Goal: Task Accomplishment & Management: Complete application form

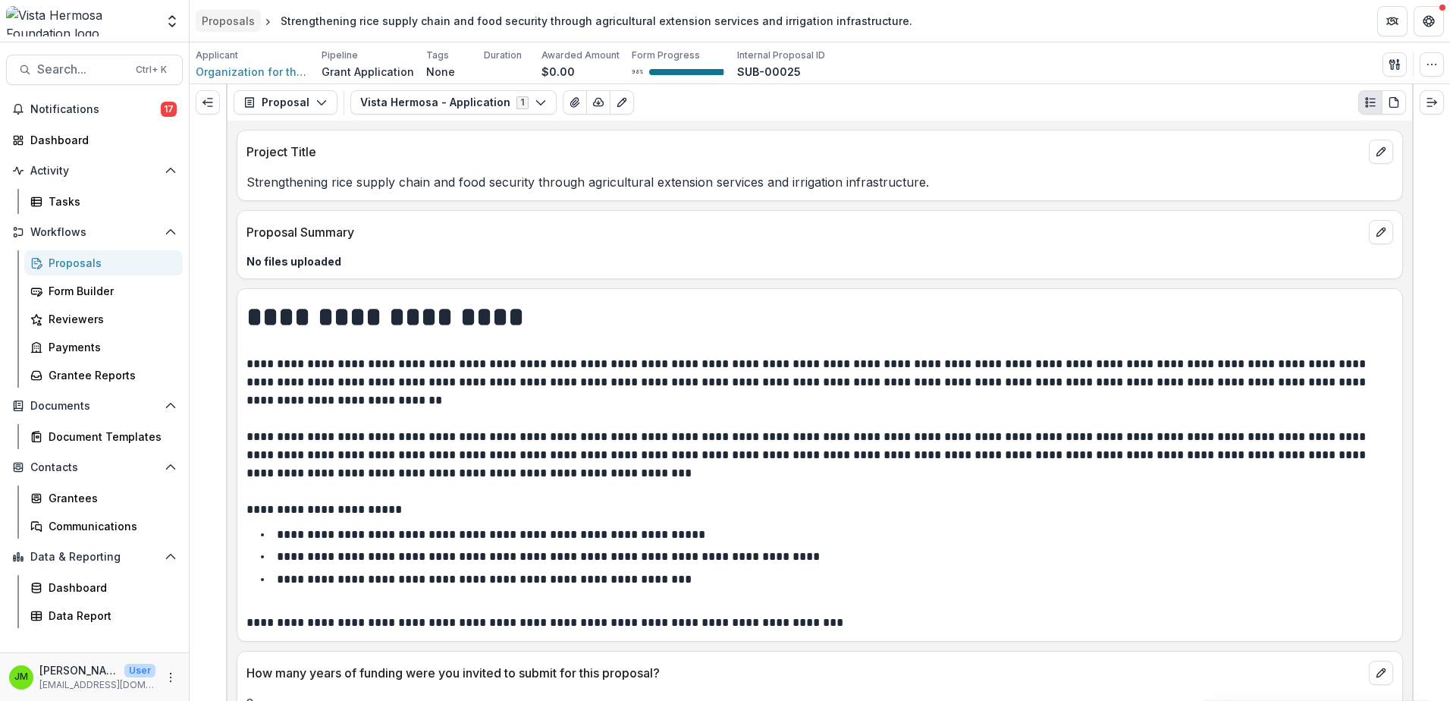
click at [236, 15] on div "Proposals" at bounding box center [228, 21] width 53 height 16
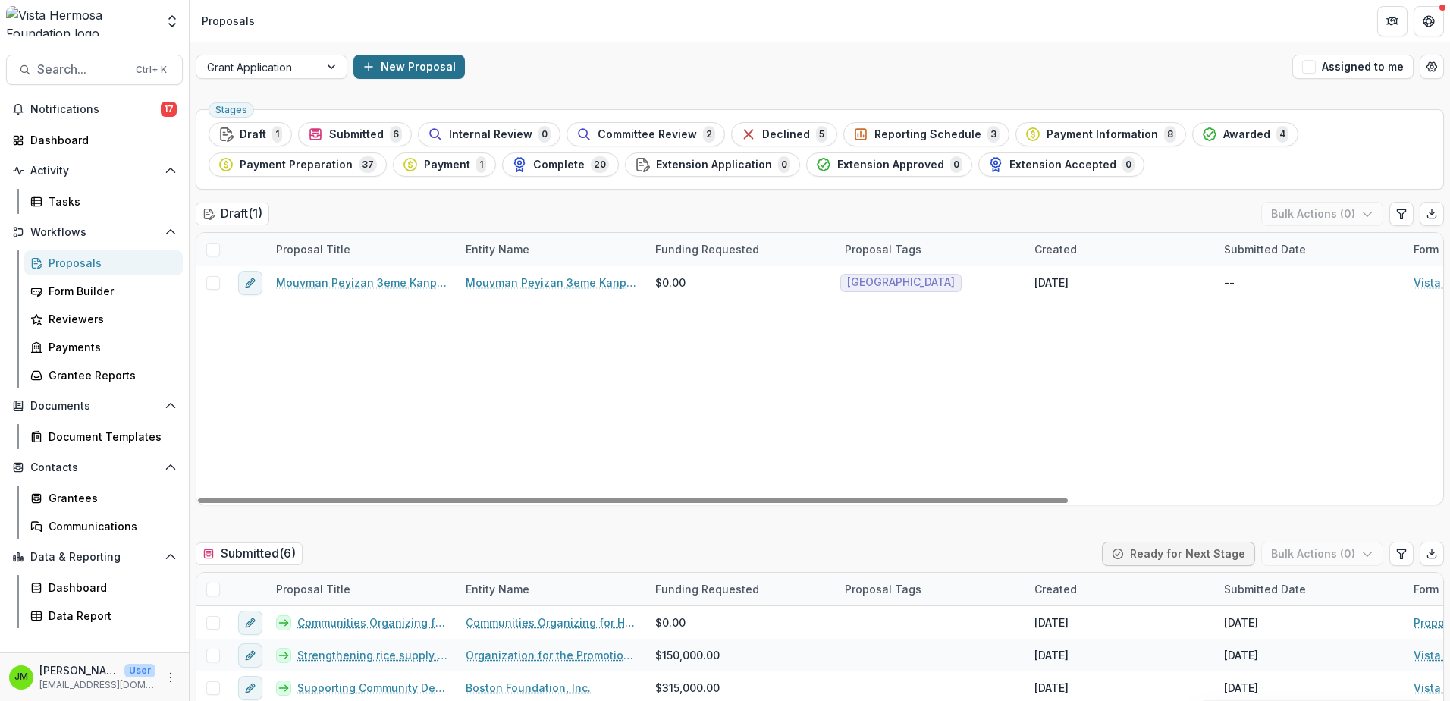
drag, startPoint x: 403, startPoint y: 370, endPoint x: 387, endPoint y: 68, distance: 302.3
click at [402, 372] on div "Mouvman Peyizan 3eme Kanperin (MP3K) - 2025 - Vista Hermosa - Application Mouvm…" at bounding box center [1084, 385] width 1777 height 238
click at [387, 68] on button "New Proposal" at bounding box center [408, 67] width 111 height 24
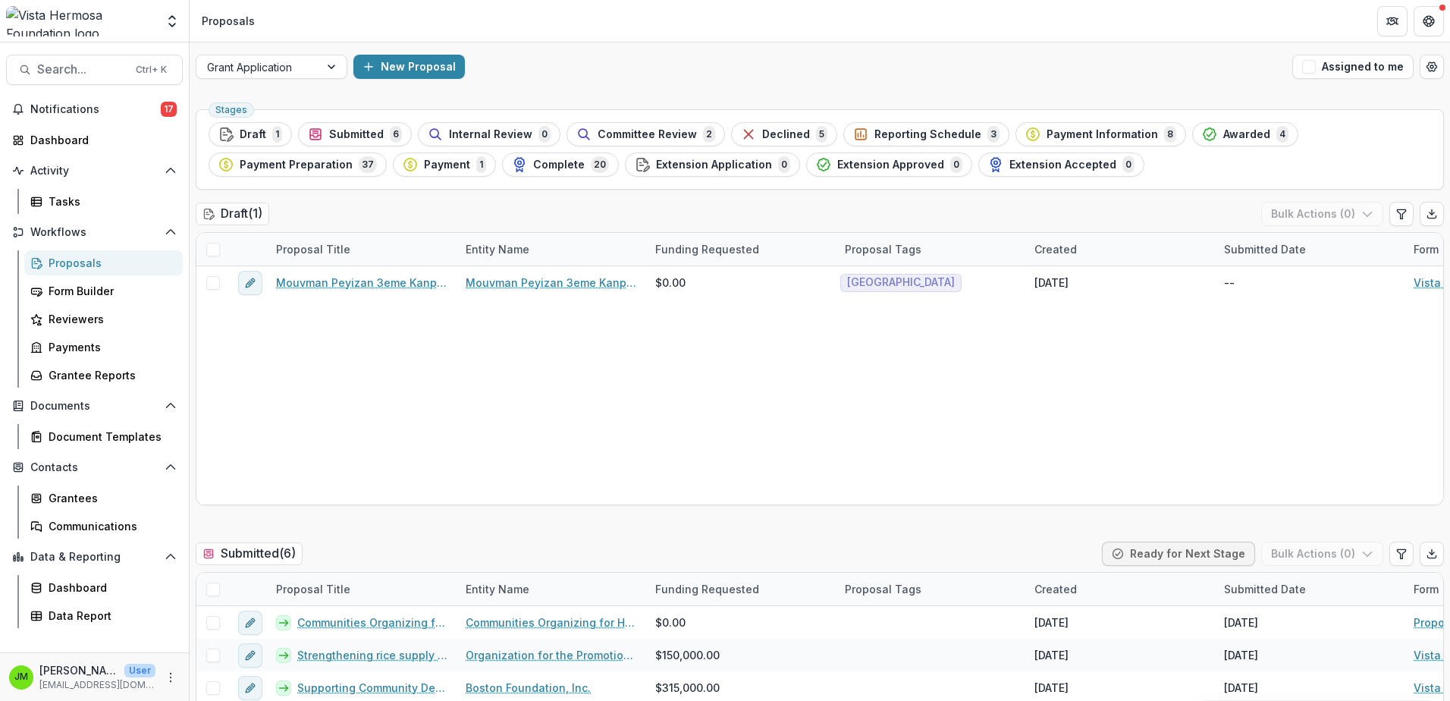
type input "**********"
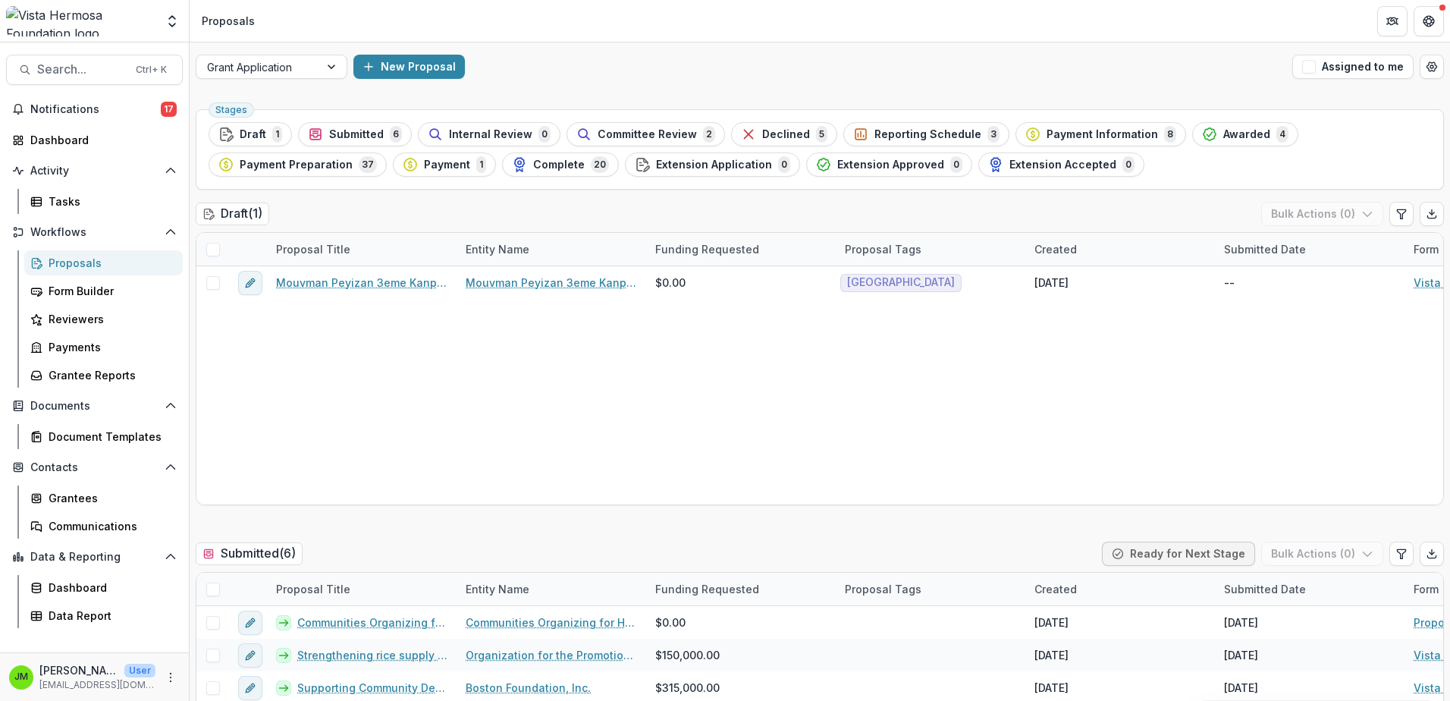
type input "*"
type input "******"
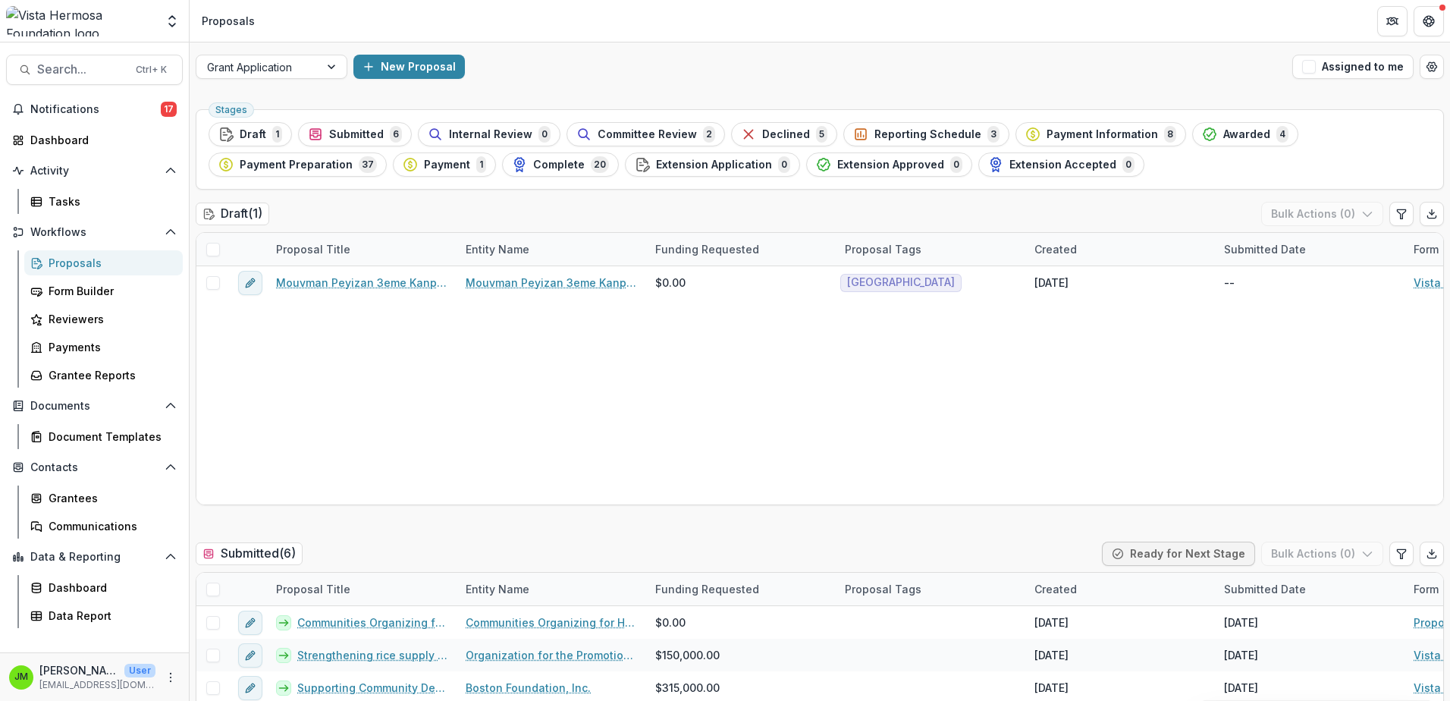
click at [1430, 57] on button "Open table manager" at bounding box center [1432, 67] width 24 height 24
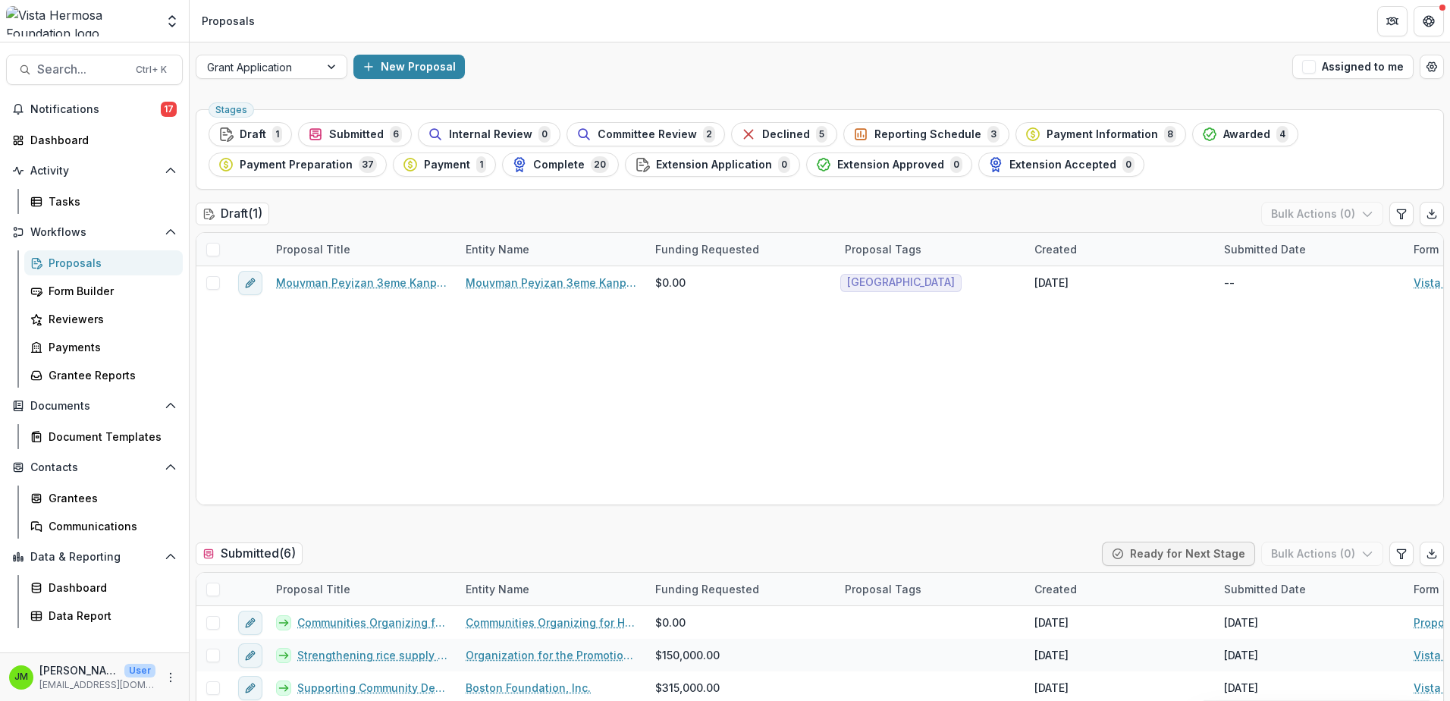
click at [12, 700] on button "Close" at bounding box center [6, 710] width 12 height 18
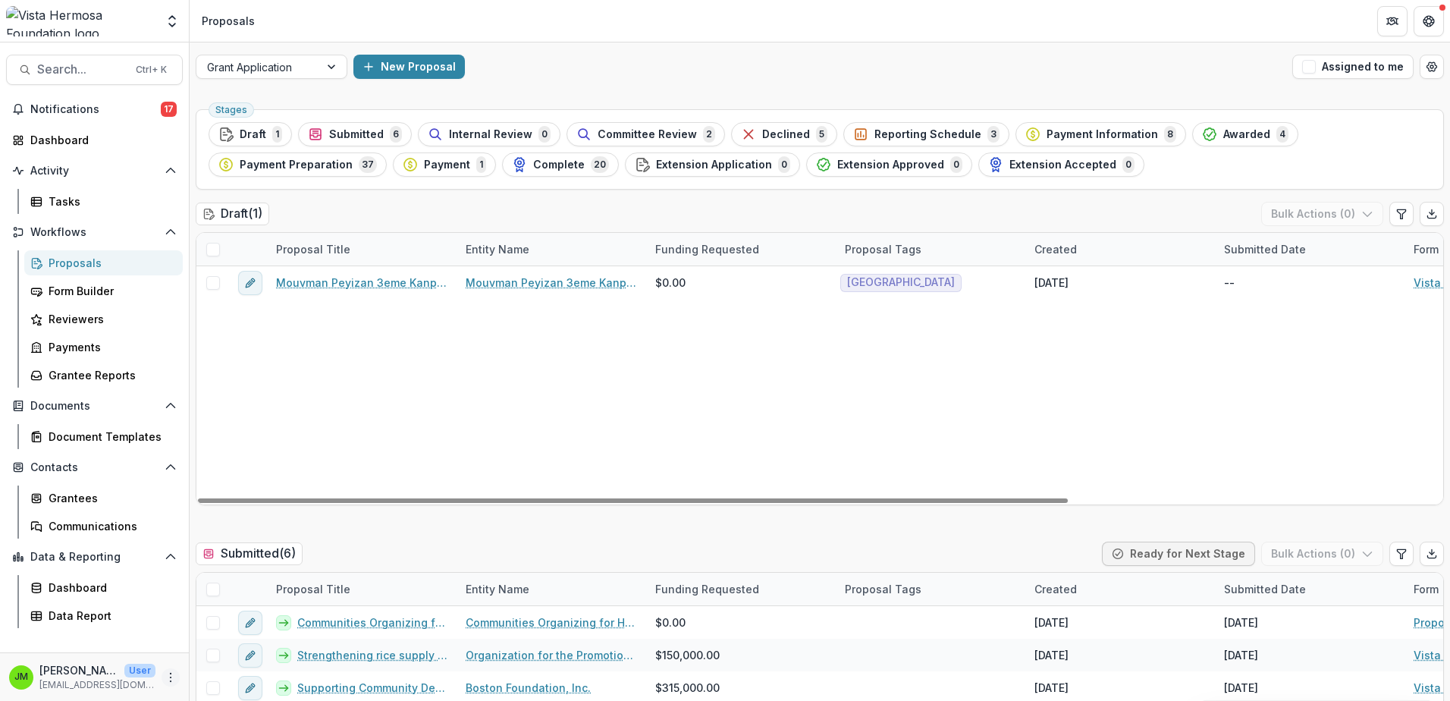
click at [164, 680] on button "More" at bounding box center [171, 677] width 18 height 18
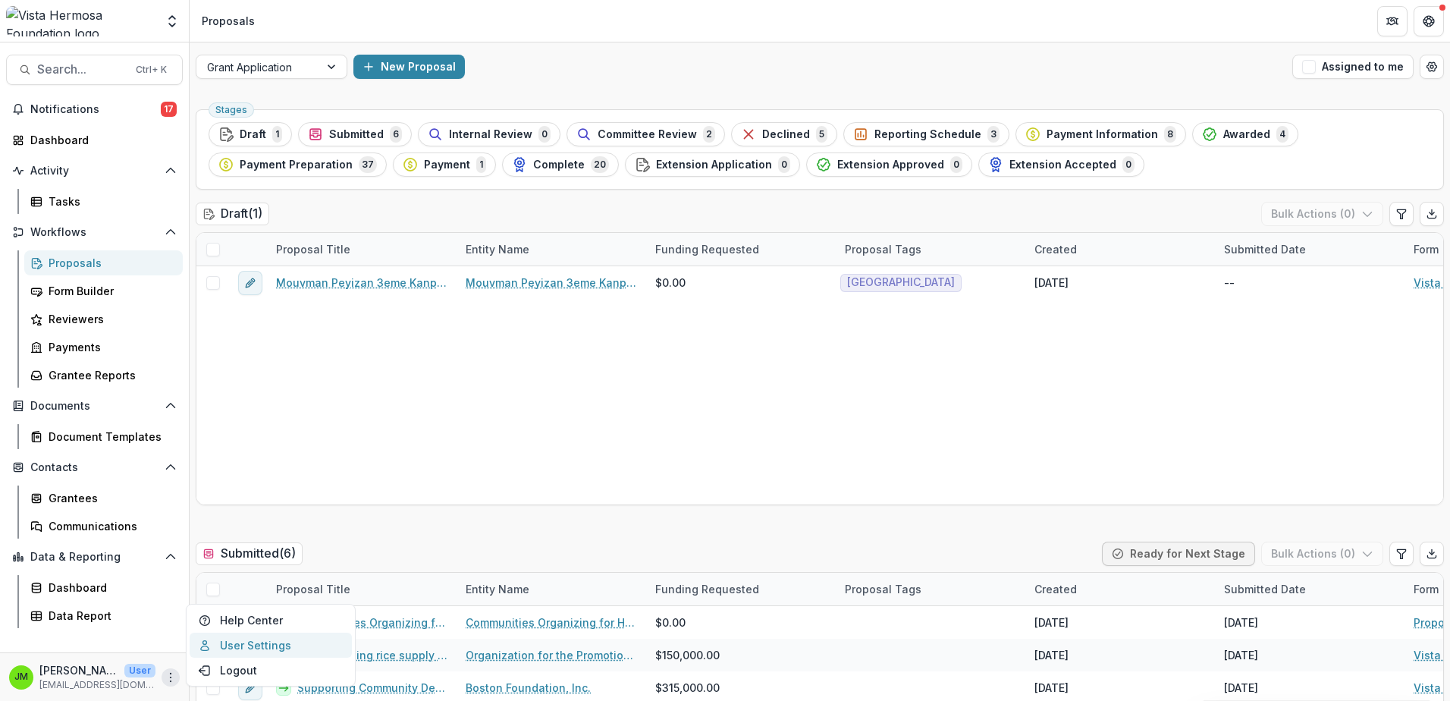
click at [290, 652] on link "User Settings" at bounding box center [271, 645] width 162 height 25
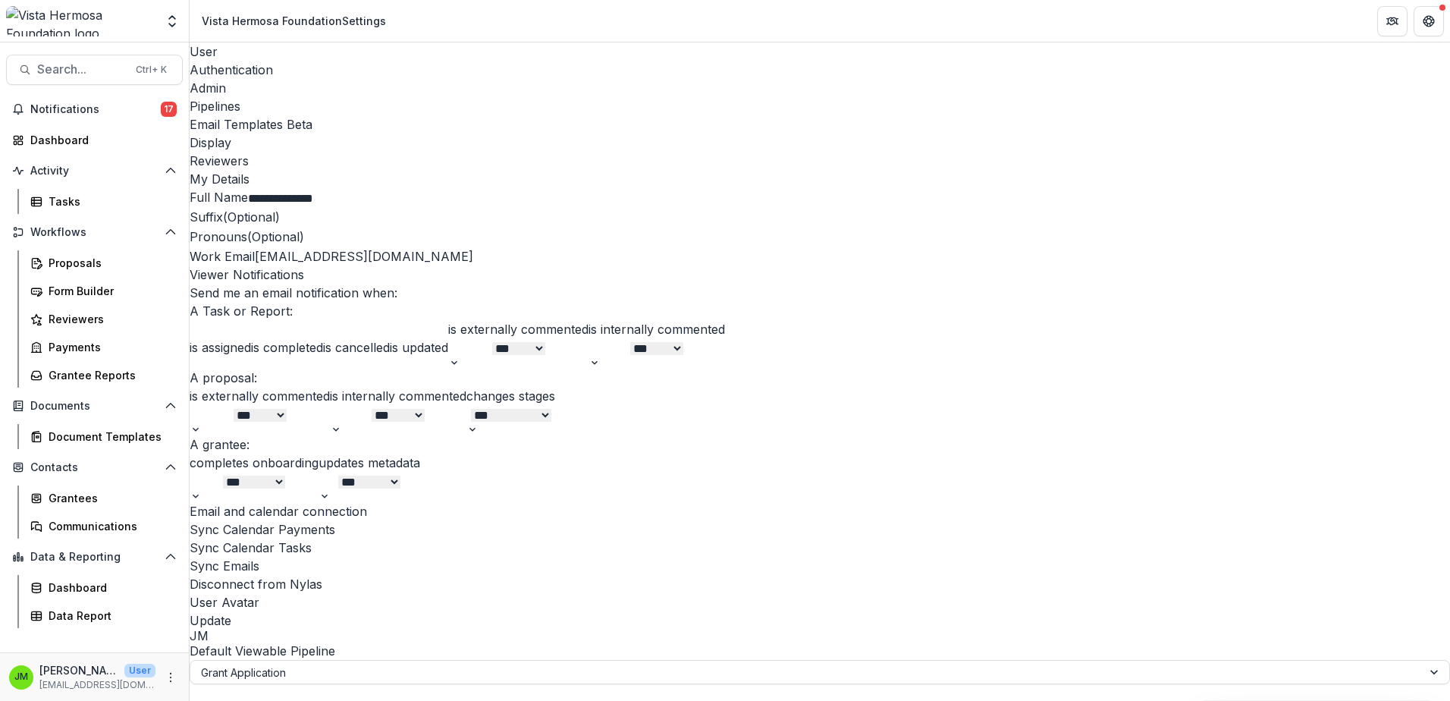
click at [529, 115] on div "Email Templates Beta" at bounding box center [820, 124] width 1261 height 18
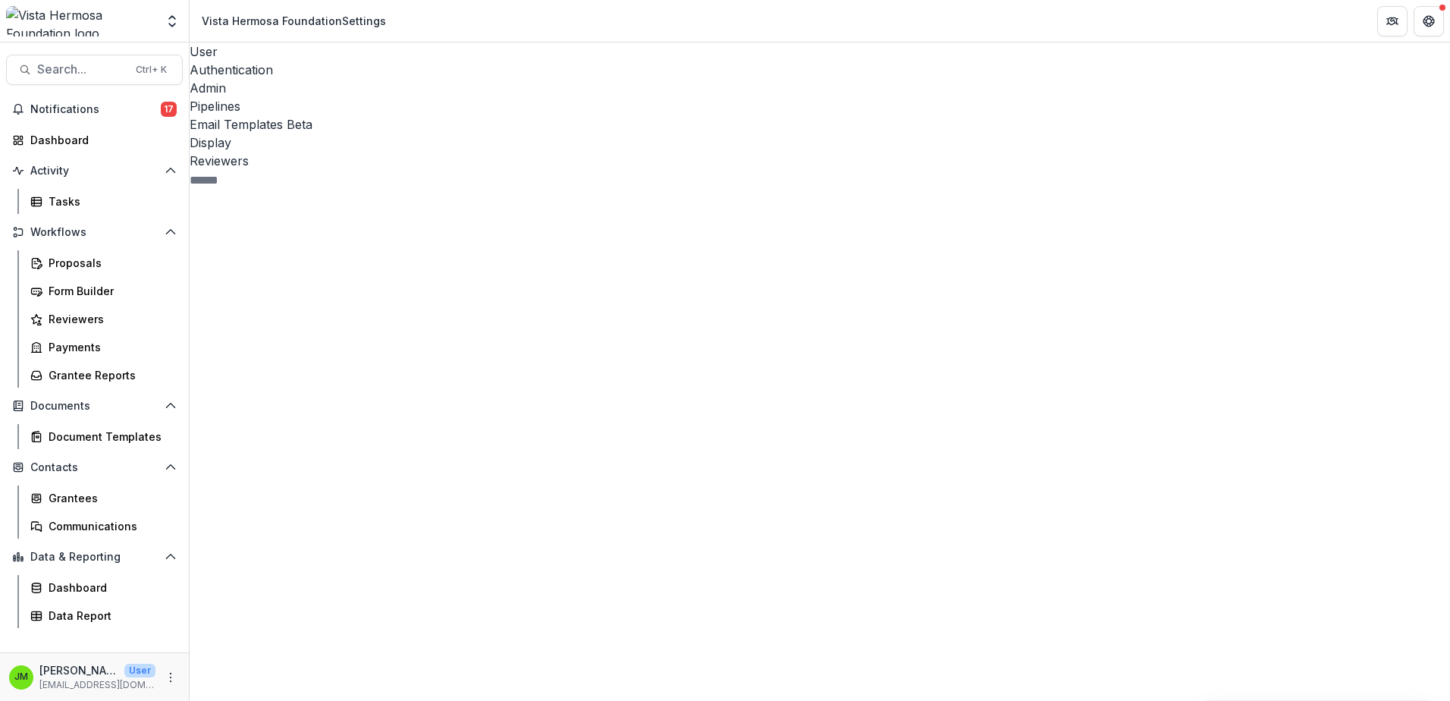
click at [230, 522] on icon at bounding box center [322, 628] width 184 height 212
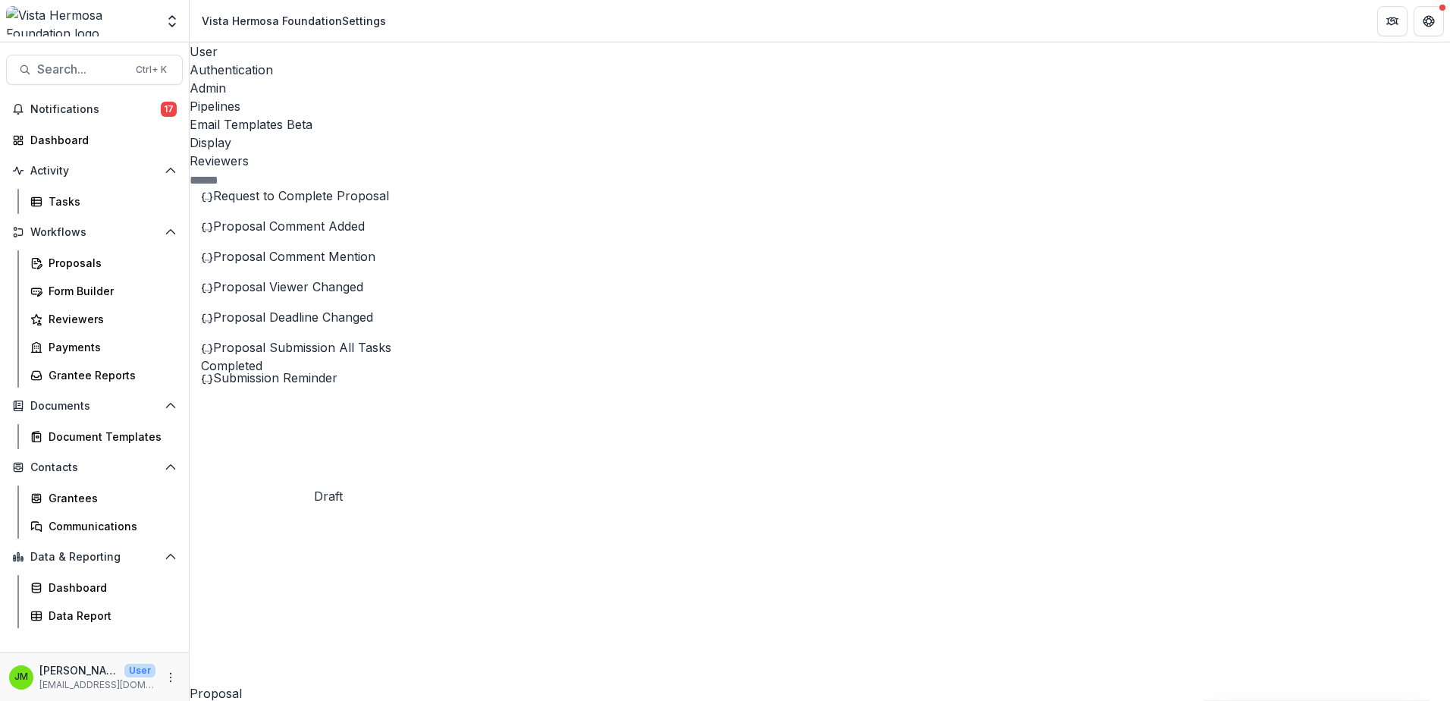
click at [404, 554] on button "Stage Change Message" at bounding box center [356, 566] width 162 height 25
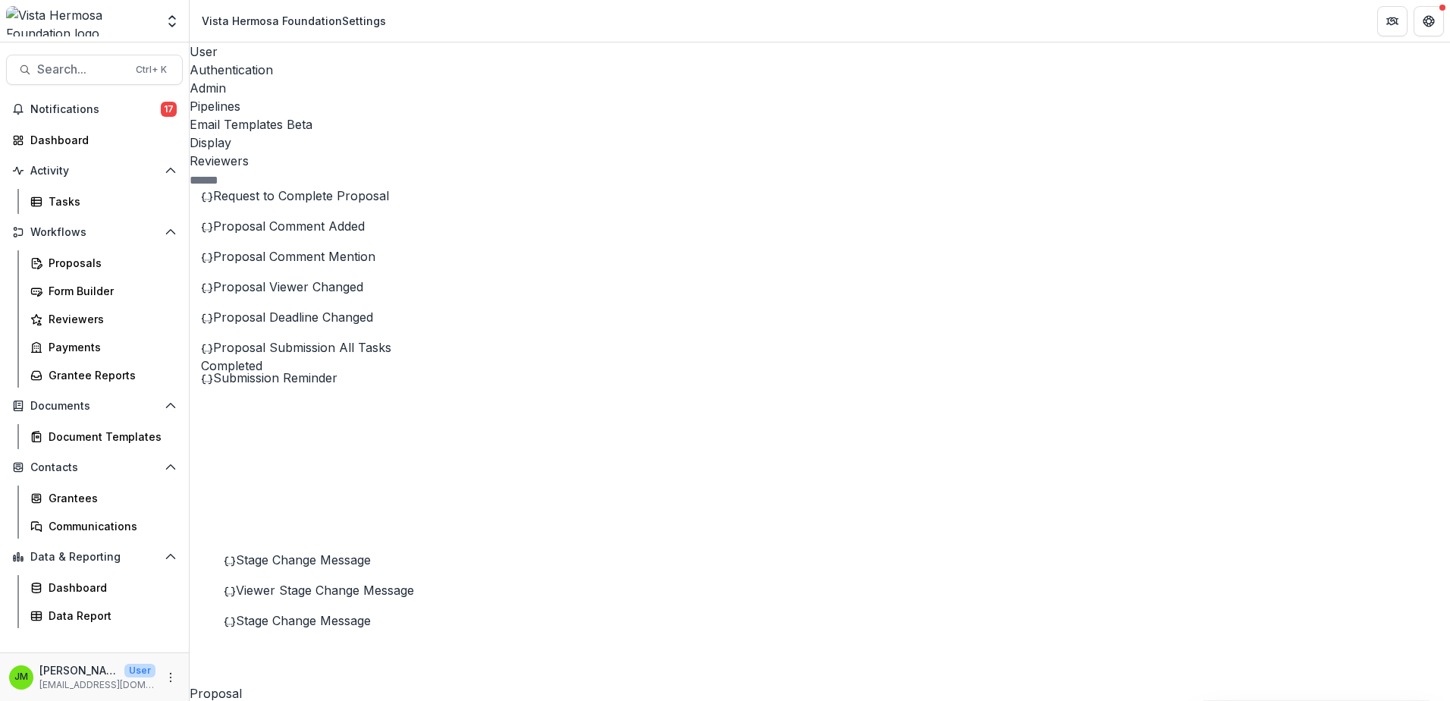
click at [1305, 83] on button "Edit Name" at bounding box center [1323, 70] width 162 height 25
drag, startPoint x: 655, startPoint y: 107, endPoint x: 479, endPoint y: 130, distance: 176.7
type input "**********"
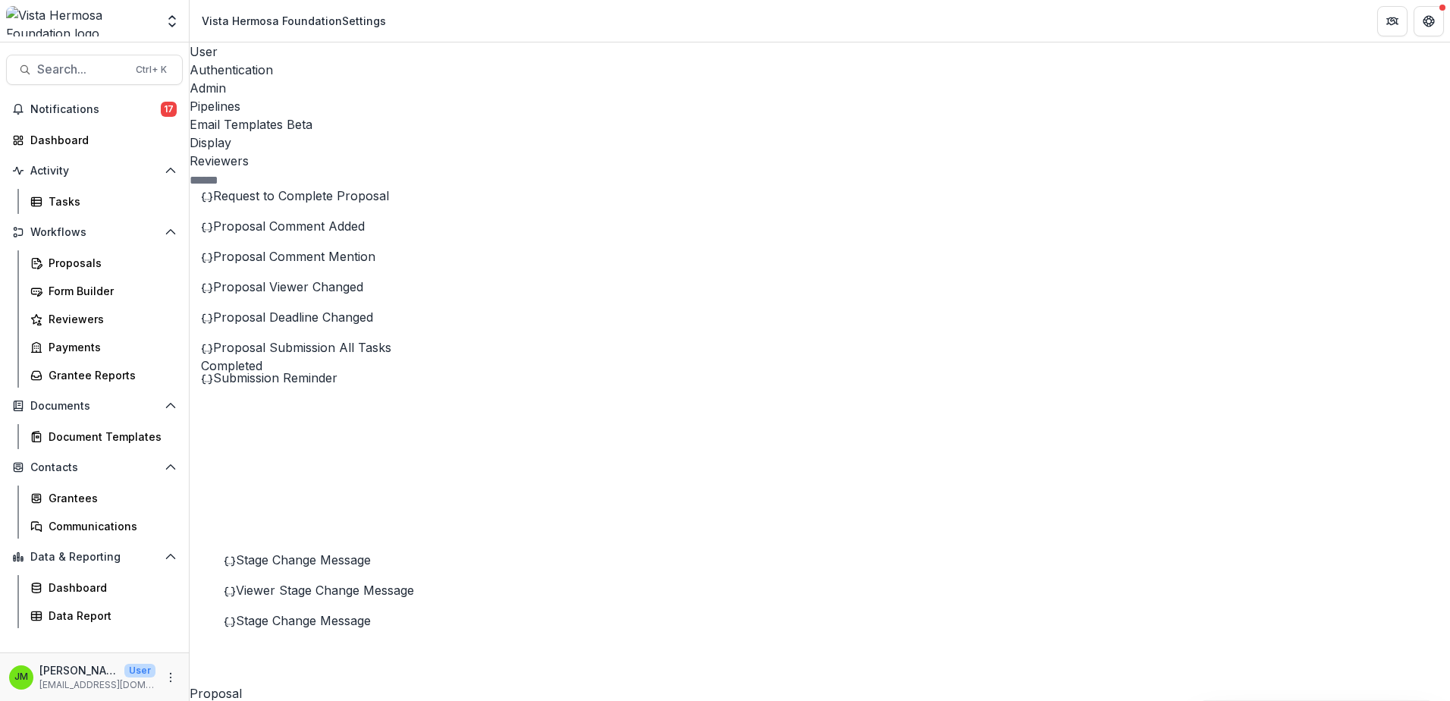
paste div
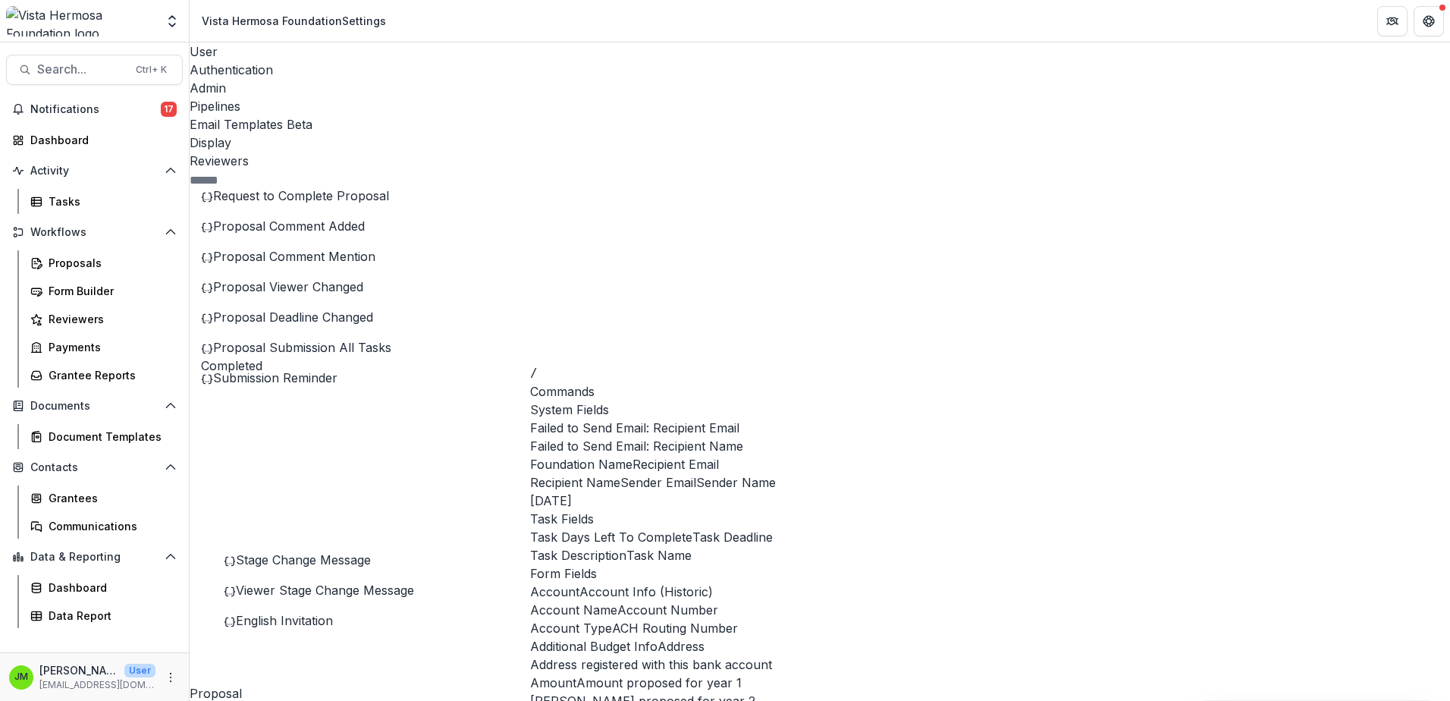
click at [620, 491] on span "Recipient Name" at bounding box center [575, 482] width 90 height 18
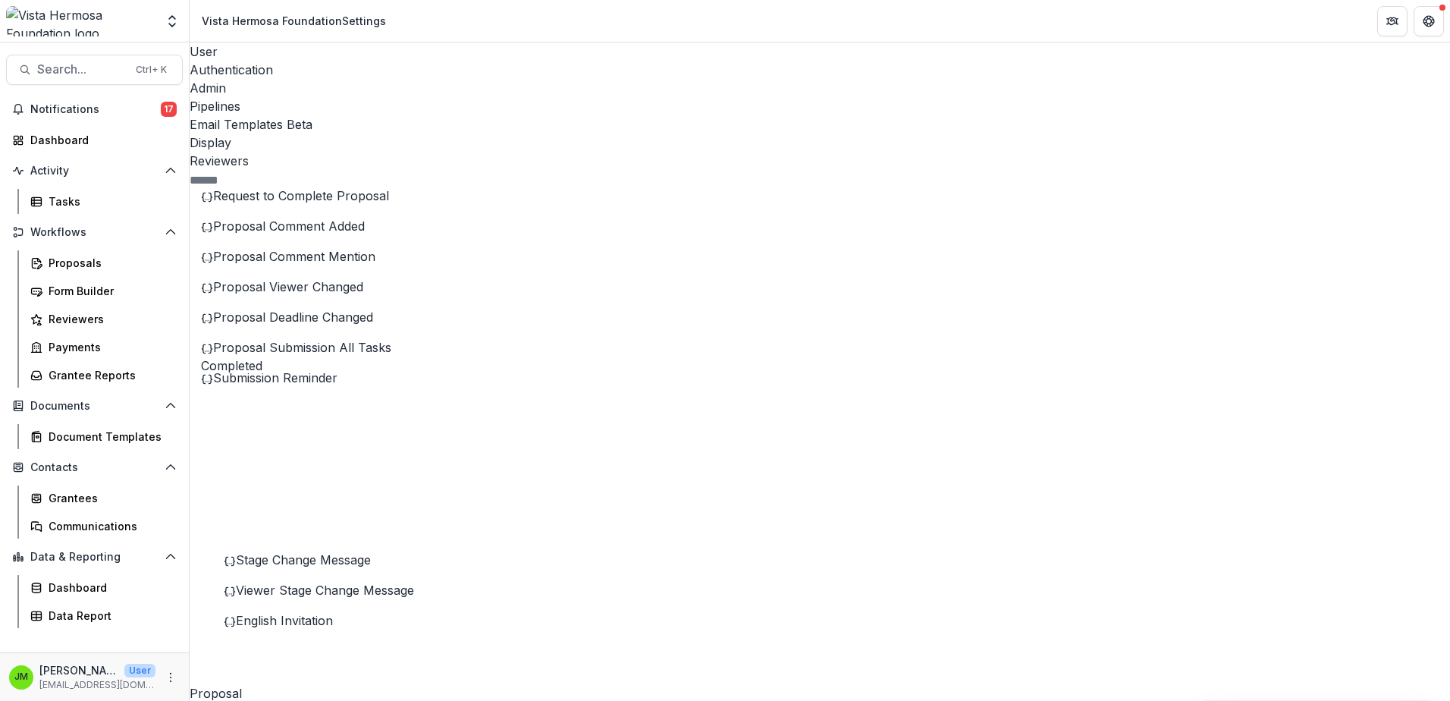
drag, startPoint x: 972, startPoint y: 382, endPoint x: 566, endPoint y: 372, distance: 405.9
drag, startPoint x: 644, startPoint y: 383, endPoint x: 664, endPoint y: 402, distance: 27.4
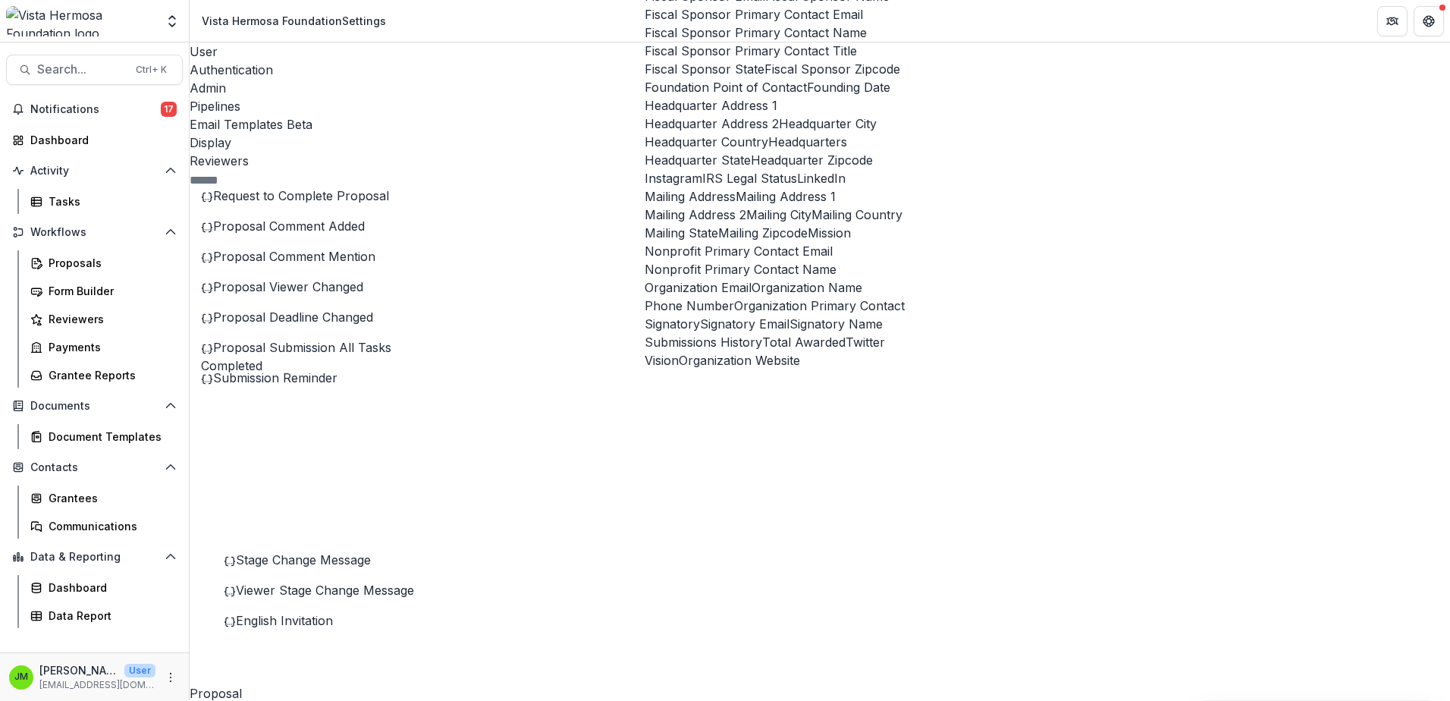
scroll to position [412, 0]
drag, startPoint x: 777, startPoint y: 328, endPoint x: 762, endPoint y: 68, distance: 261.3
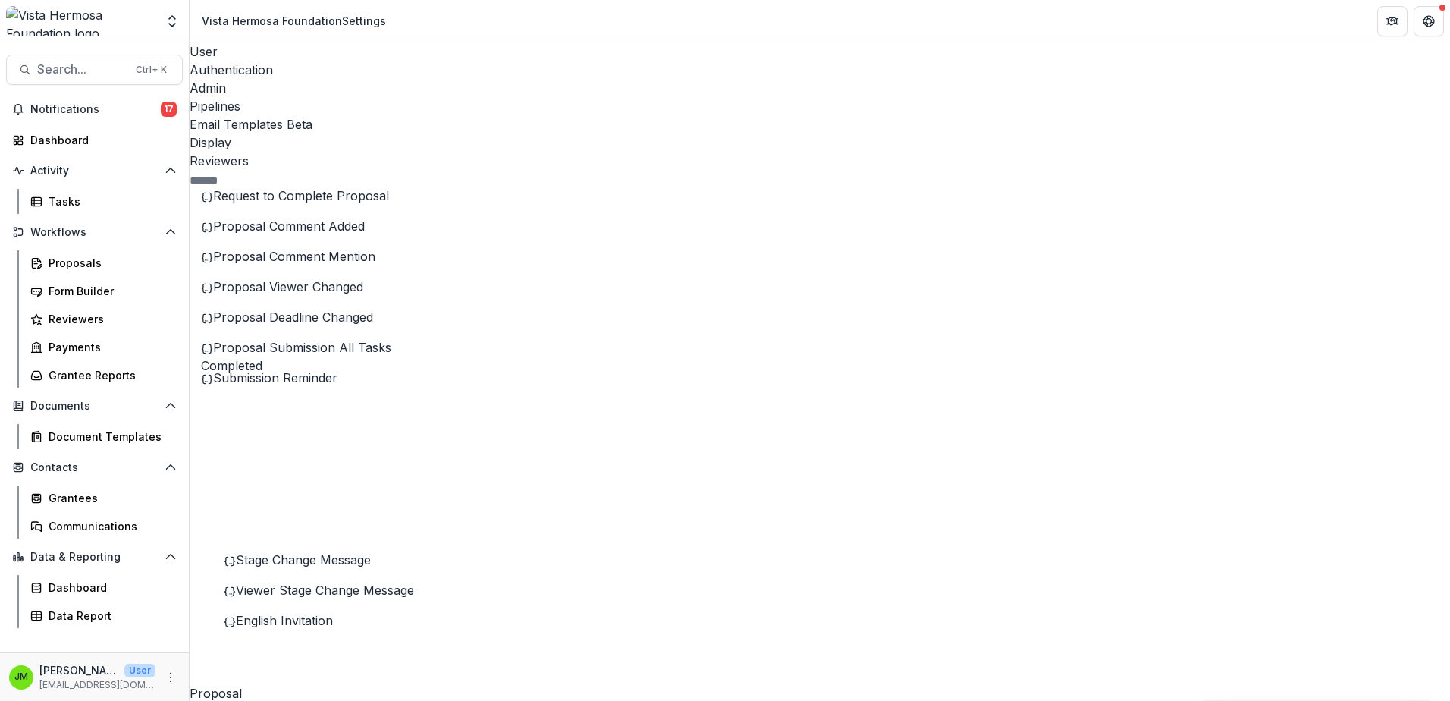
drag, startPoint x: 740, startPoint y: 463, endPoint x: 881, endPoint y: 460, distance: 141.1
drag, startPoint x: 842, startPoint y: 479, endPoint x: 501, endPoint y: 482, distance: 341.3
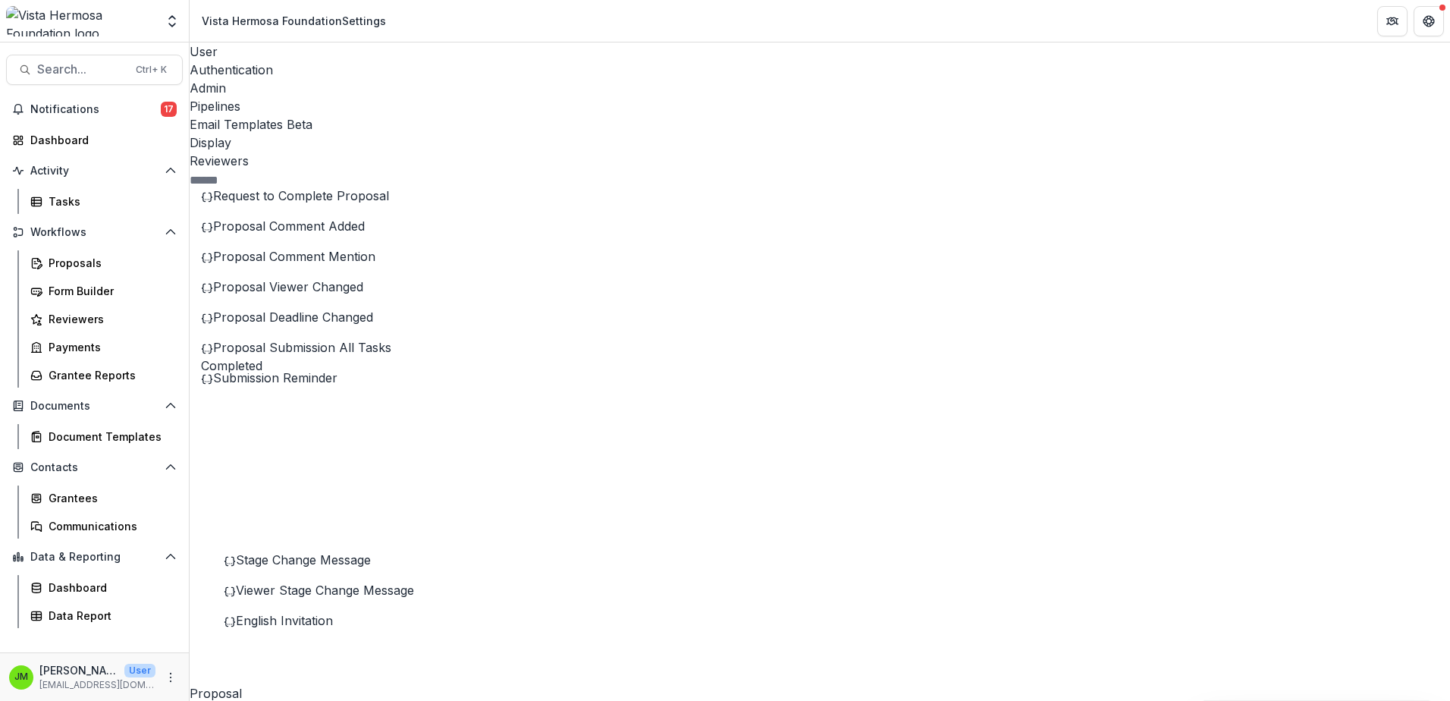
type input "*****"
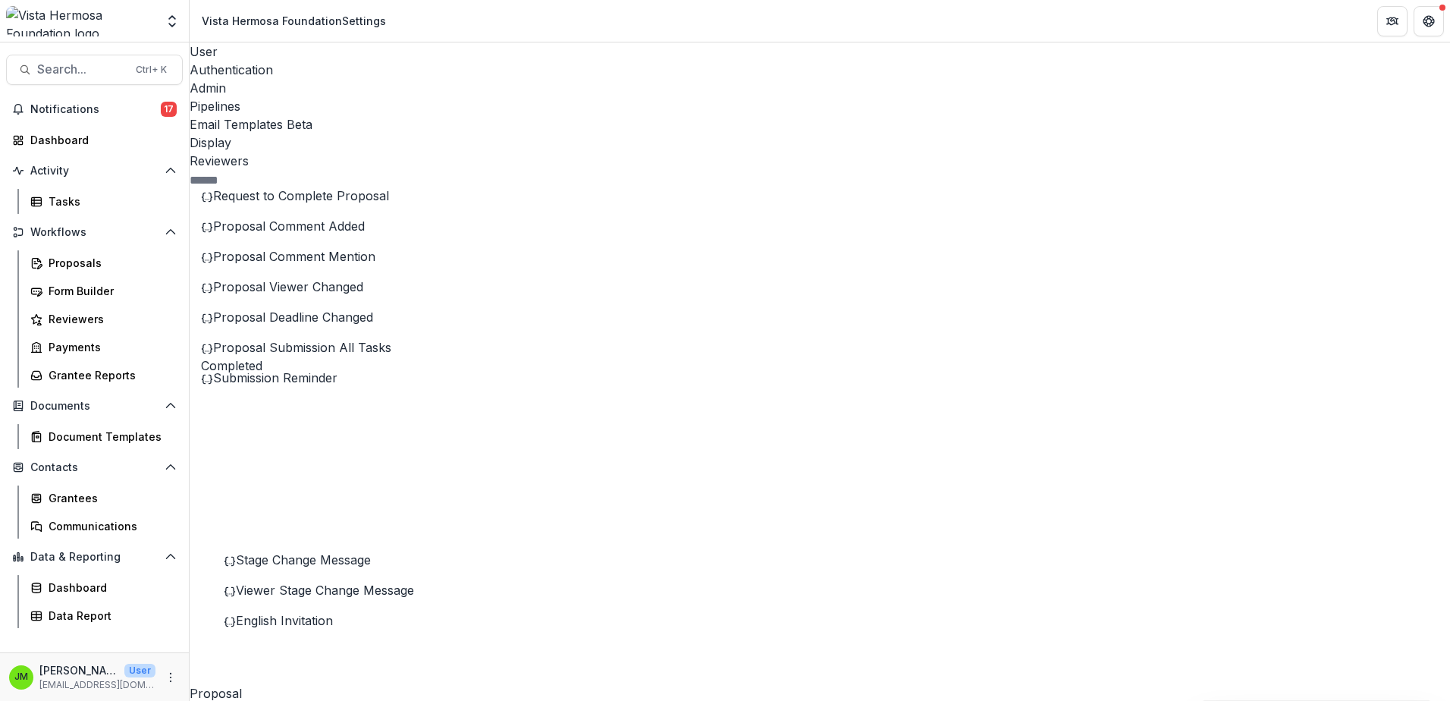
drag, startPoint x: 686, startPoint y: 130, endPoint x: 673, endPoint y: 176, distance: 48.2
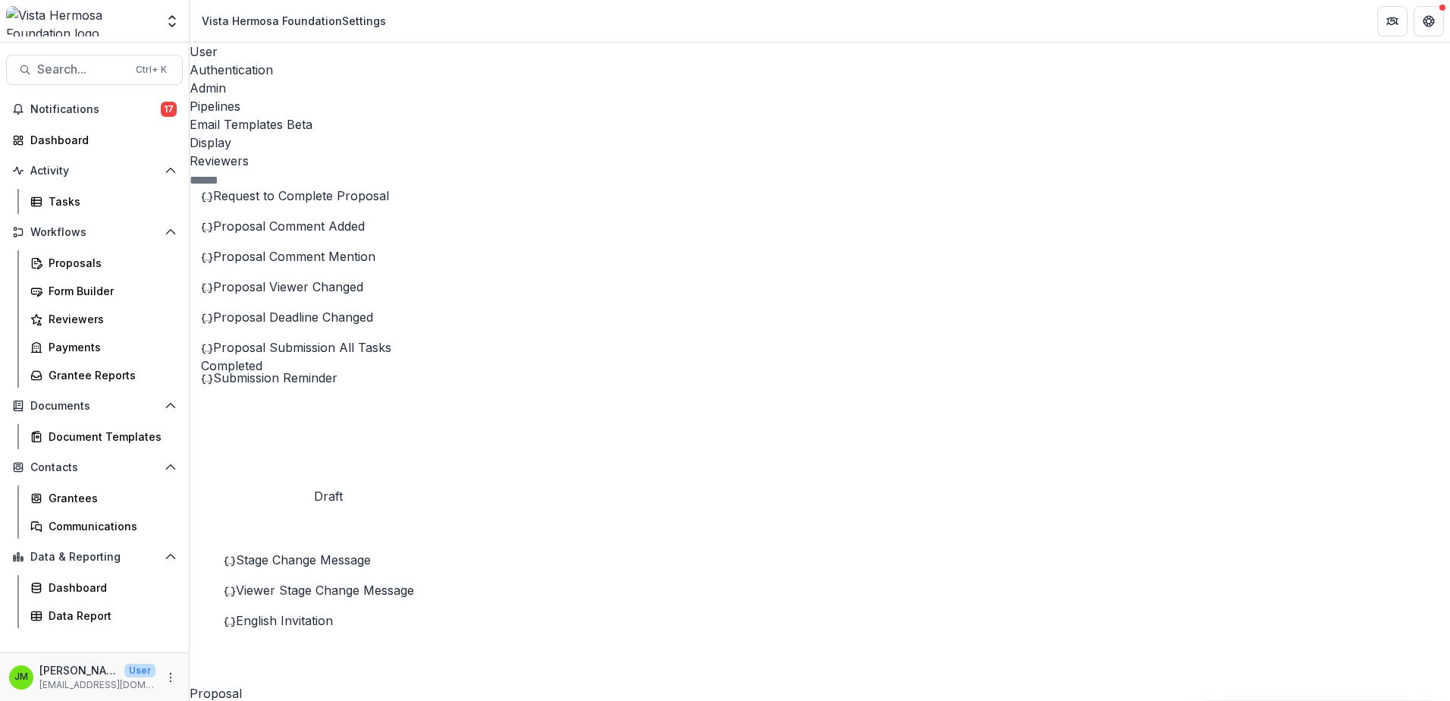
click at [401, 554] on button "Stage Change Message" at bounding box center [356, 566] width 162 height 25
click at [1281, 83] on button "Edit Name" at bounding box center [1323, 70] width 162 height 25
drag, startPoint x: 612, startPoint y: 125, endPoint x: 499, endPoint y: 121, distance: 113.1
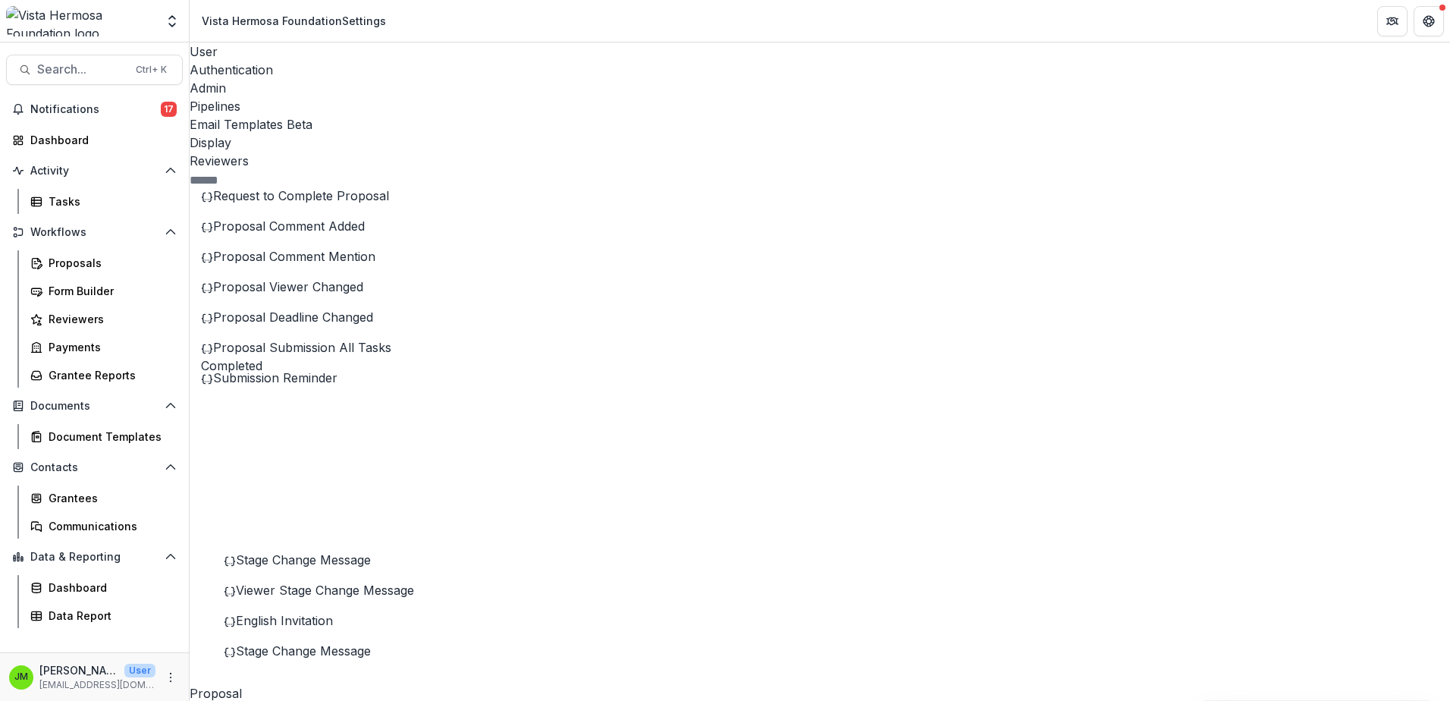
type input "**********"
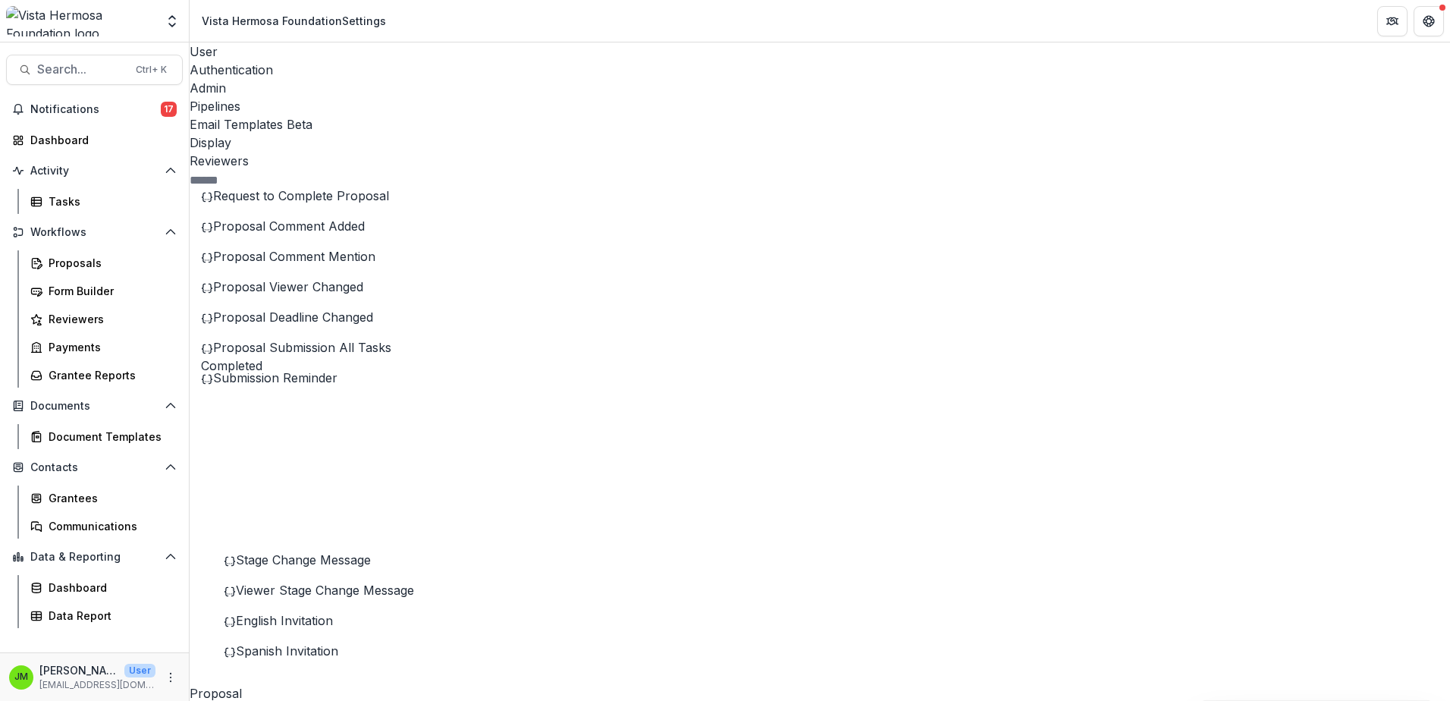
scroll to position [85, 0]
drag, startPoint x: 1083, startPoint y: 381, endPoint x: 498, endPoint y: 382, distance: 585.5
drag, startPoint x: 838, startPoint y: 454, endPoint x: 498, endPoint y: 457, distance: 340.6
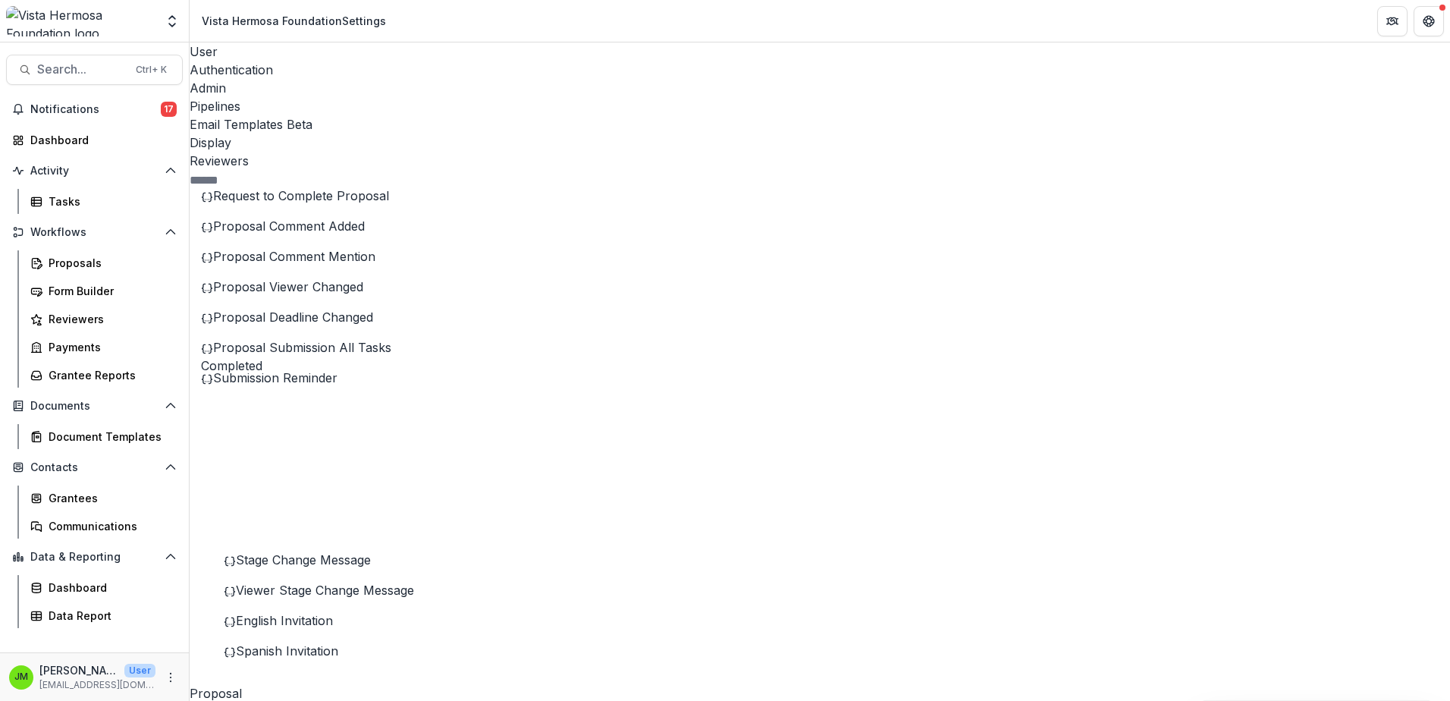
click at [75, 268] on div "Proposals" at bounding box center [110, 263] width 122 height 16
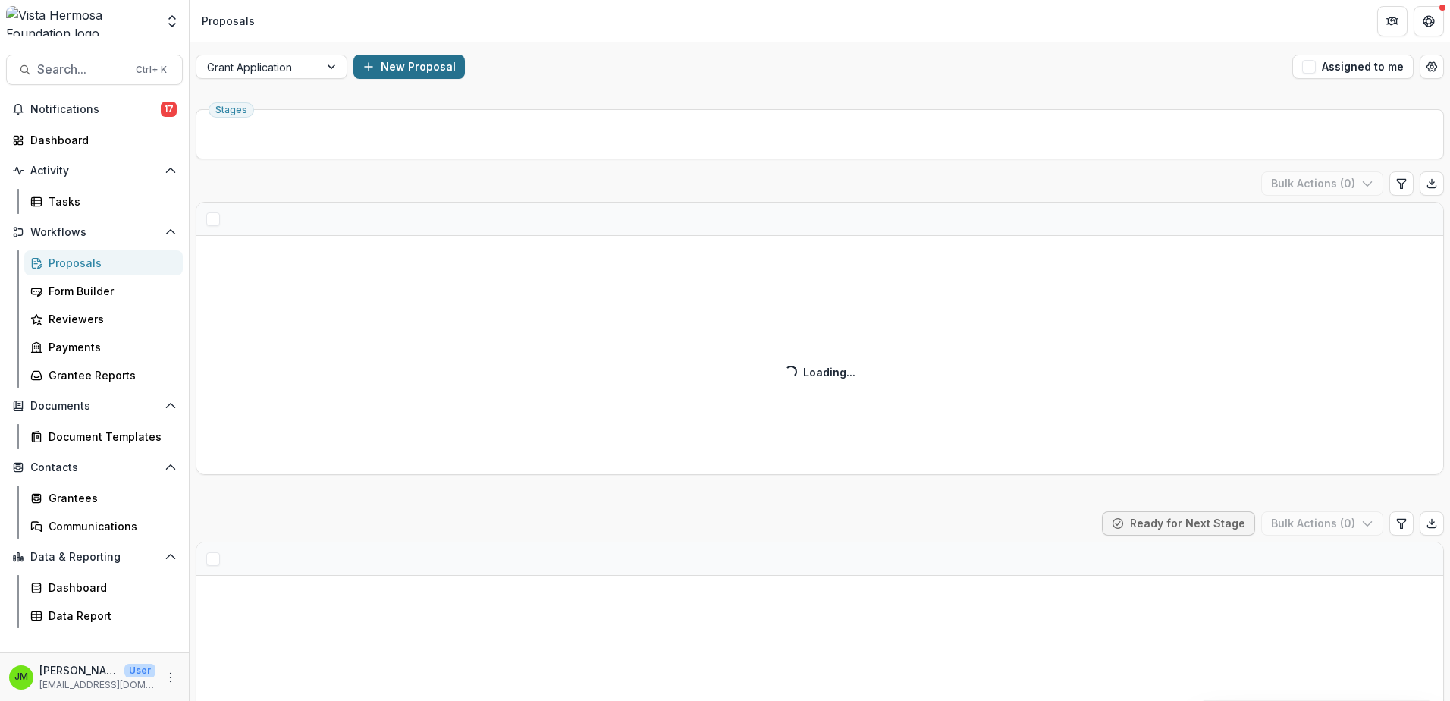
click at [403, 63] on button "New Proposal" at bounding box center [408, 67] width 111 height 24
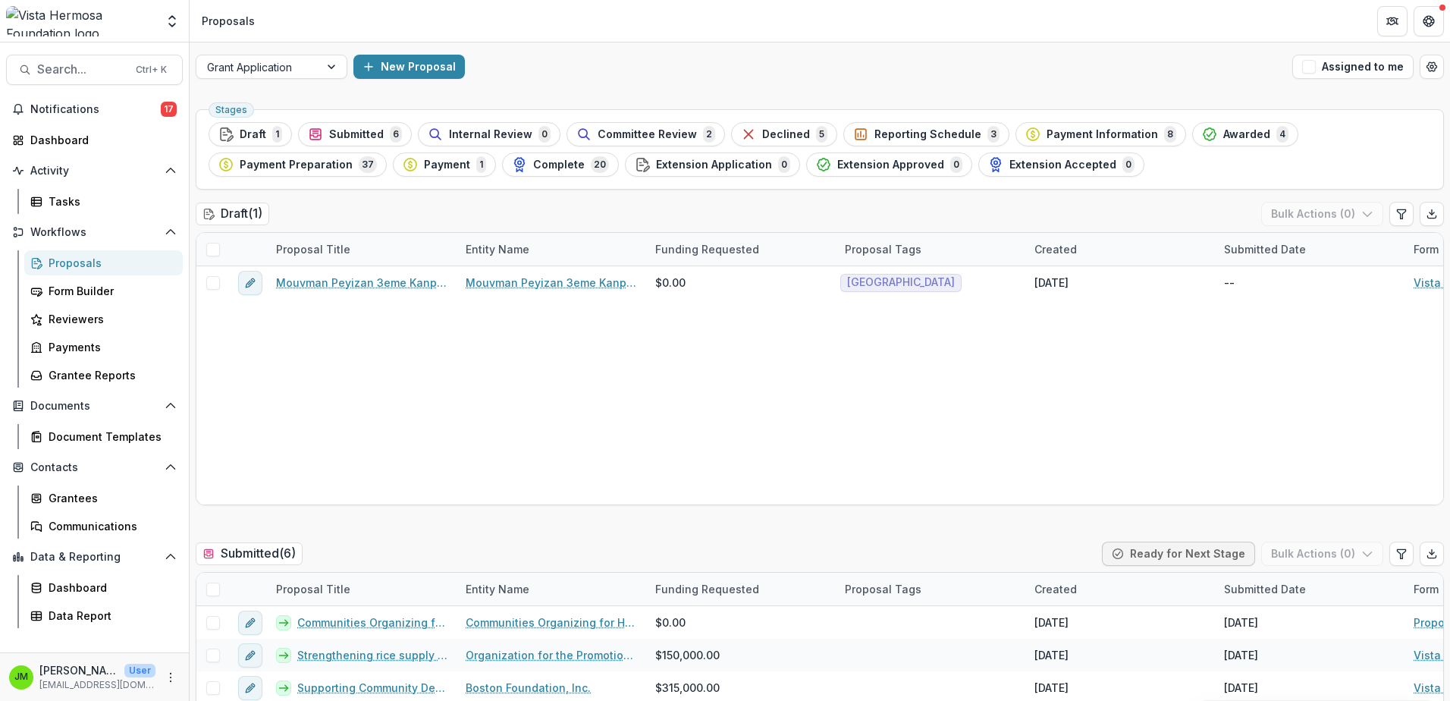
type input "**********"
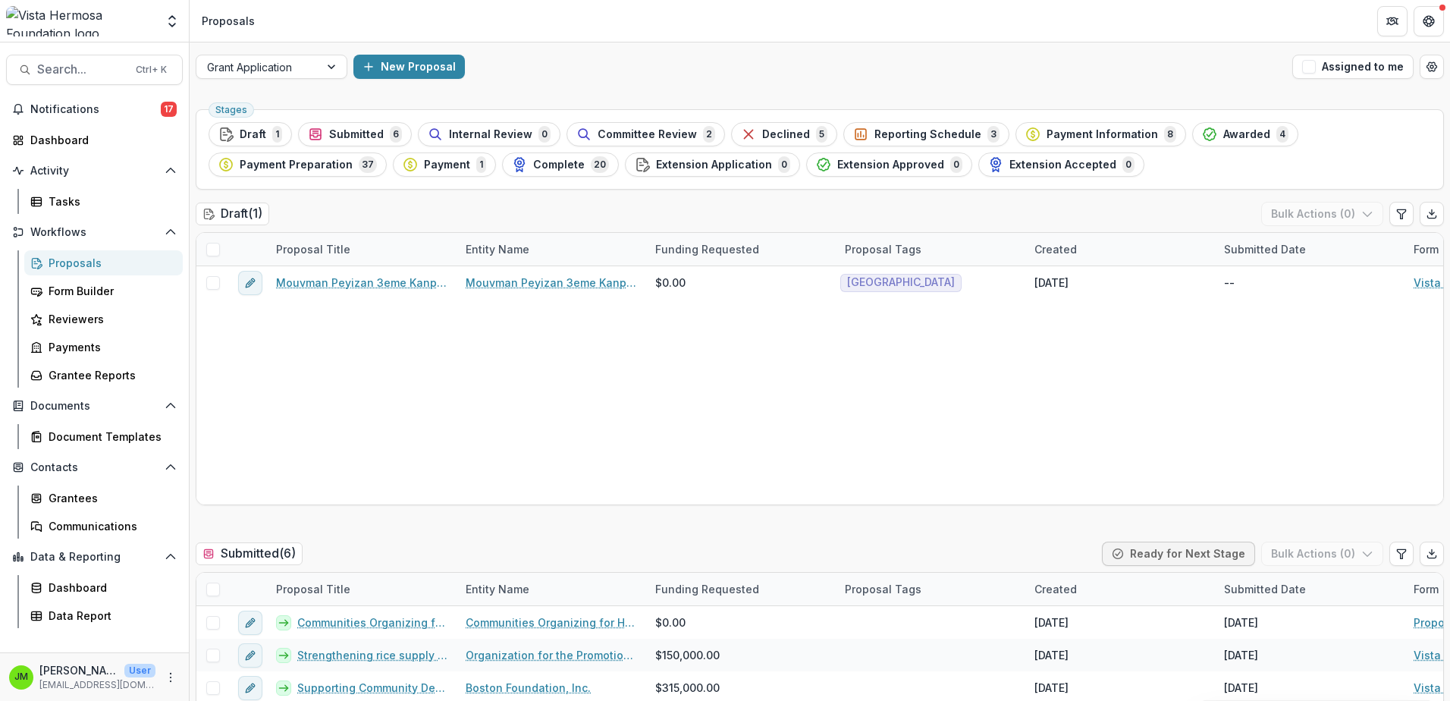
type input "******"
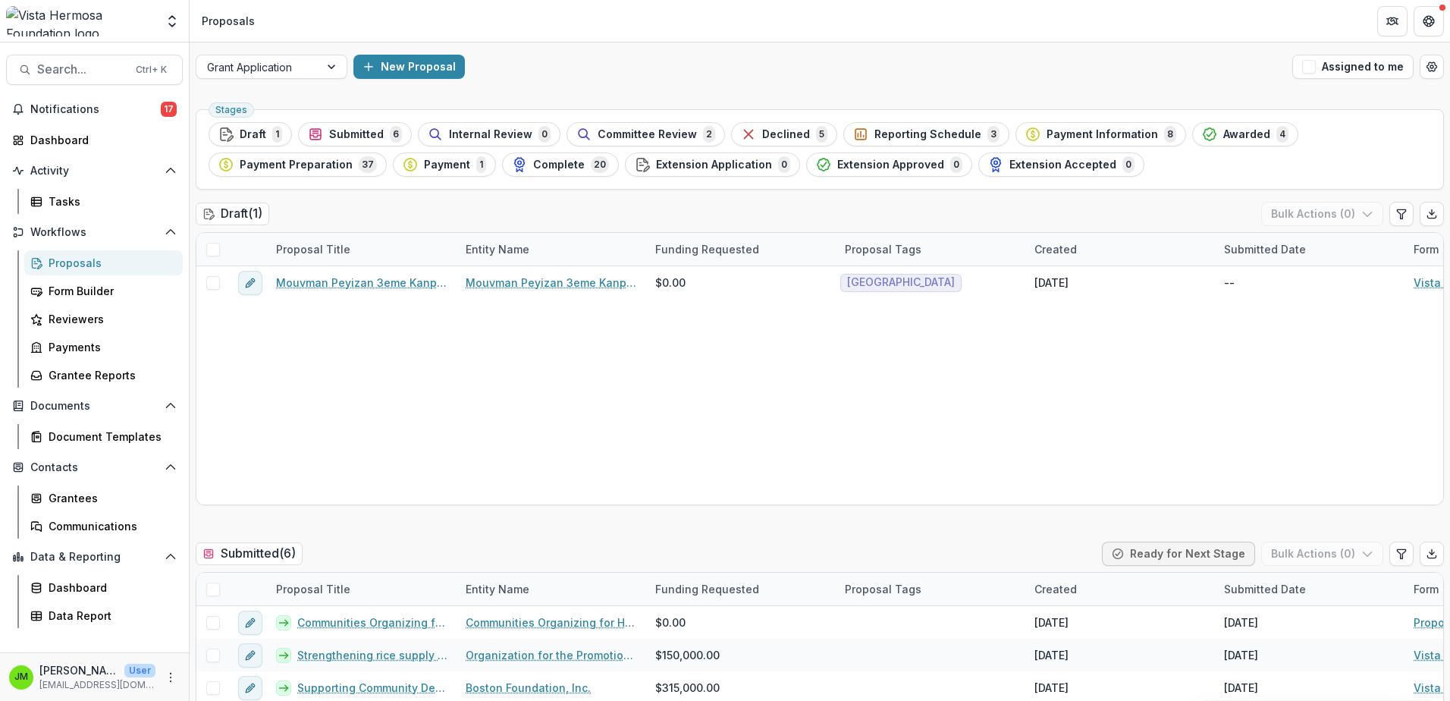
type input "***"
type input "*"
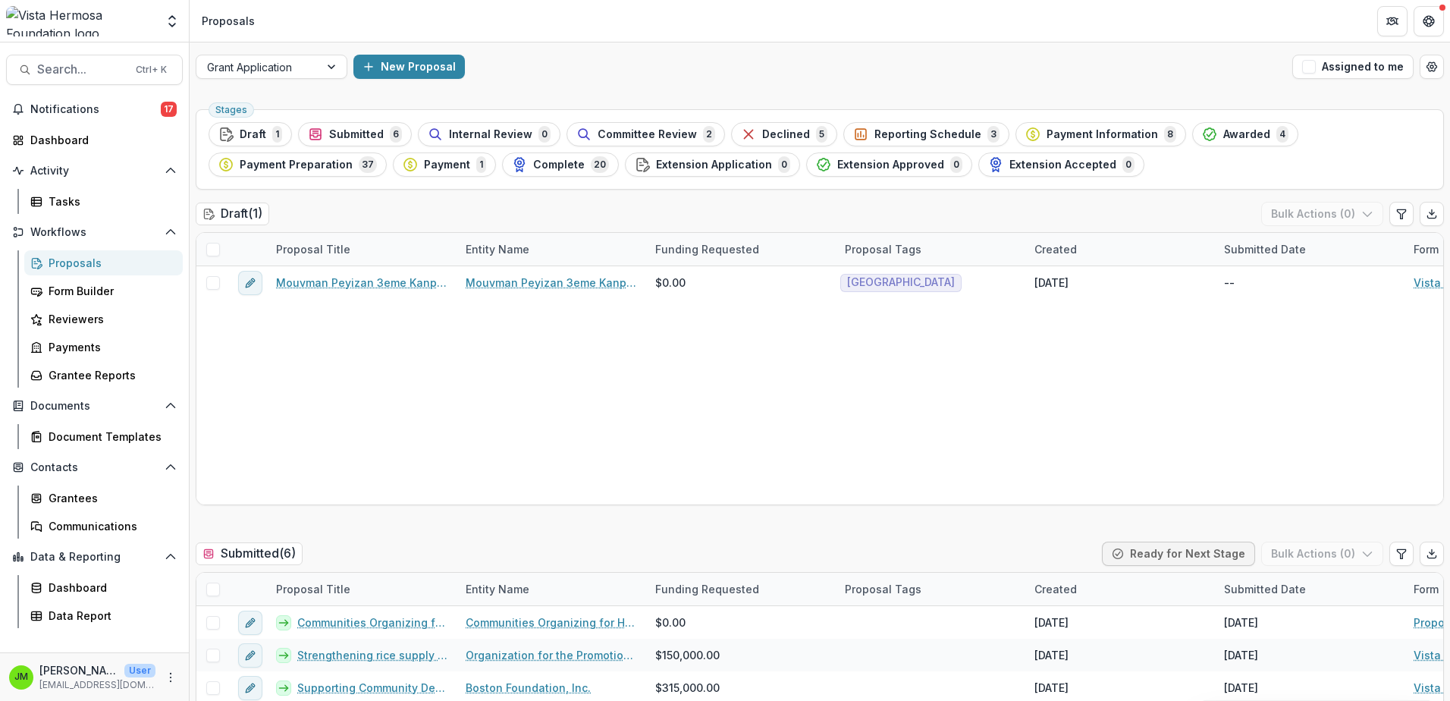
click at [173, 675] on icon "More" at bounding box center [171, 677] width 12 height 12
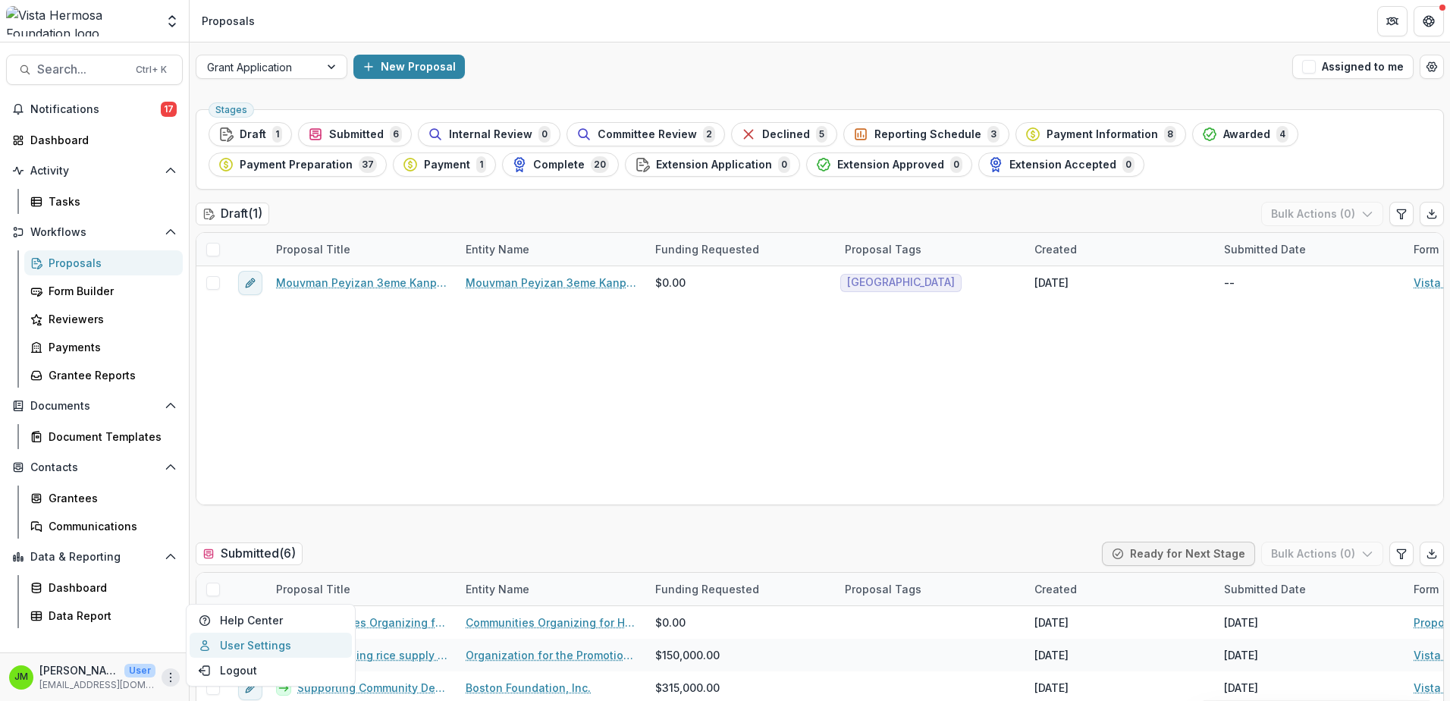
click at [224, 648] on link "User Settings" at bounding box center [271, 645] width 162 height 25
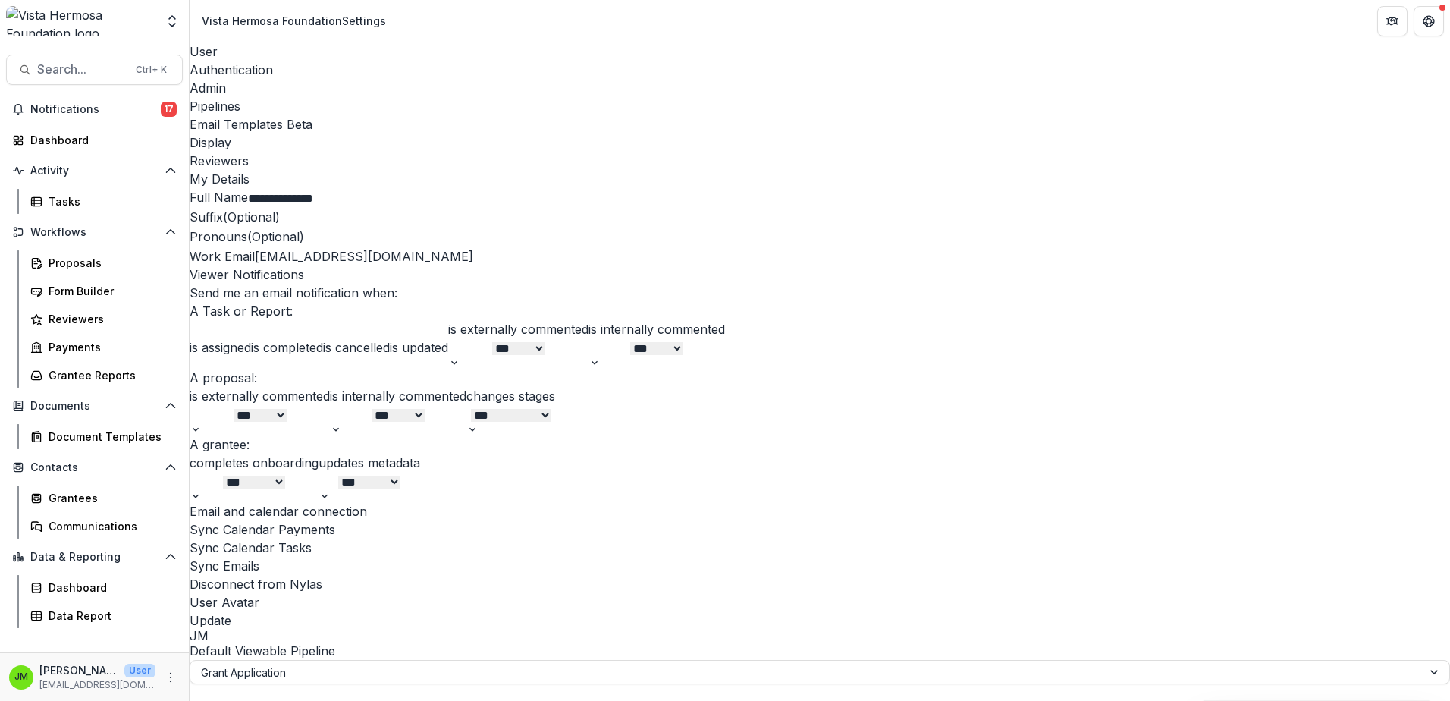
click at [502, 115] on div "Email Templates Beta" at bounding box center [820, 124] width 1261 height 18
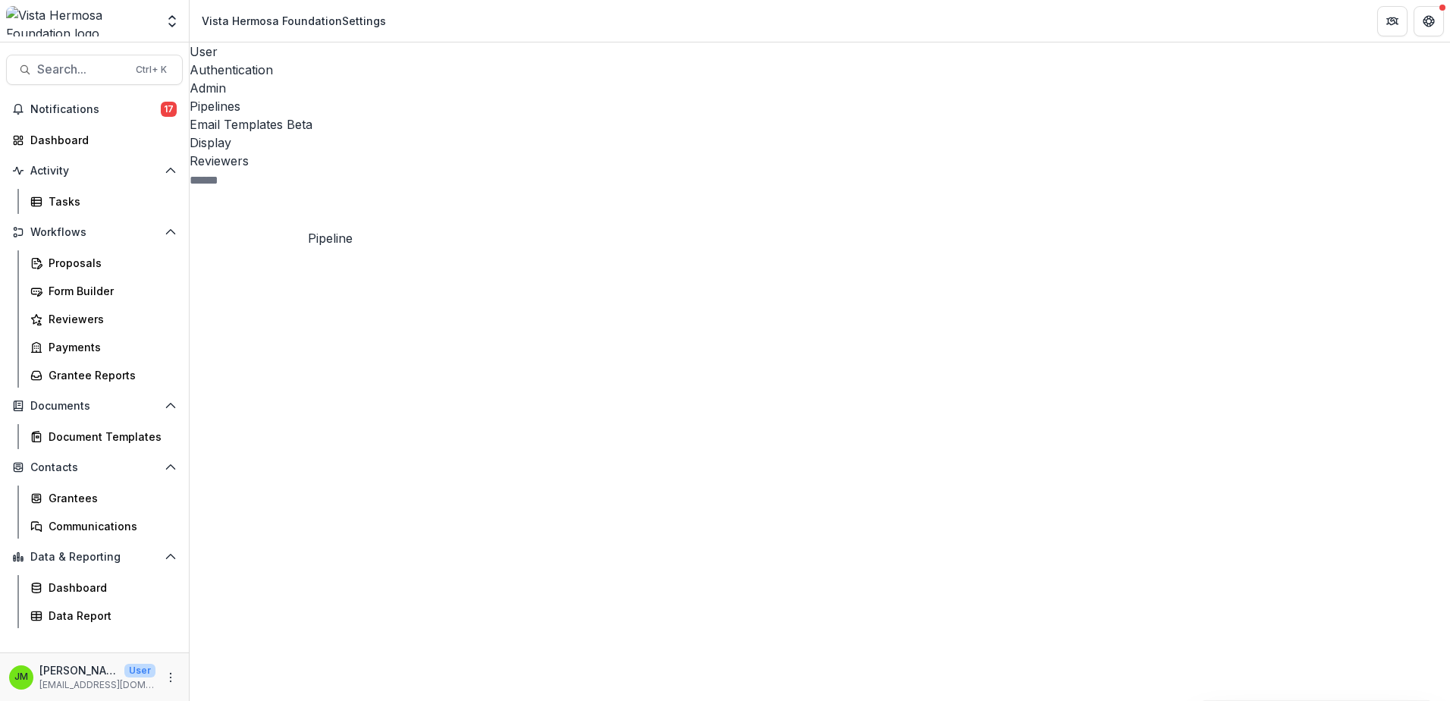
click at [278, 353] on div "Grant Application 14" at bounding box center [327, 624] width 253 height 542
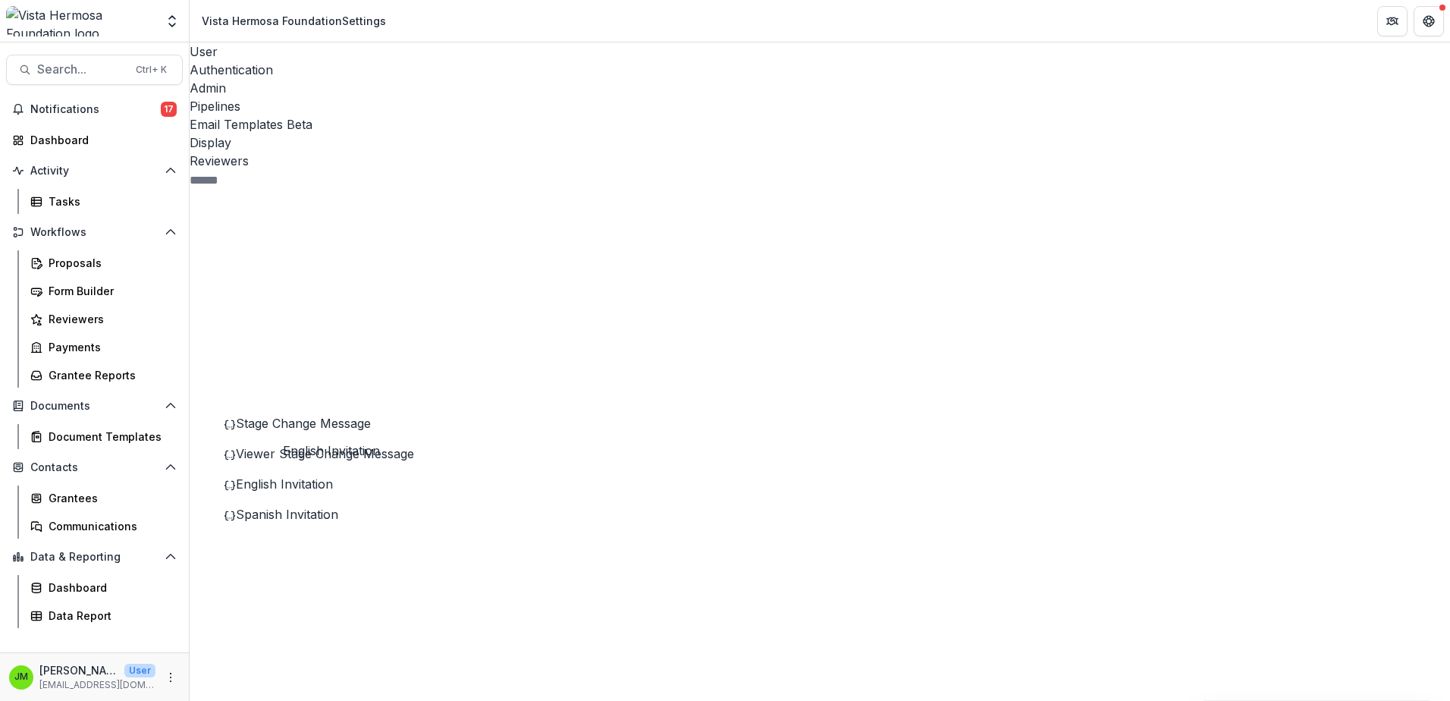
click at [305, 476] on span "English Invitation" at bounding box center [284, 483] width 97 height 15
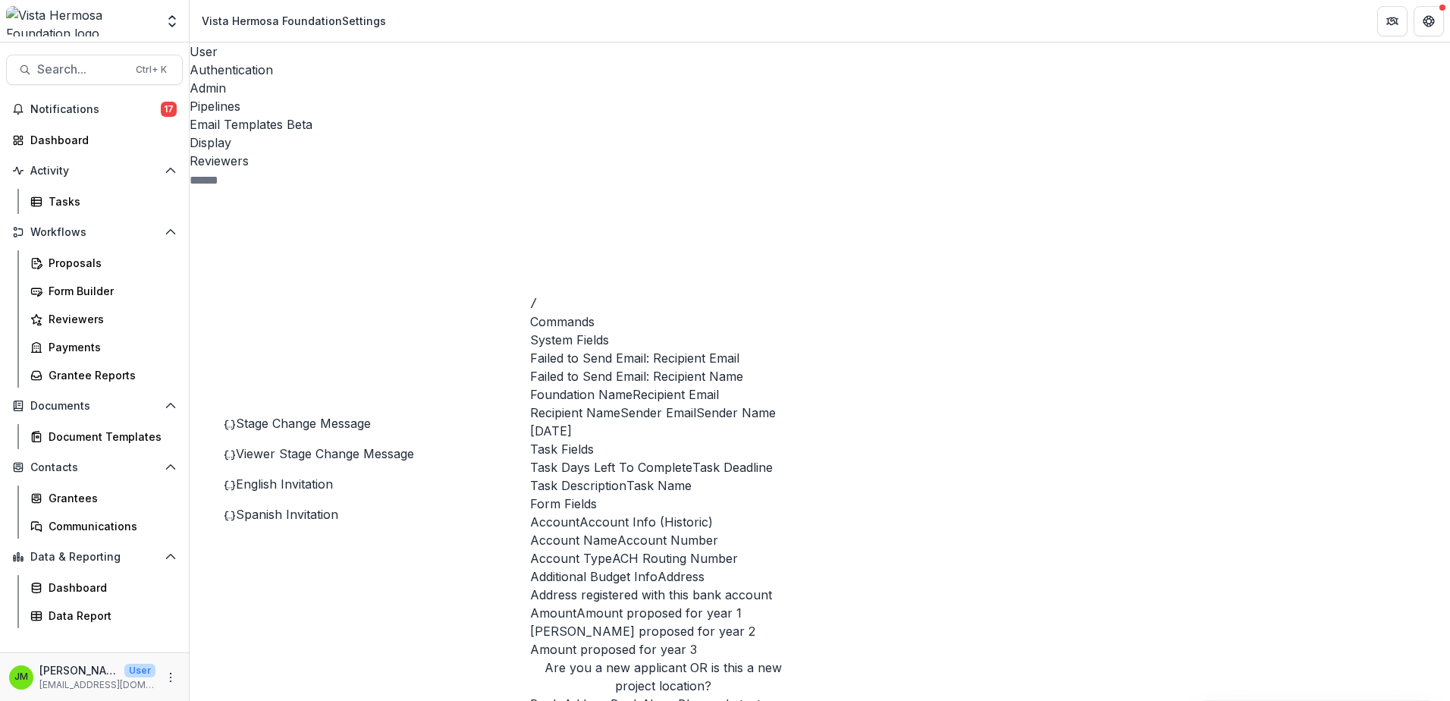
click at [576, 422] on span "Recipient Name" at bounding box center [575, 413] width 90 height 18
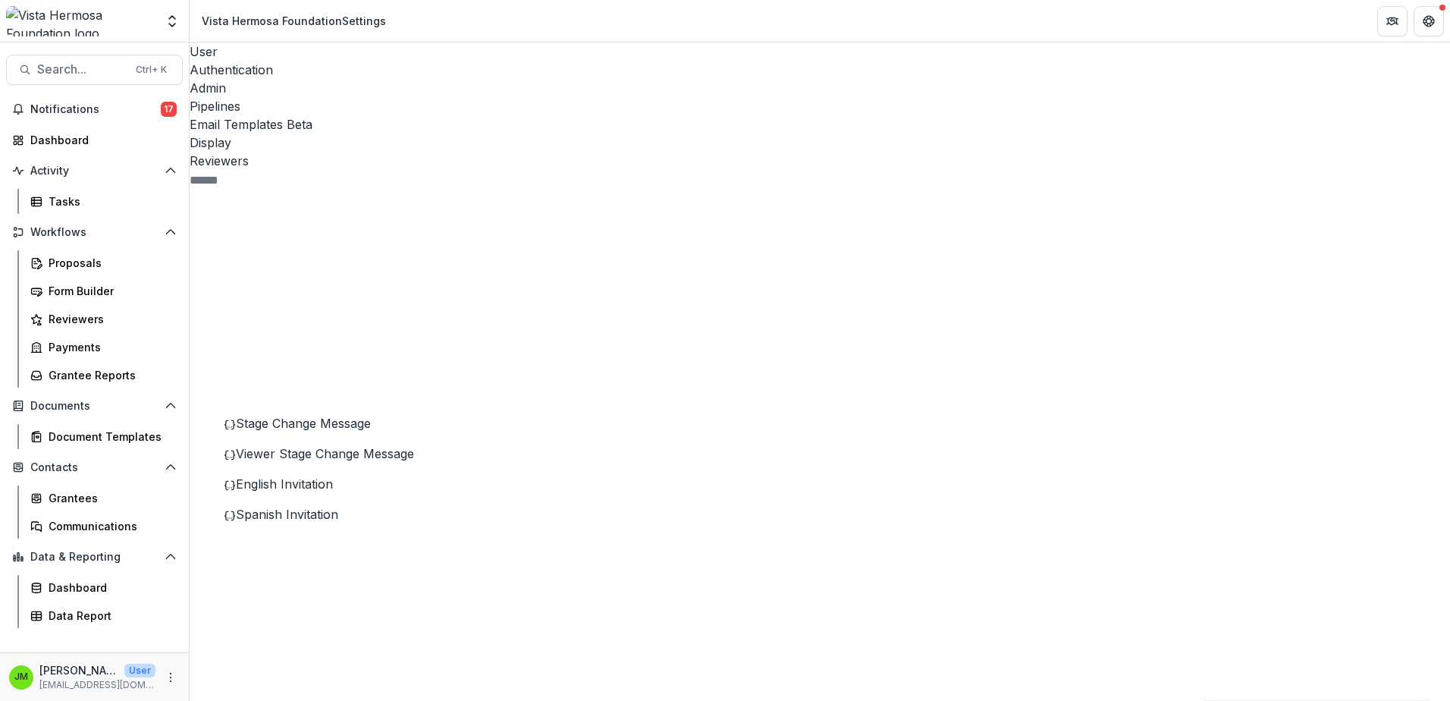
scroll to position [0, 0]
click at [567, 700] on div "[EMAIL_ADDRESS][DOMAIN_NAME]" at bounding box center [725, 710] width 1450 height 18
type input "****"
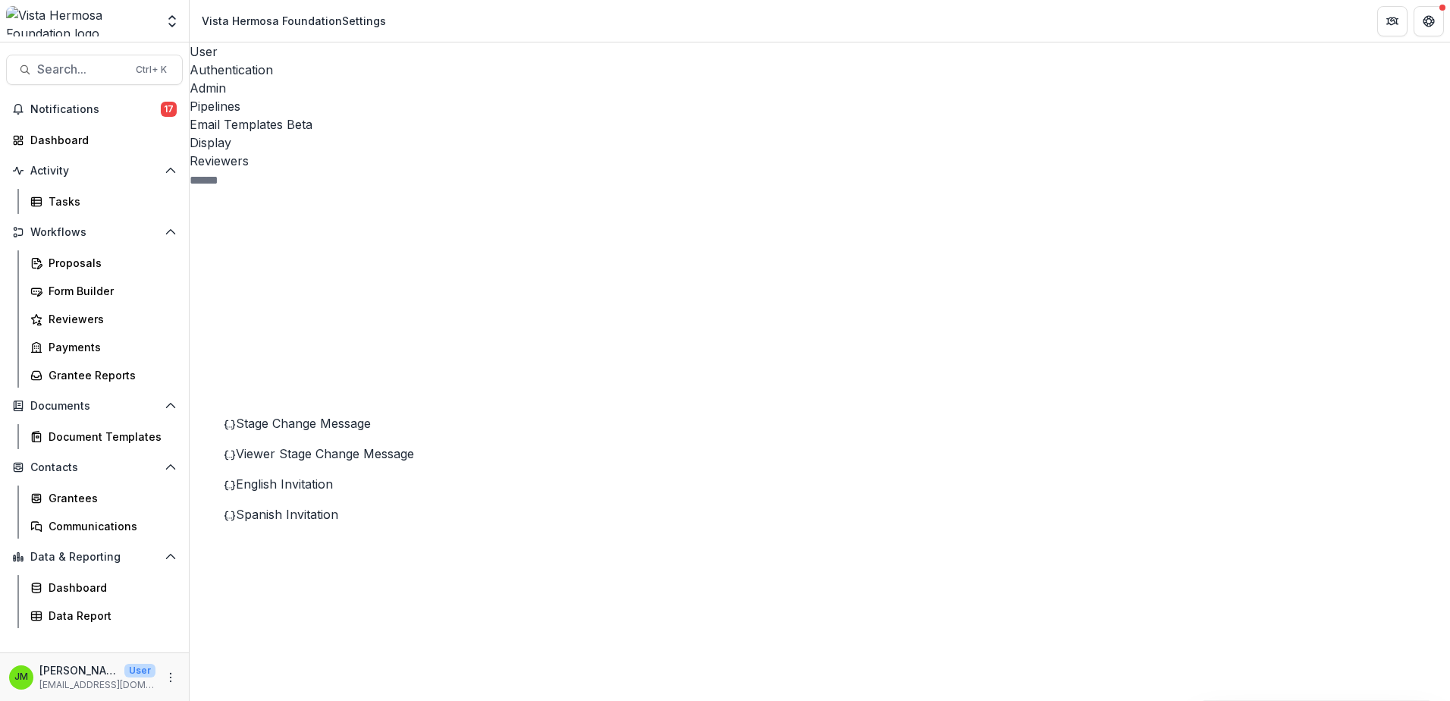
click at [599, 700] on div "[PERSON_NAME][EMAIL_ADDRESS][DOMAIN_NAME]" at bounding box center [725, 710] width 1450 height 18
drag, startPoint x: 970, startPoint y: 388, endPoint x: 483, endPoint y: 392, distance: 487.0
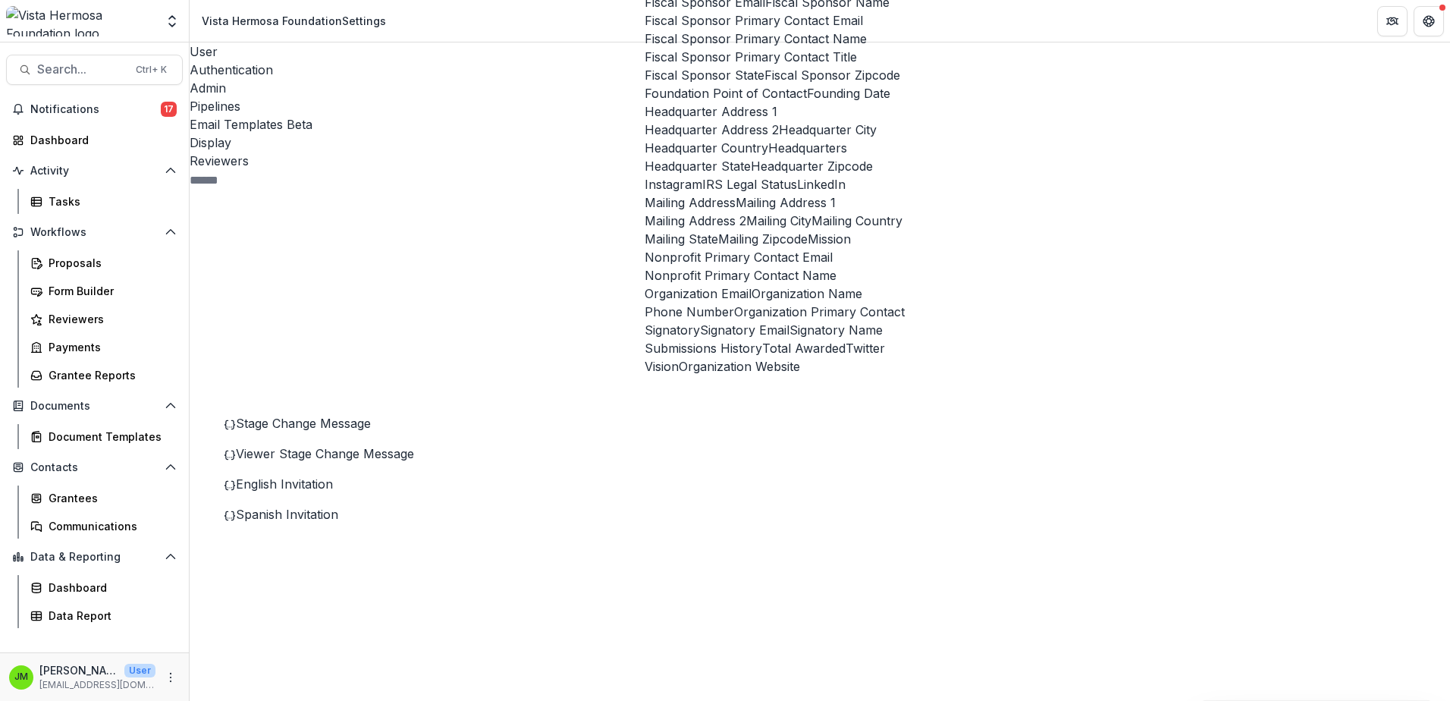
scroll to position [7585, 0]
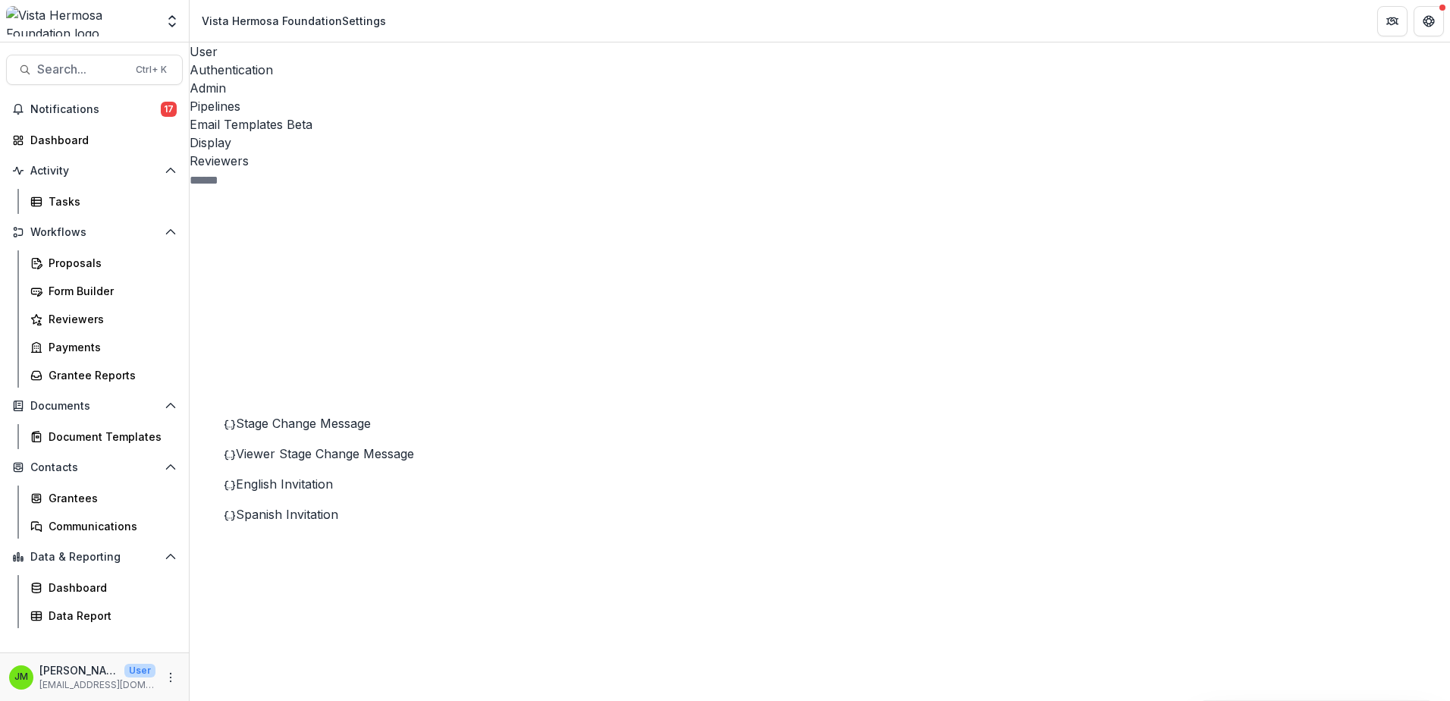
drag, startPoint x: 879, startPoint y: 390, endPoint x: 742, endPoint y: 392, distance: 137.3
drag, startPoint x: 1025, startPoint y: 388, endPoint x: 1280, endPoint y: 391, distance: 254.1
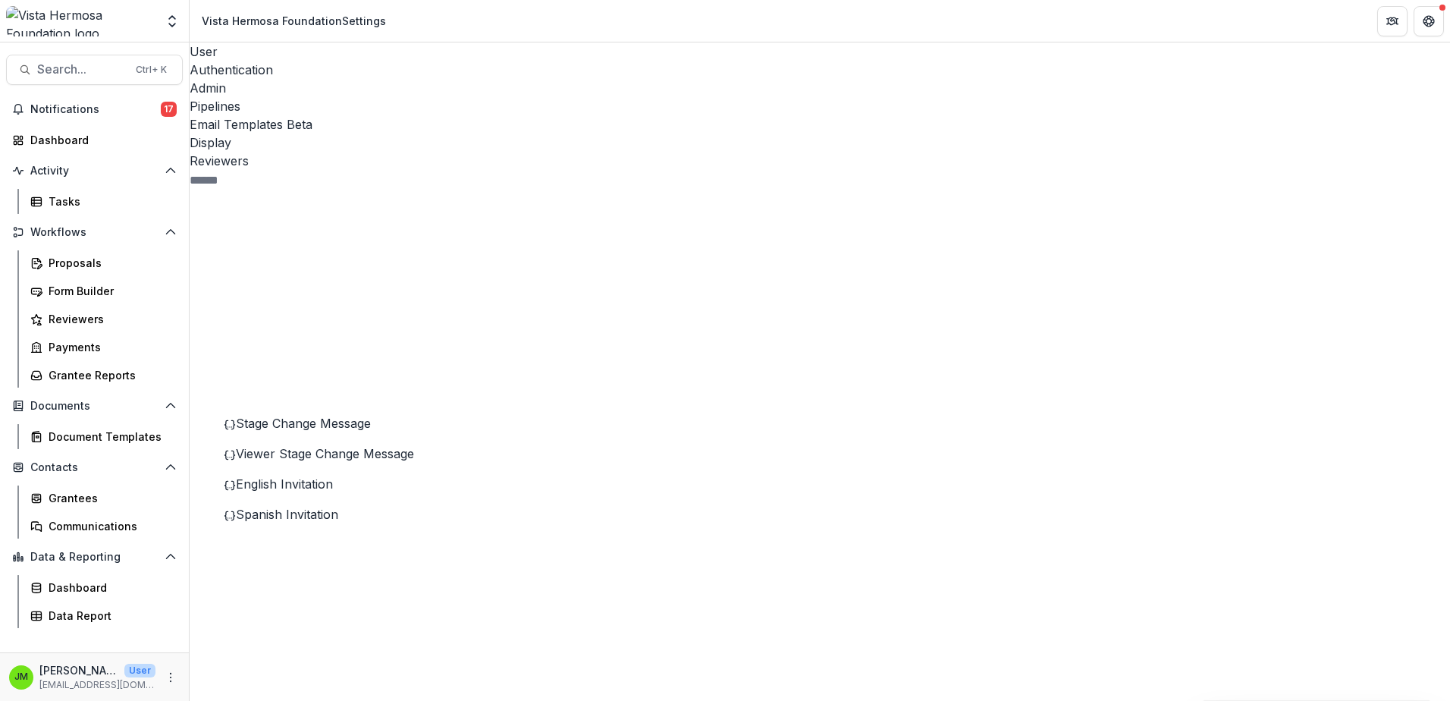
drag, startPoint x: 1224, startPoint y: 388, endPoint x: 1177, endPoint y: 394, distance: 47.4
drag, startPoint x: 730, startPoint y: 370, endPoint x: 685, endPoint y: 370, distance: 44.7
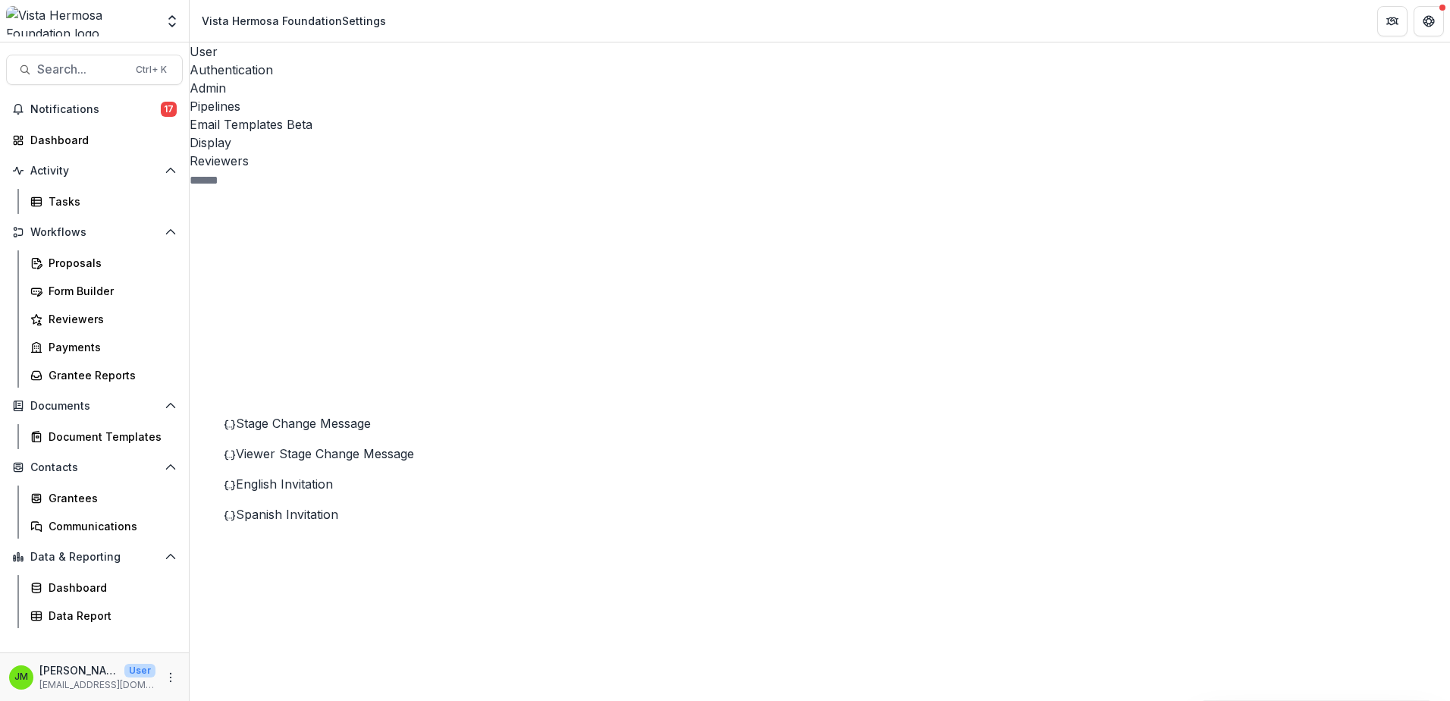
drag, startPoint x: 843, startPoint y: 388, endPoint x: 495, endPoint y: 395, distance: 347.4
drag, startPoint x: 1232, startPoint y: 369, endPoint x: 670, endPoint y: 388, distance: 563.1
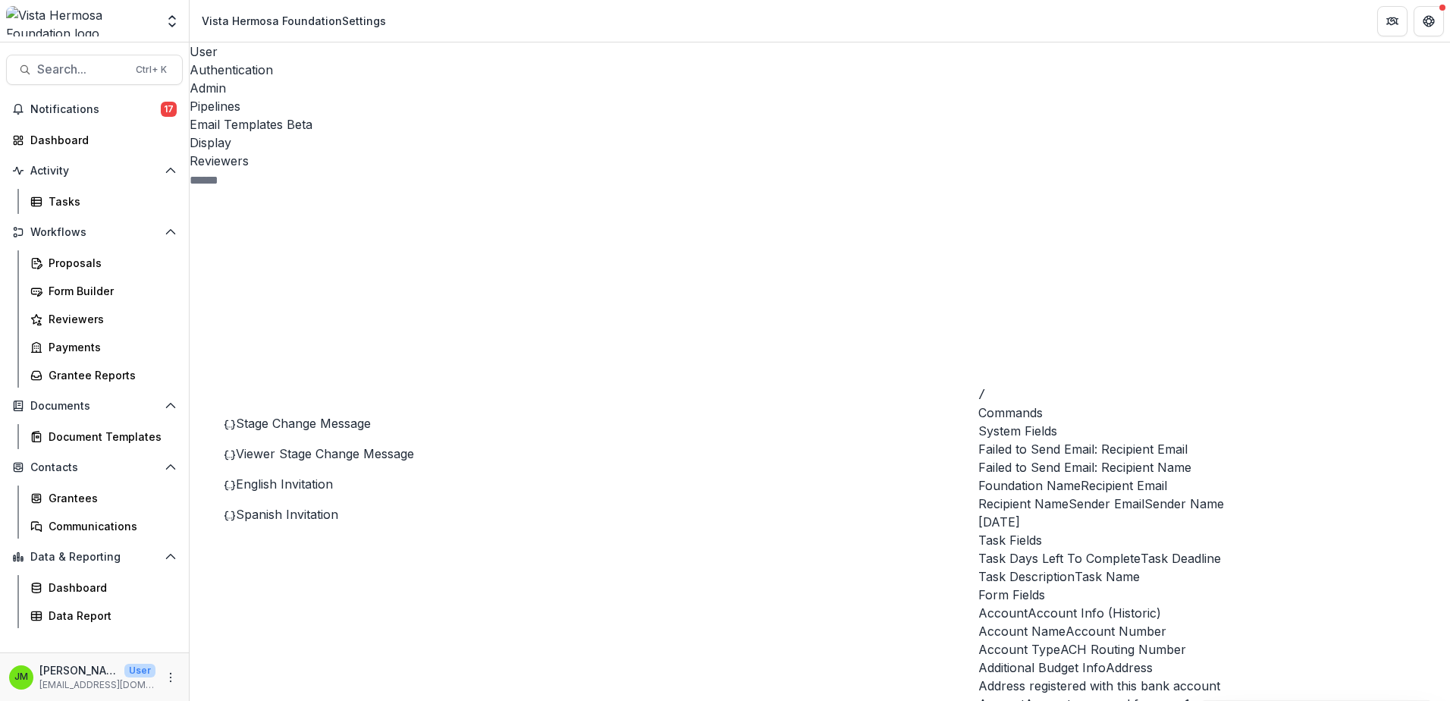
click at [1141, 566] on button "Task Deadline" at bounding box center [1181, 558] width 80 height 18
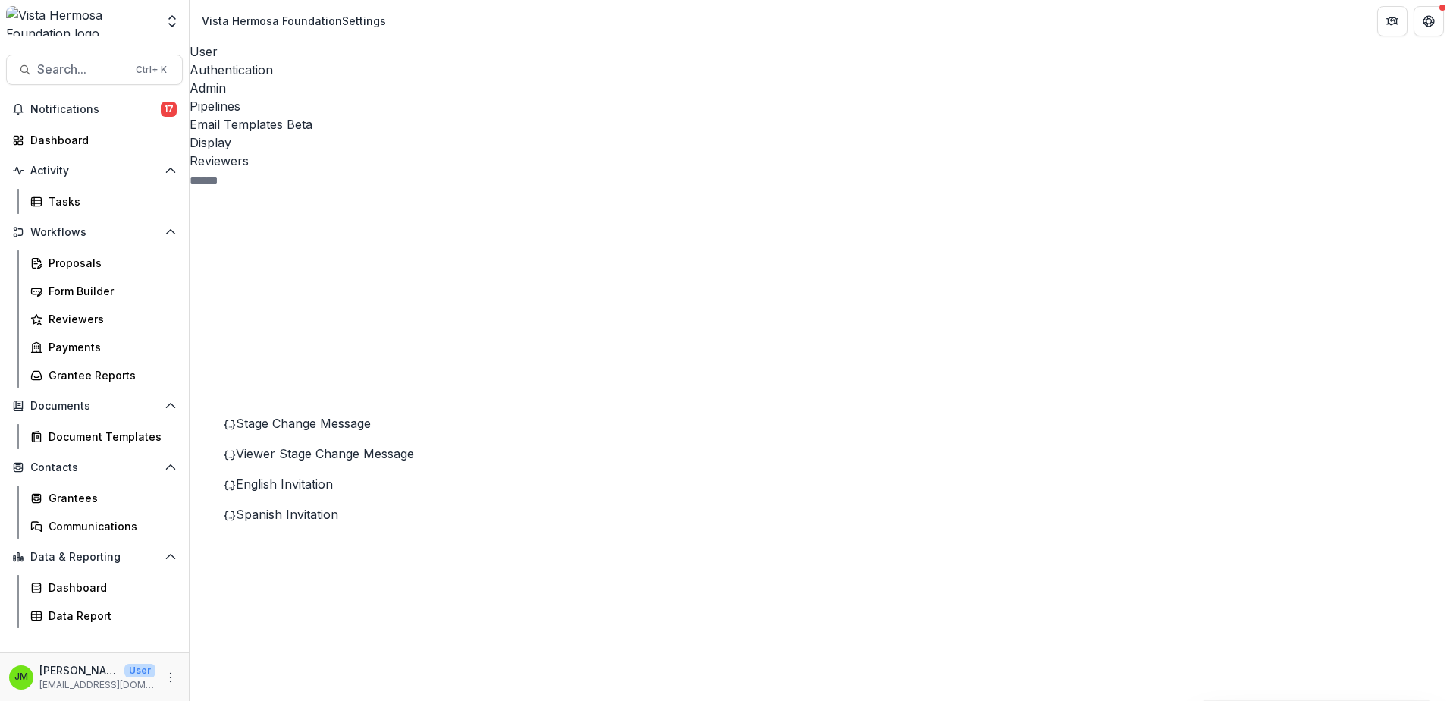
drag, startPoint x: 702, startPoint y: 461, endPoint x: 625, endPoint y: 458, distance: 77.4
drag, startPoint x: 569, startPoint y: 495, endPoint x: 525, endPoint y: 501, distance: 44.4
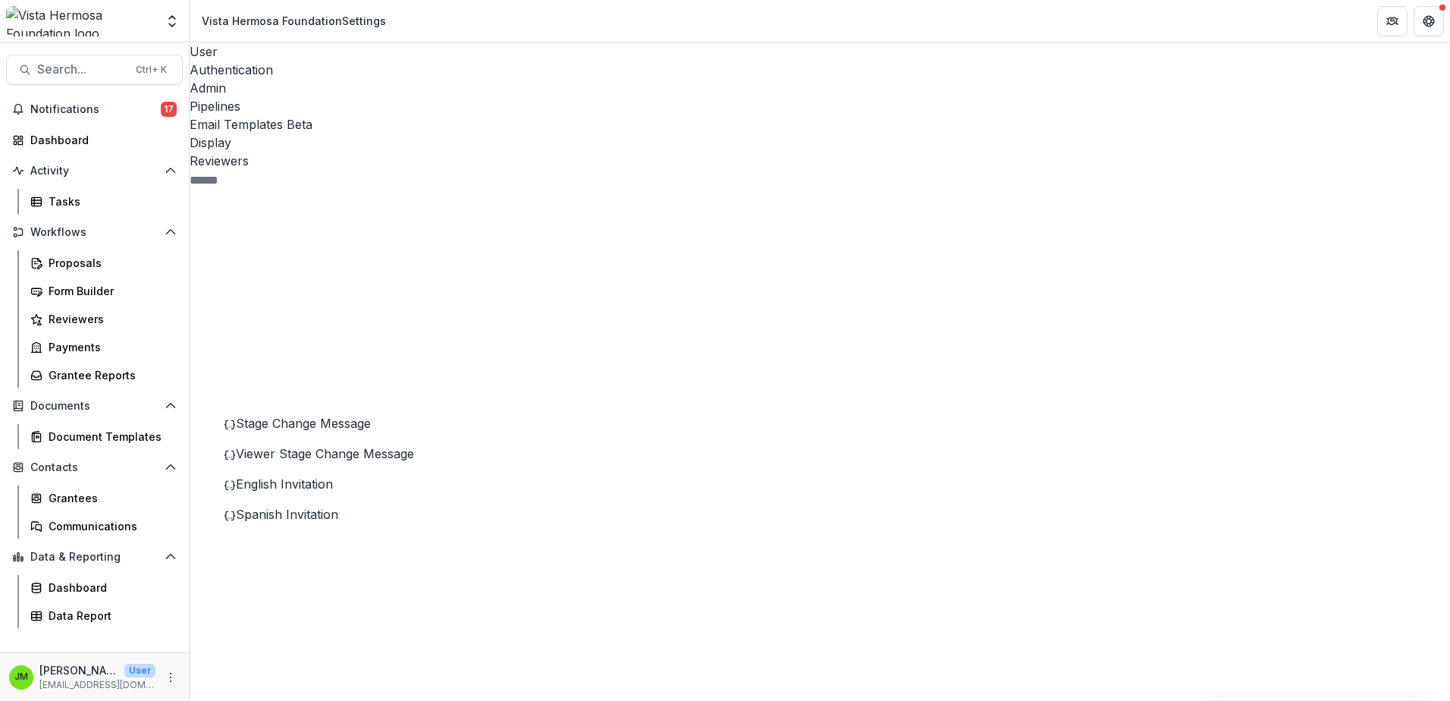
drag, startPoint x: 661, startPoint y: 496, endPoint x: 798, endPoint y: 497, distance: 137.3
drag, startPoint x: 797, startPoint y: 494, endPoint x: 659, endPoint y: 498, distance: 138.1
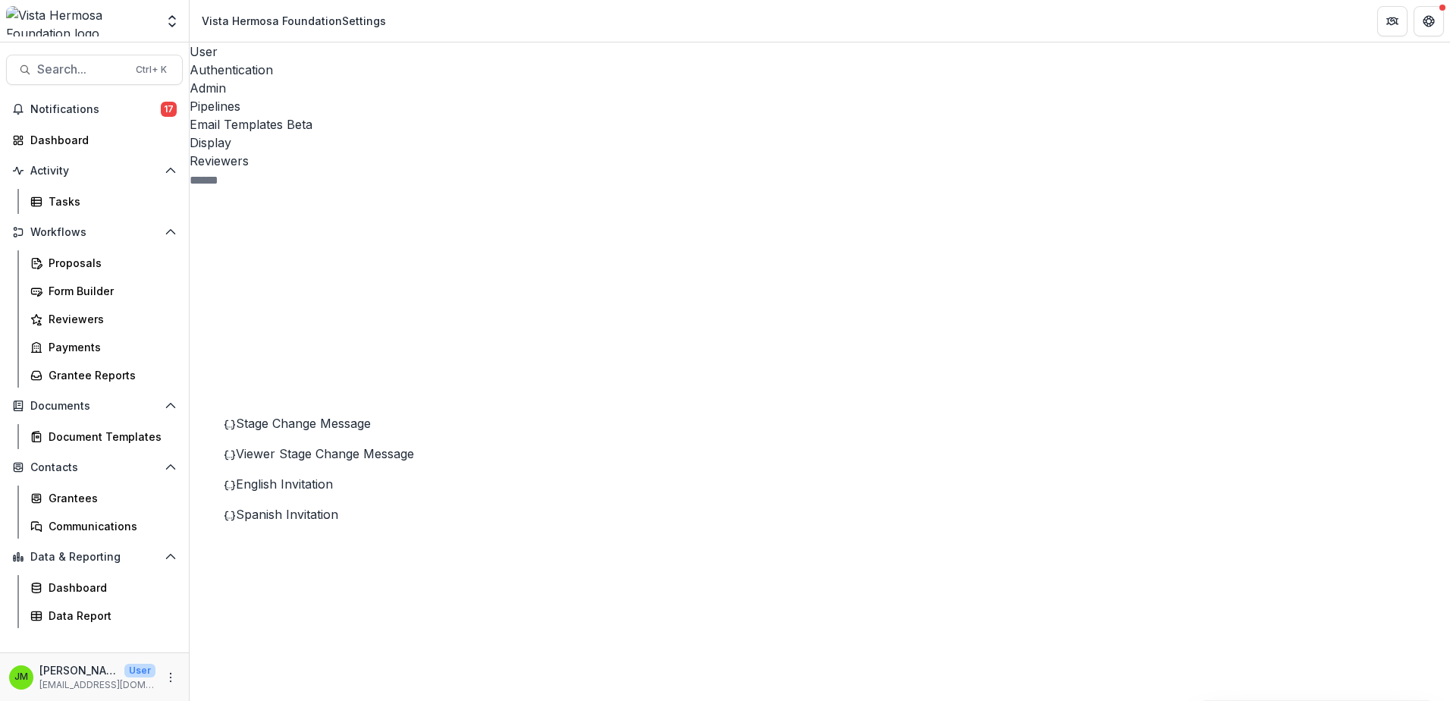
scroll to position [167, 0]
click at [294, 507] on span "Spanish Invitation" at bounding box center [287, 514] width 102 height 15
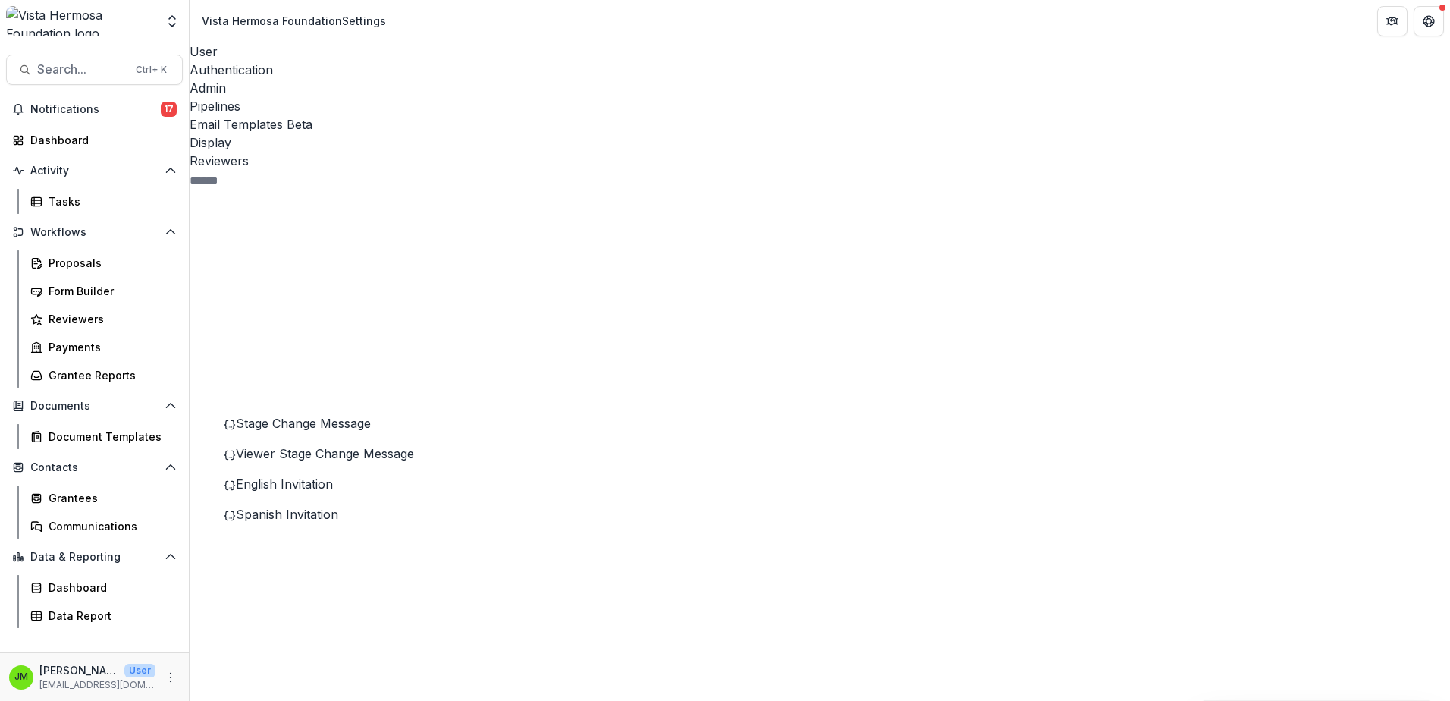
drag, startPoint x: 755, startPoint y: 327, endPoint x: 454, endPoint y: 334, distance: 301.2
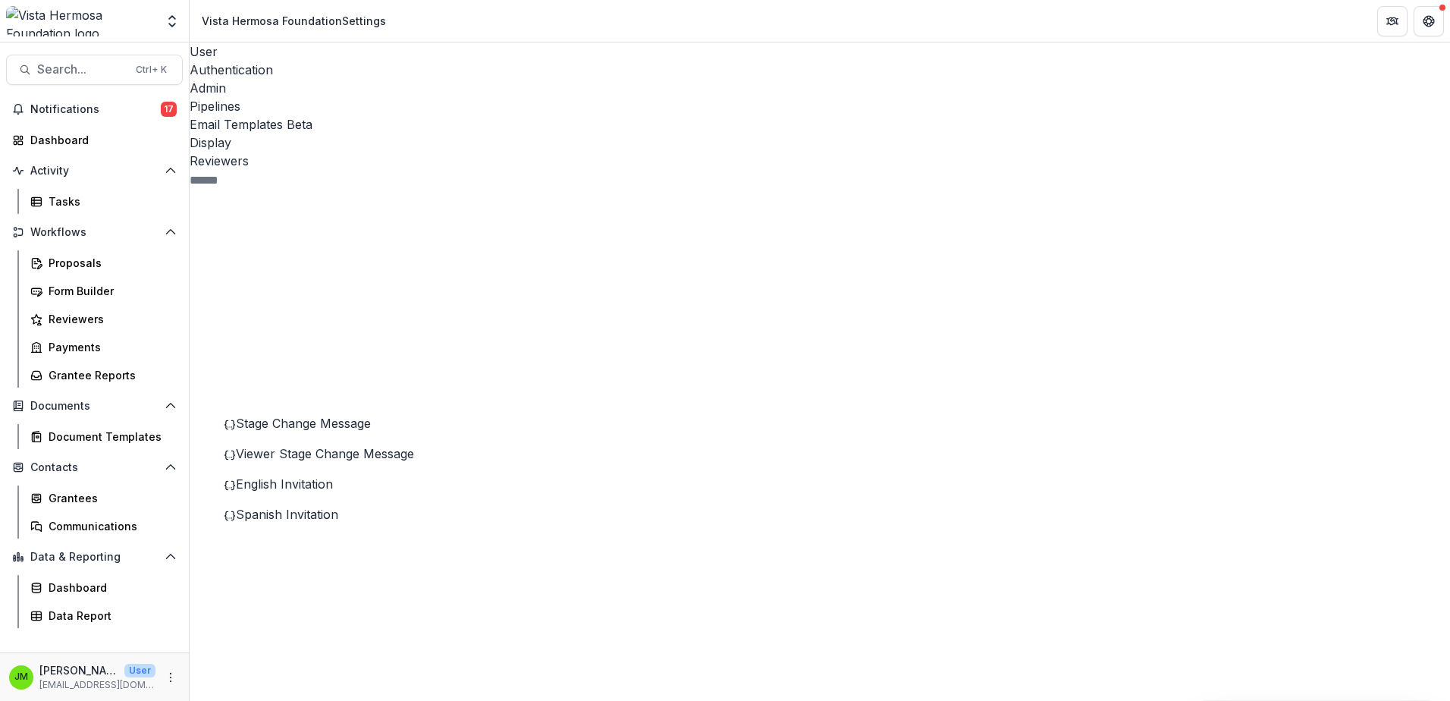
drag, startPoint x: 569, startPoint y: 332, endPoint x: 473, endPoint y: 329, distance: 96.4
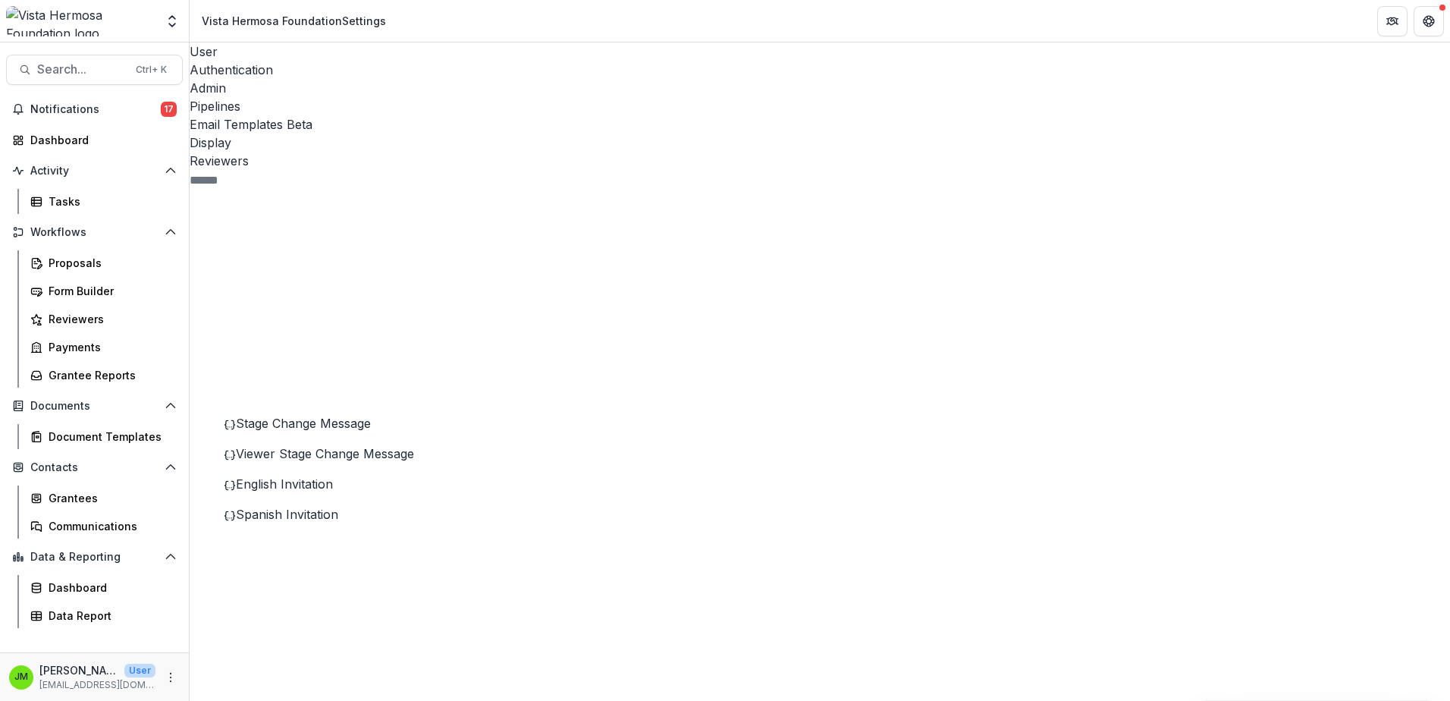
scroll to position [9, 0]
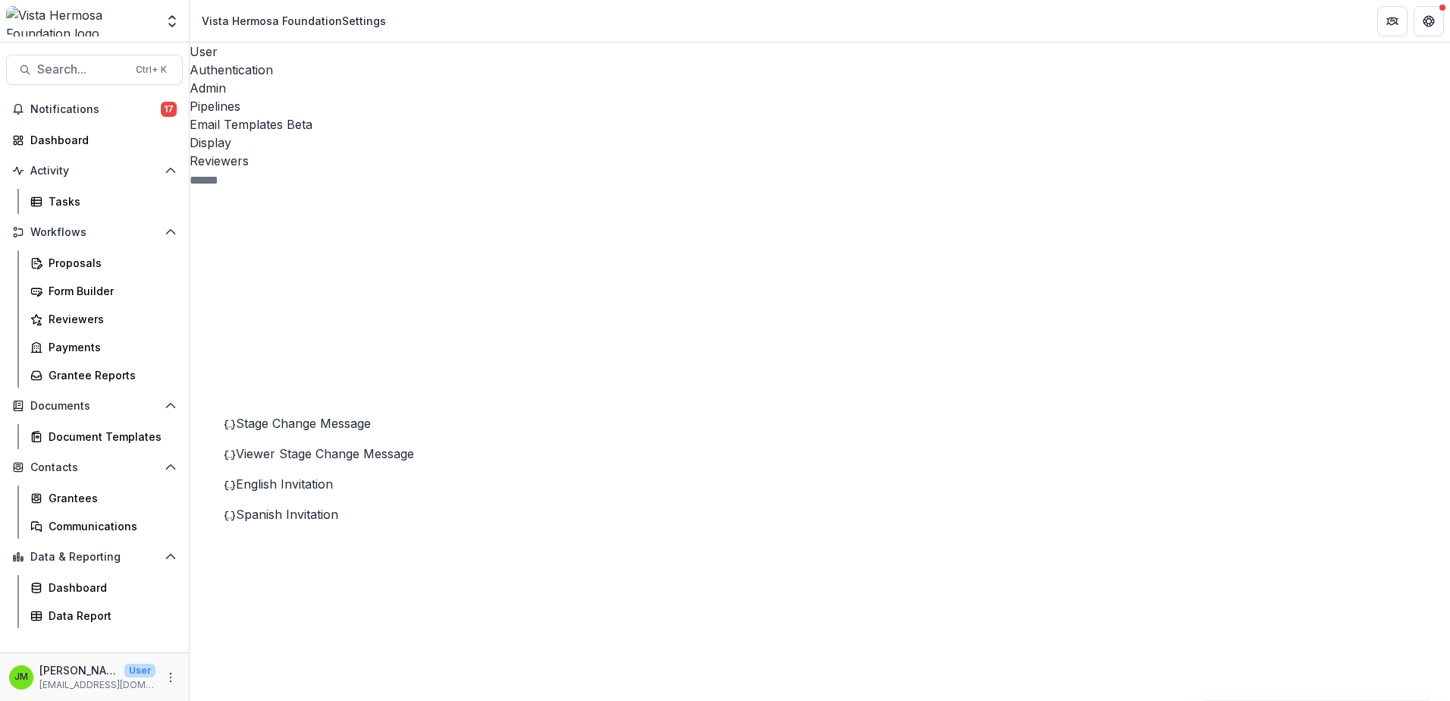
click at [563, 700] on div "[EMAIL_ADDRESS][DOMAIN_NAME]" at bounding box center [725, 710] width 1450 height 18
type input "****"
click at [570, 700] on div "[PERSON_NAME][EMAIL_ADDRESS][DOMAIN_NAME]" at bounding box center [725, 710] width 1450 height 18
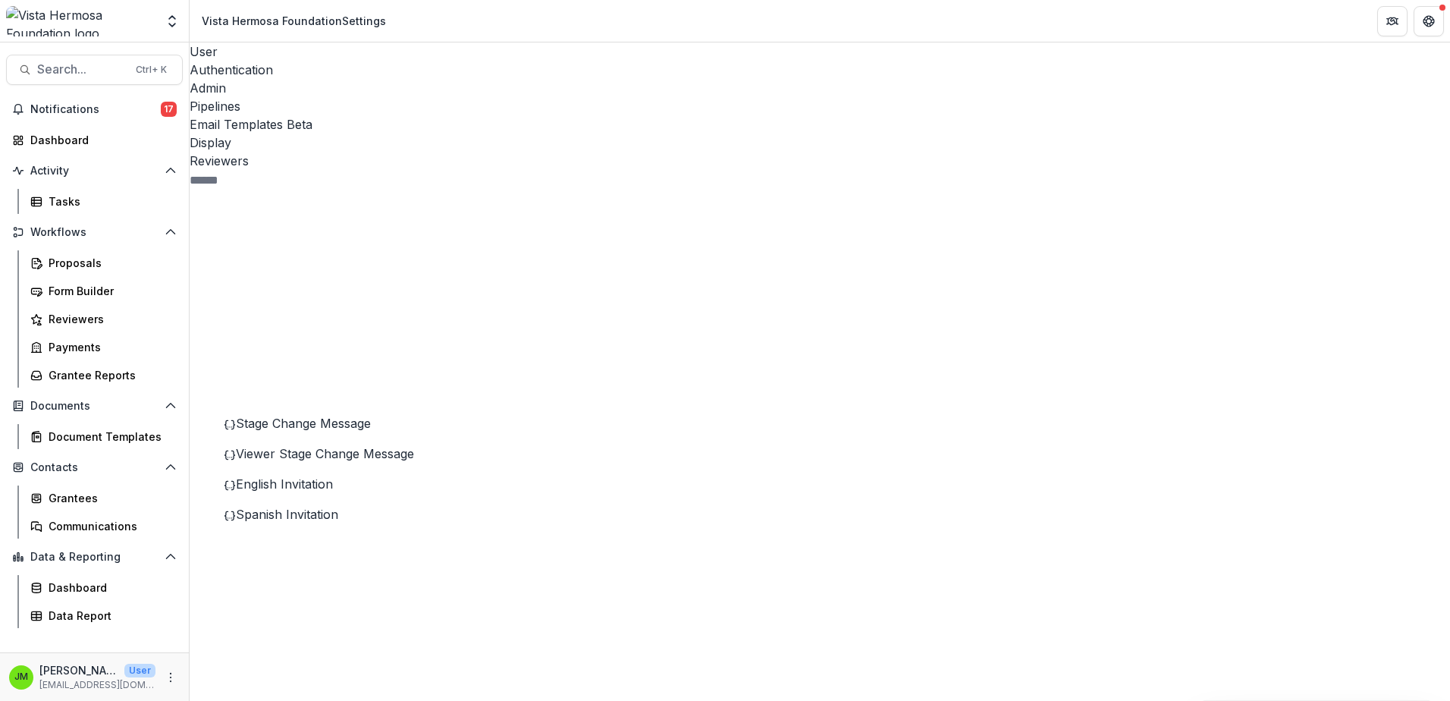
drag, startPoint x: 1085, startPoint y: 382, endPoint x: 478, endPoint y: 375, distance: 606.8
drag, startPoint x: 622, startPoint y: 379, endPoint x: 705, endPoint y: 376, distance: 82.7
drag, startPoint x: 796, startPoint y: 385, endPoint x: 960, endPoint y: 373, distance: 165.0
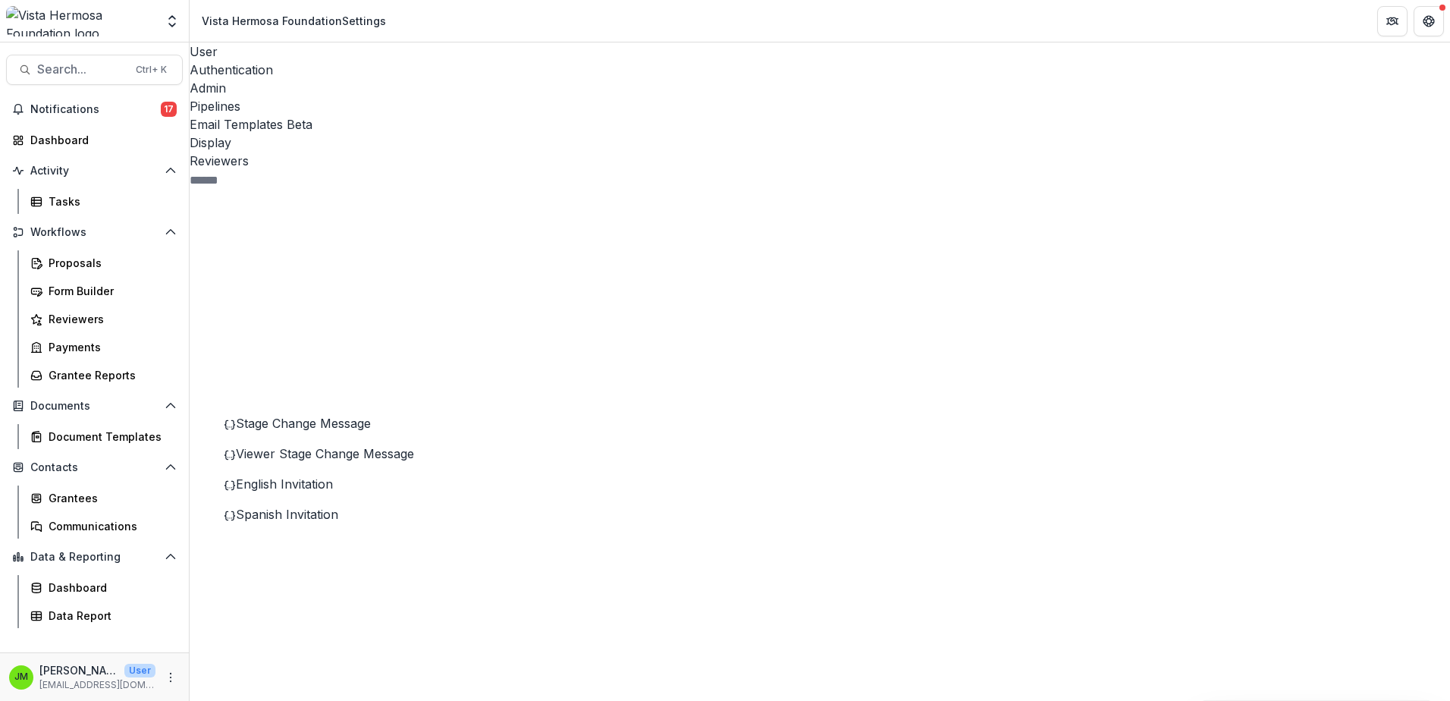
drag, startPoint x: 1017, startPoint y: 382, endPoint x: 1347, endPoint y: 380, distance: 329.9
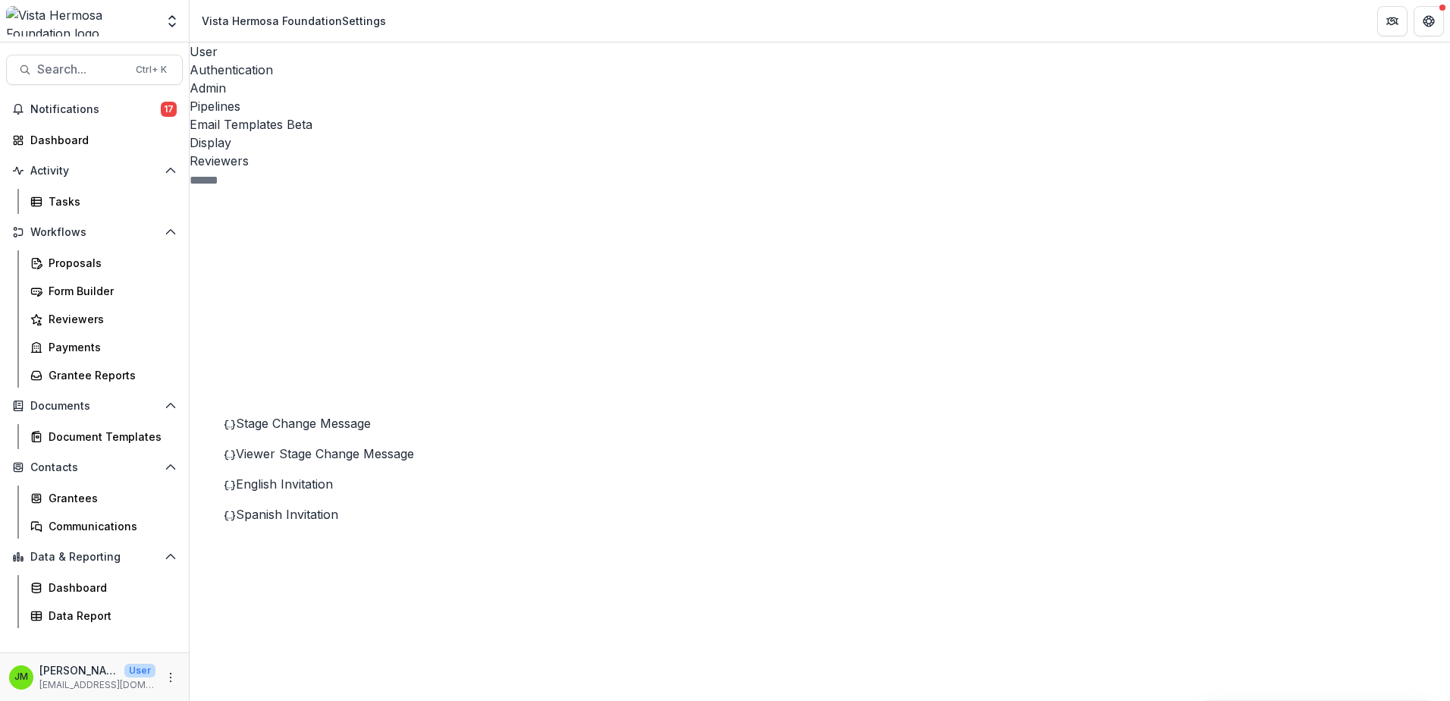
drag, startPoint x: 495, startPoint y: 451, endPoint x: 849, endPoint y: 451, distance: 353.4
drag, startPoint x: 838, startPoint y: 454, endPoint x: 488, endPoint y: 456, distance: 349.7
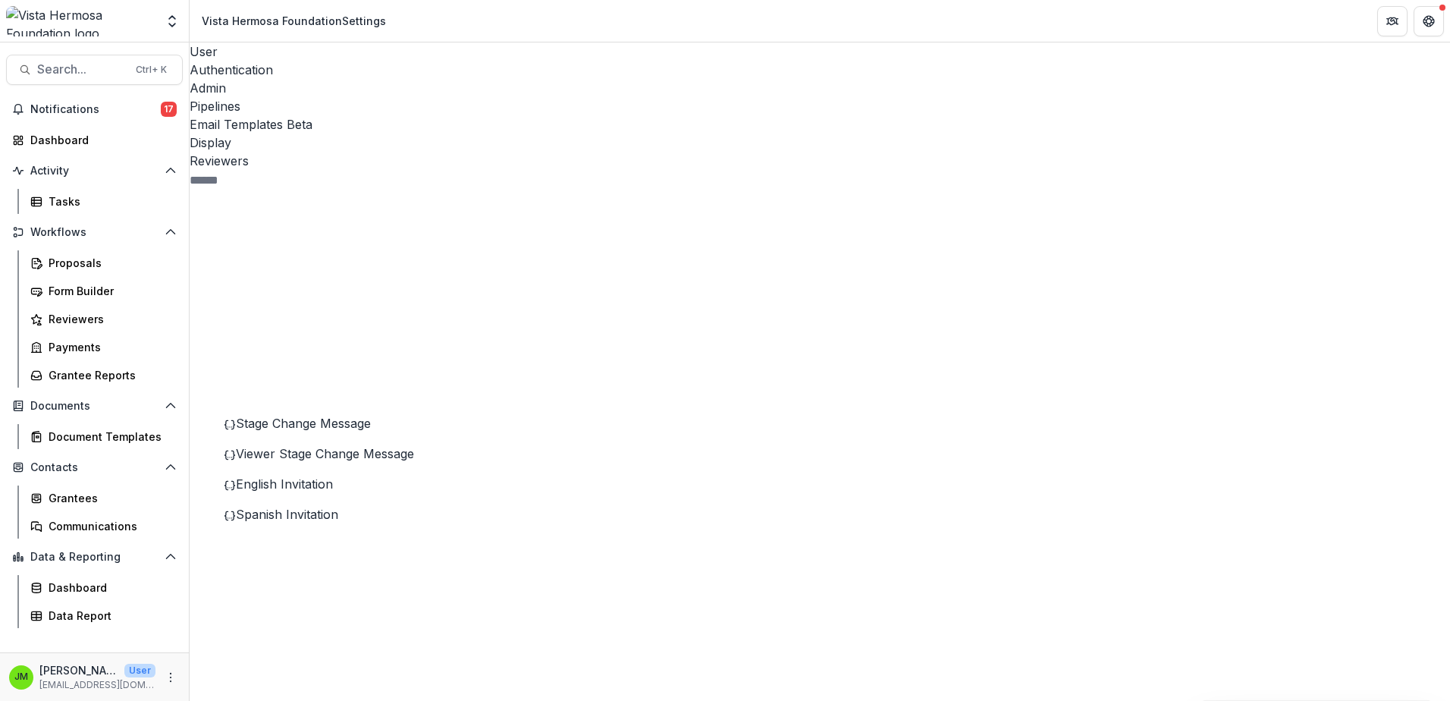
drag, startPoint x: 1305, startPoint y: 432, endPoint x: 885, endPoint y: 456, distance: 420.8
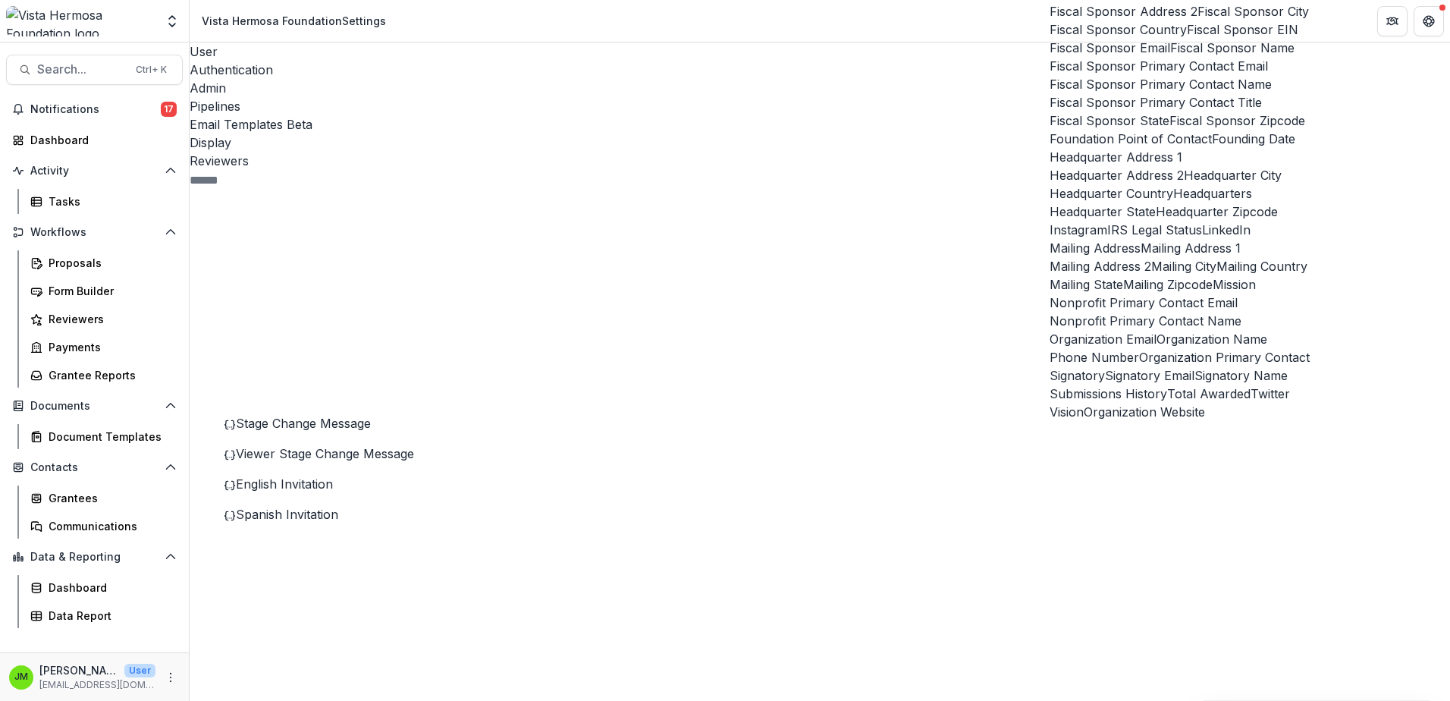
scroll to position [152, 0]
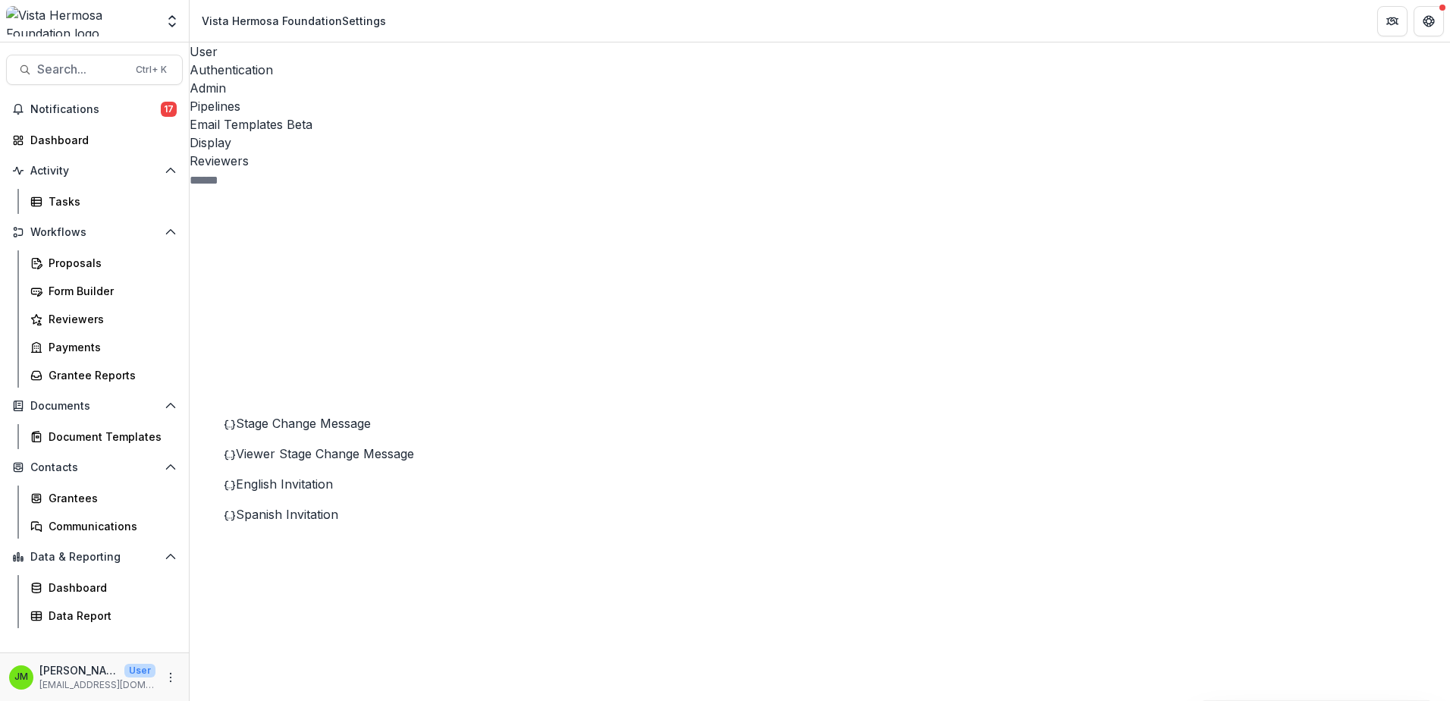
drag, startPoint x: 842, startPoint y: 471, endPoint x: 1064, endPoint y: 466, distance: 222.3
drag, startPoint x: 991, startPoint y: 529, endPoint x: 894, endPoint y: 536, distance: 96.6
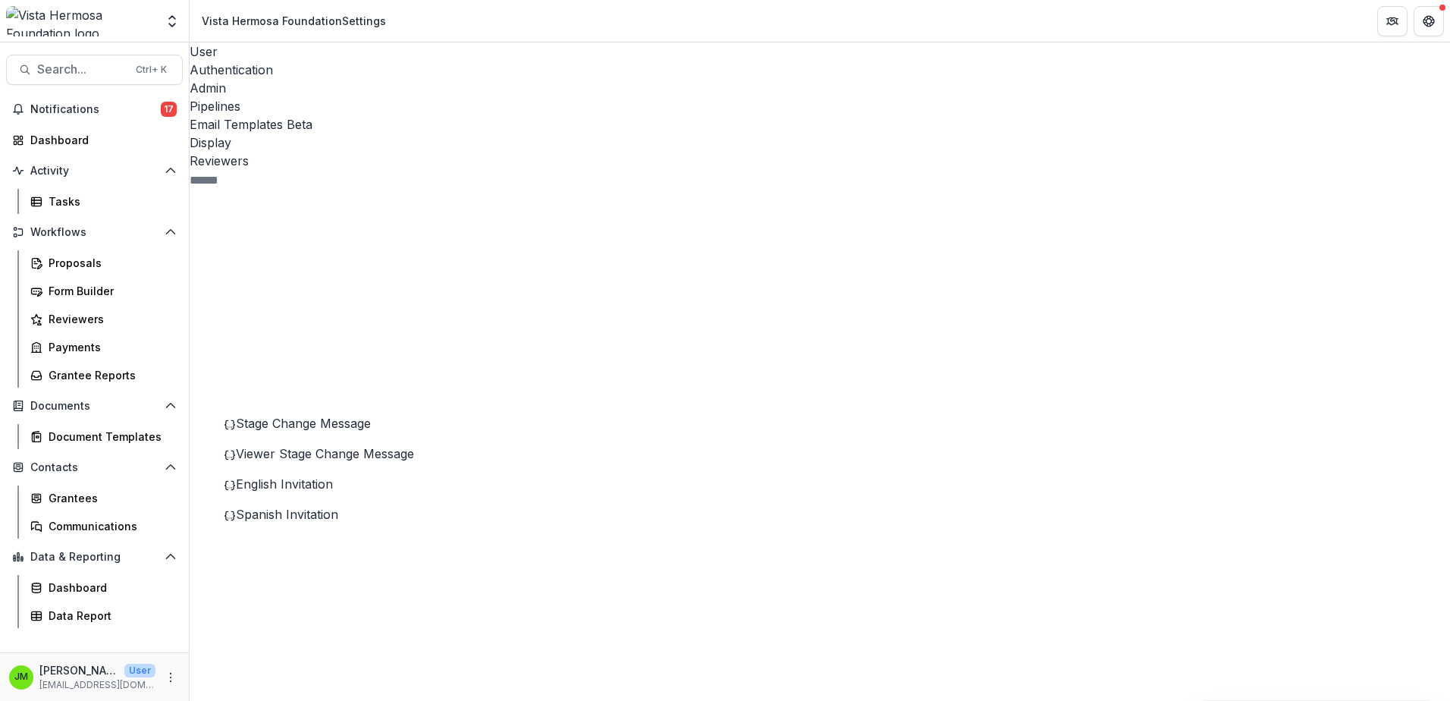
drag, startPoint x: 873, startPoint y: 562, endPoint x: 696, endPoint y: 564, distance: 177.5
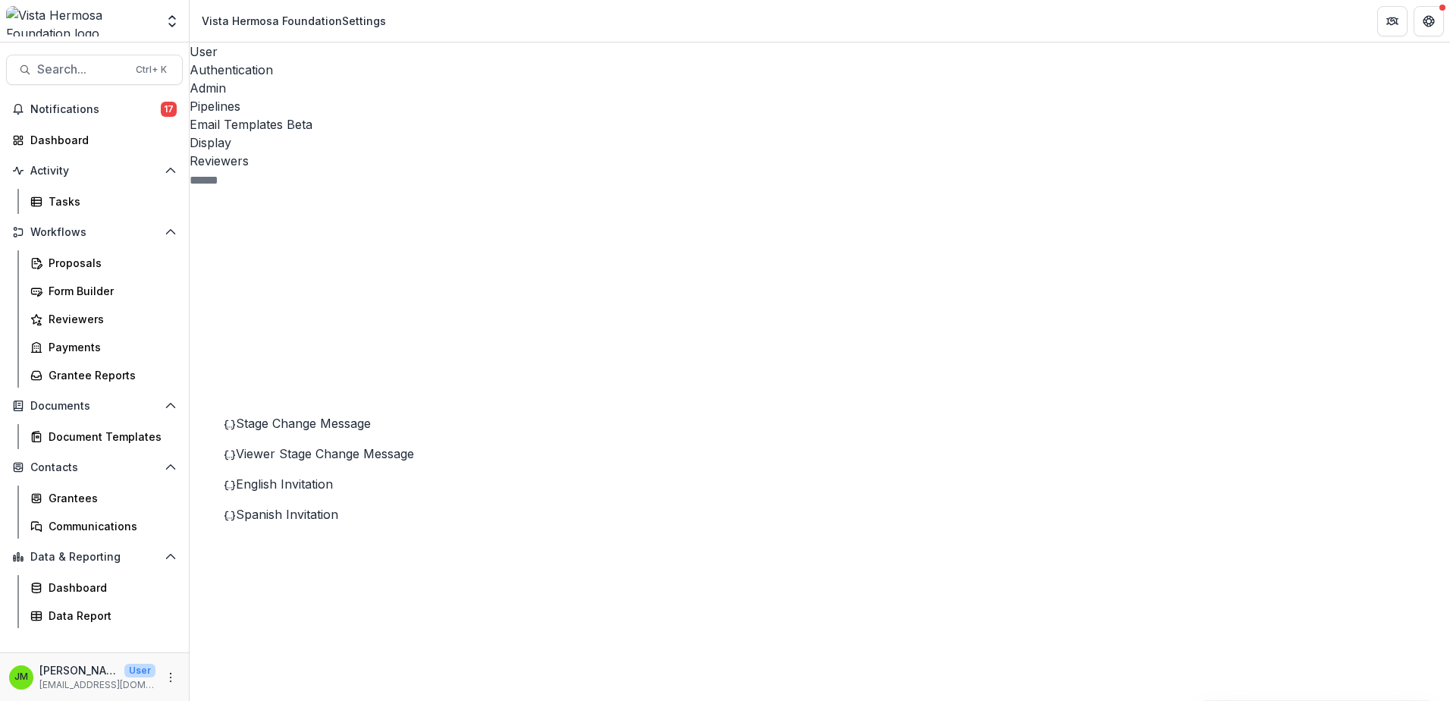
click at [83, 259] on div "Proposals" at bounding box center [110, 263] width 122 height 16
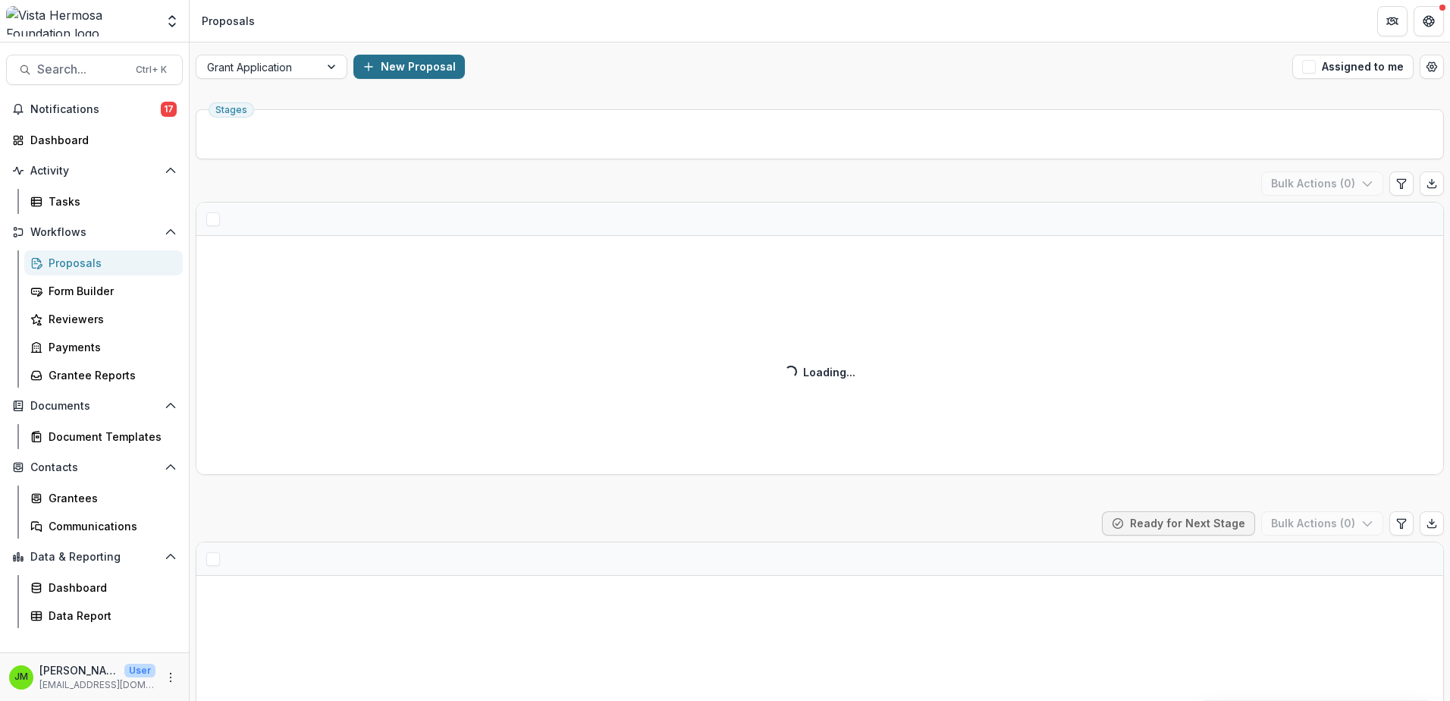
click at [430, 65] on button "New Proposal" at bounding box center [408, 67] width 111 height 24
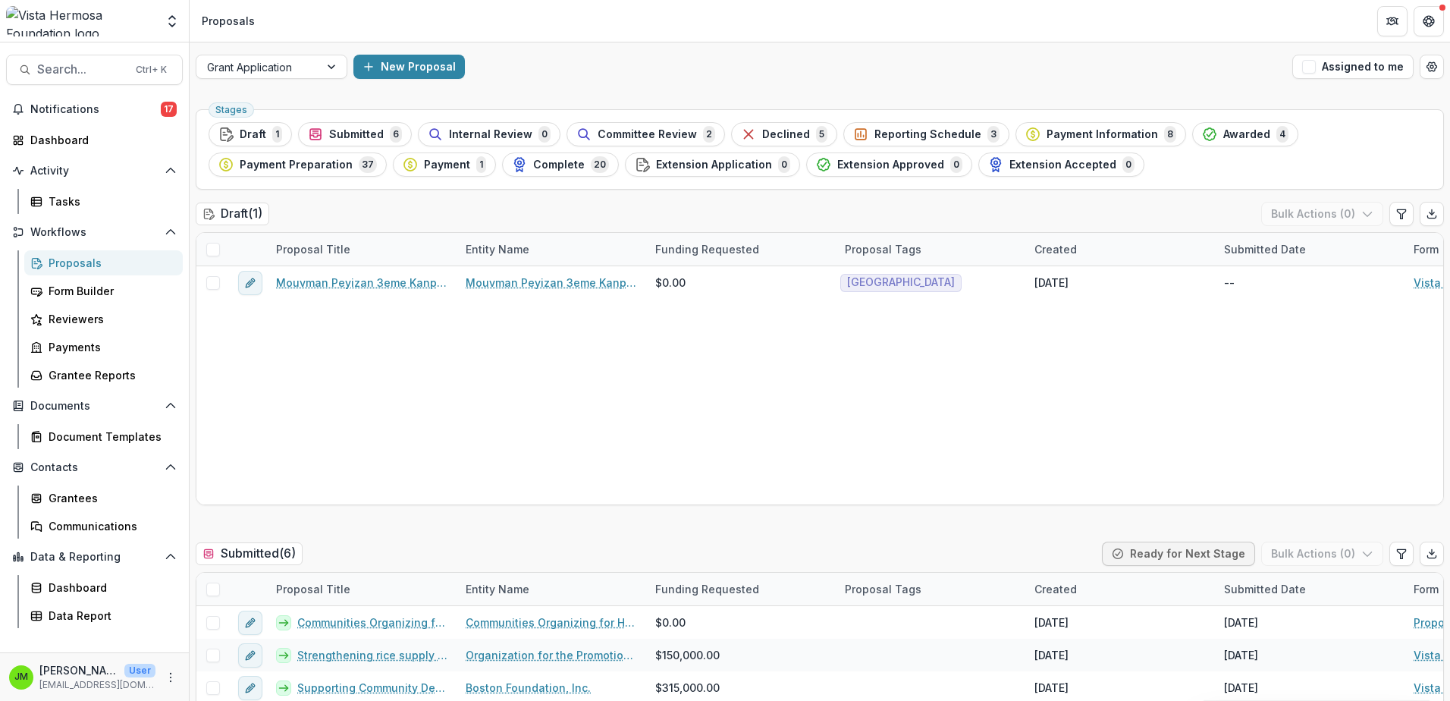
type input "**********"
type input "*******"
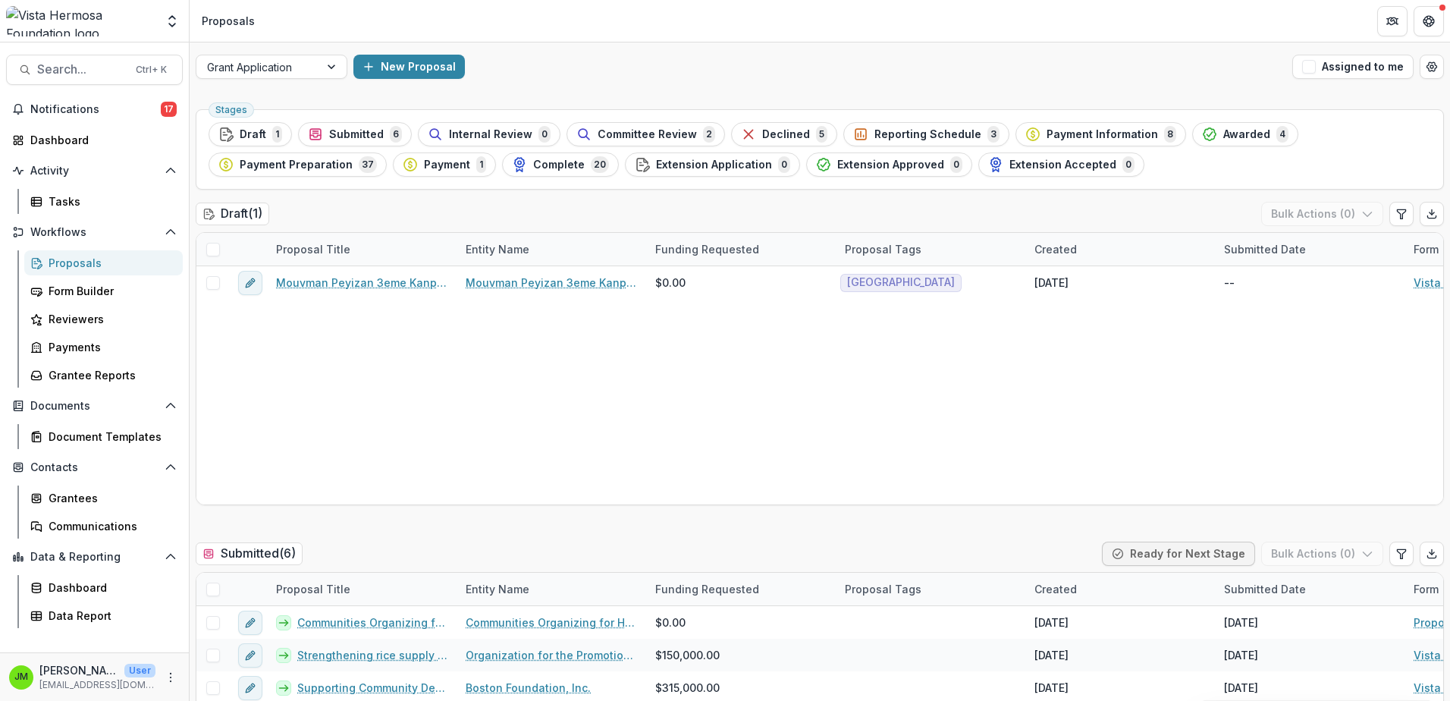
scroll to position [76, 0]
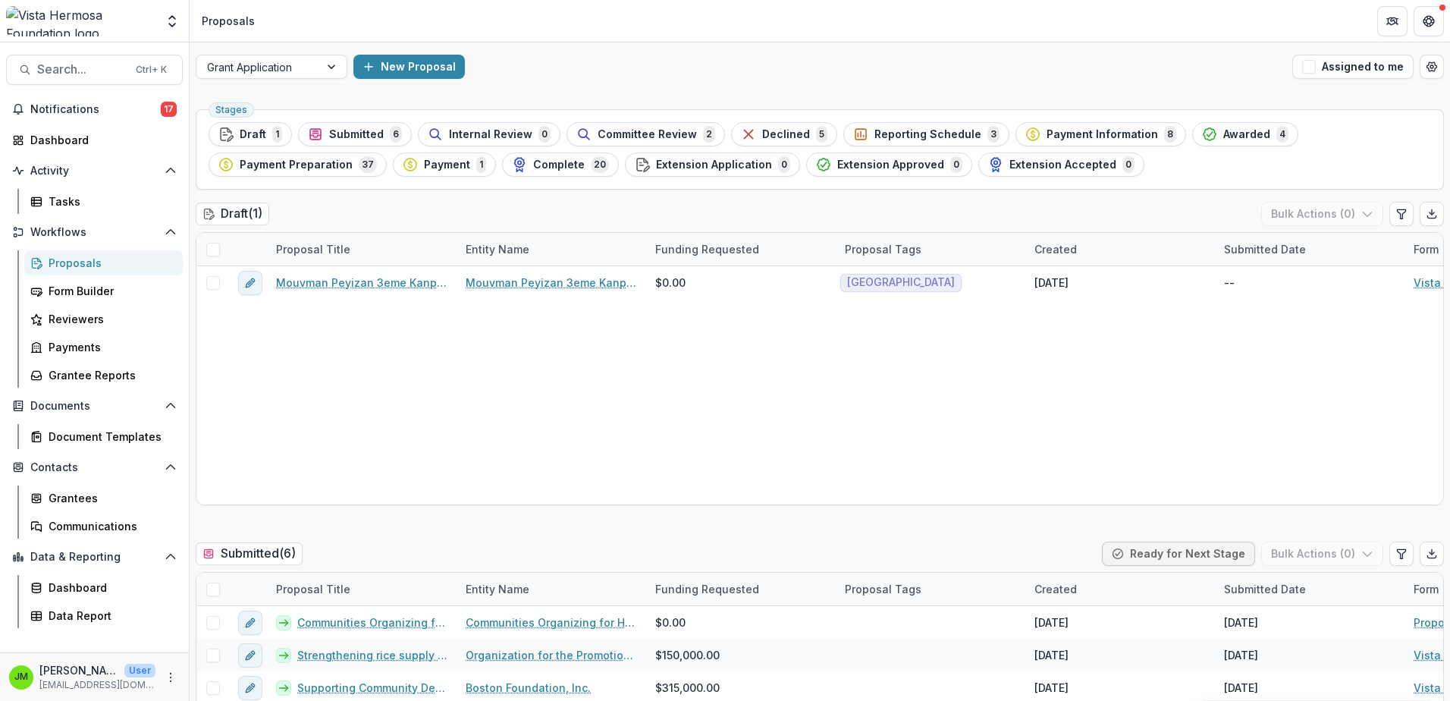
scroll to position [455, 0]
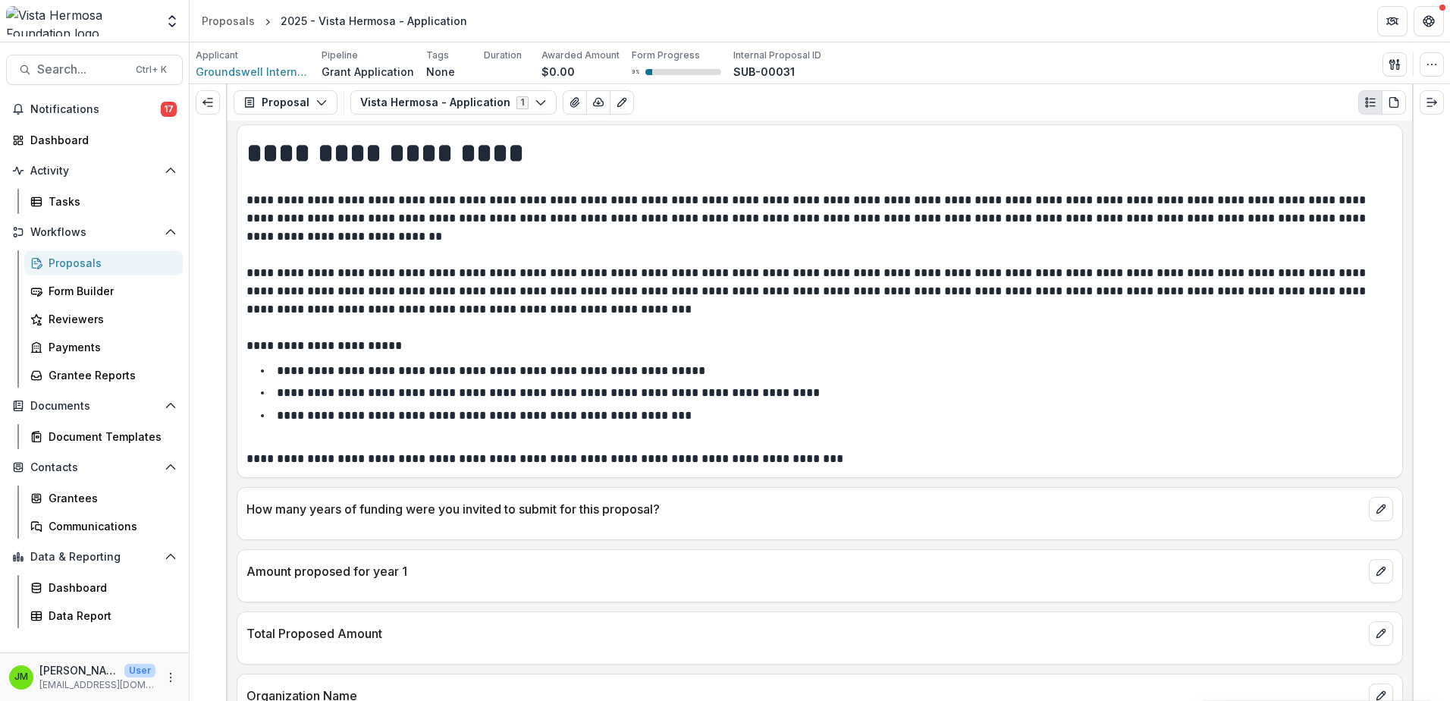
scroll to position [152, 0]
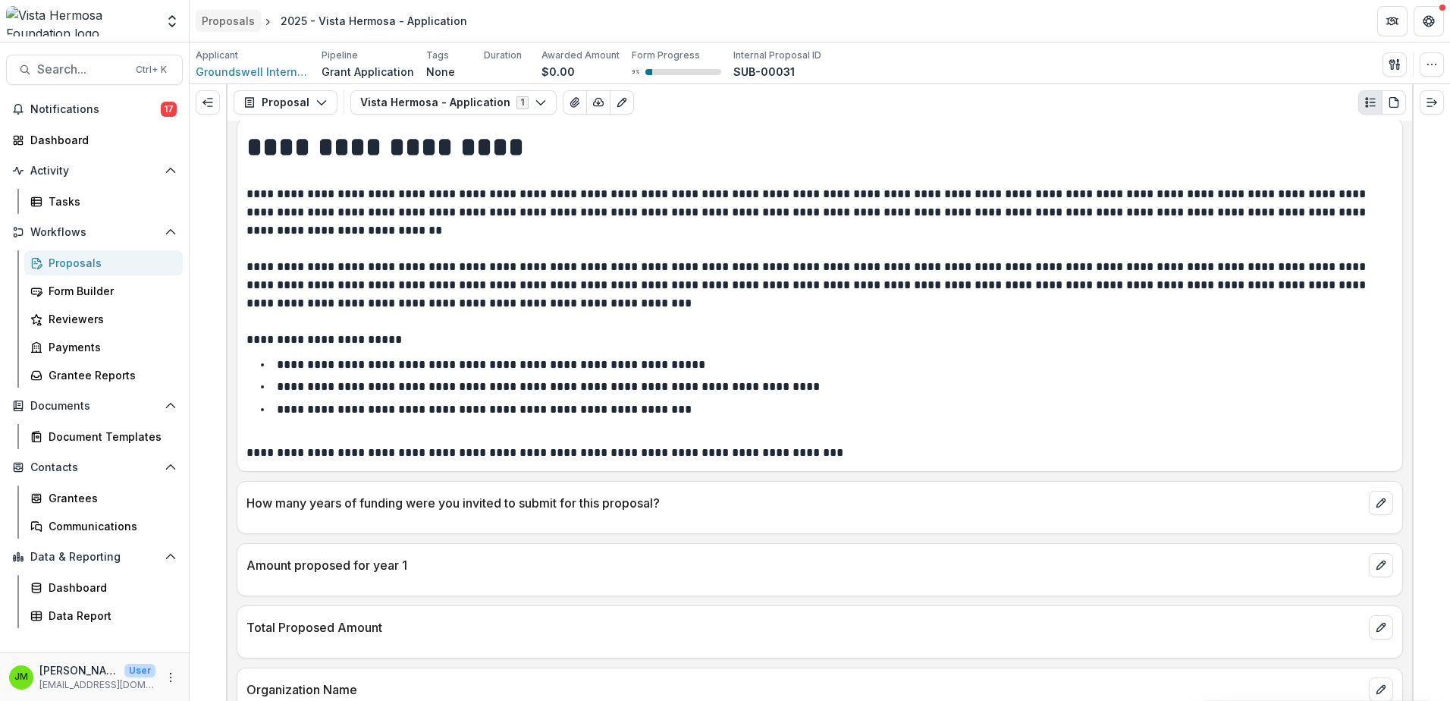
click at [224, 21] on div "Proposals" at bounding box center [228, 21] width 53 height 16
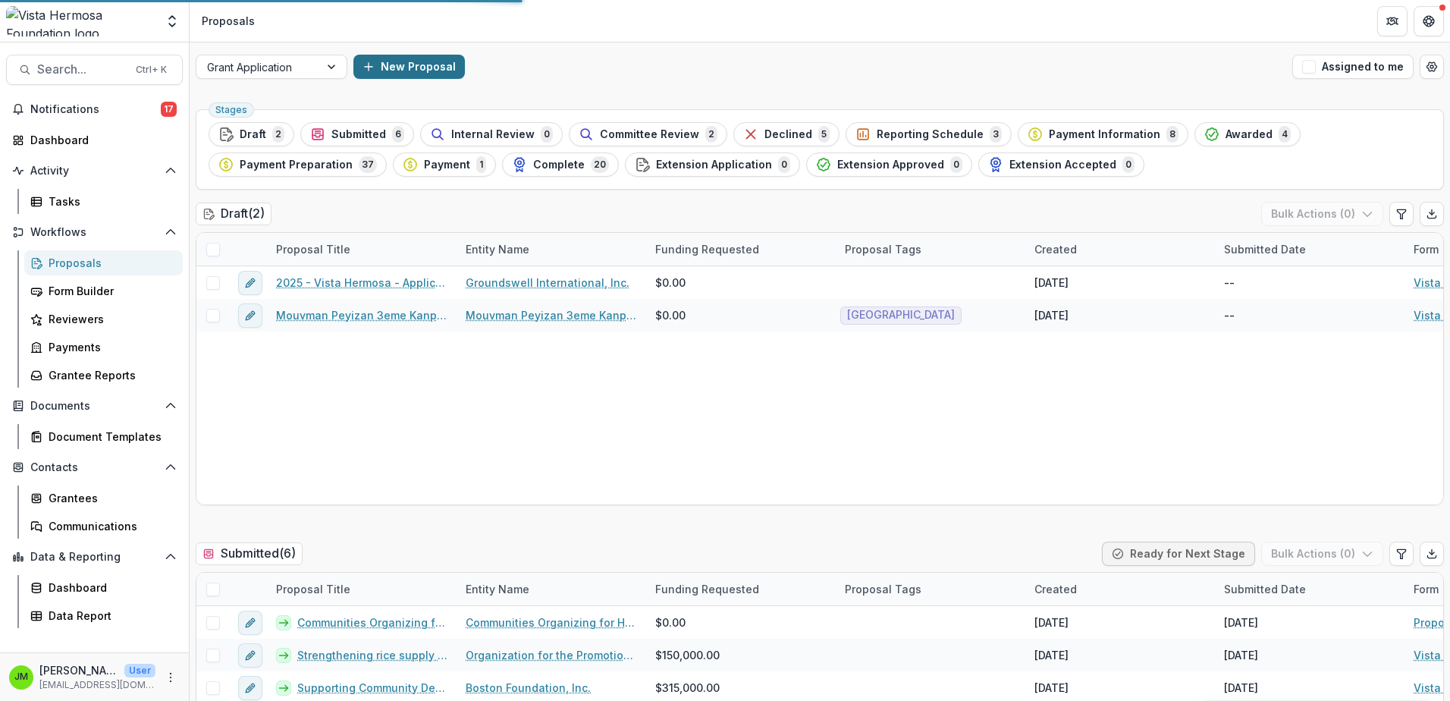
click at [413, 59] on button "New Proposal" at bounding box center [408, 67] width 111 height 24
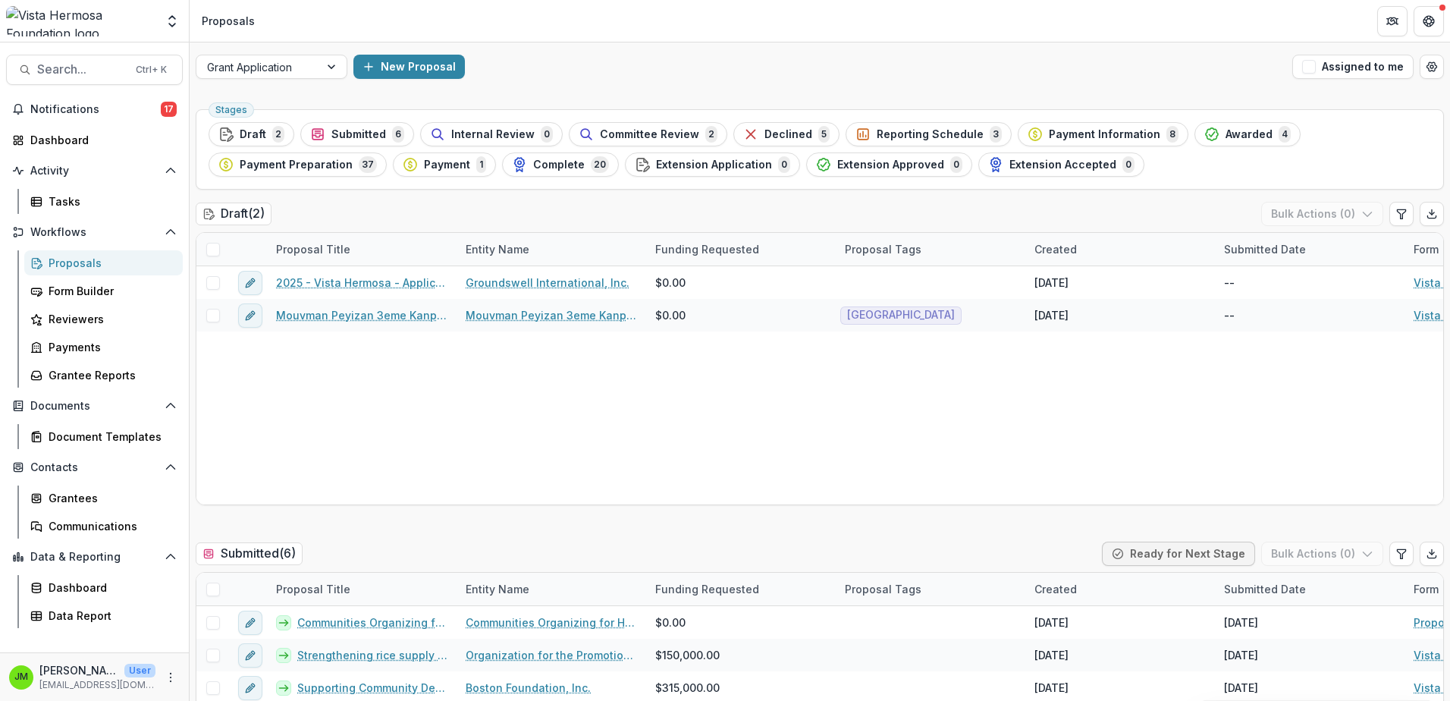
type input "**********"
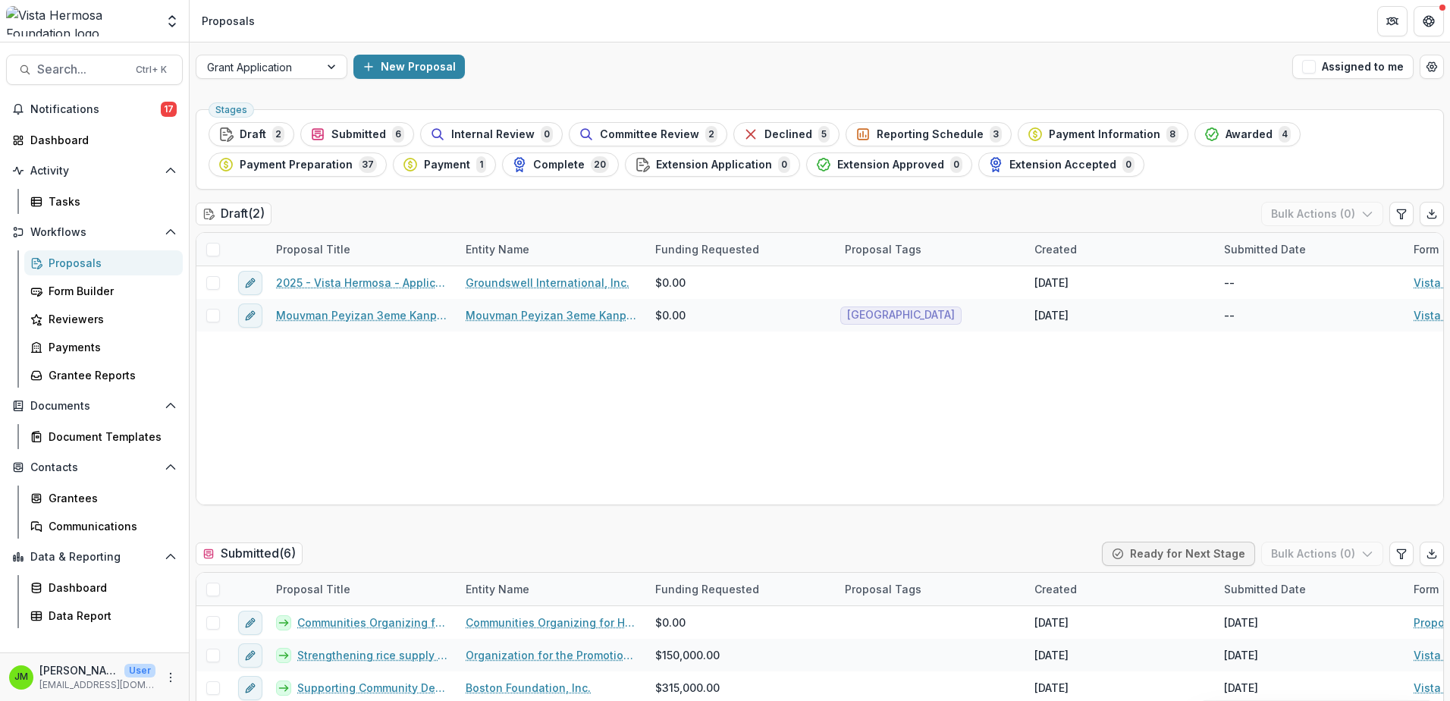
type input "****"
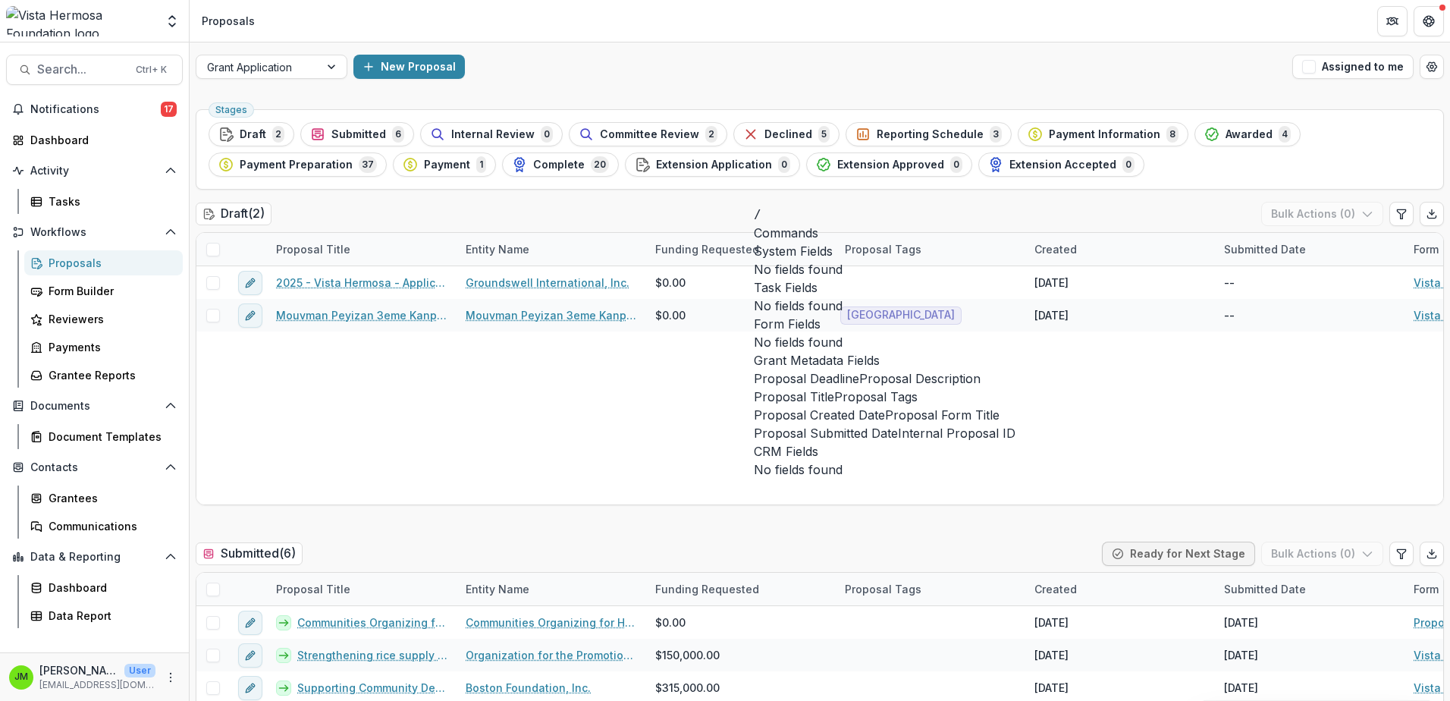
click at [836, 388] on span "Proposal Deadline" at bounding box center [806, 378] width 105 height 18
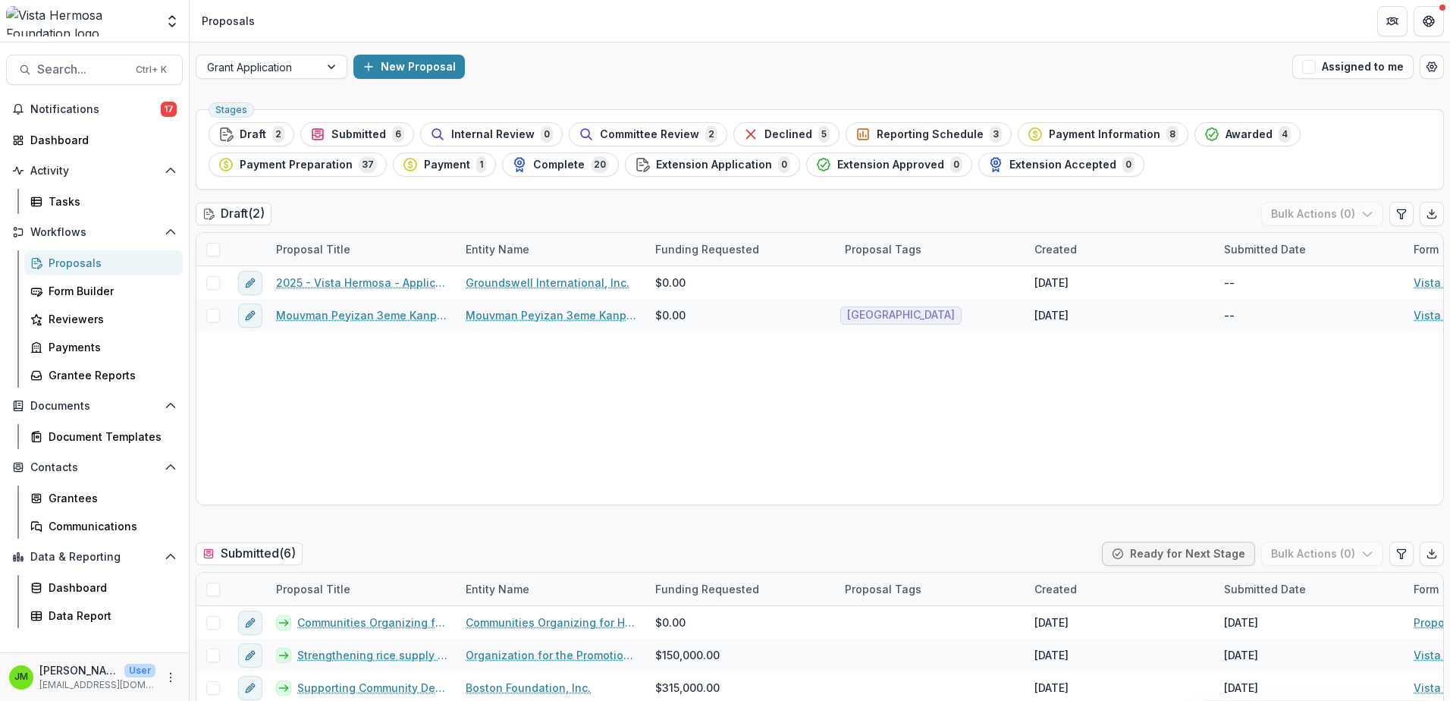
scroll to position [71, 0]
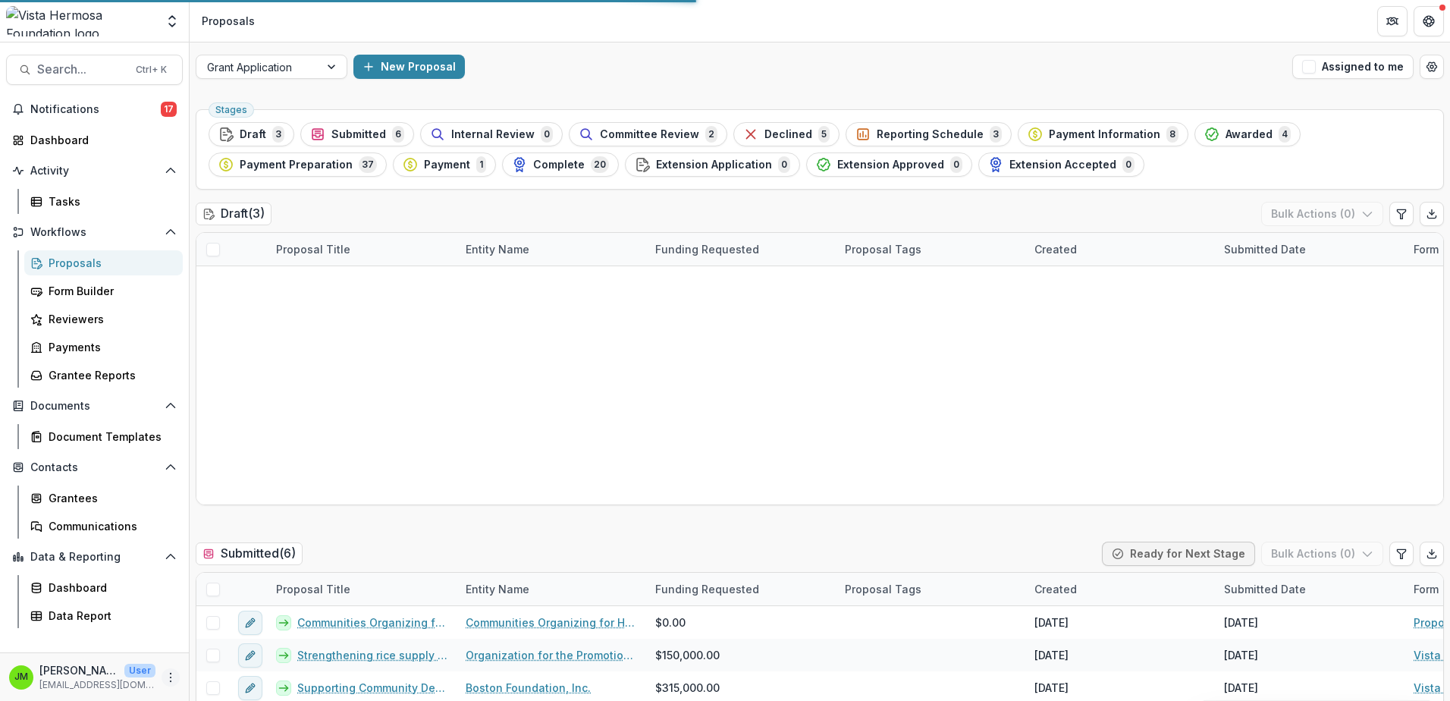
click at [166, 684] on button "More" at bounding box center [171, 677] width 18 height 18
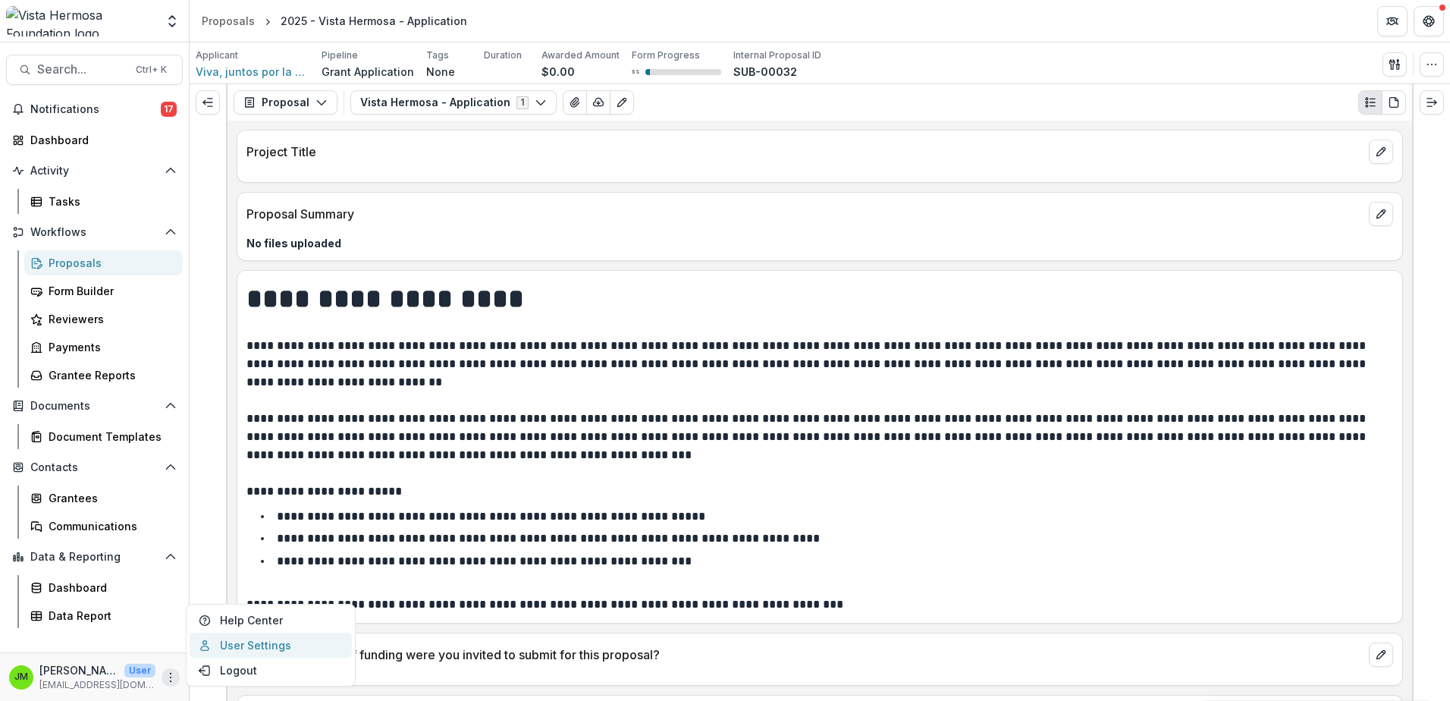
click at [242, 645] on link "User Settings" at bounding box center [271, 645] width 162 height 25
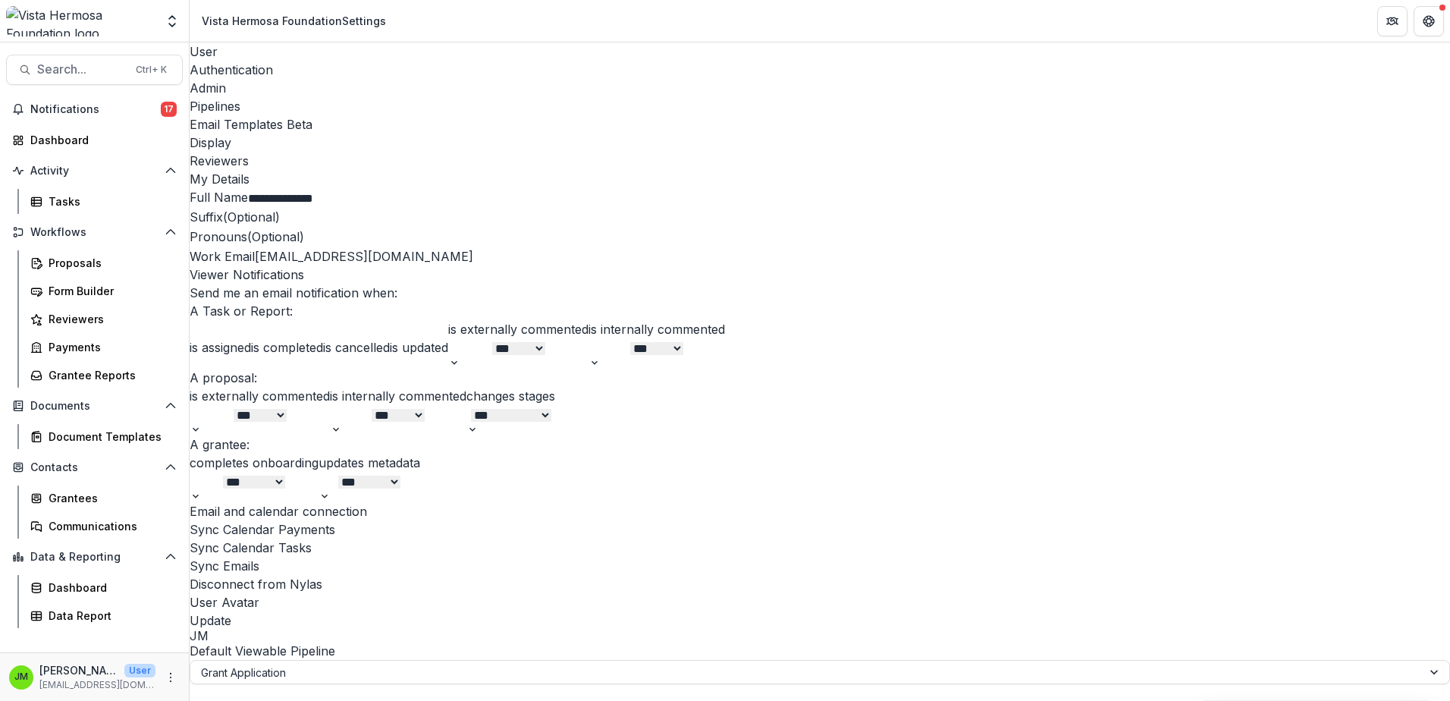
click at [521, 115] on div "Email Templates Beta" at bounding box center [820, 124] width 1261 height 18
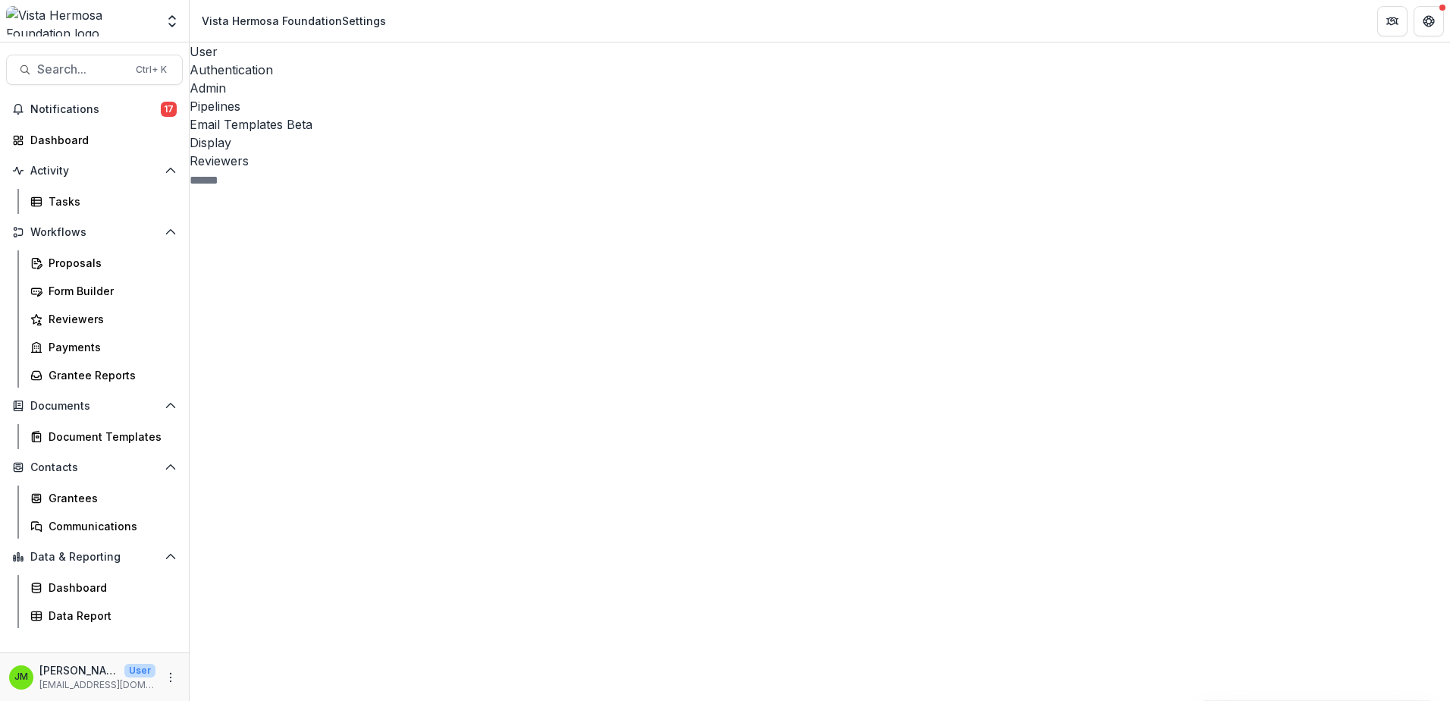
click at [277, 262] on span "Pipeline 3" at bounding box center [322, 544] width 264 height 564
click at [289, 353] on div "Grant Application 14" at bounding box center [327, 624] width 253 height 542
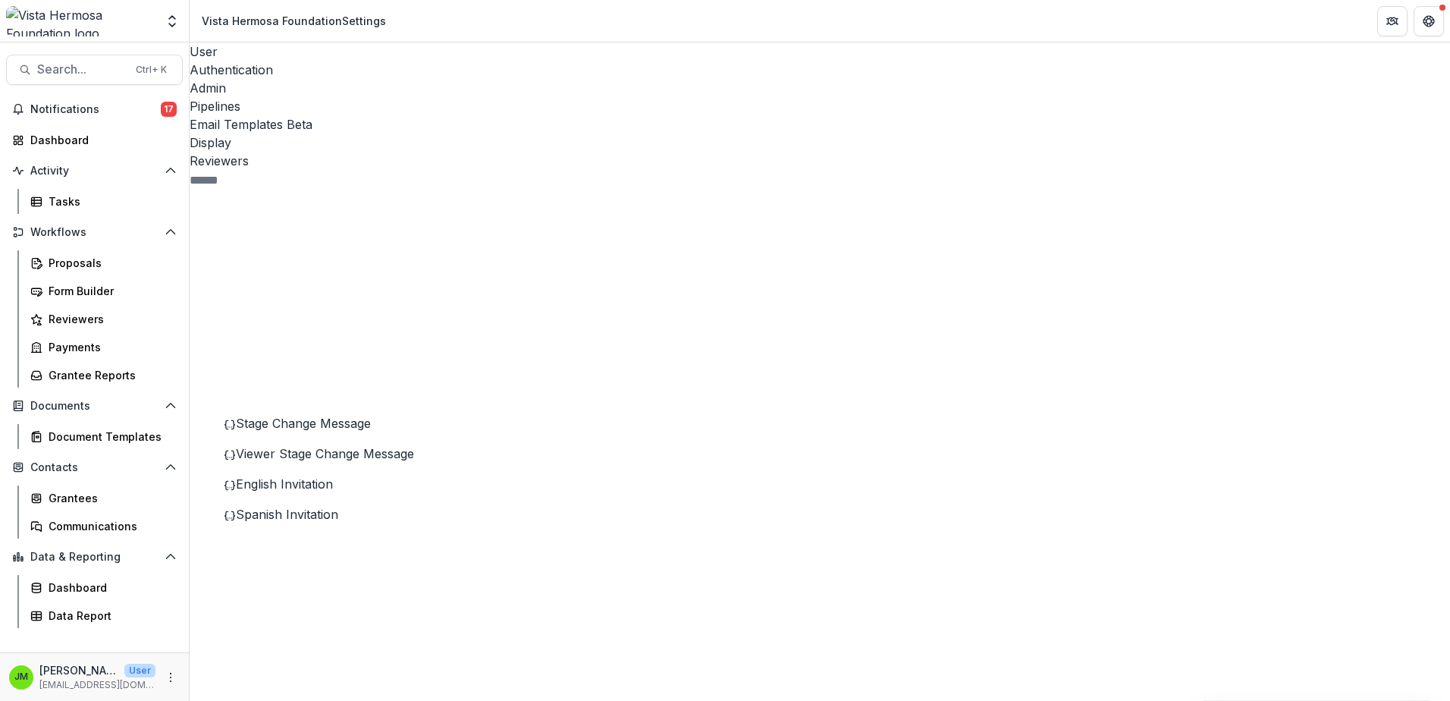
click at [298, 476] on span "English Invitation" at bounding box center [284, 483] width 97 height 15
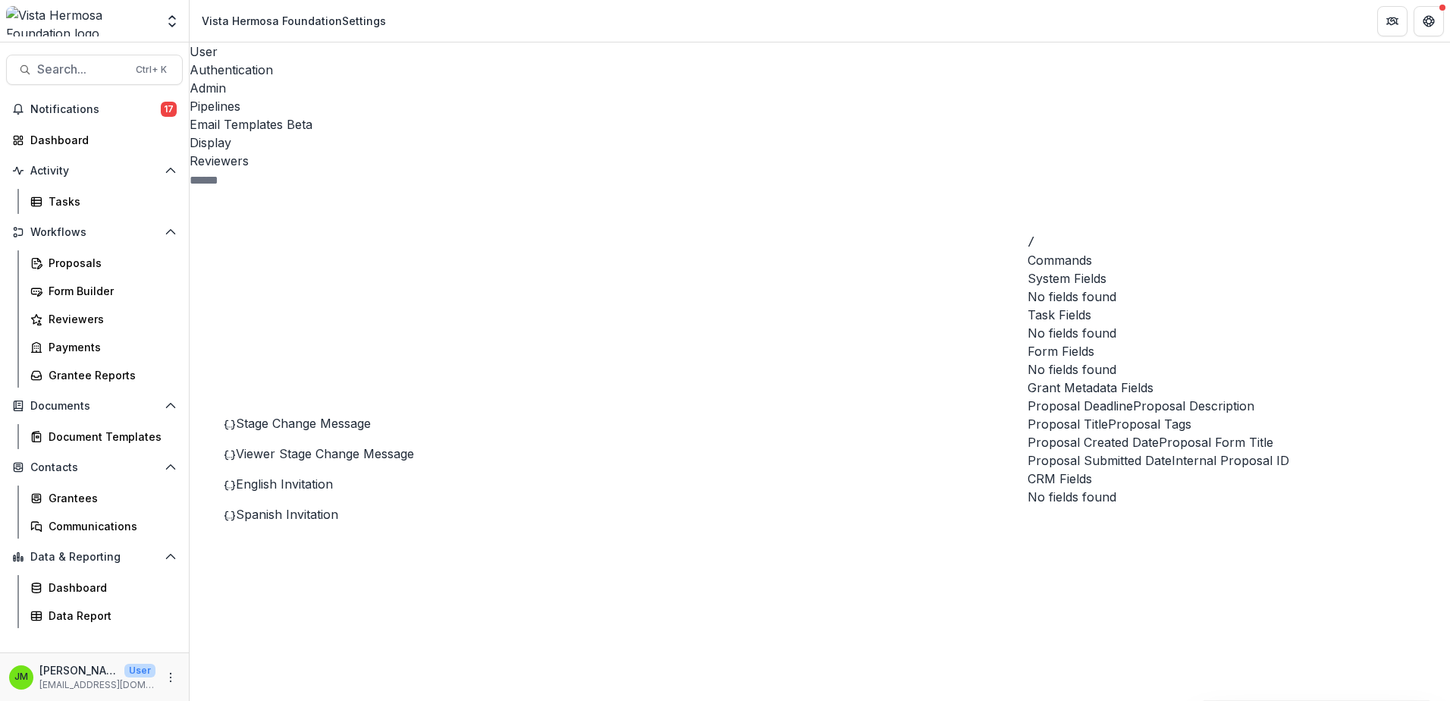
click at [1133, 415] on span "Proposal Deadline" at bounding box center [1080, 406] width 105 height 18
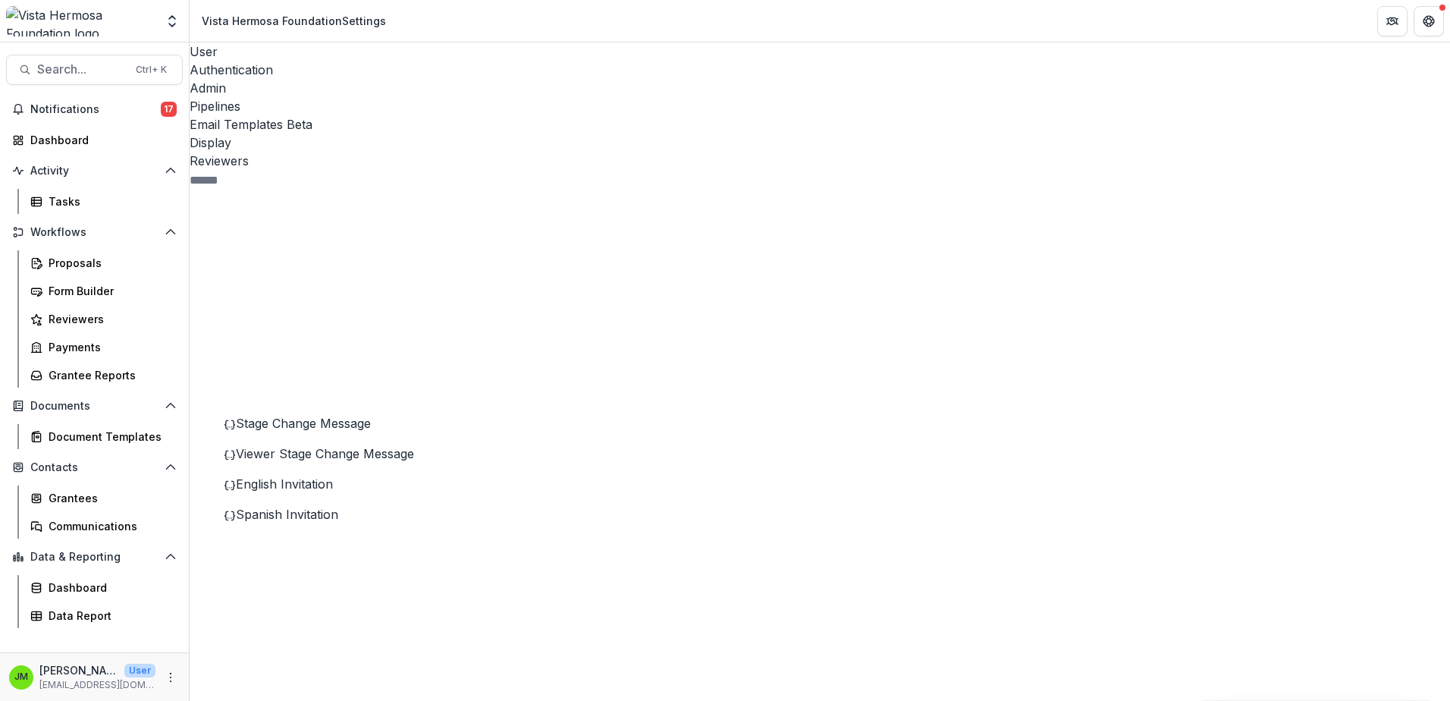
click at [330, 507] on span "Spanish Invitation" at bounding box center [287, 514] width 102 height 15
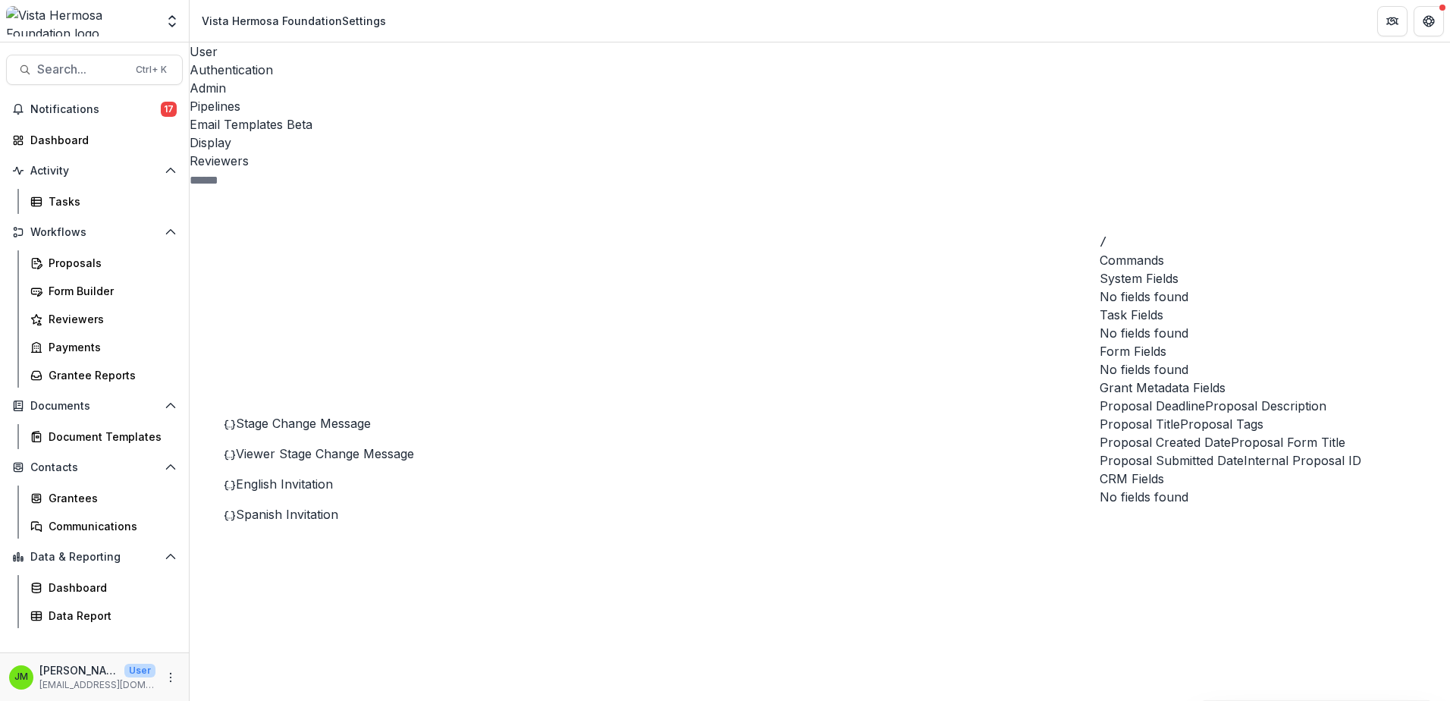
click at [1205, 415] on span "Proposal Deadline" at bounding box center [1152, 406] width 105 height 18
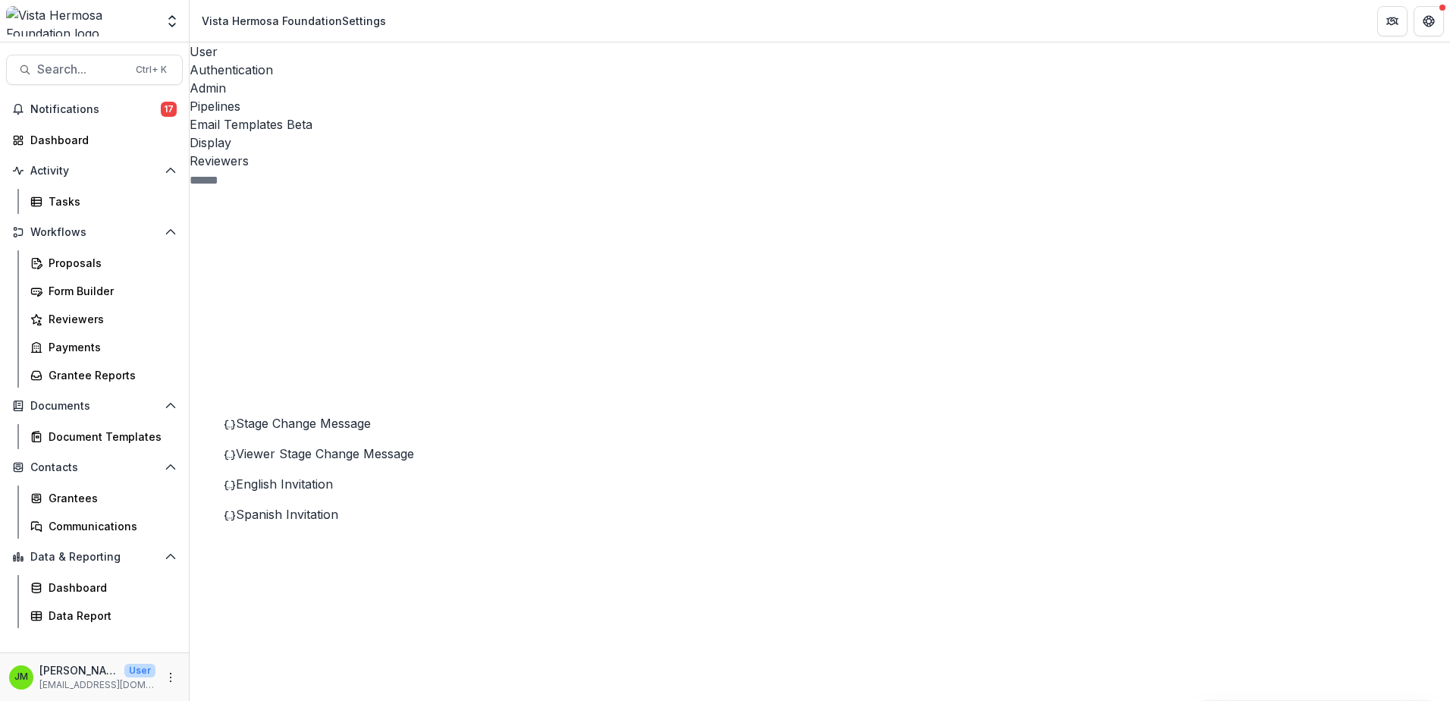
scroll to position [152, 0]
click at [86, 260] on div "Proposals" at bounding box center [110, 263] width 122 height 16
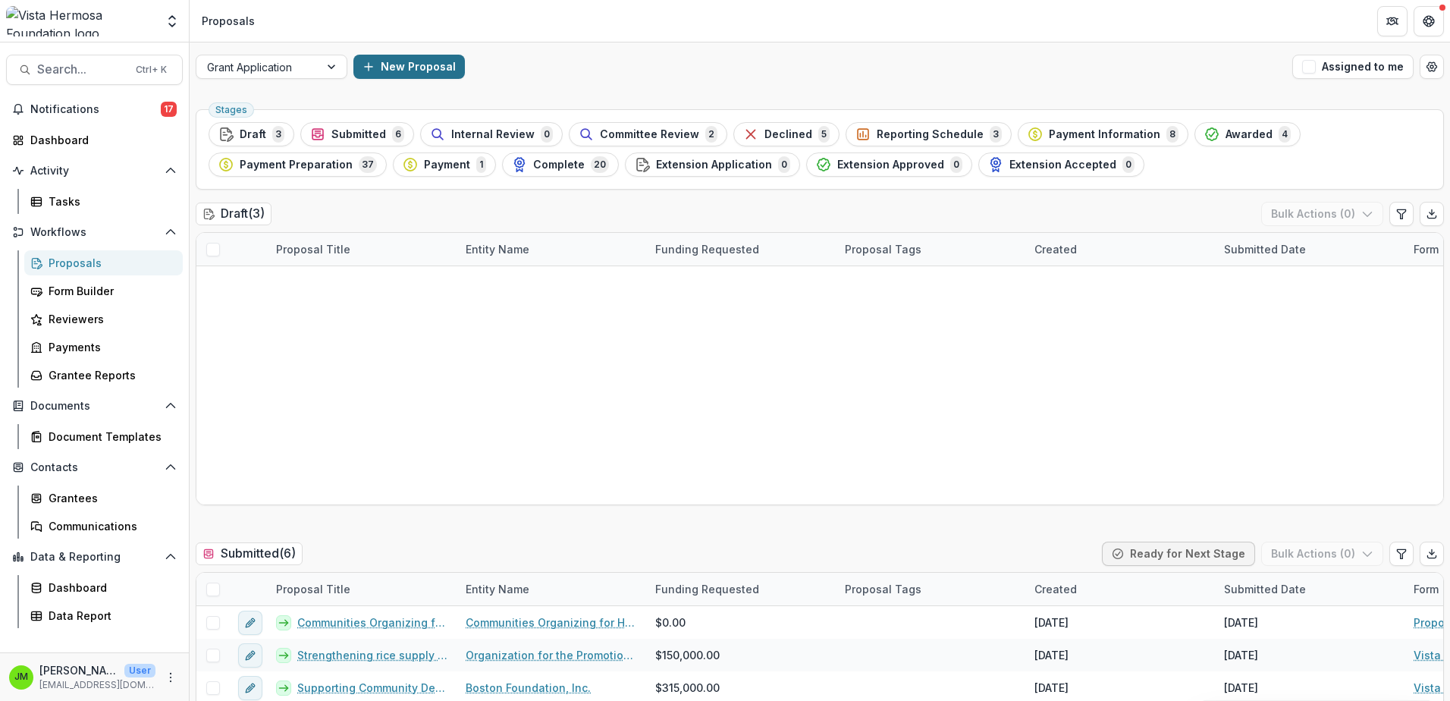
click at [411, 64] on button "New Proposal" at bounding box center [408, 67] width 111 height 24
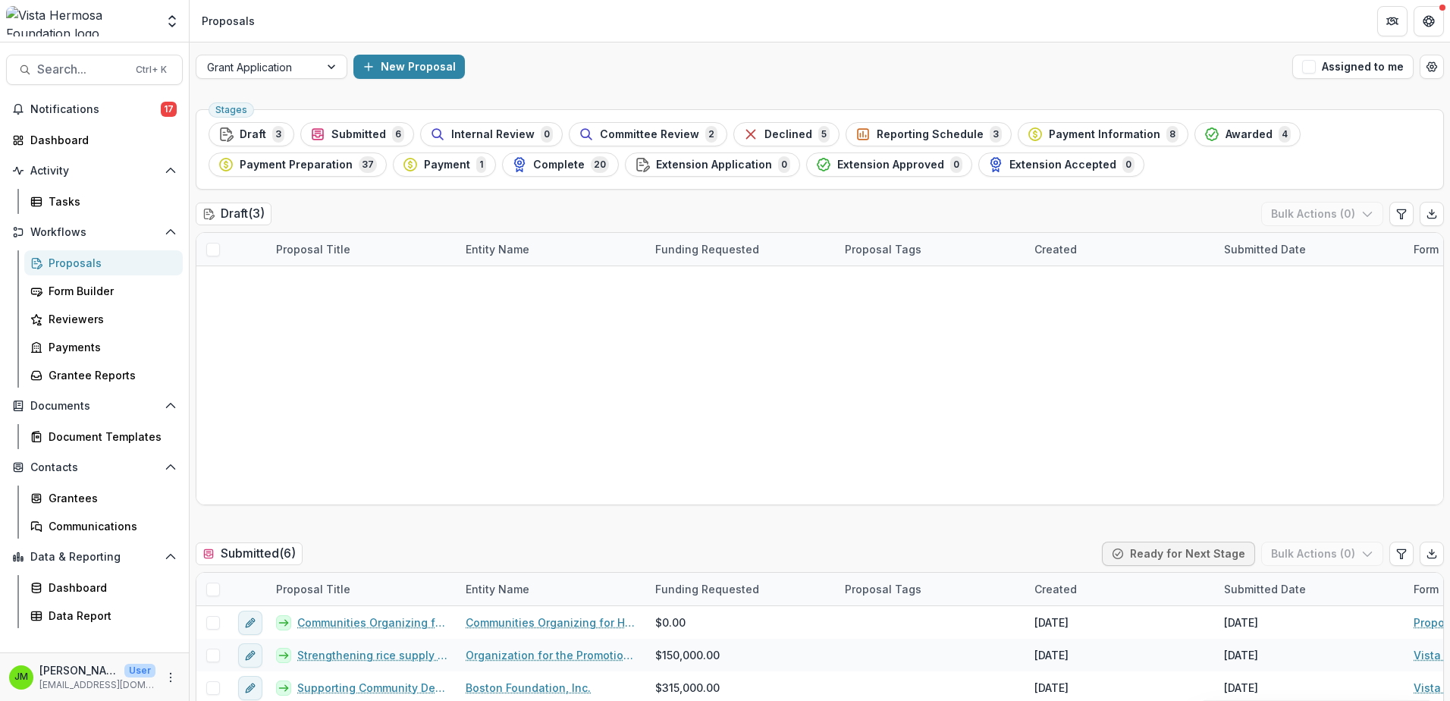
type input "**********"
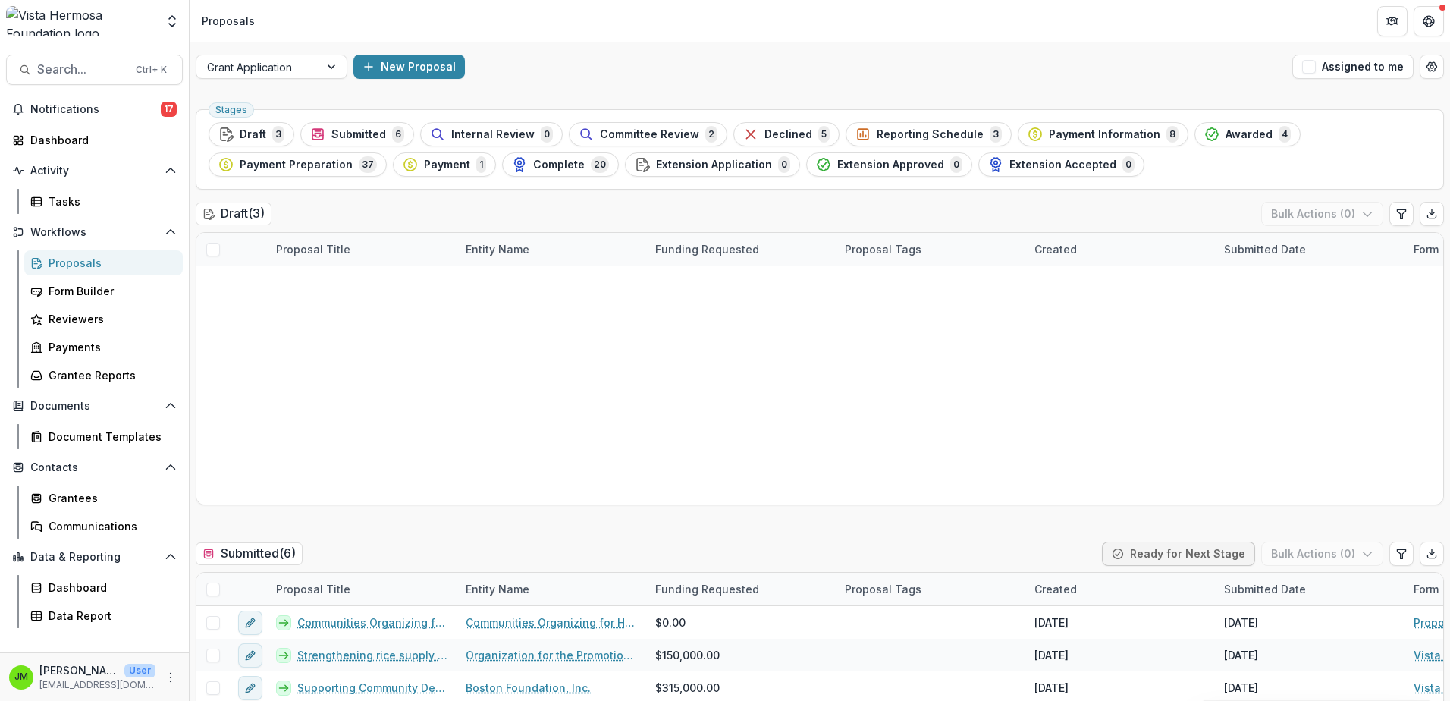
type input "******"
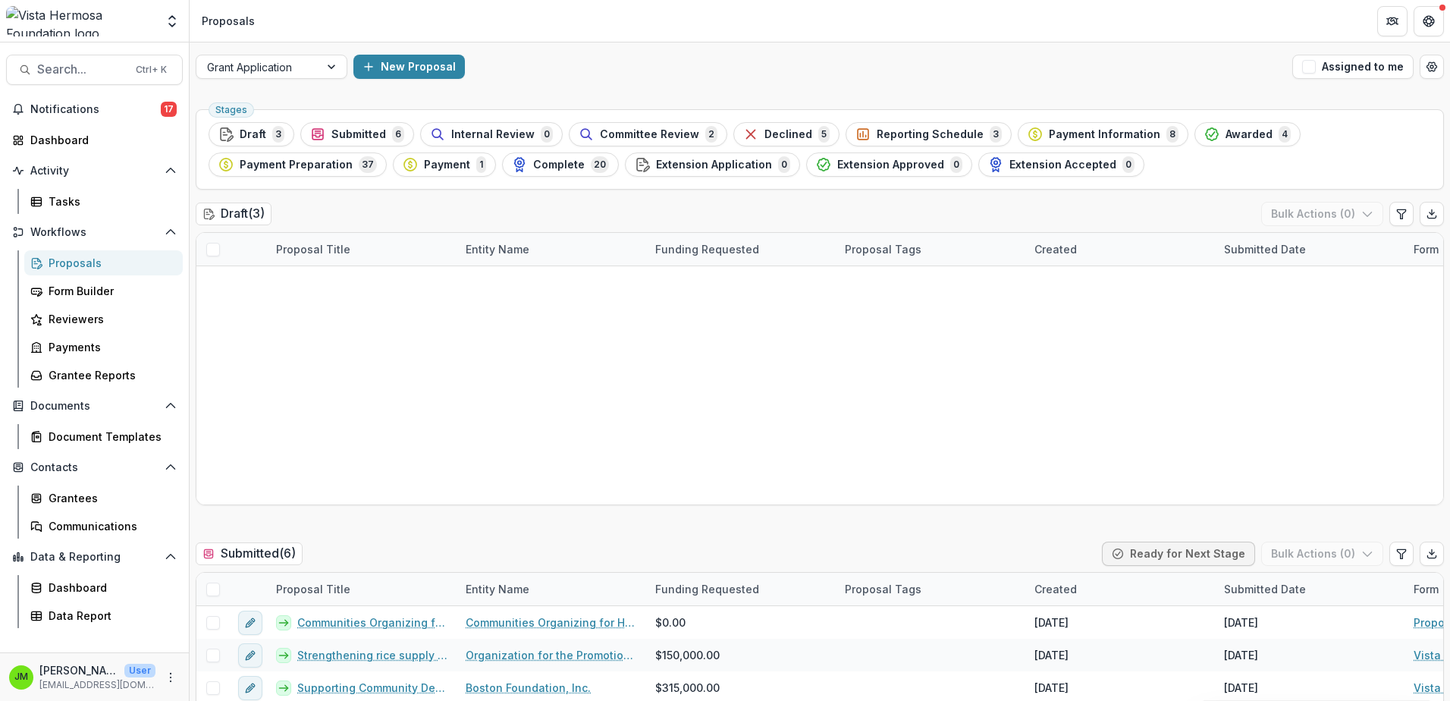
scroll to position [0, 0]
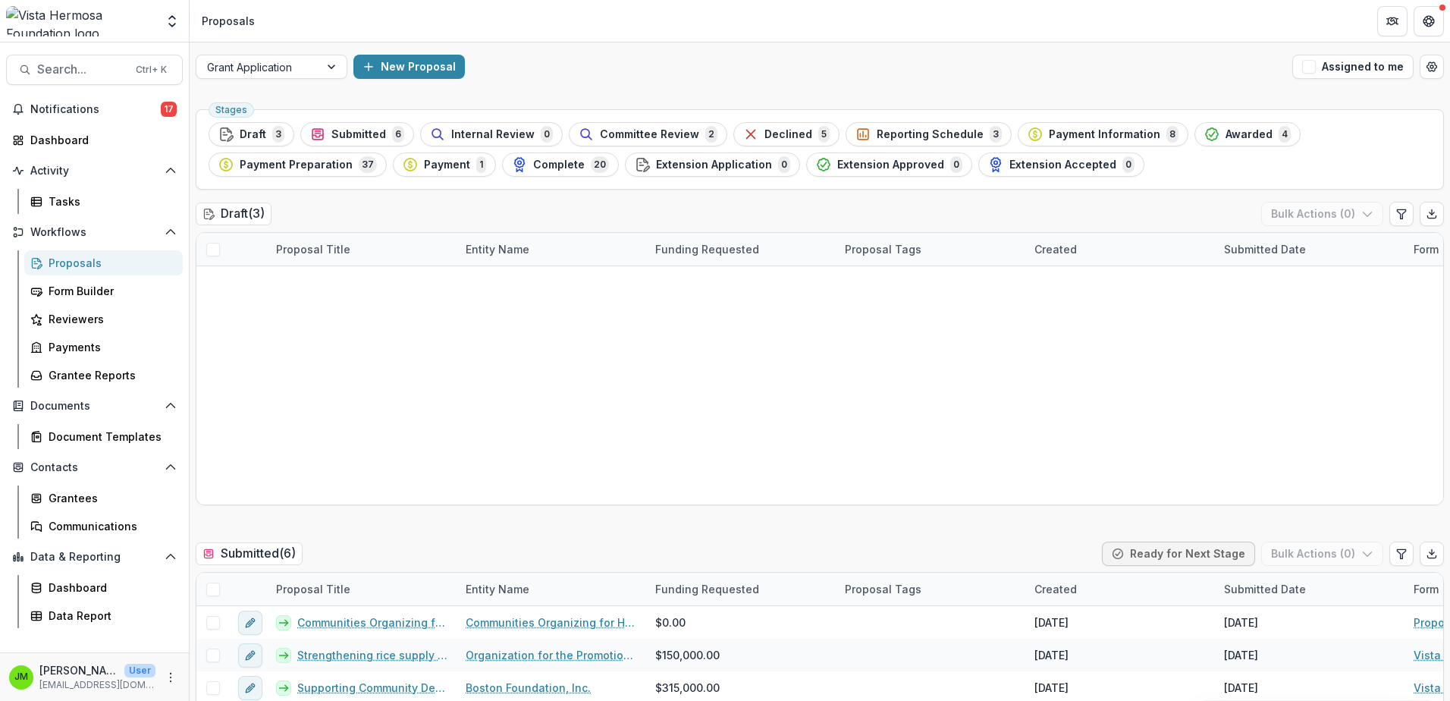
scroll to position [152, 0]
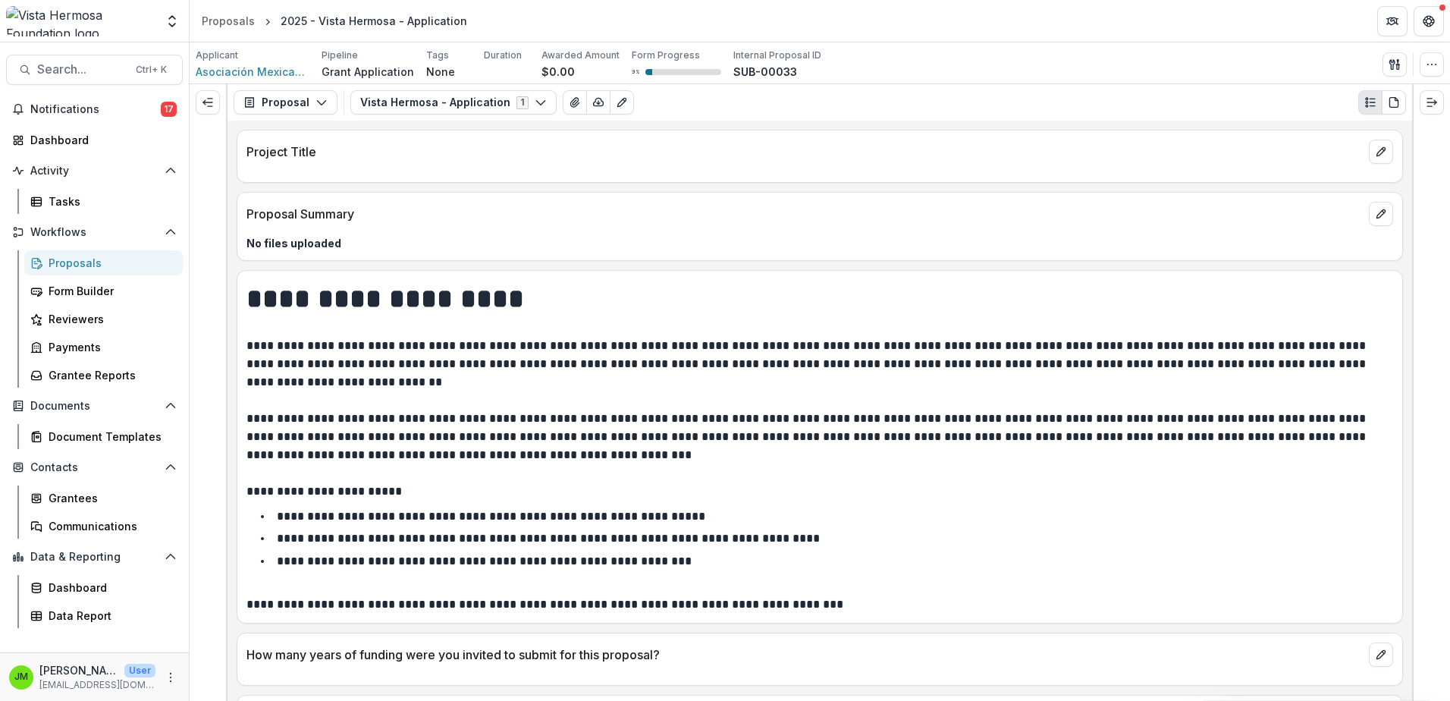
drag, startPoint x: 884, startPoint y: 275, endPoint x: 474, endPoint y: 195, distance: 417.4
click at [478, 196] on div "Proposal Summary" at bounding box center [819, 209] width 1165 height 33
click at [251, 27] on div "Proposals" at bounding box center [228, 21] width 53 height 16
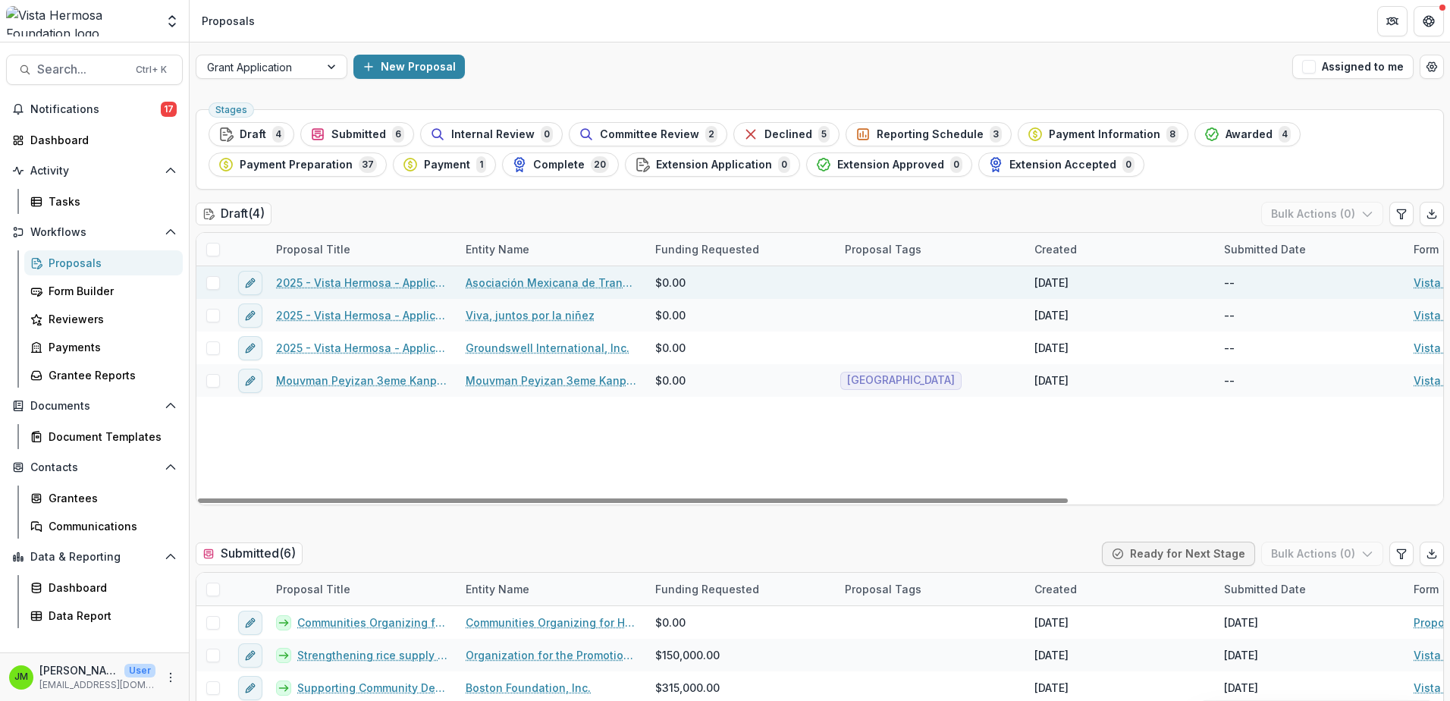
click at [870, 280] on div at bounding box center [932, 282] width 190 height 33
click at [885, 283] on div at bounding box center [931, 282] width 190 height 33
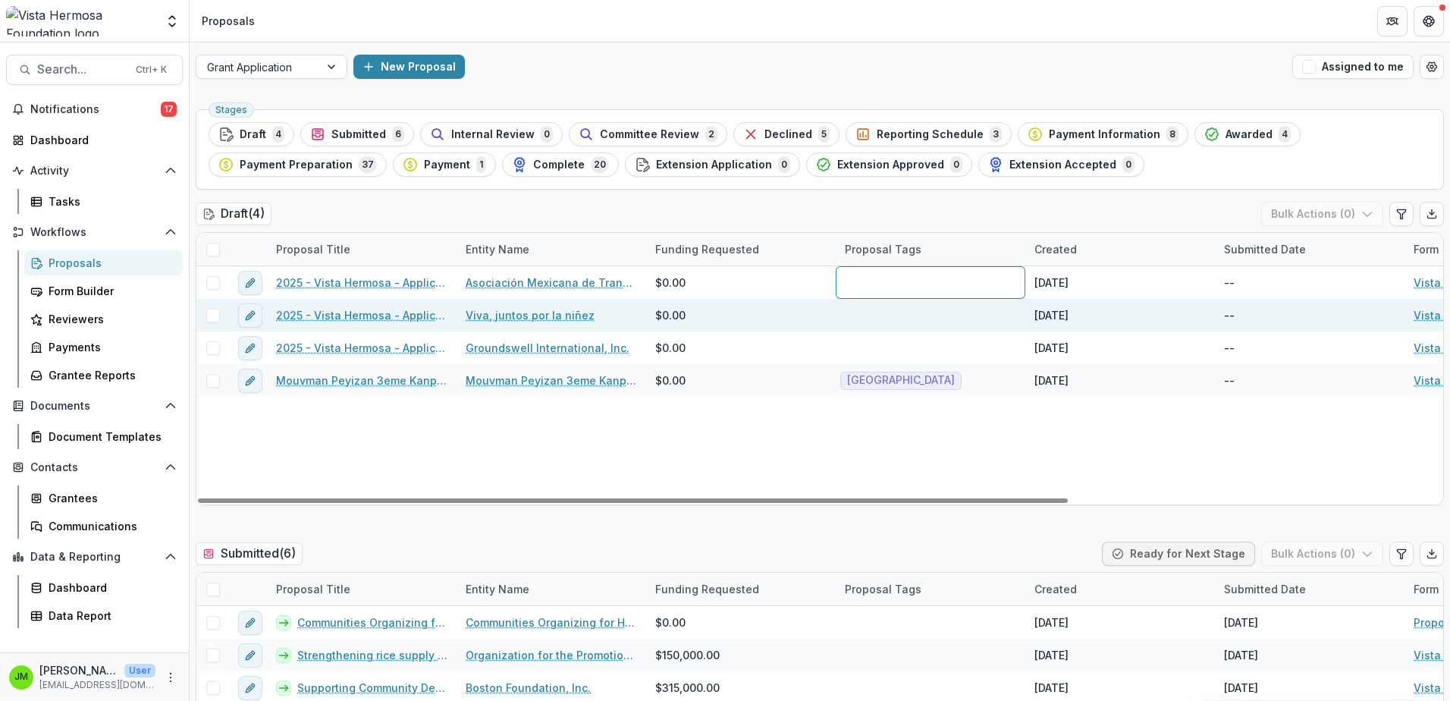
click at [875, 316] on div at bounding box center [932, 315] width 190 height 33
click at [875, 316] on div at bounding box center [931, 315] width 190 height 33
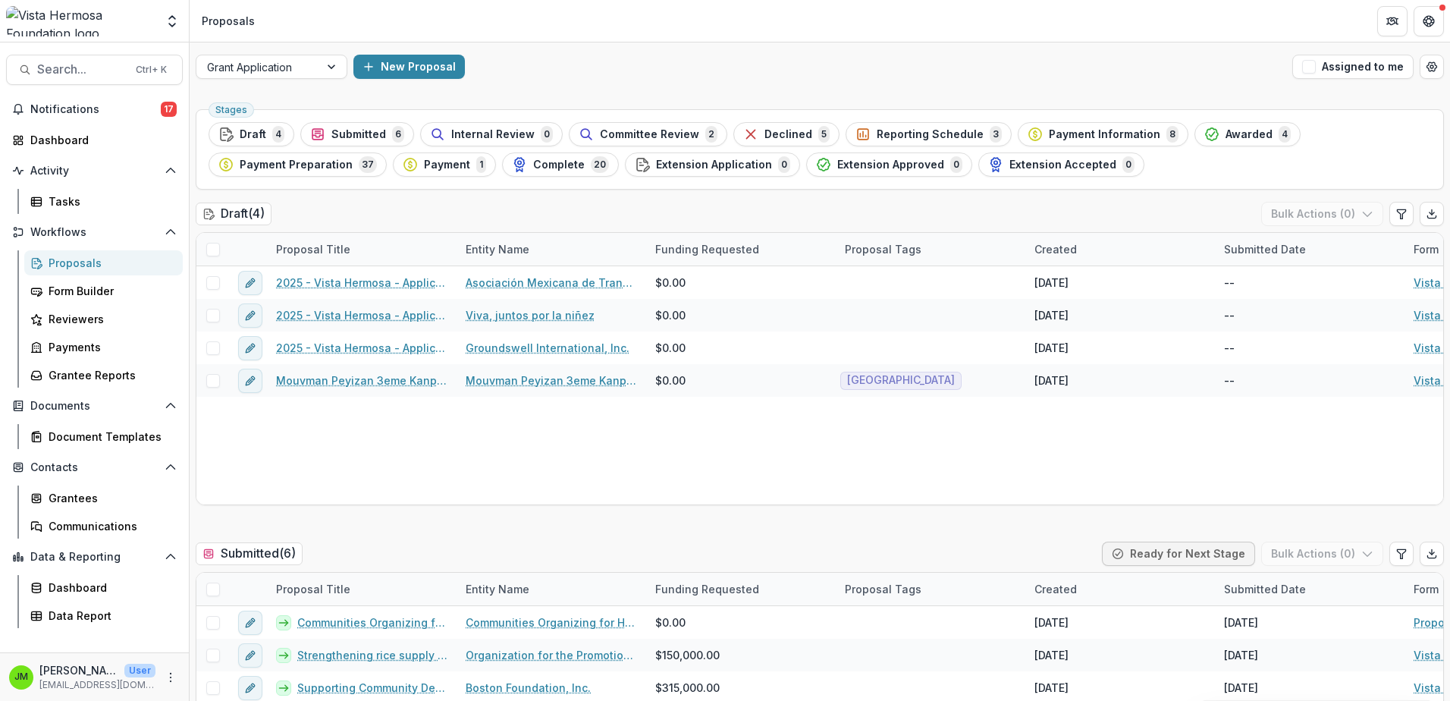
scroll to position [303, 0]
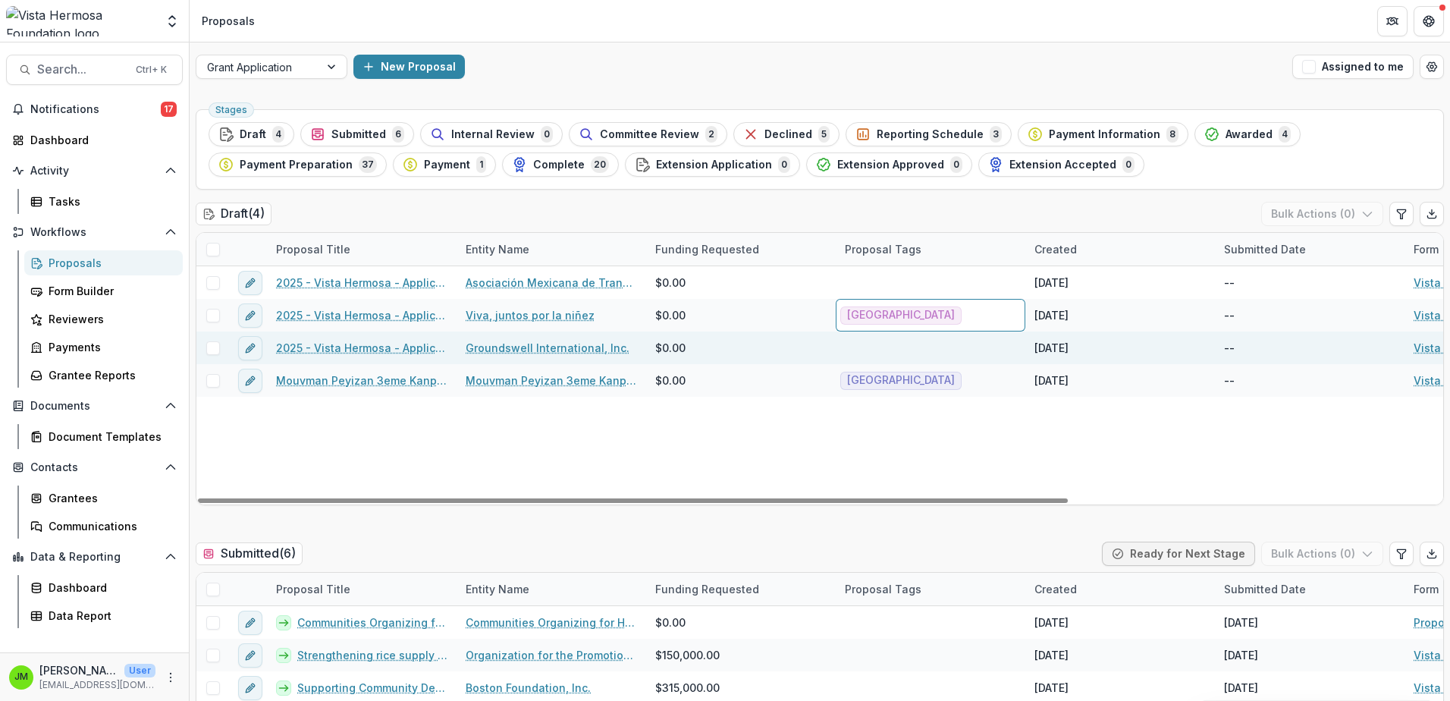
click at [884, 341] on div at bounding box center [932, 347] width 190 height 33
click at [881, 341] on div at bounding box center [931, 347] width 190 height 33
click at [877, 348] on div at bounding box center [931, 347] width 190 height 33
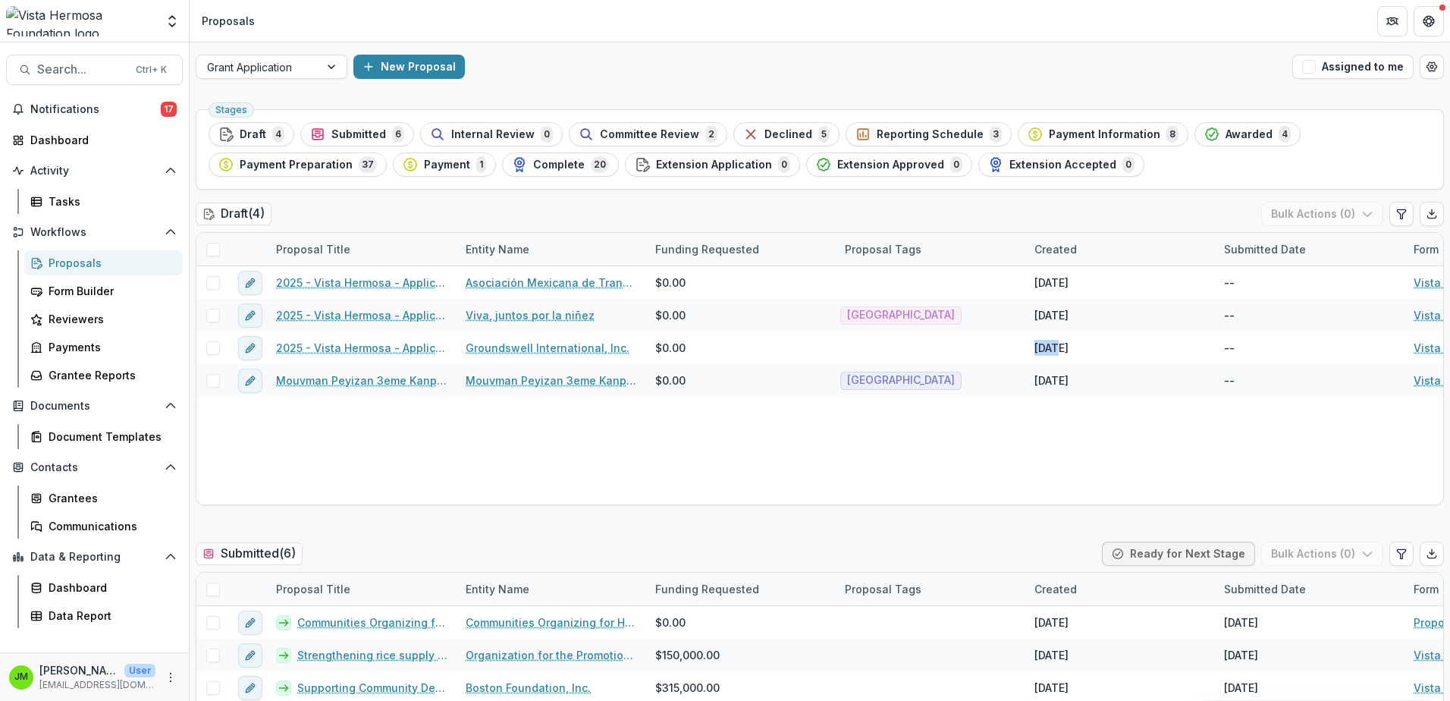
scroll to position [379, 0]
type input "****"
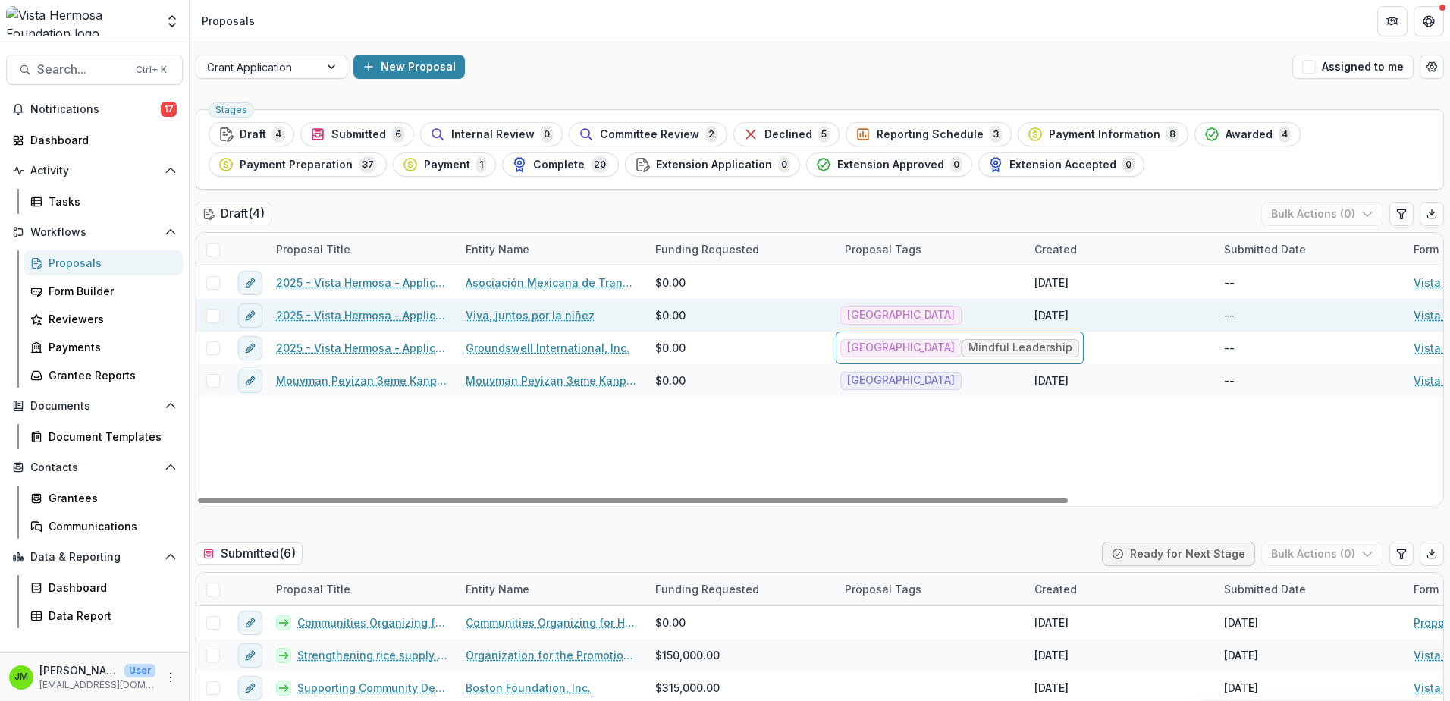
click at [918, 316] on div "[GEOGRAPHIC_DATA]" at bounding box center [932, 315] width 190 height 33
click at [918, 316] on div "[GEOGRAPHIC_DATA]" at bounding box center [931, 315] width 190 height 33
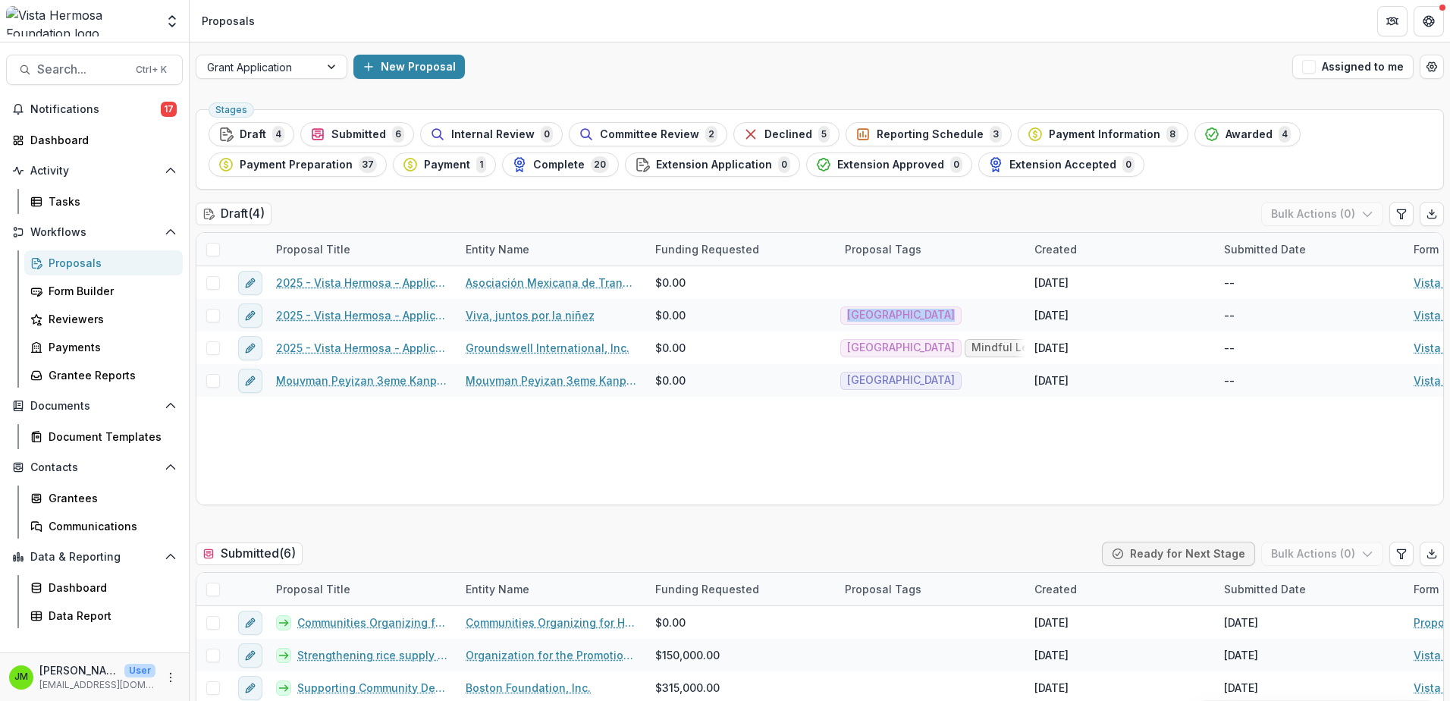
scroll to position [379, 0]
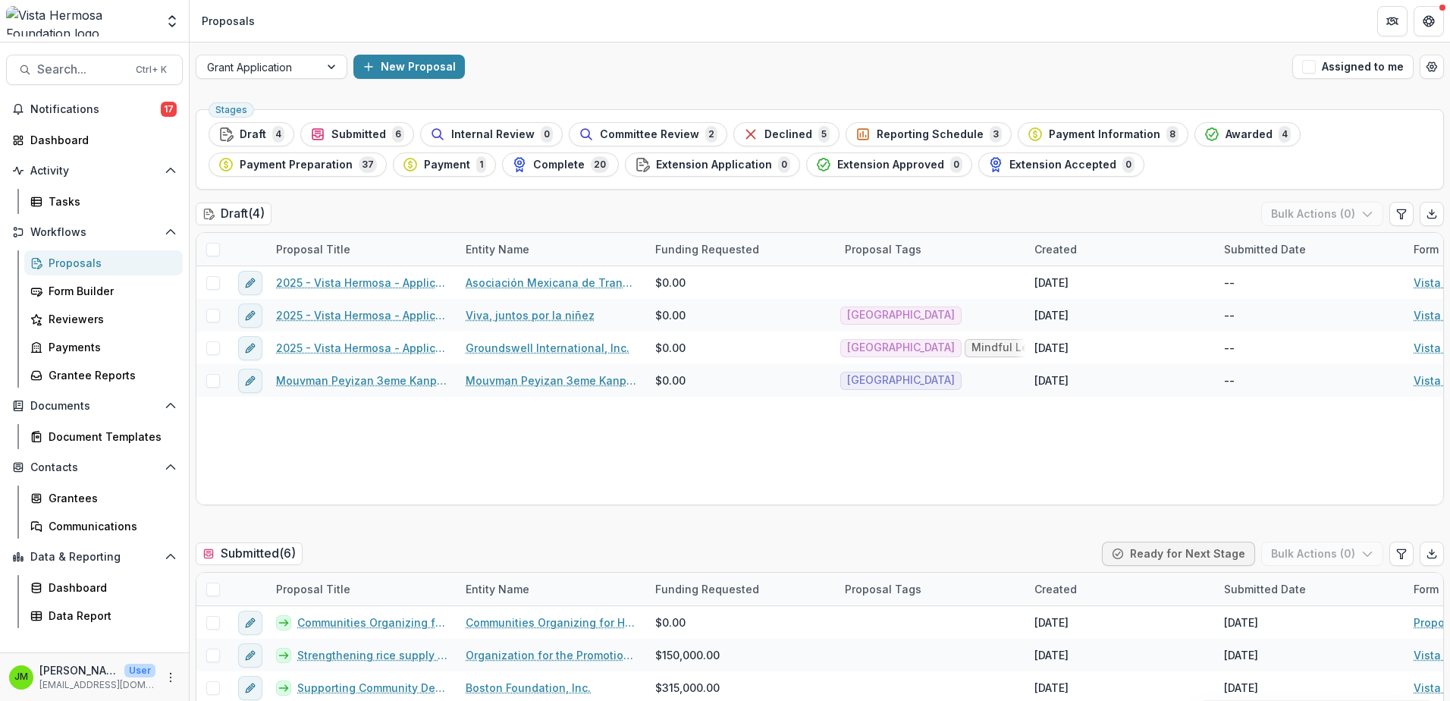
scroll to position [538, 0]
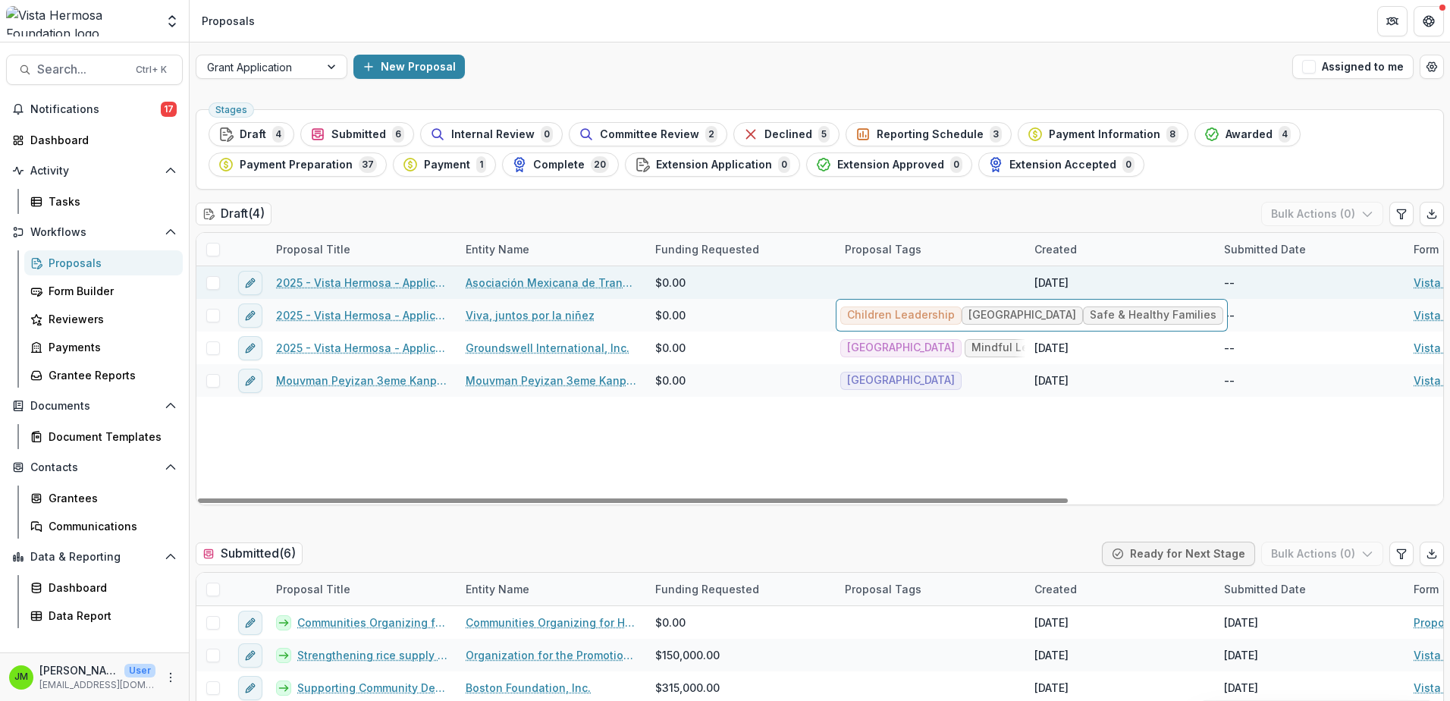
click at [862, 281] on div at bounding box center [932, 282] width 190 height 33
click at [862, 281] on div at bounding box center [931, 282] width 190 height 33
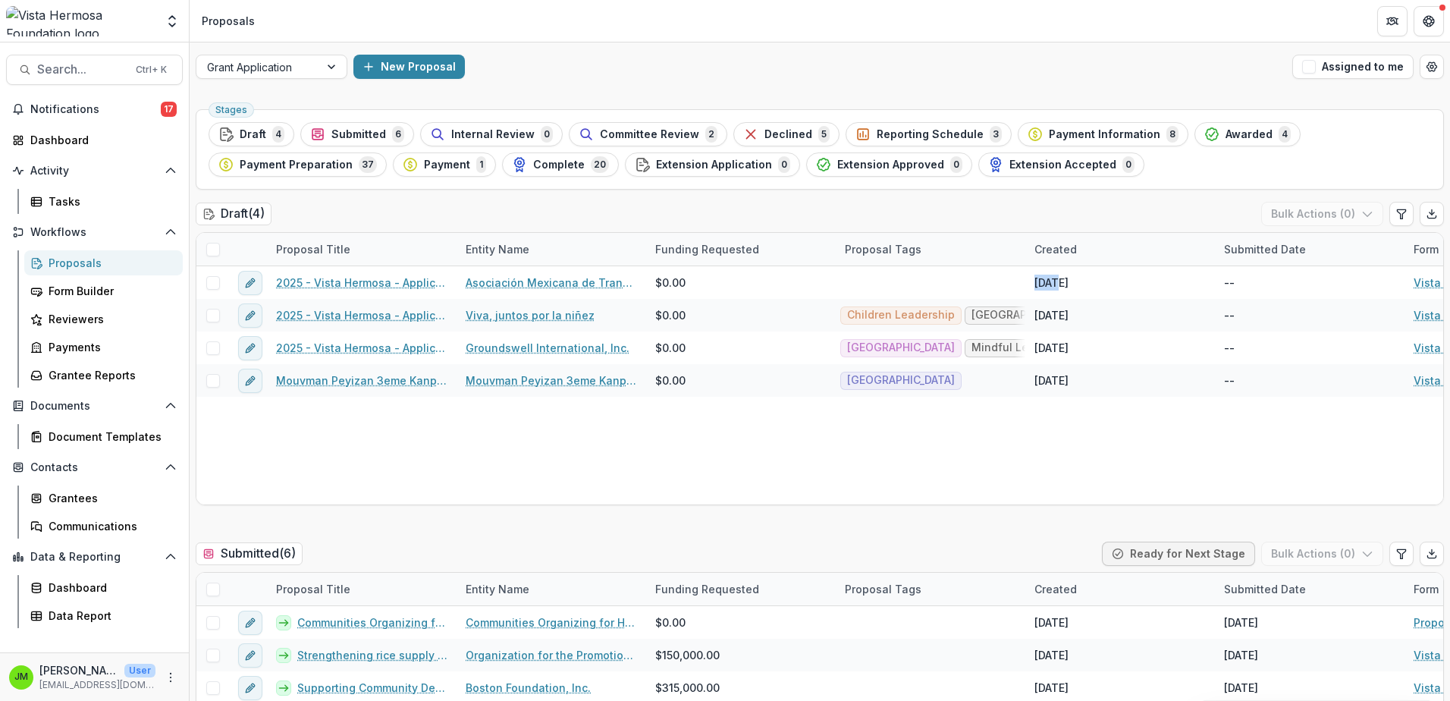
scroll to position [228, 0]
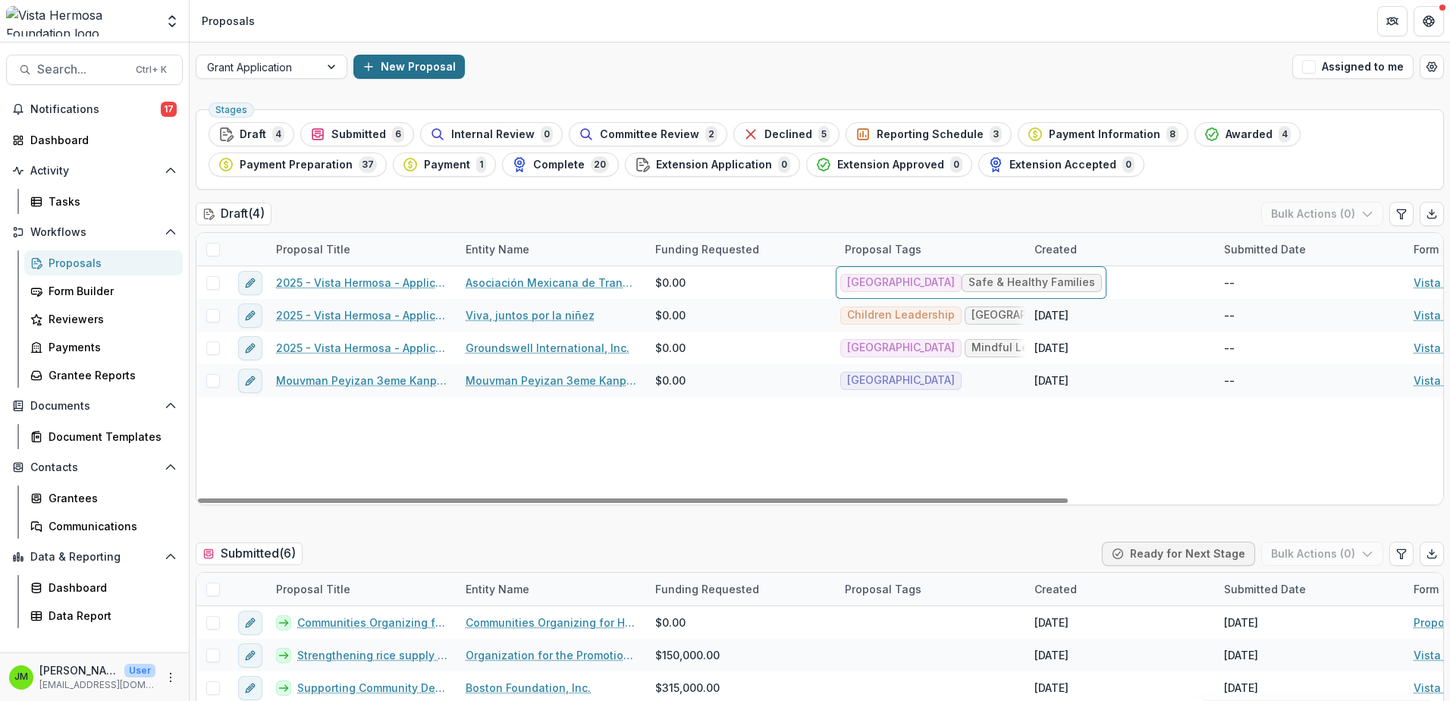
click at [375, 65] on button "New Proposal" at bounding box center [408, 67] width 111 height 24
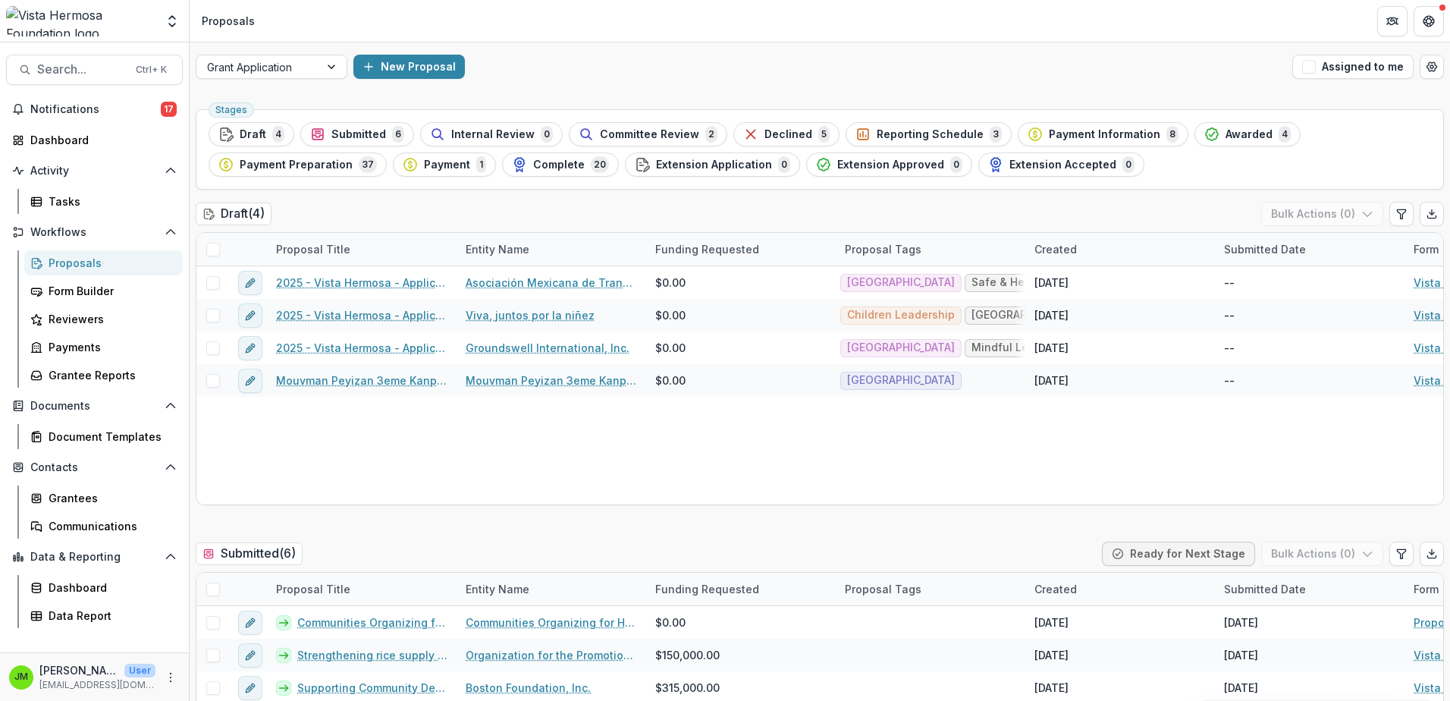
type input "****"
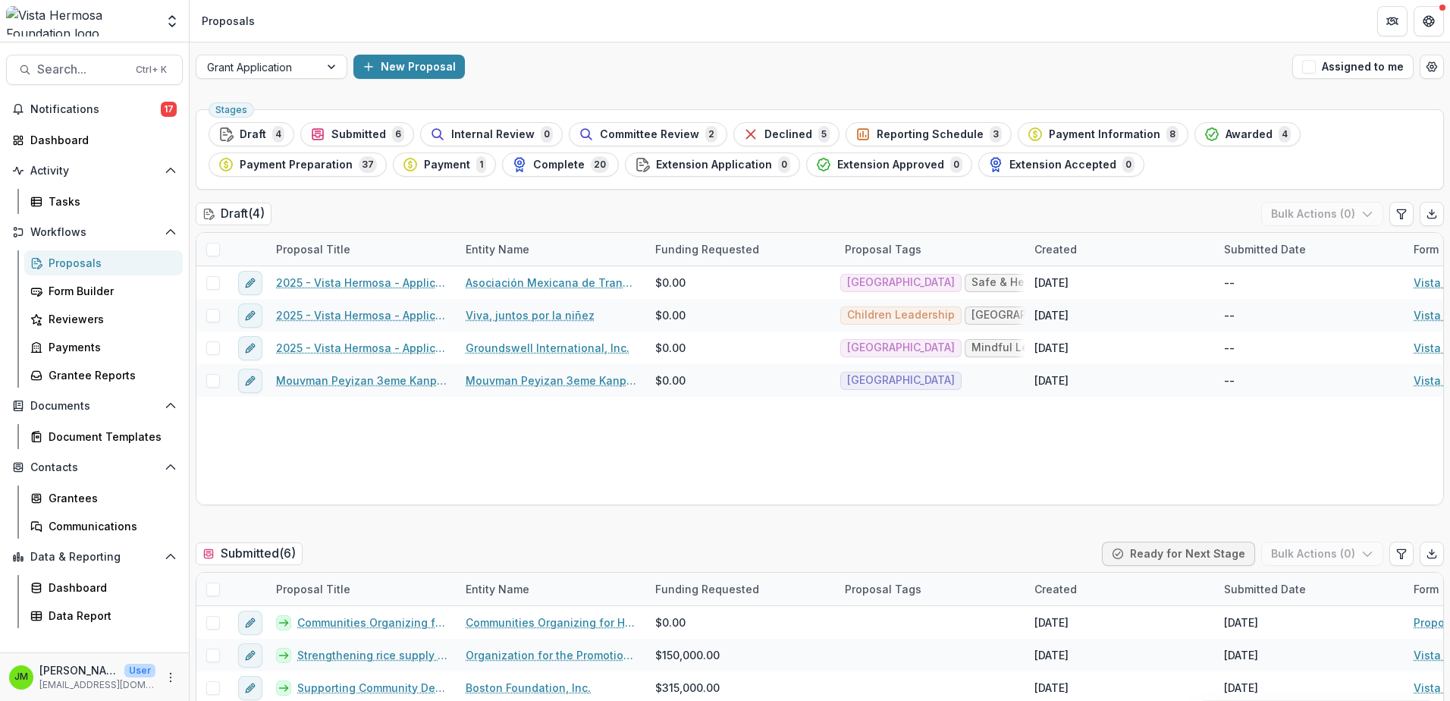
click at [404, 58] on button "New Proposal" at bounding box center [408, 67] width 111 height 24
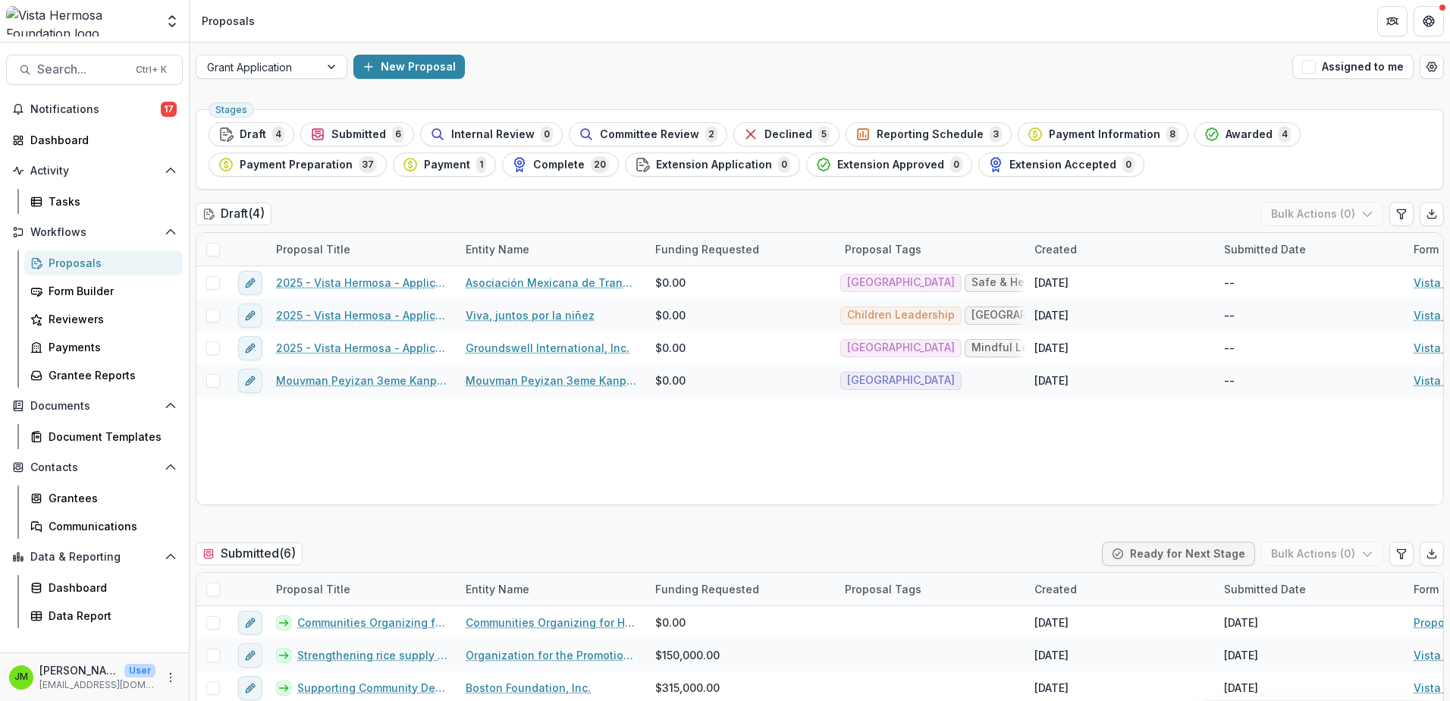
type input "***"
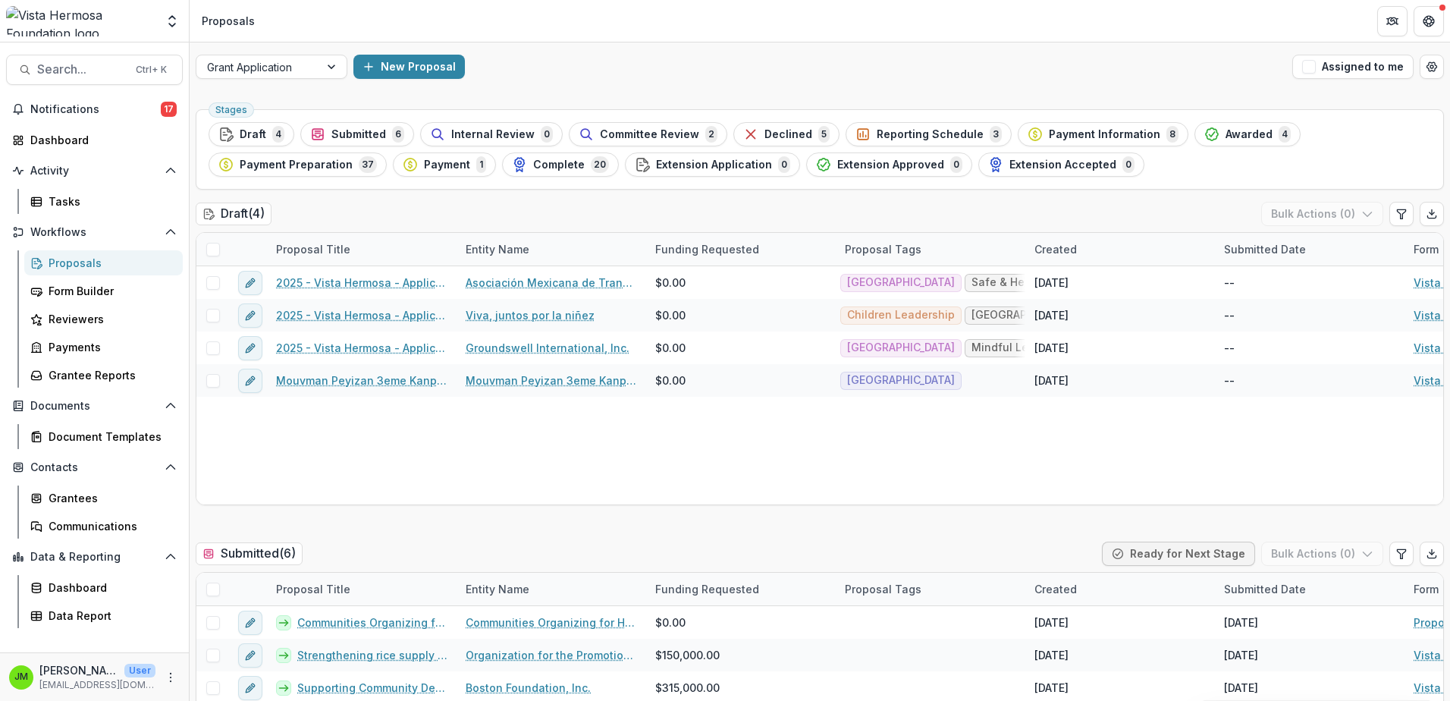
type input "**********"
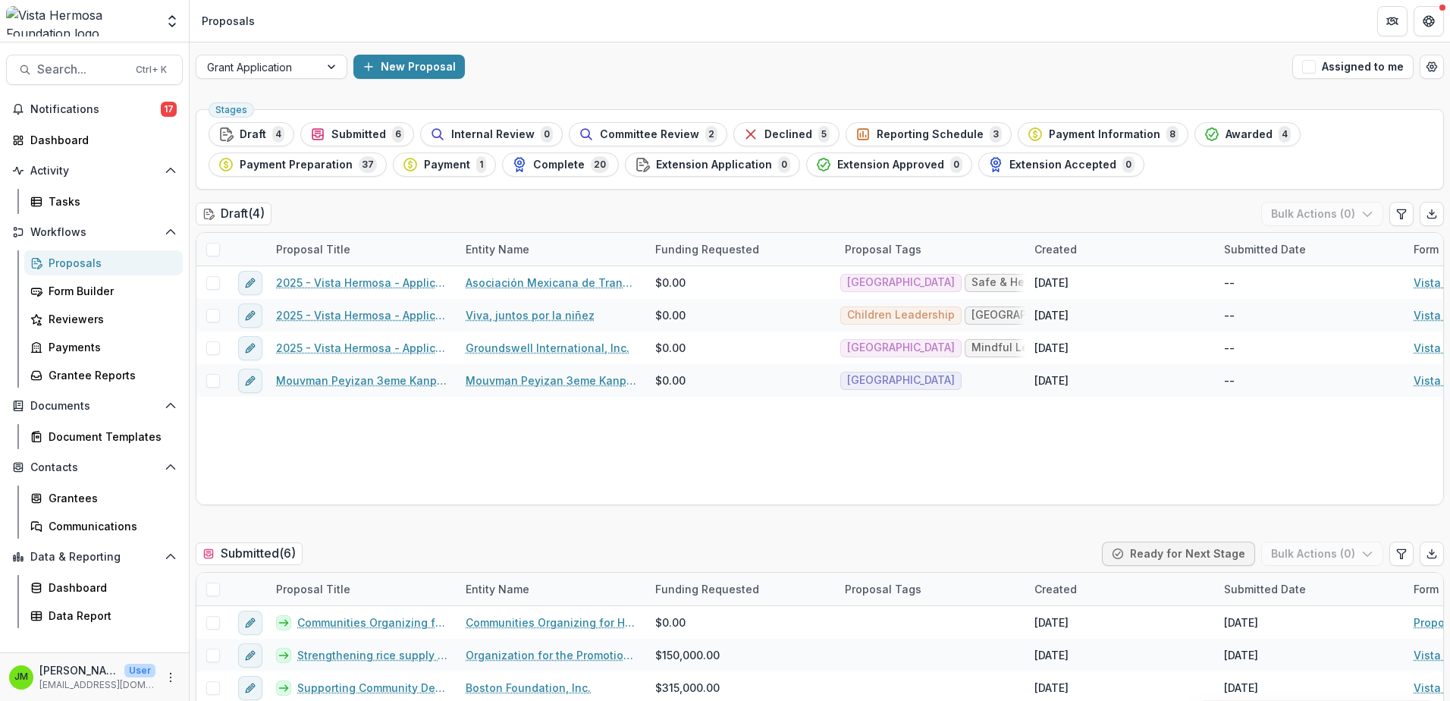
type input "***"
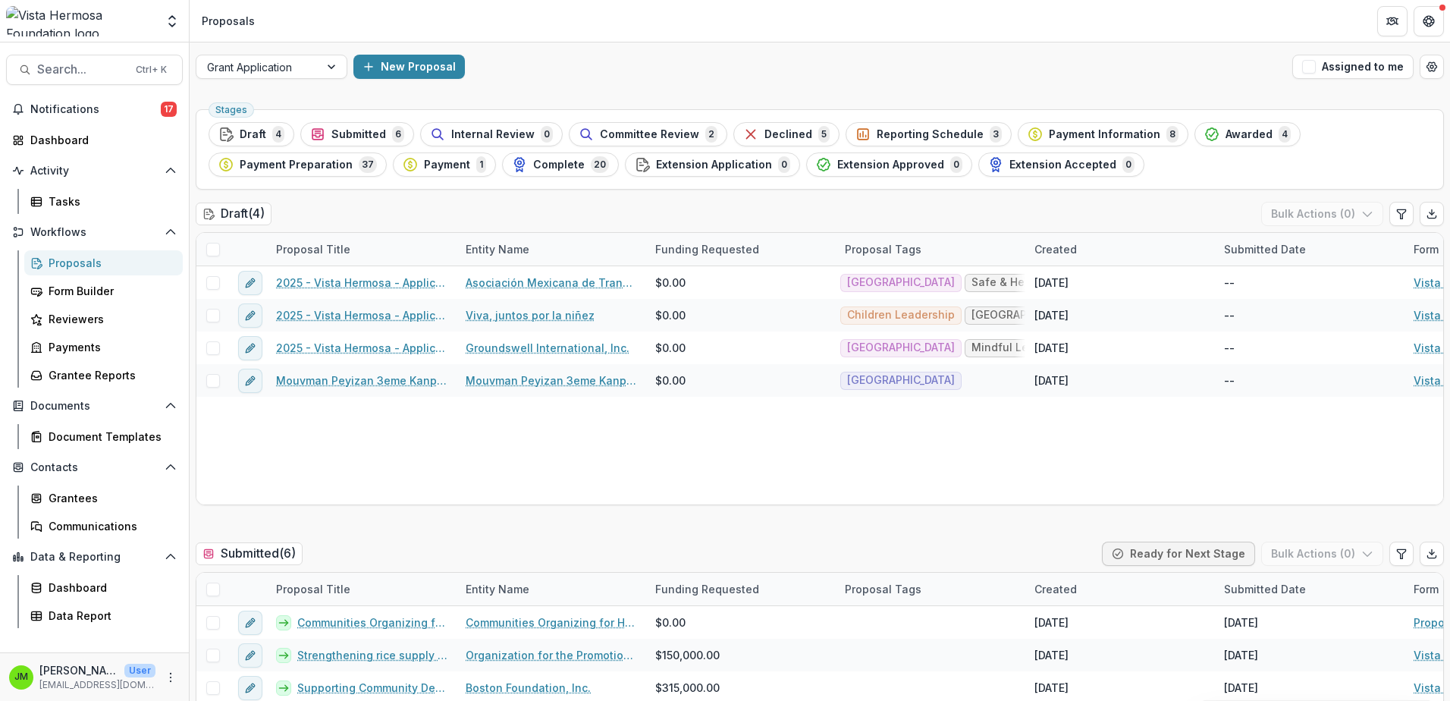
scroll to position [455, 0]
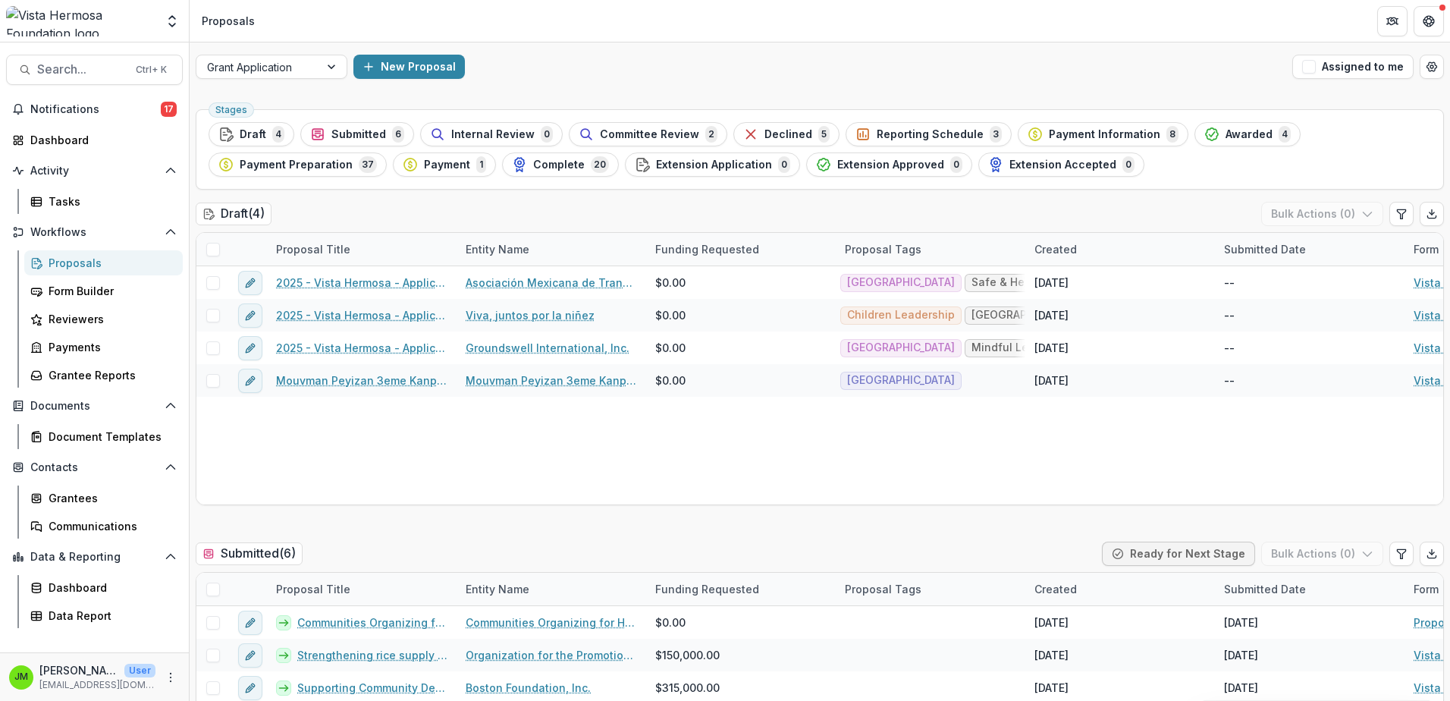
scroll to position [71, 0]
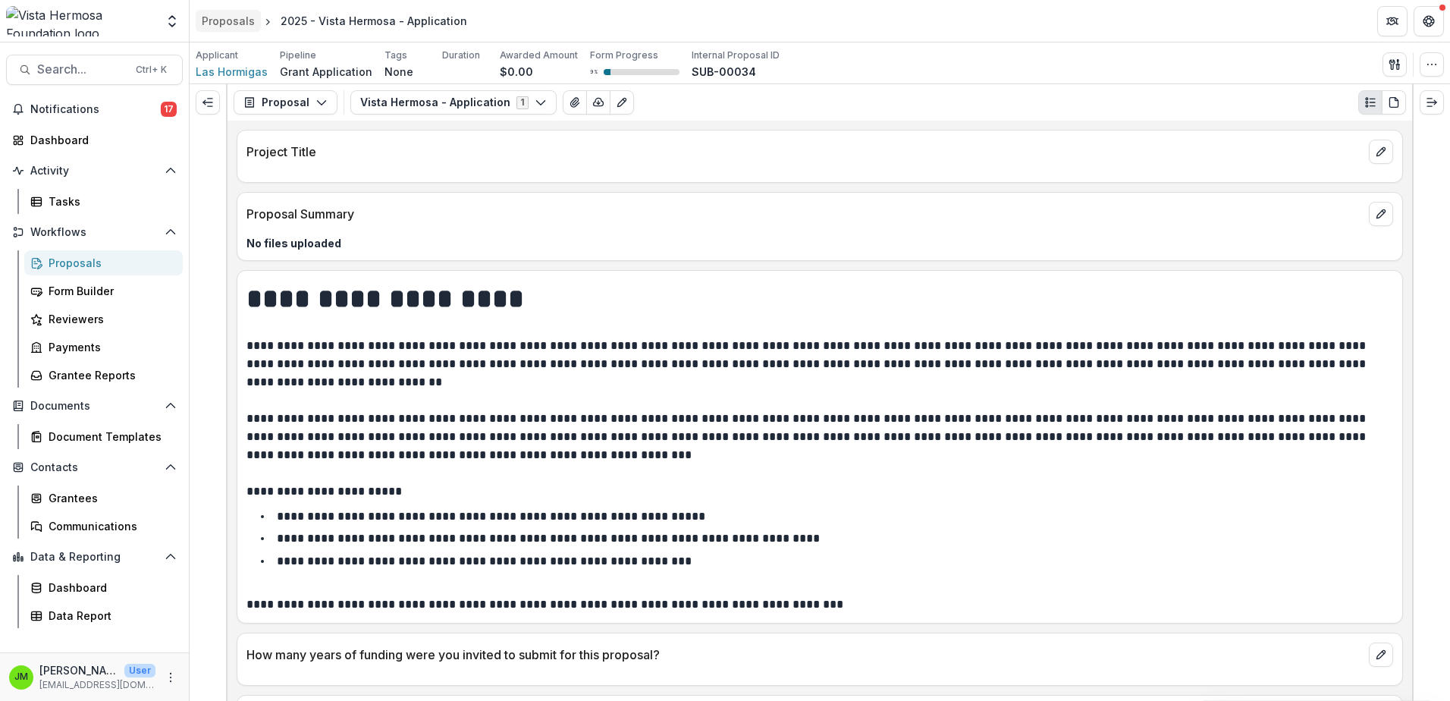
click at [234, 28] on div "Proposals" at bounding box center [228, 21] width 53 height 16
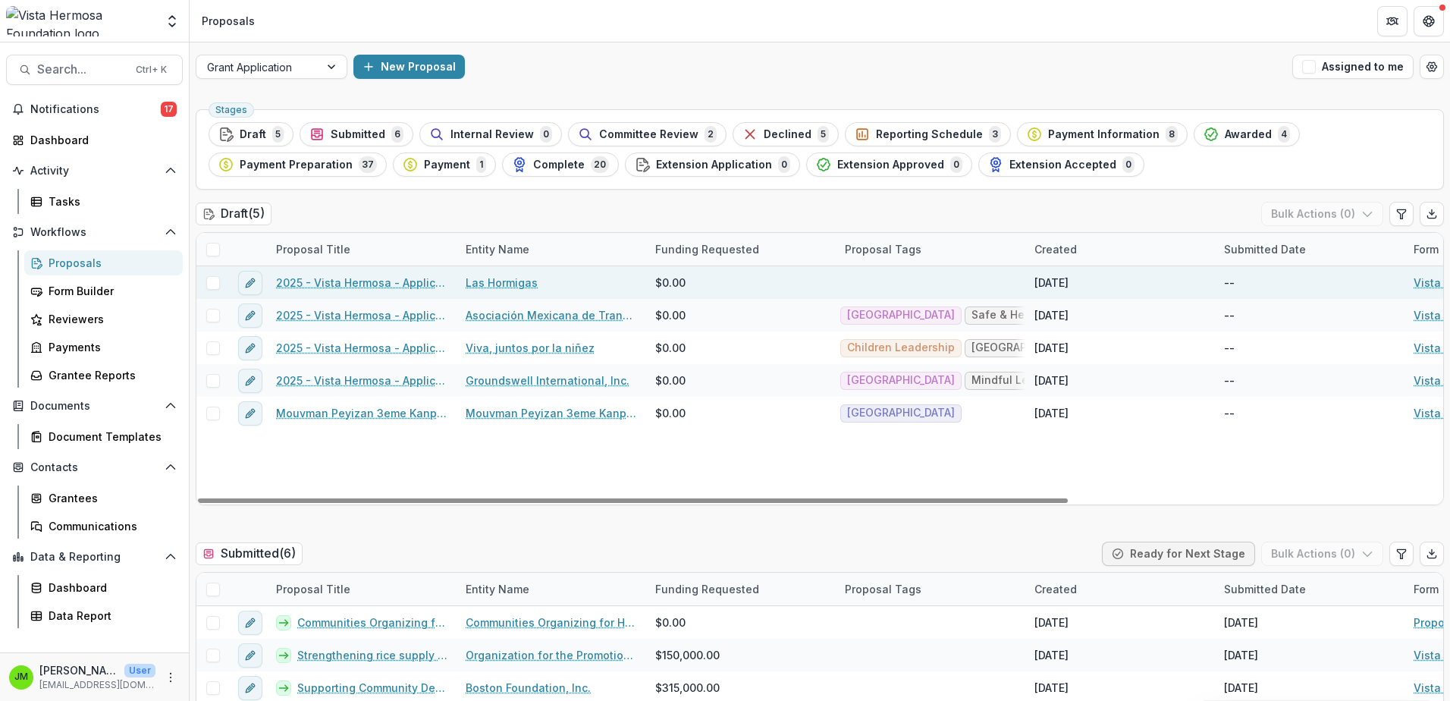
click at [904, 278] on div at bounding box center [932, 282] width 190 height 33
click at [905, 278] on div at bounding box center [932, 282] width 190 height 33
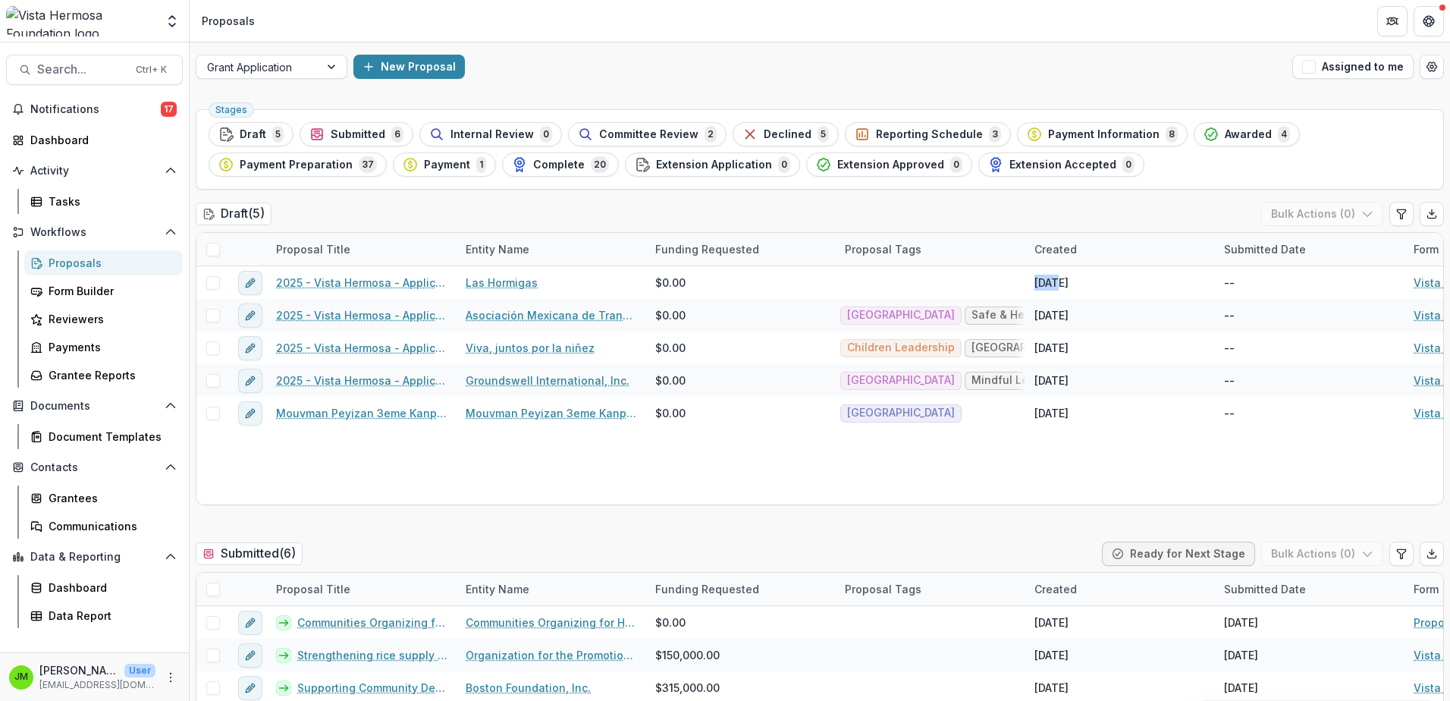
scroll to position [303, 0]
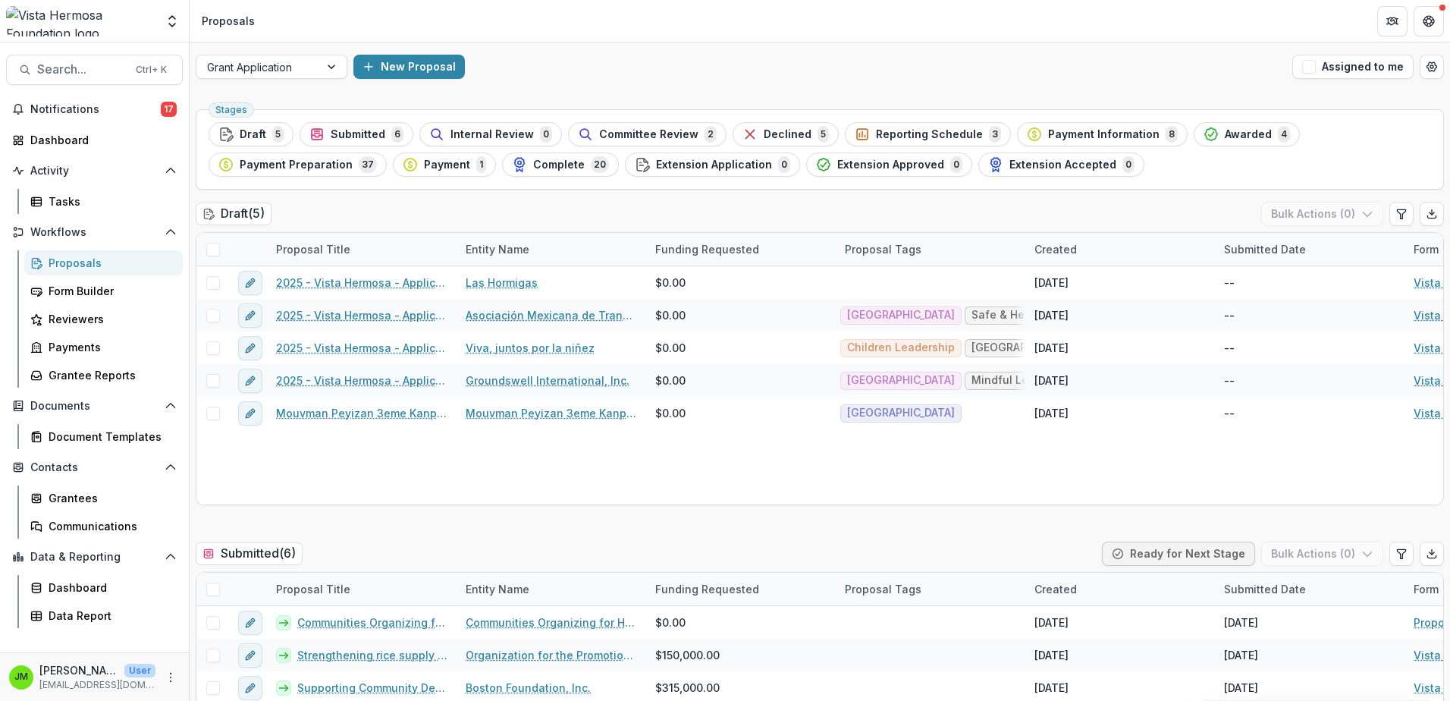
scroll to position [538, 0]
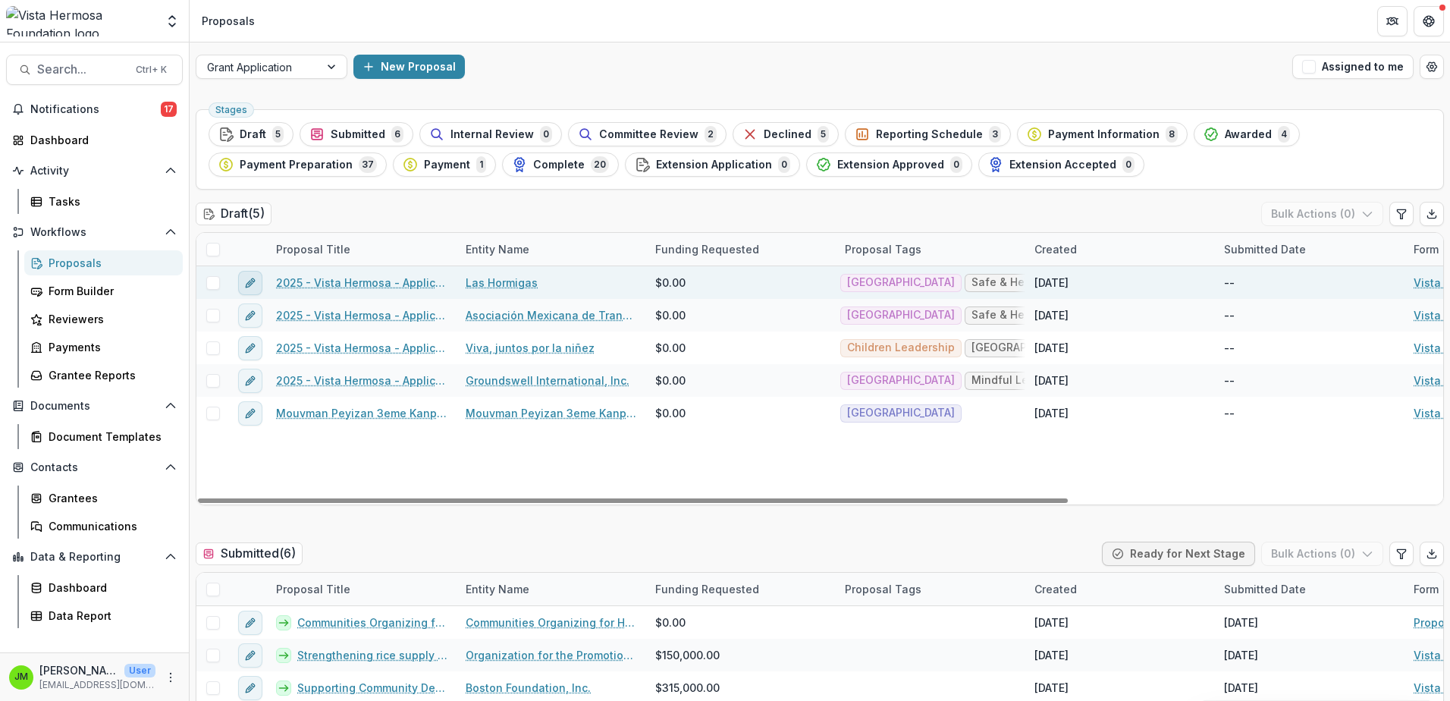
click at [246, 287] on icon "edit" at bounding box center [250, 283] width 12 height 12
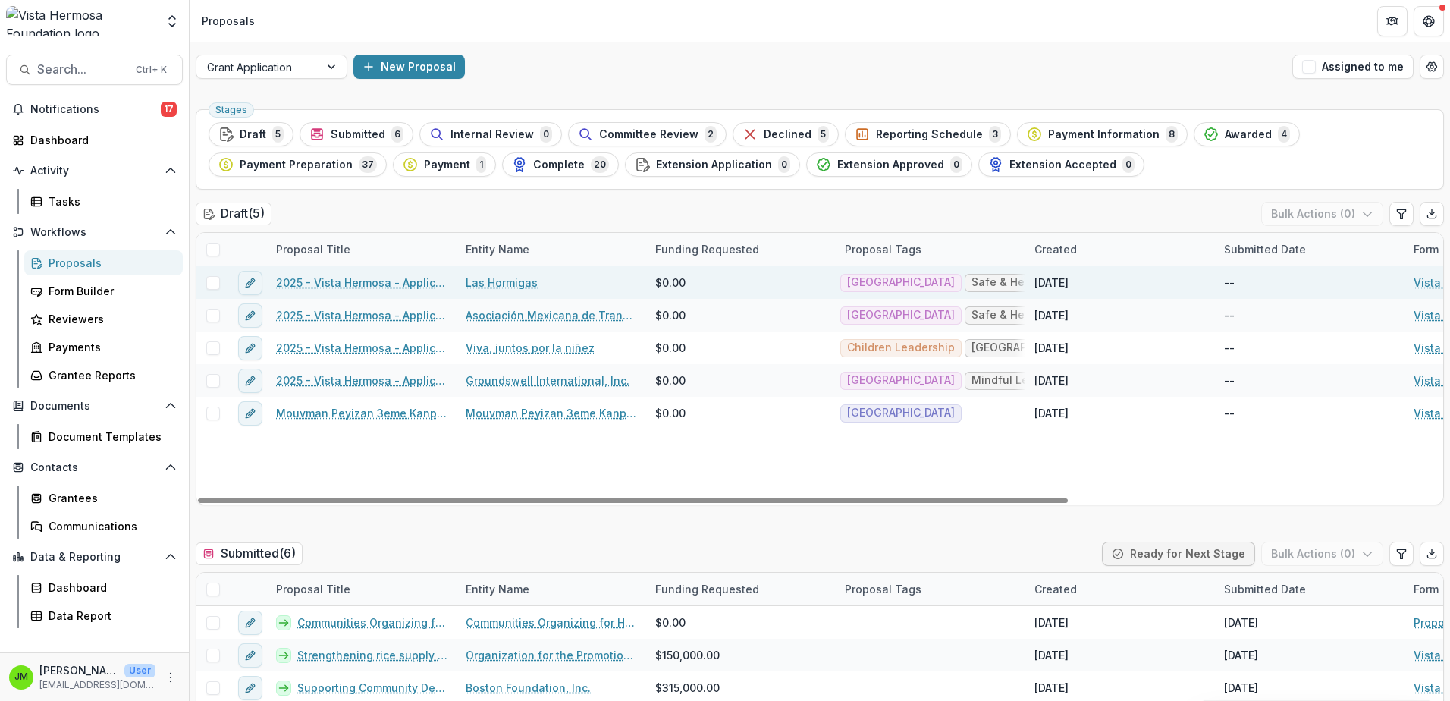
click at [216, 284] on span at bounding box center [213, 283] width 14 height 14
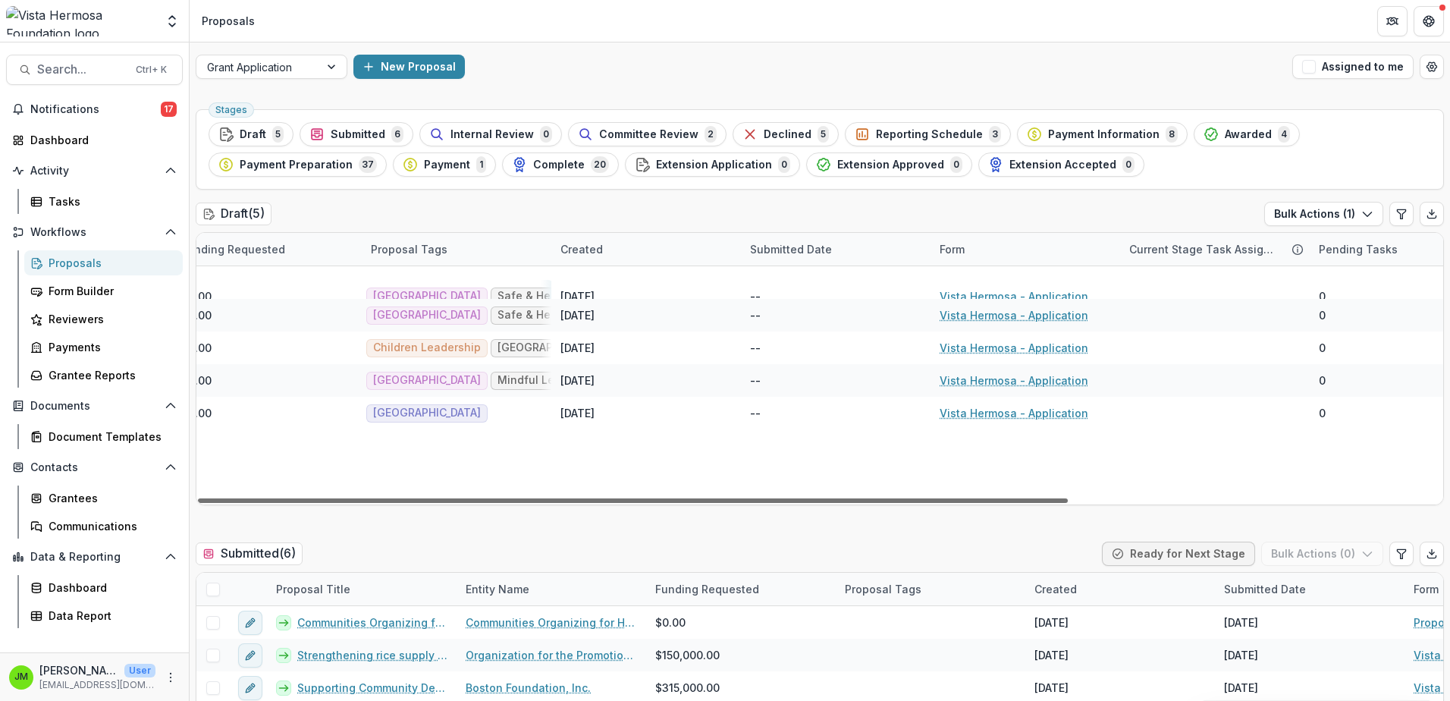
scroll to position [0, 535]
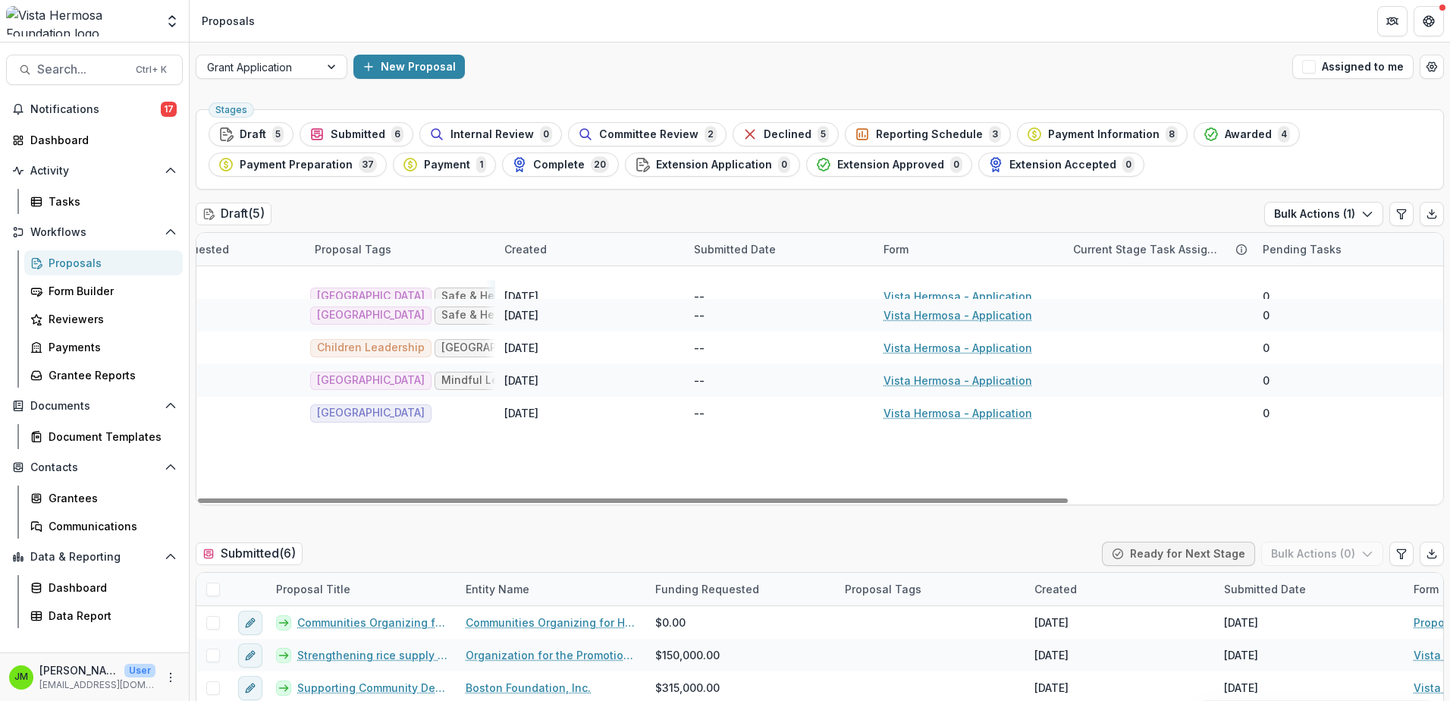
drag, startPoint x: 995, startPoint y: 498, endPoint x: 1414, endPoint y: 484, distance: 418.9
click at [1068, 498] on div at bounding box center [633, 500] width 870 height 5
click at [933, 288] on link "Vista Hermosa - Application" at bounding box center [958, 296] width 149 height 16
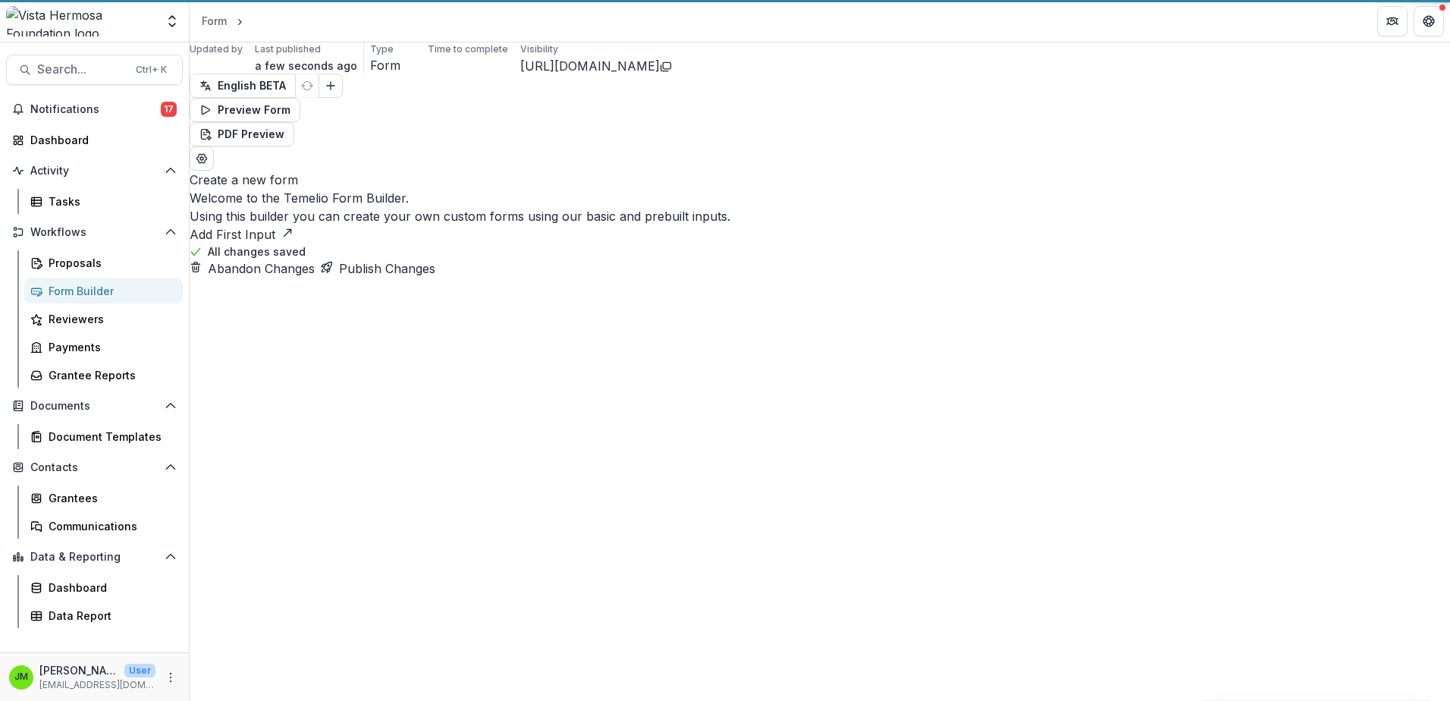
select select "**********"
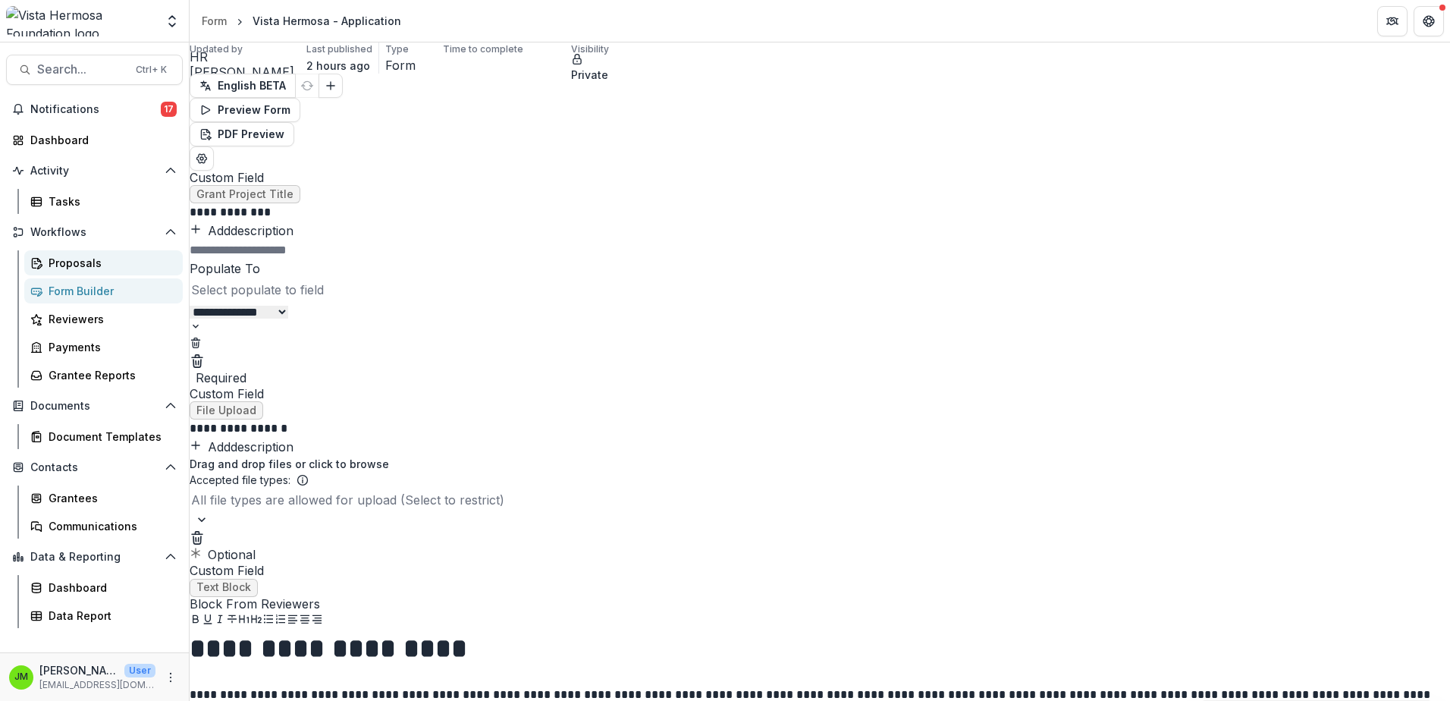
click at [71, 265] on div "Proposals" at bounding box center [110, 263] width 122 height 16
click at [97, 267] on div "Proposals" at bounding box center [110, 263] width 122 height 16
click at [82, 263] on div "Proposals" at bounding box center [110, 263] width 122 height 16
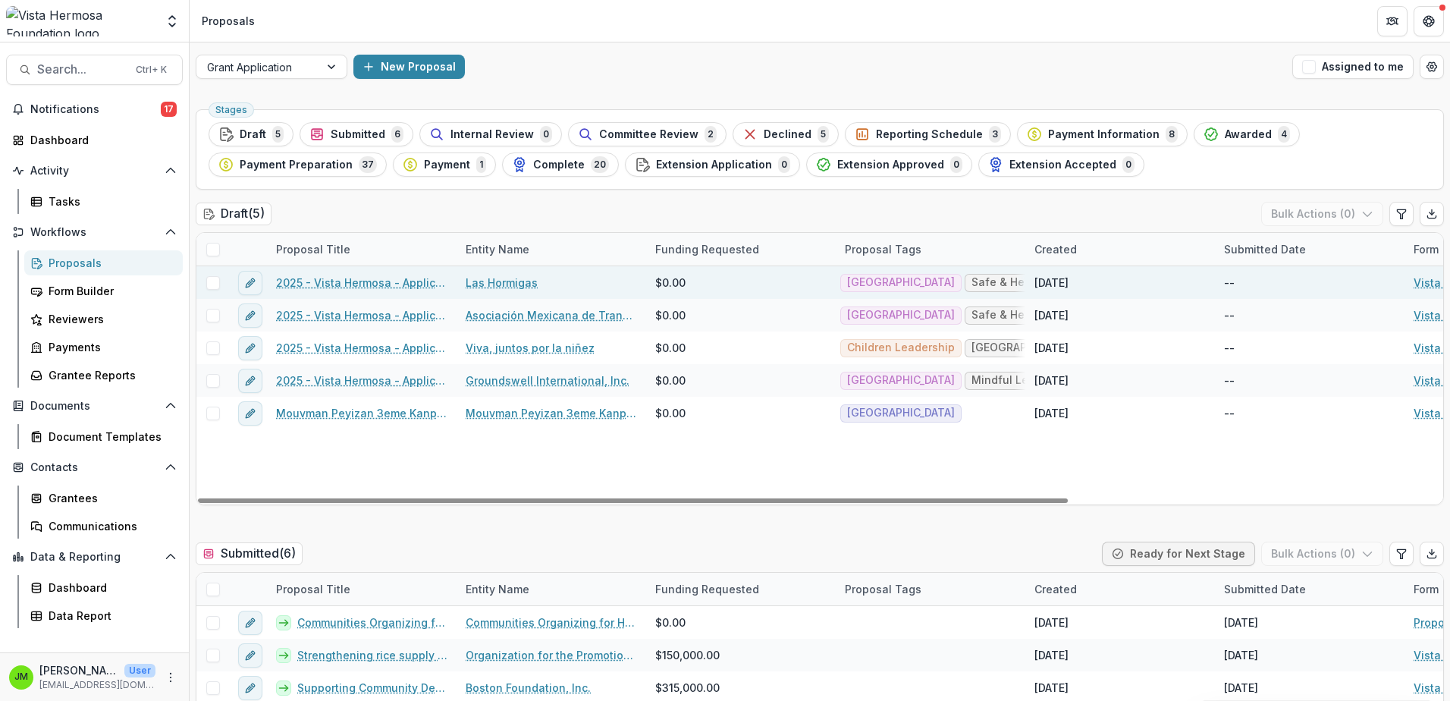
click at [215, 281] on span at bounding box center [213, 283] width 14 height 14
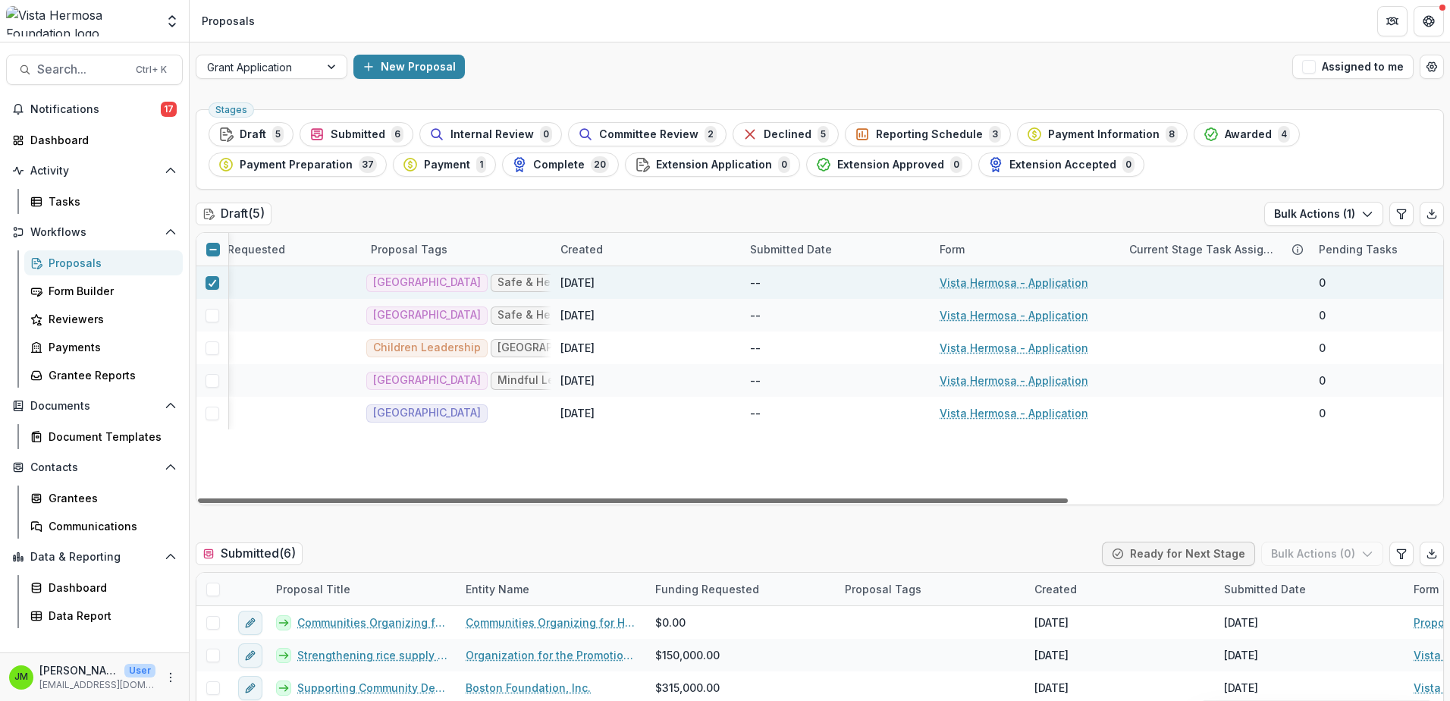
scroll to position [0, 535]
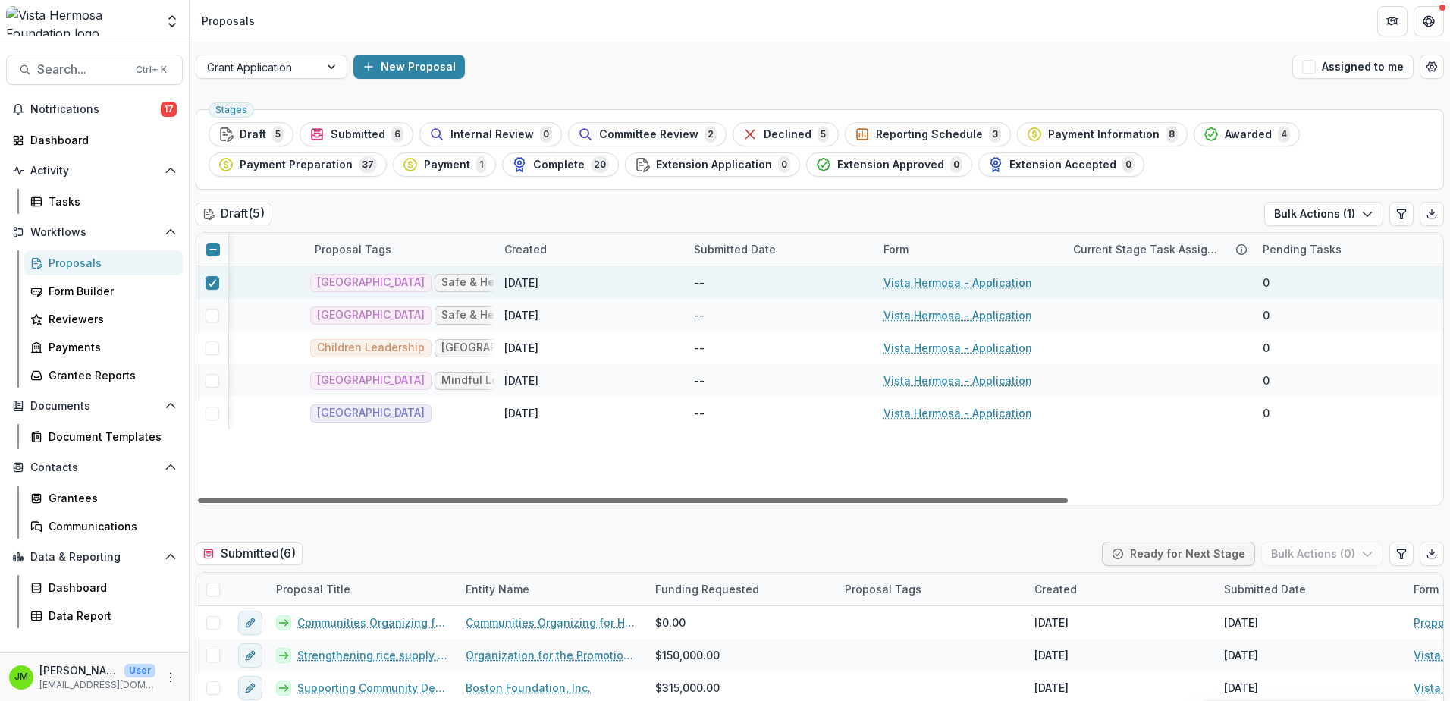
drag, startPoint x: 972, startPoint y: 501, endPoint x: 1389, endPoint y: 501, distance: 417.2
click at [1068, 498] on div at bounding box center [633, 500] width 870 height 5
click at [1351, 212] on button "Bulk Actions ( 1 )" at bounding box center [1323, 214] width 119 height 24
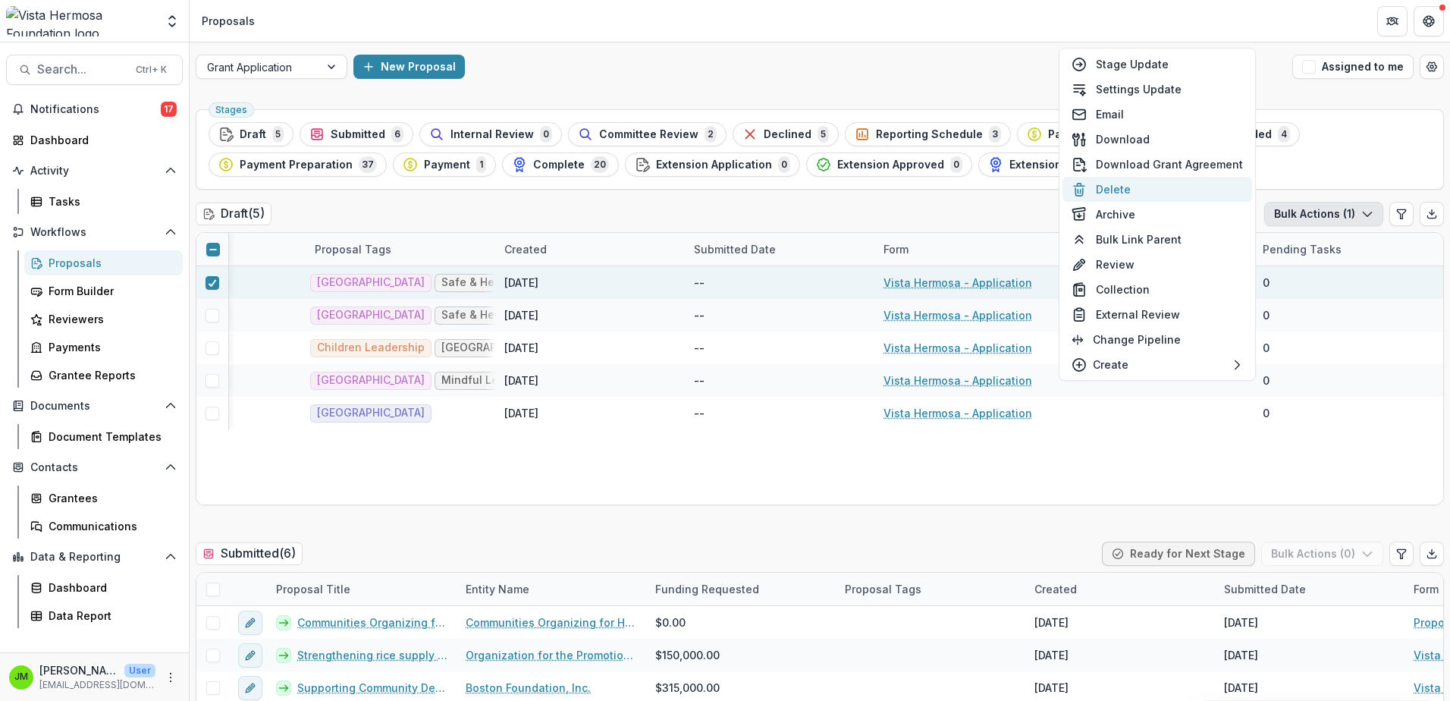
click at [1134, 194] on button "Delete" at bounding box center [1158, 189] width 190 height 25
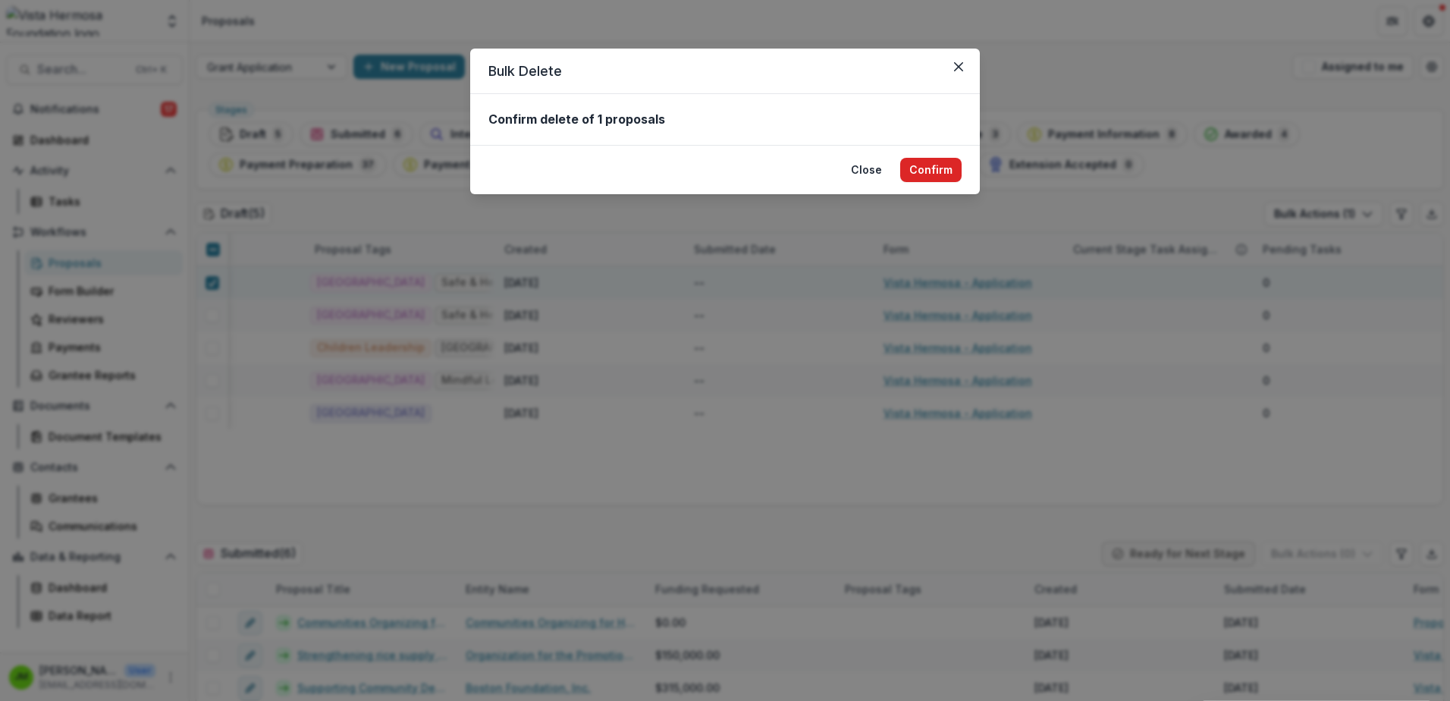
click at [943, 166] on button "Confirm" at bounding box center [930, 170] width 61 height 24
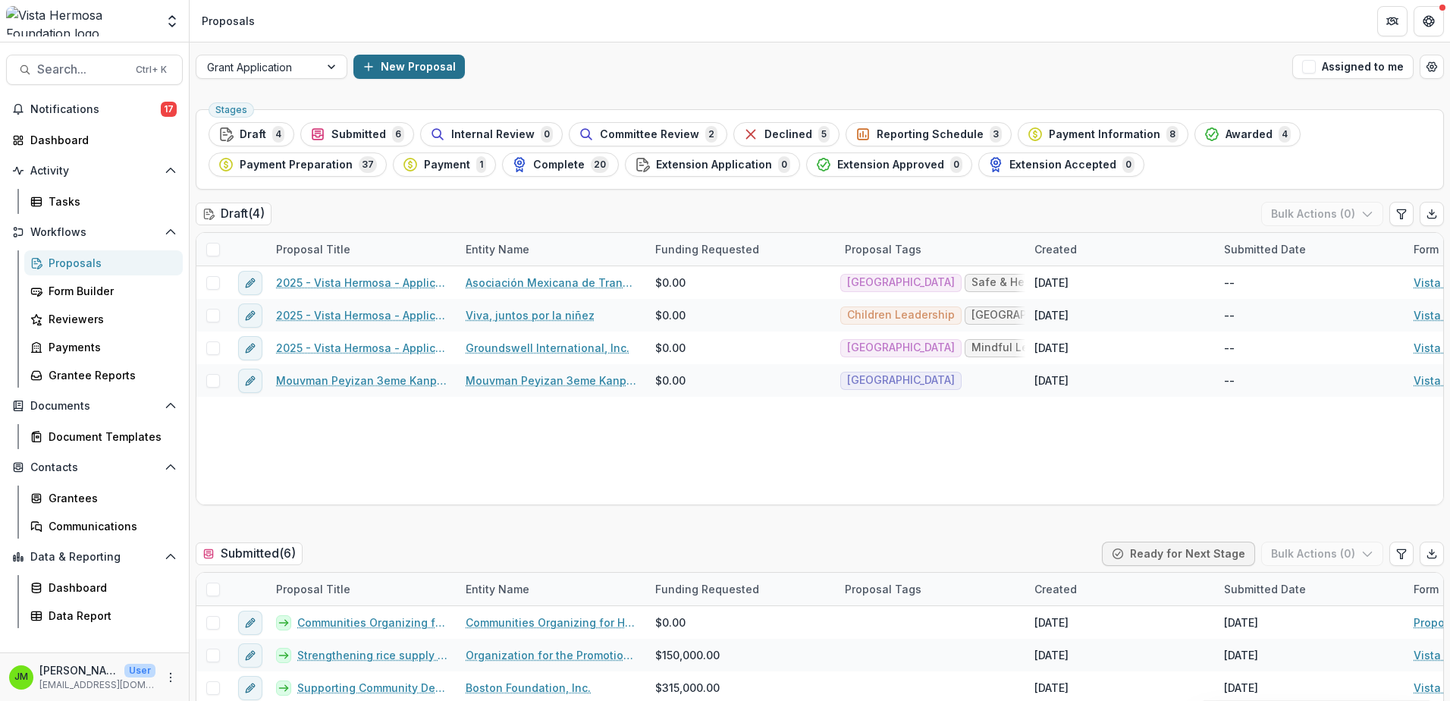
click at [390, 60] on button "New Proposal" at bounding box center [408, 67] width 111 height 24
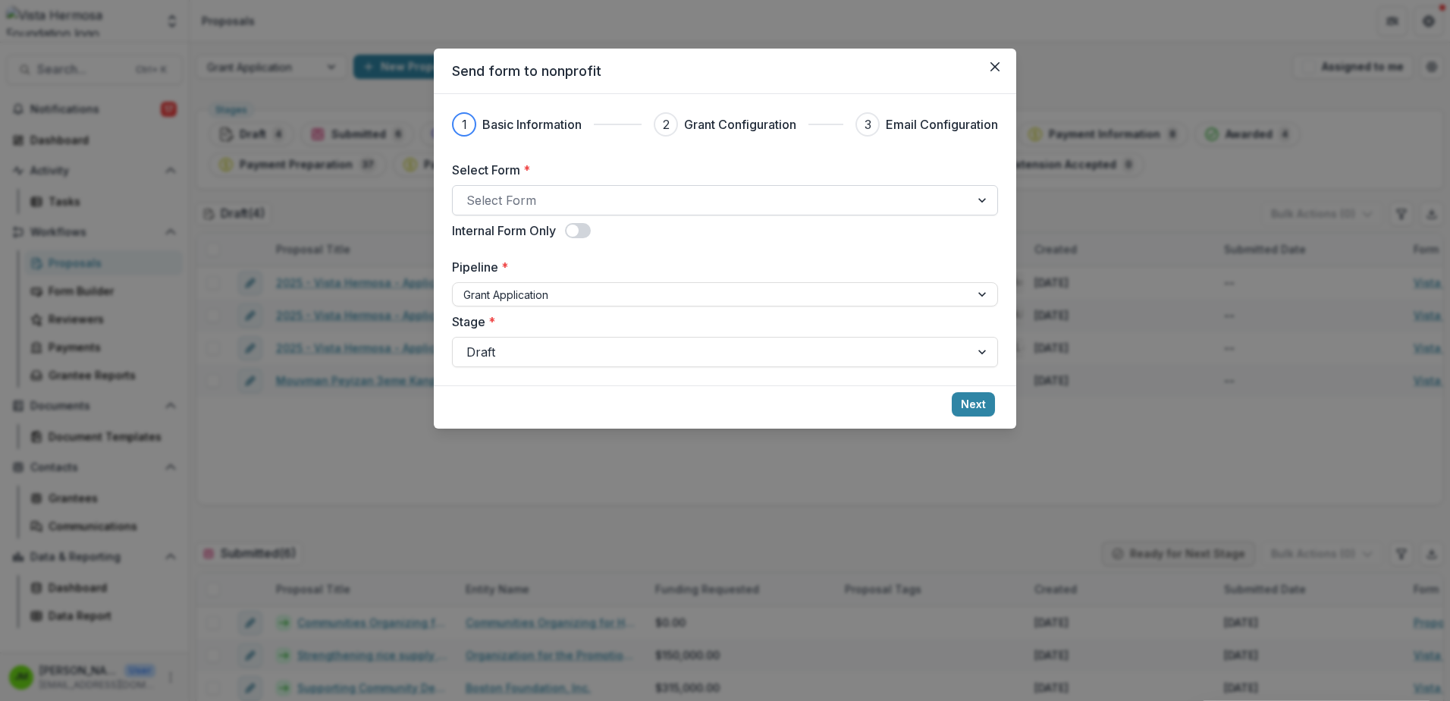
click at [544, 193] on div at bounding box center [711, 200] width 490 height 21
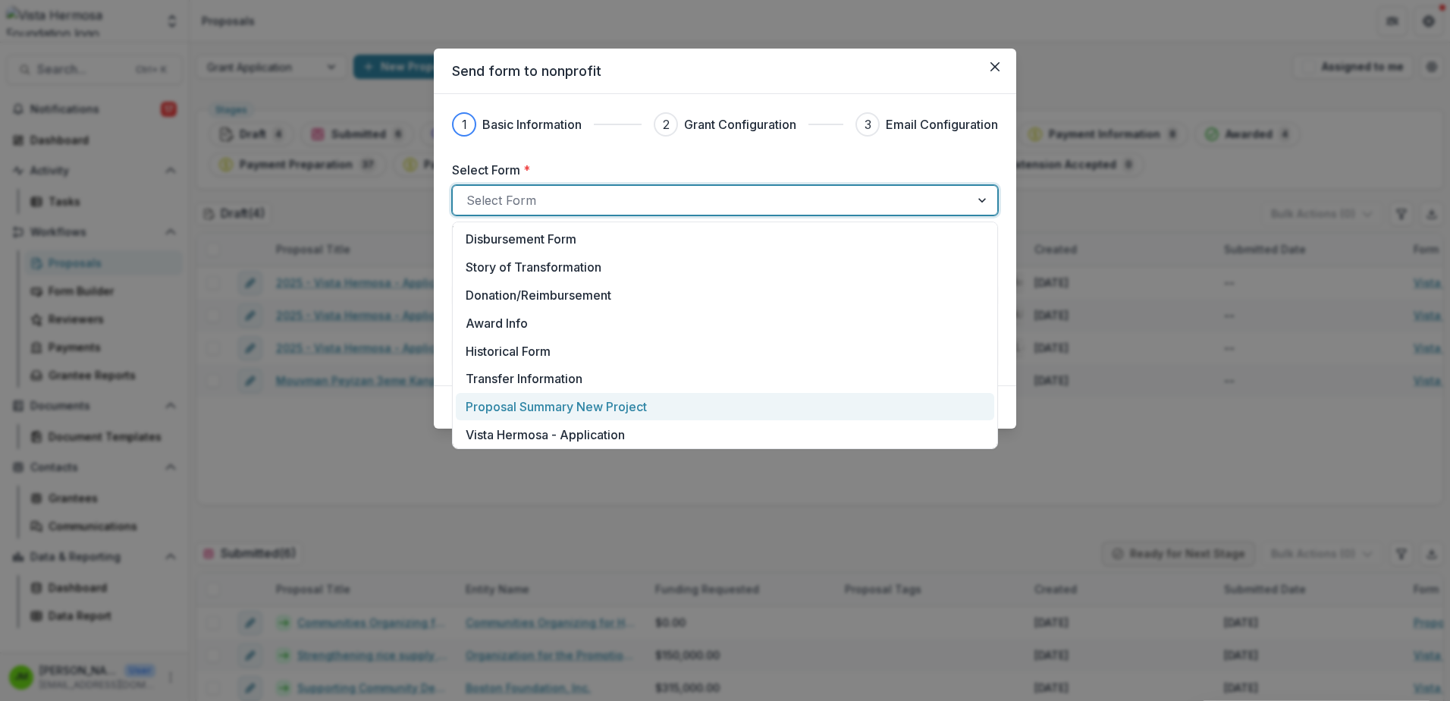
click at [546, 408] on p "Proposal Summary New Project" at bounding box center [556, 406] width 181 height 18
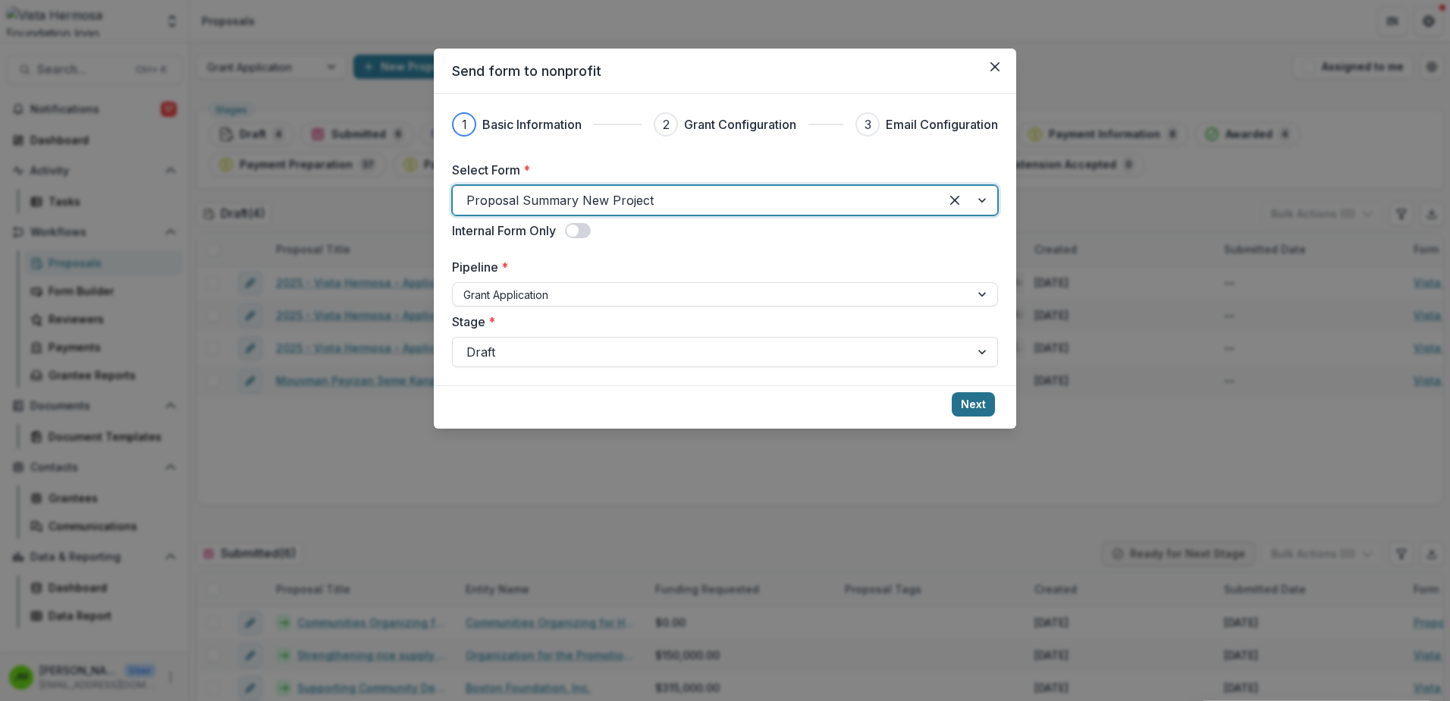
click at [981, 398] on button "Next" at bounding box center [973, 404] width 43 height 24
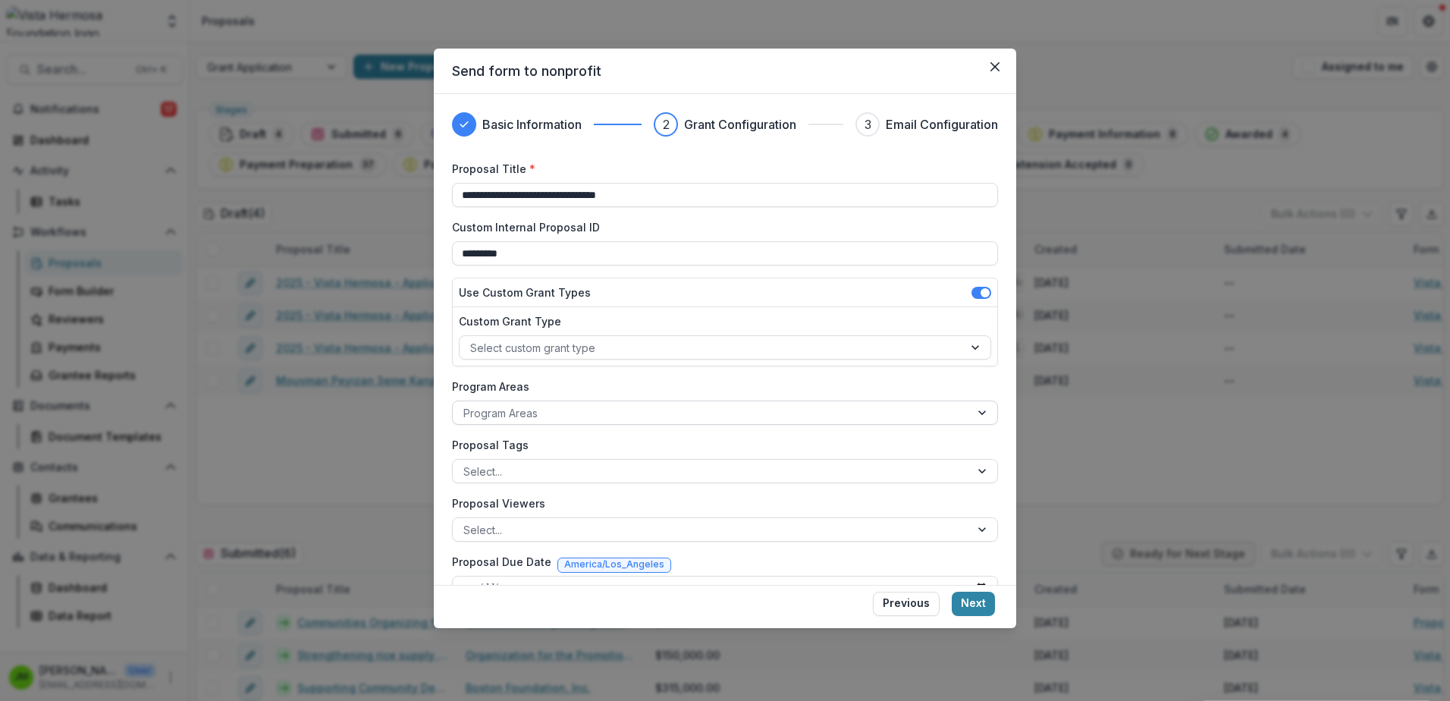
click at [532, 411] on div "**********" at bounding box center [725, 410] width 546 height 498
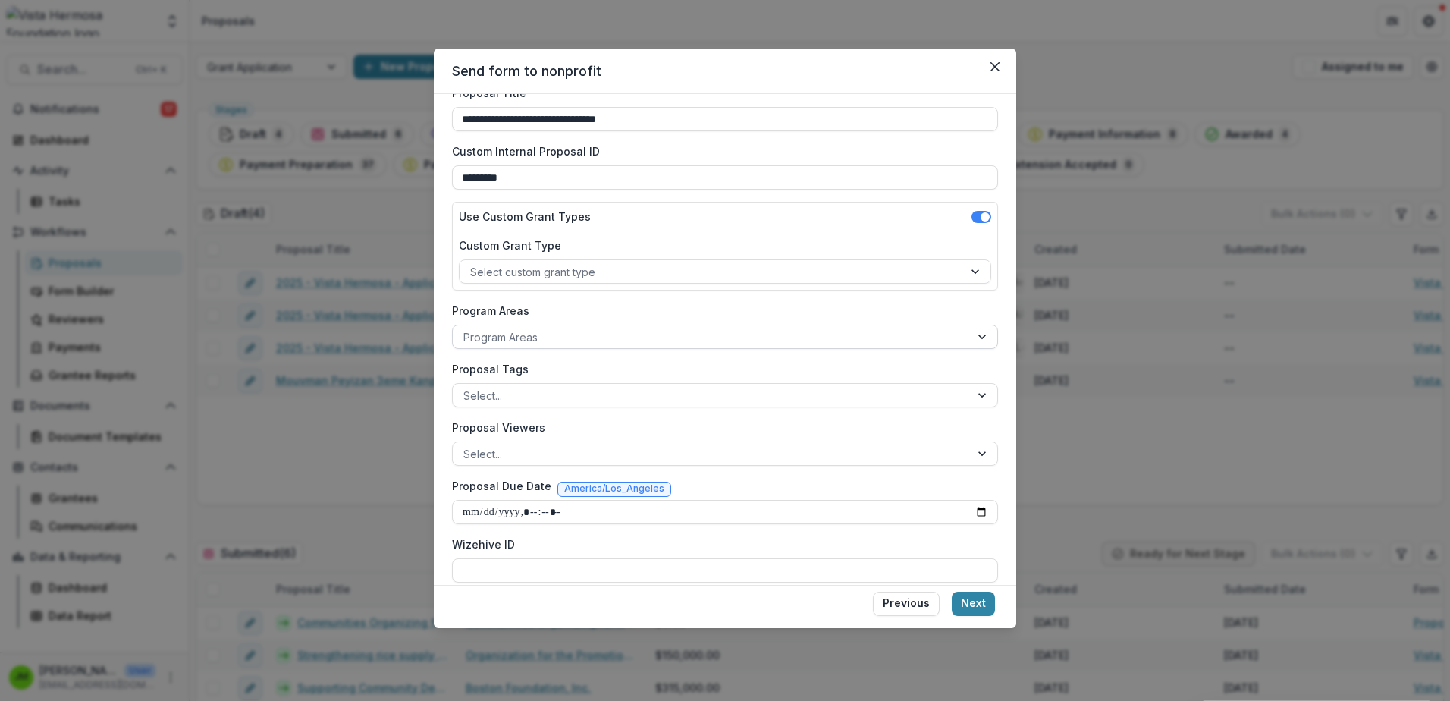
click at [537, 333] on div at bounding box center [711, 337] width 496 height 19
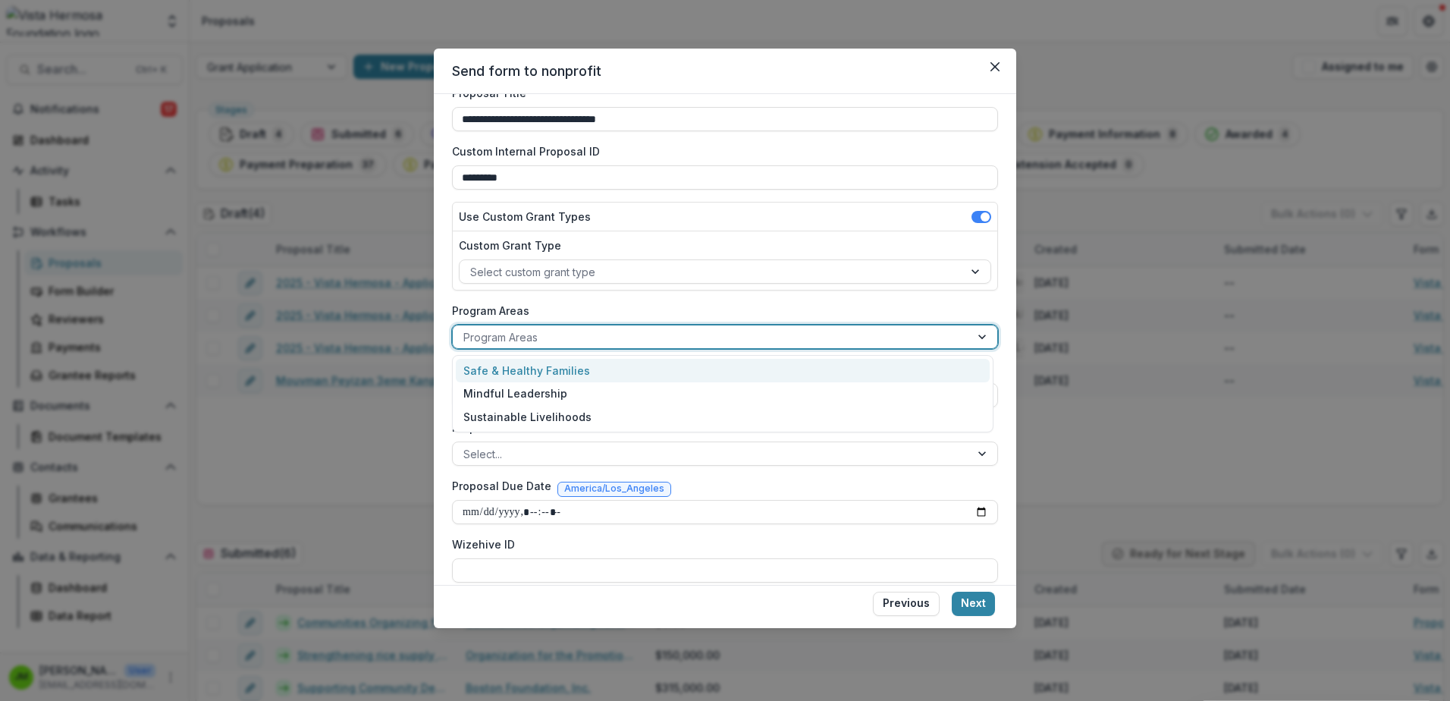
click at [538, 375] on div "Safe & Healthy Families" at bounding box center [723, 371] width 534 height 24
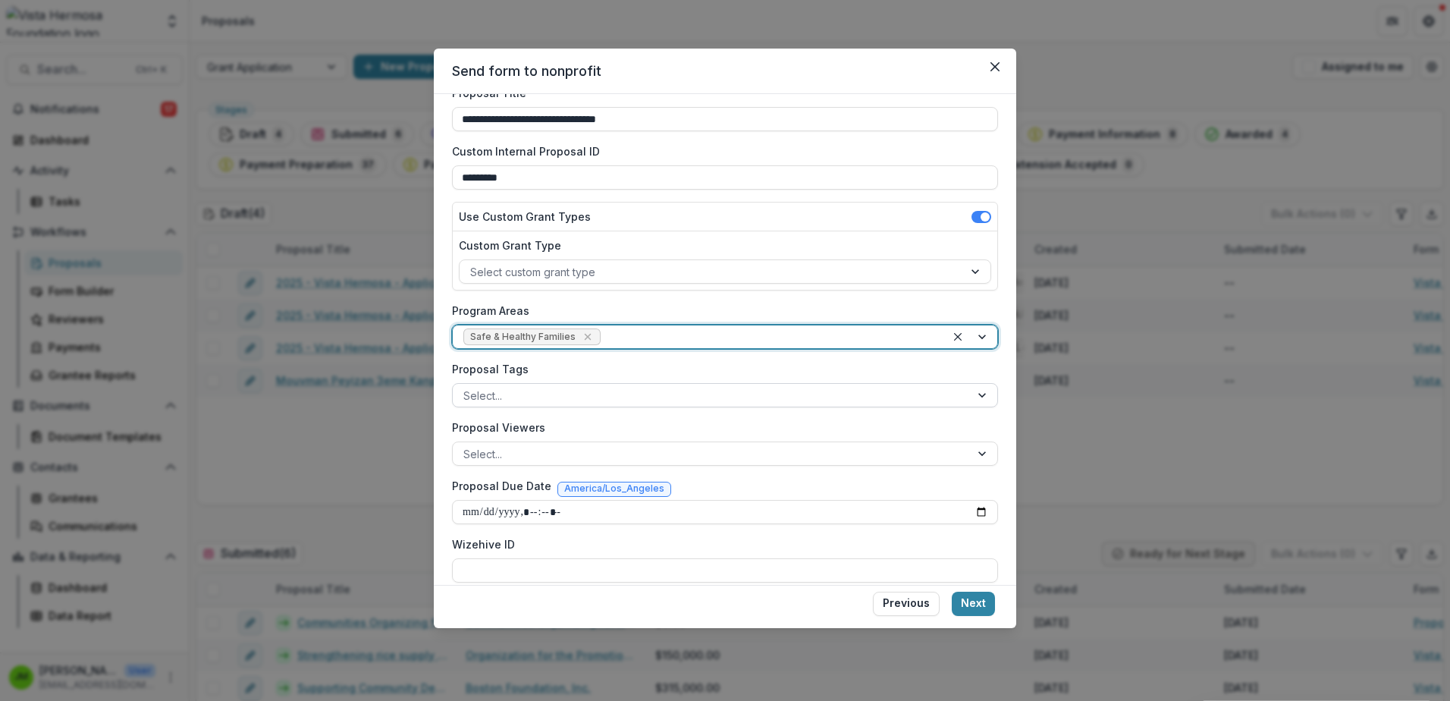
click at [529, 397] on div at bounding box center [711, 395] width 496 height 19
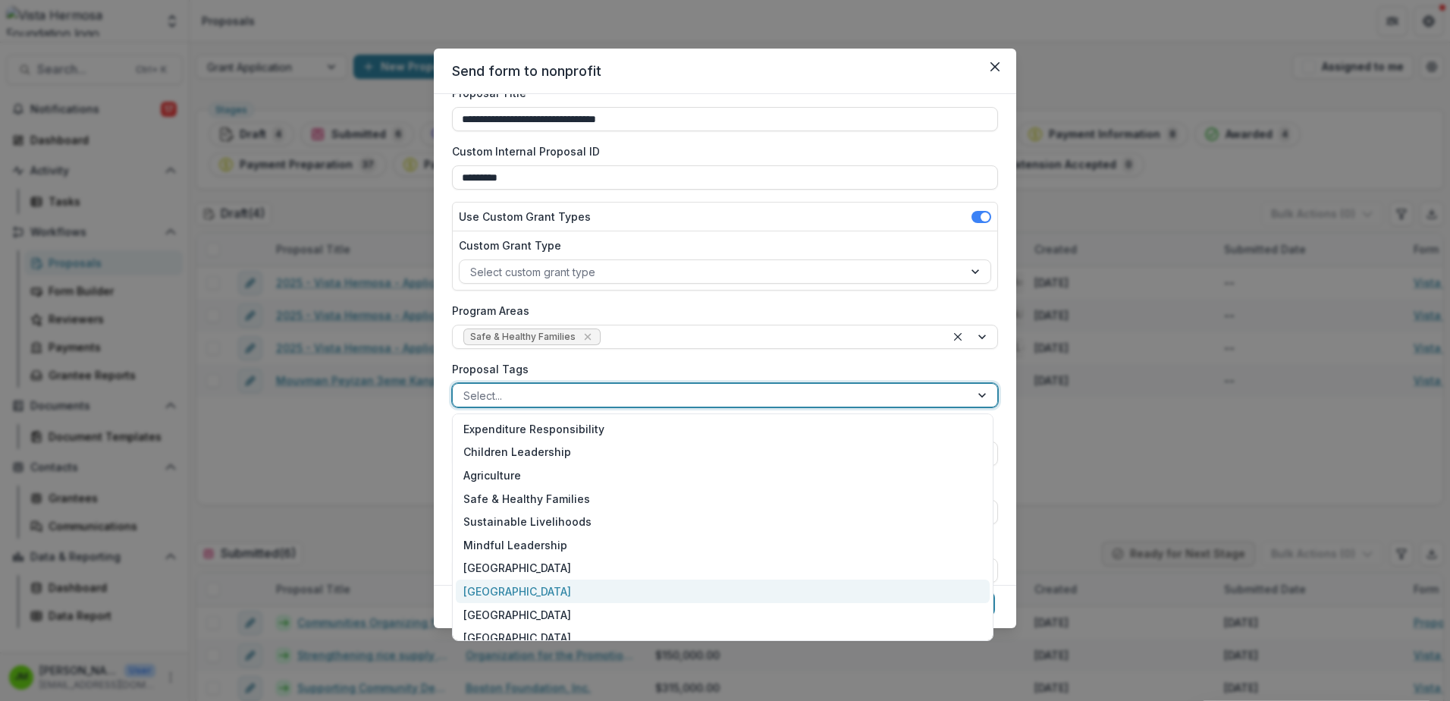
click at [490, 586] on div "[GEOGRAPHIC_DATA]" at bounding box center [723, 591] width 534 height 24
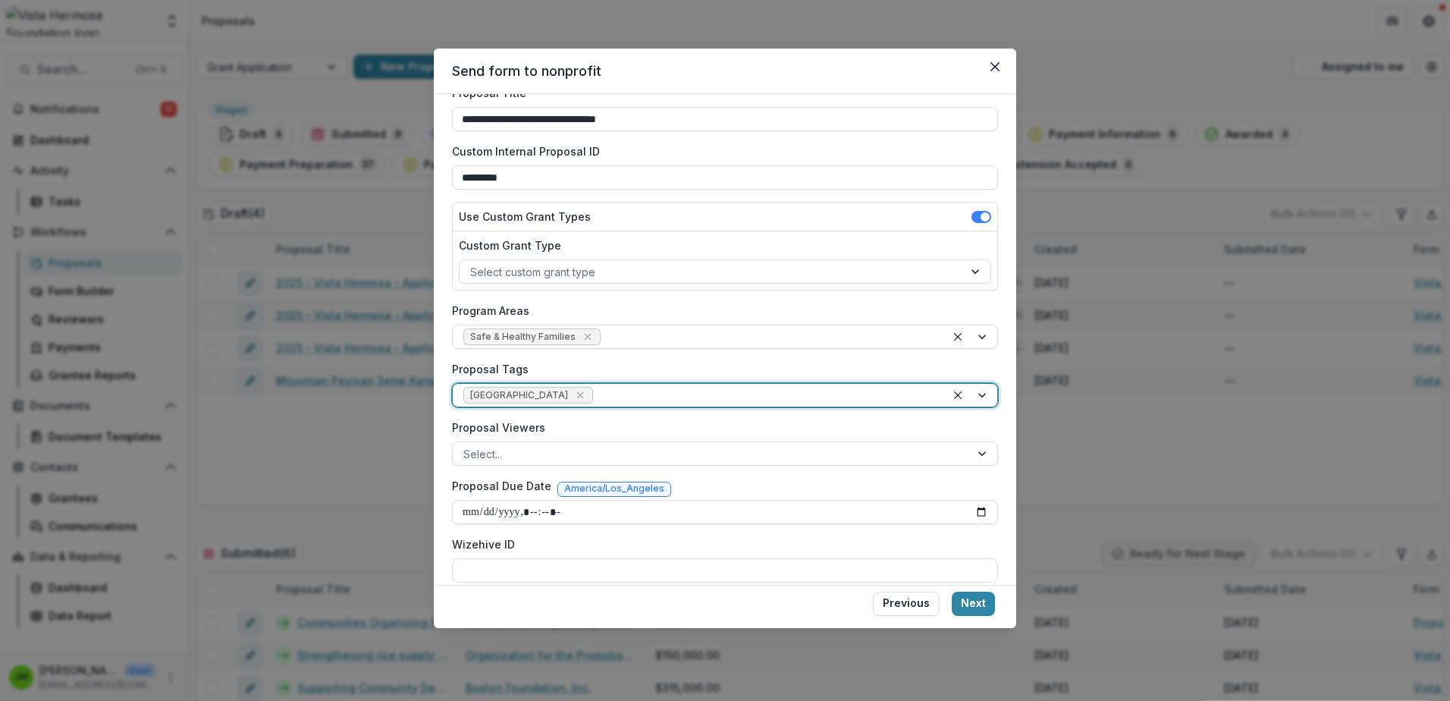
click at [596, 395] on div at bounding box center [765, 395] width 339 height 19
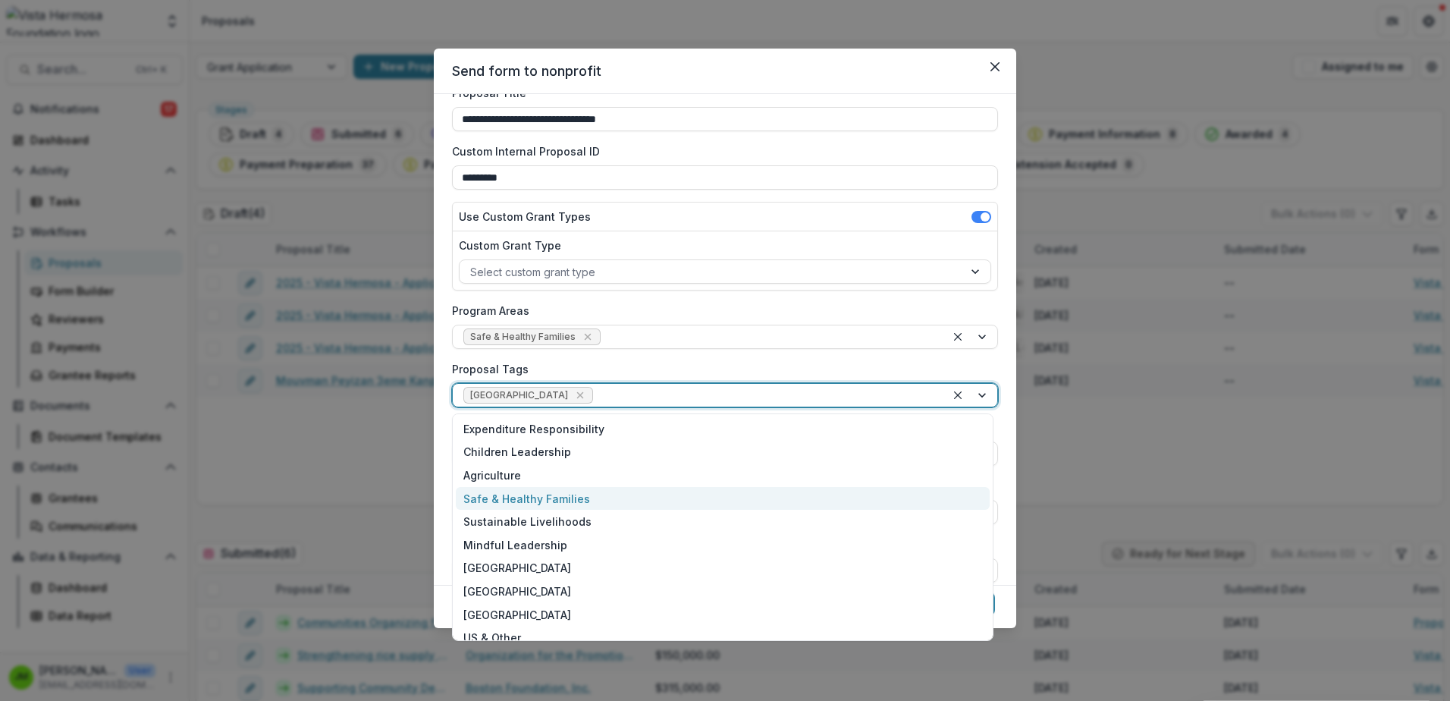
click at [532, 506] on div "Safe & Healthy Families" at bounding box center [723, 499] width 534 height 24
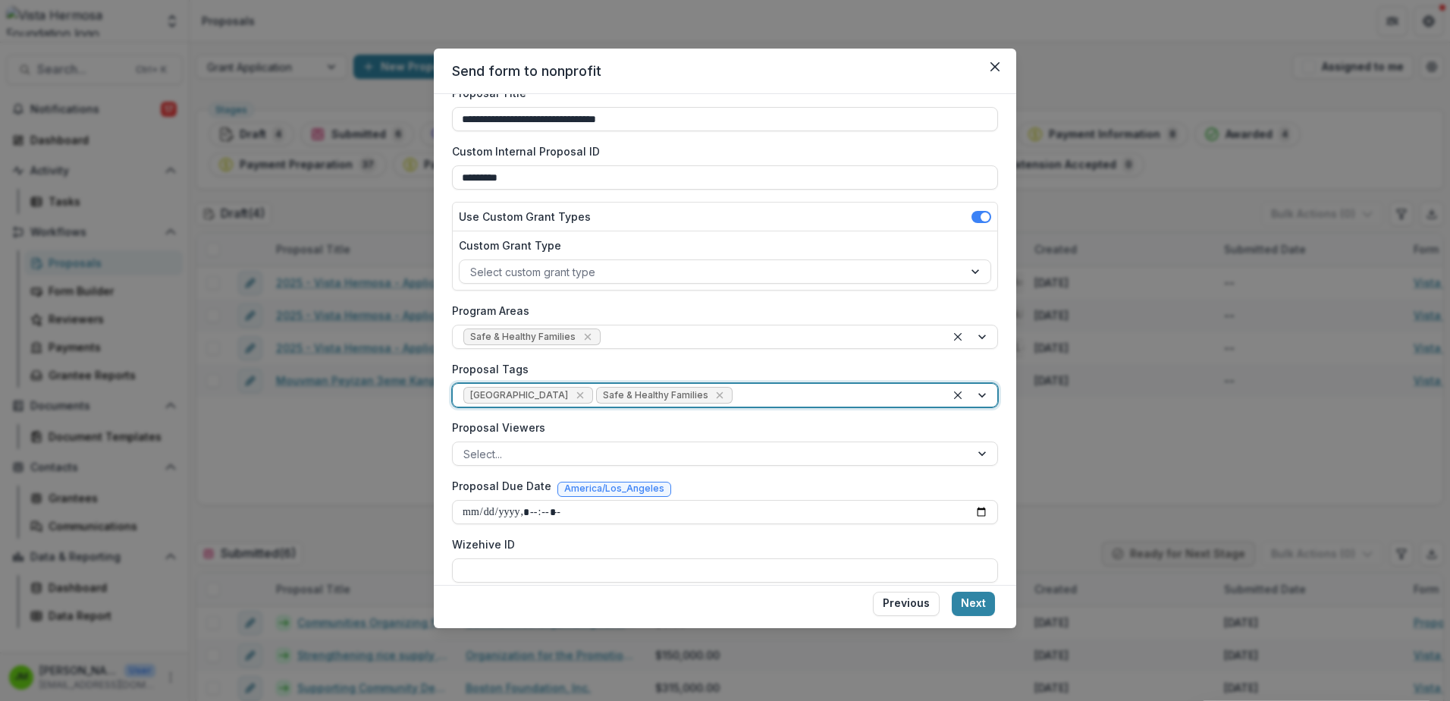
scroll to position [92, 0]
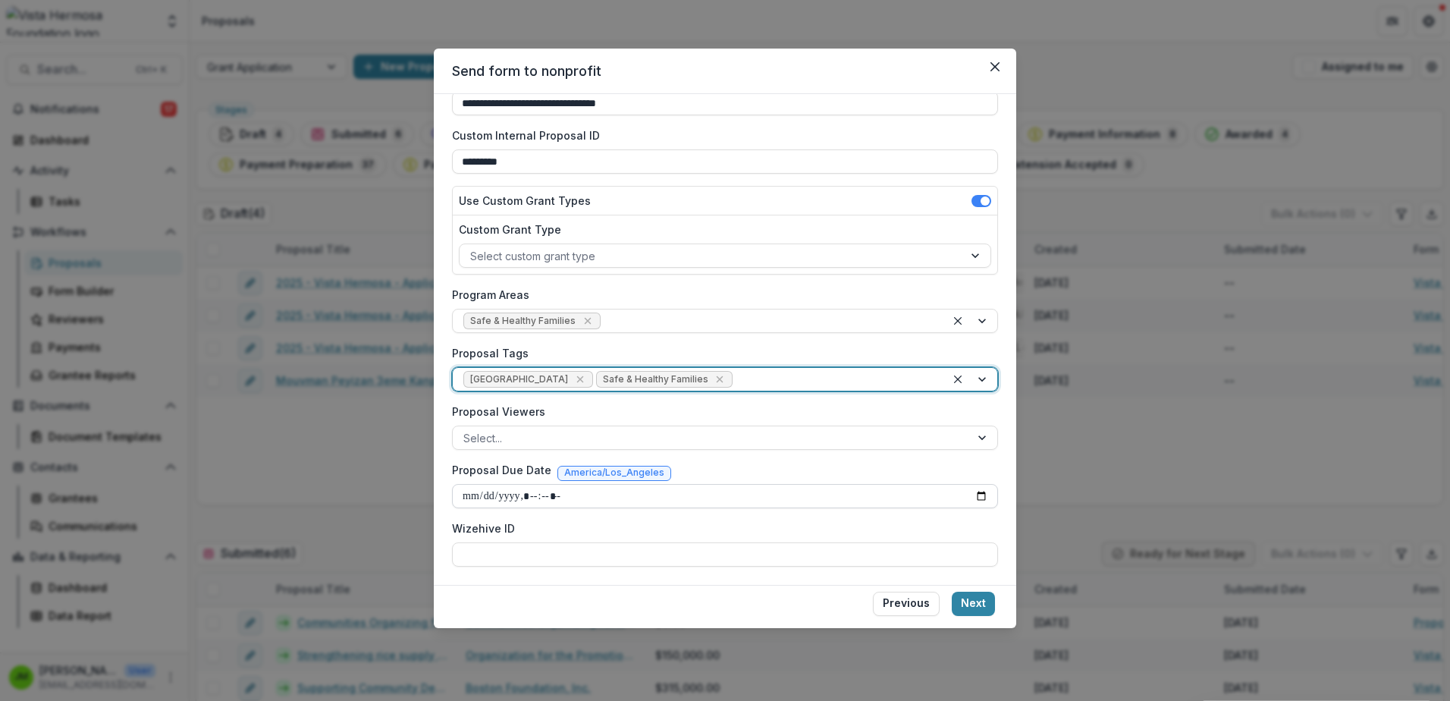
click at [509, 493] on input "Proposal Due Date" at bounding box center [725, 496] width 546 height 24
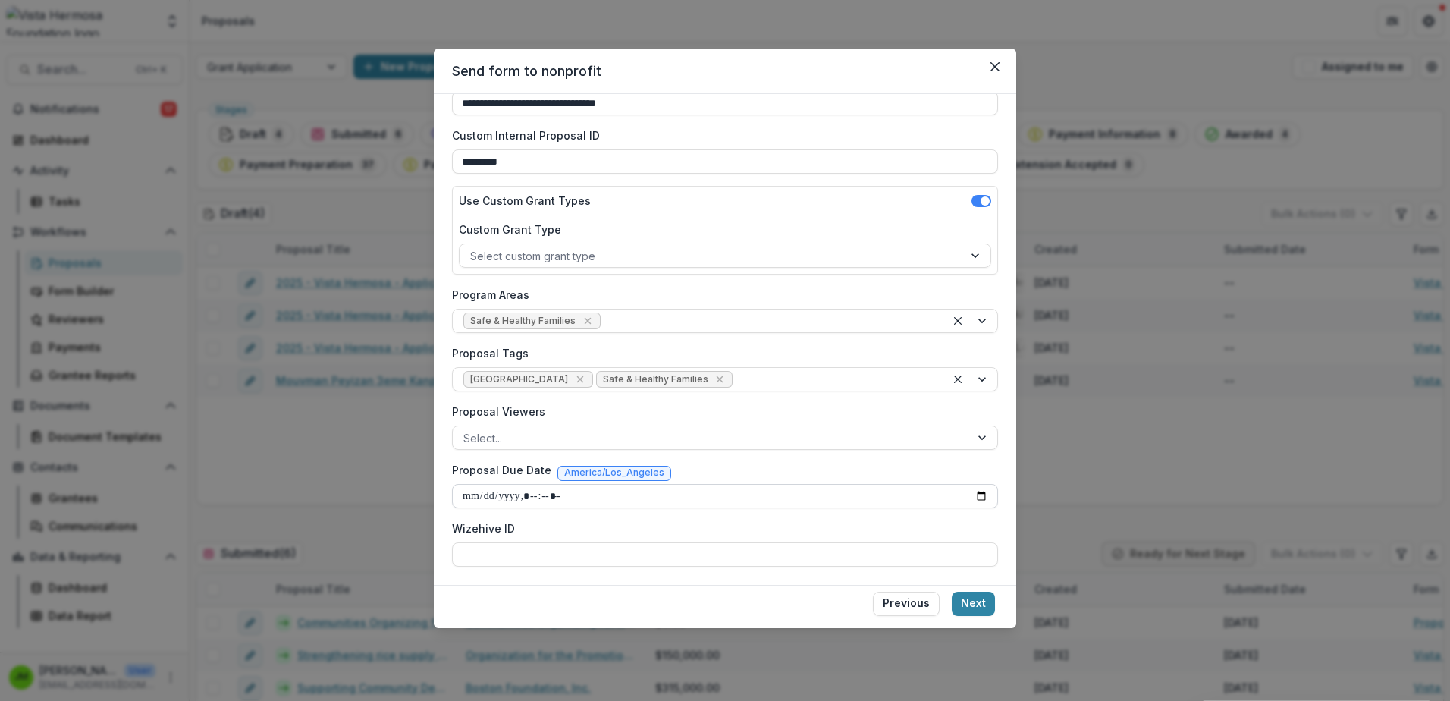
click at [978, 495] on input "Proposal Due Date" at bounding box center [725, 496] width 546 height 24
click at [771, 344] on div "**********" at bounding box center [725, 318] width 546 height 498
type input "**********"
click at [984, 603] on button "Next" at bounding box center [973, 604] width 43 height 24
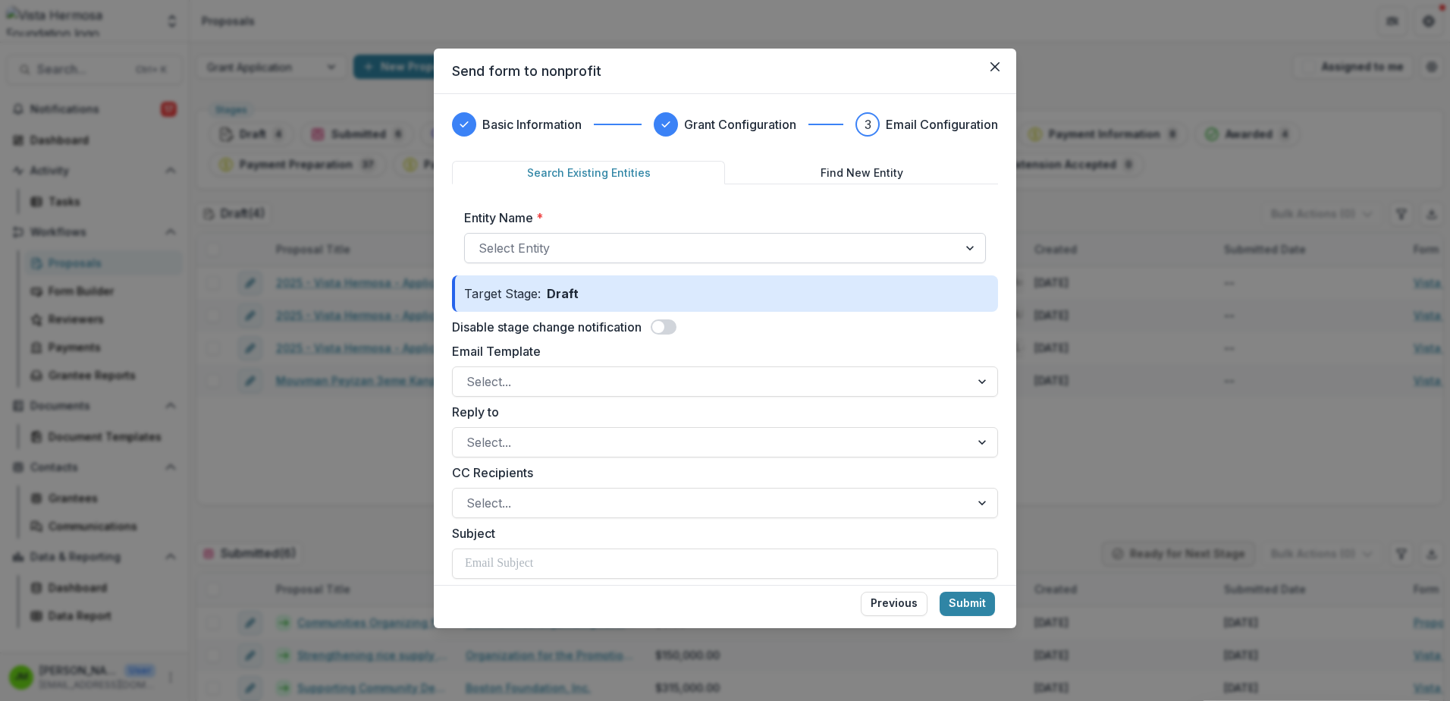
click at [583, 252] on div at bounding box center [712, 247] width 466 height 21
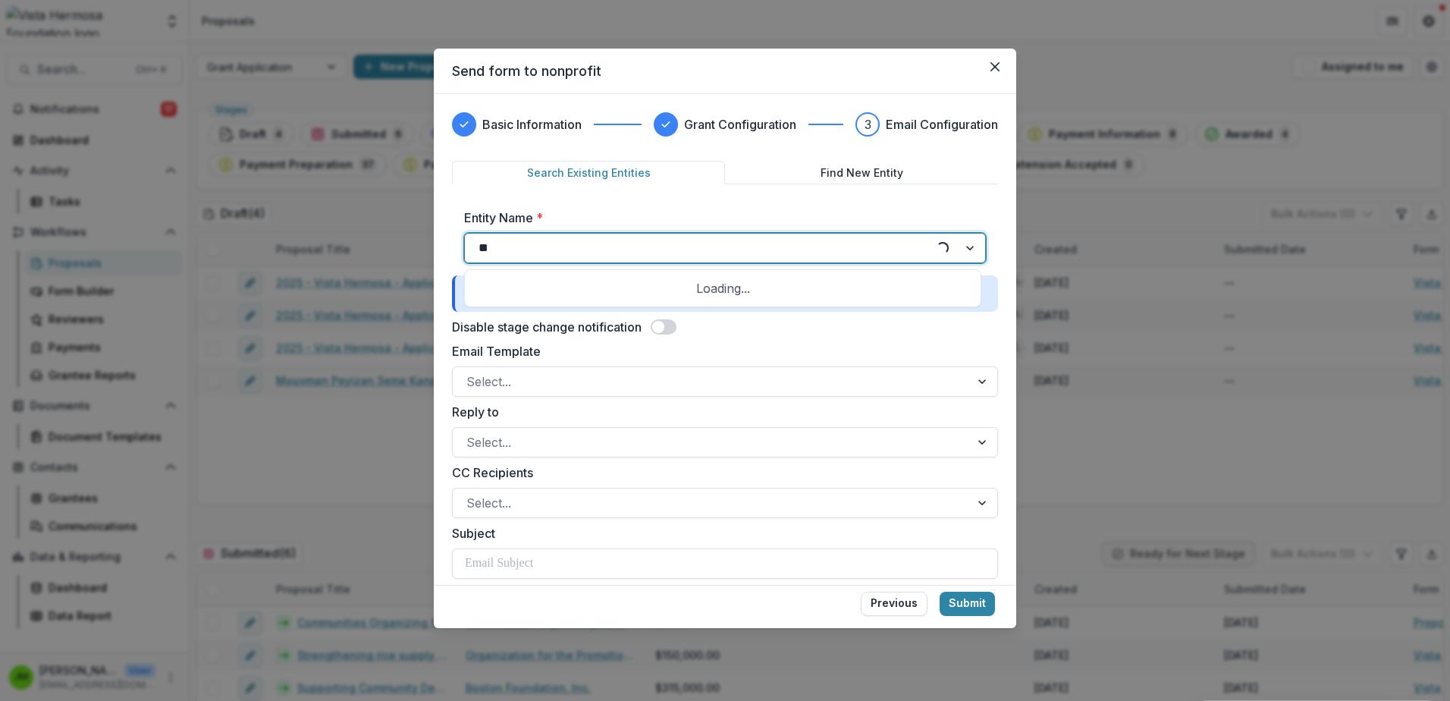
type input "***"
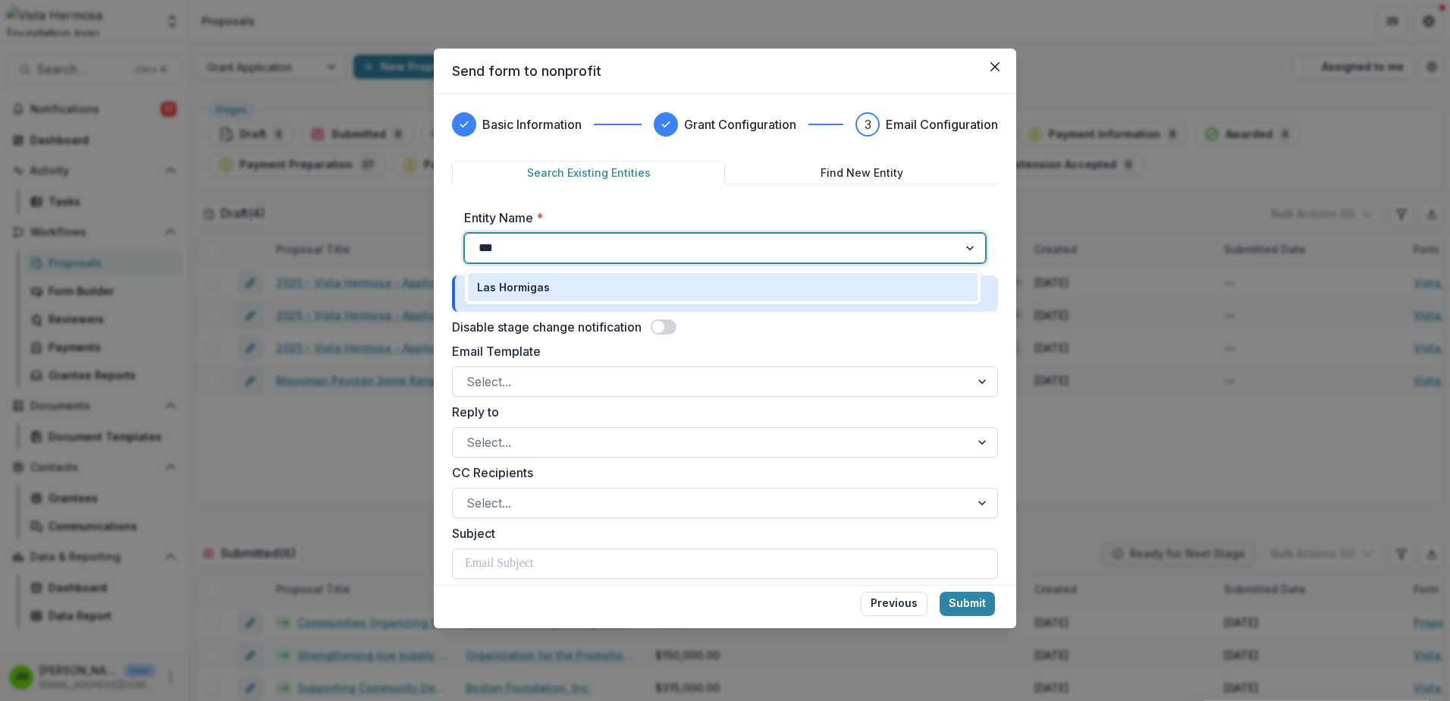
click at [542, 284] on p "Las Hormigas" at bounding box center [513, 287] width 73 height 16
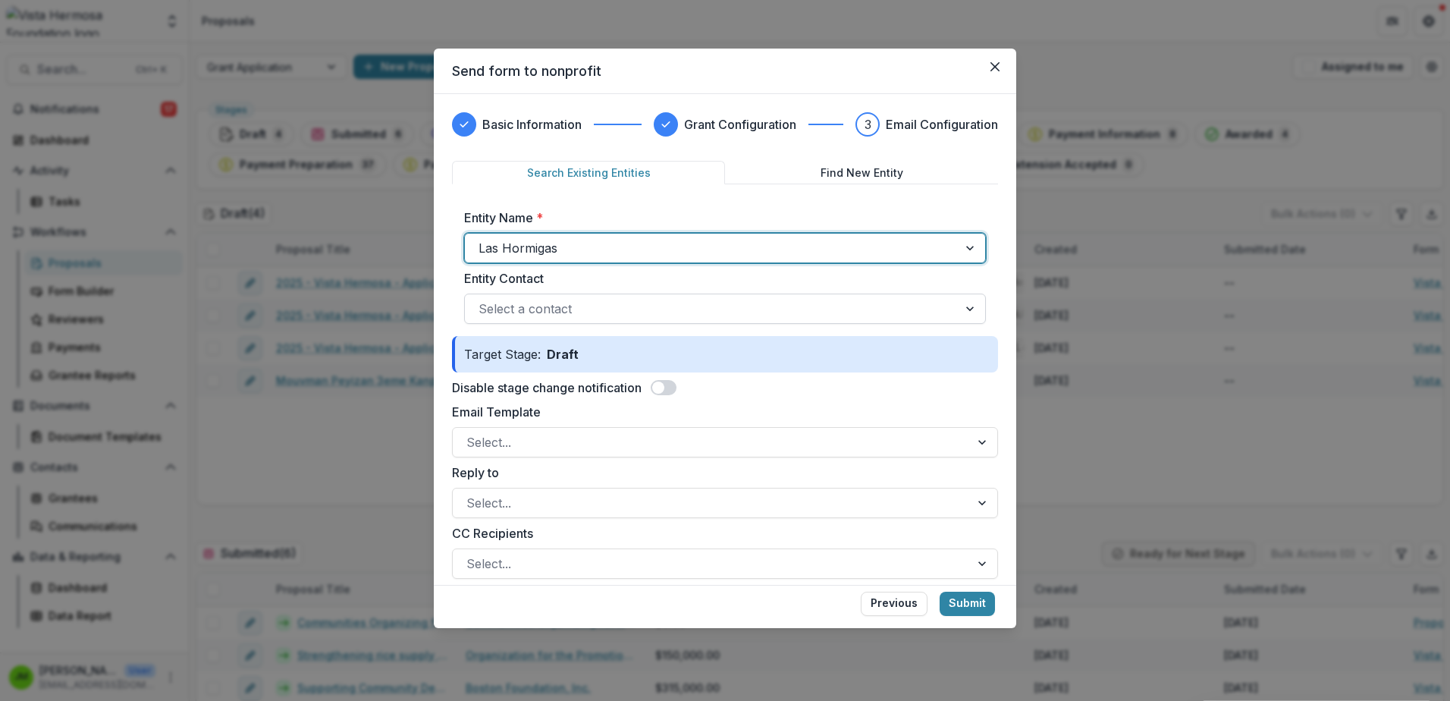
click at [549, 303] on div at bounding box center [712, 308] width 466 height 21
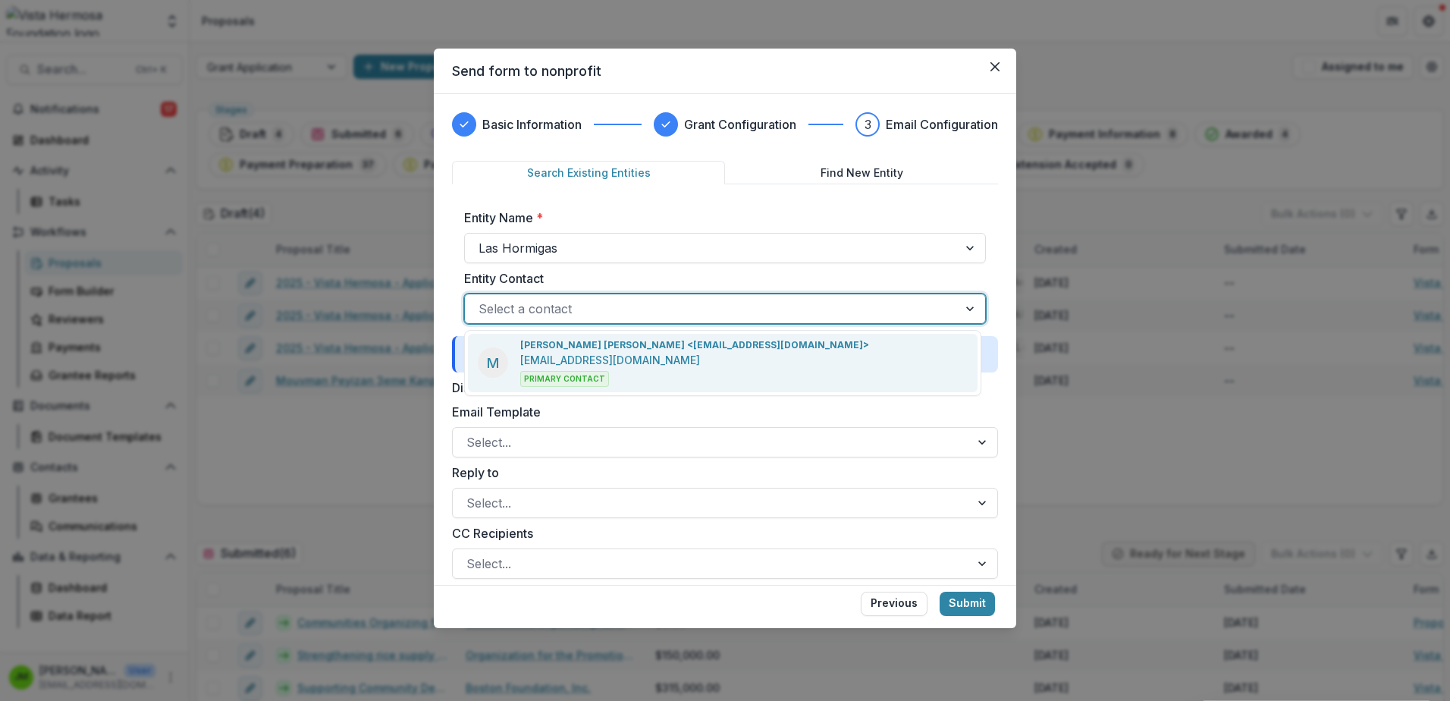
click at [541, 353] on p "[EMAIL_ADDRESS][DOMAIN_NAME]" at bounding box center [610, 360] width 180 height 16
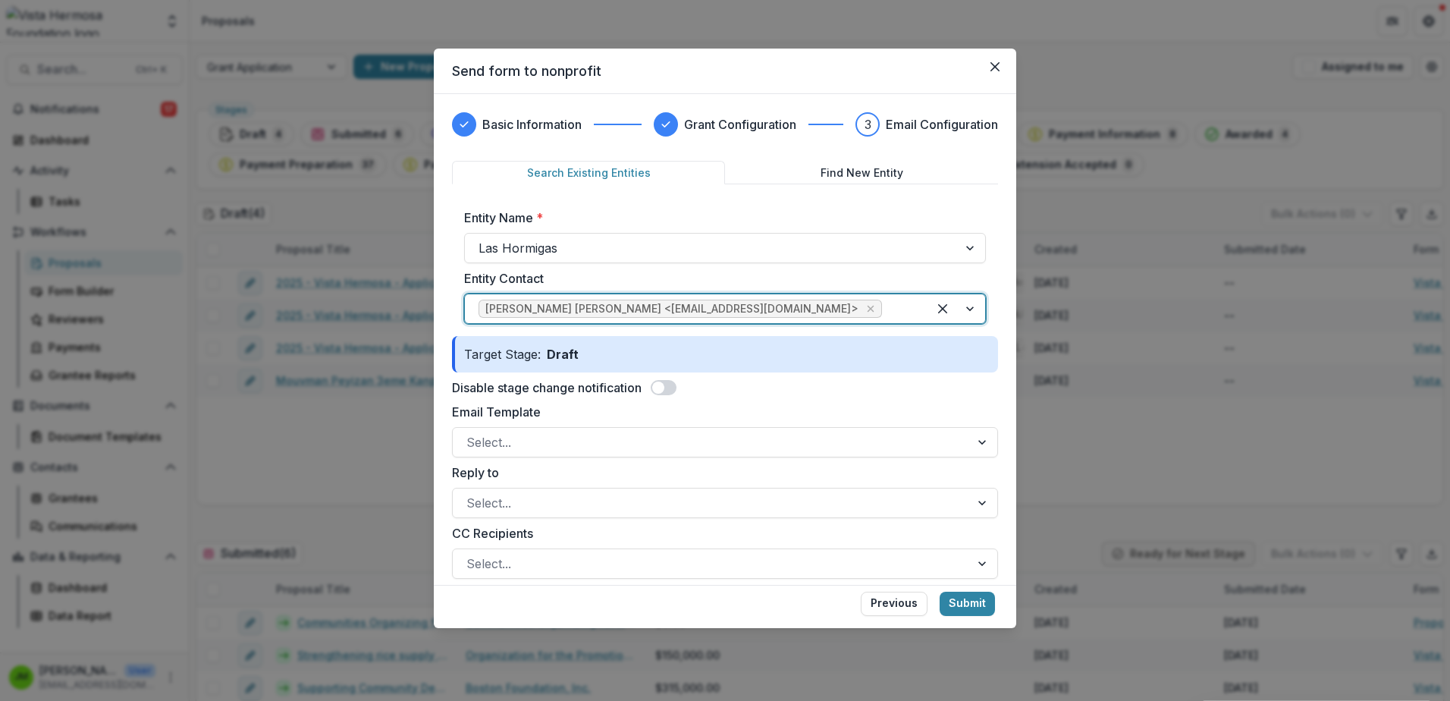
scroll to position [76, 0]
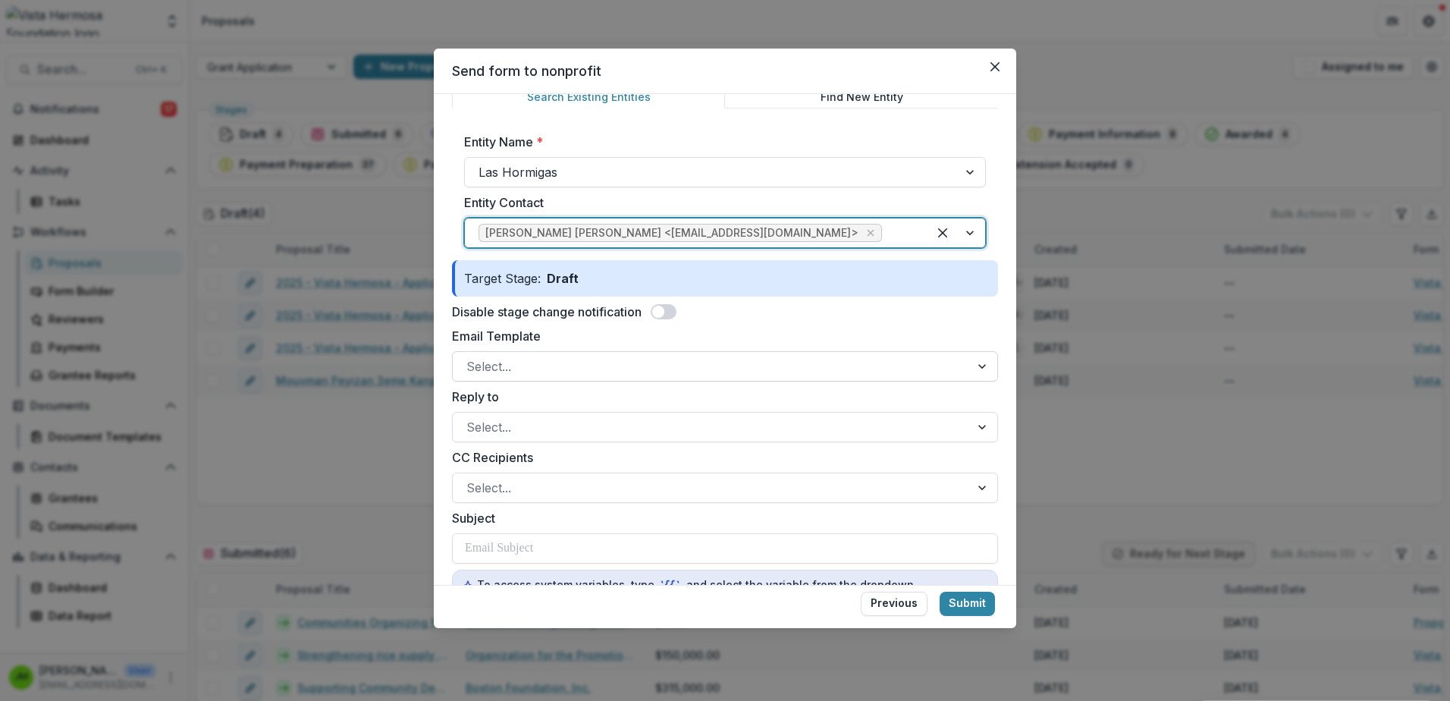
click at [532, 372] on div at bounding box center [711, 366] width 490 height 21
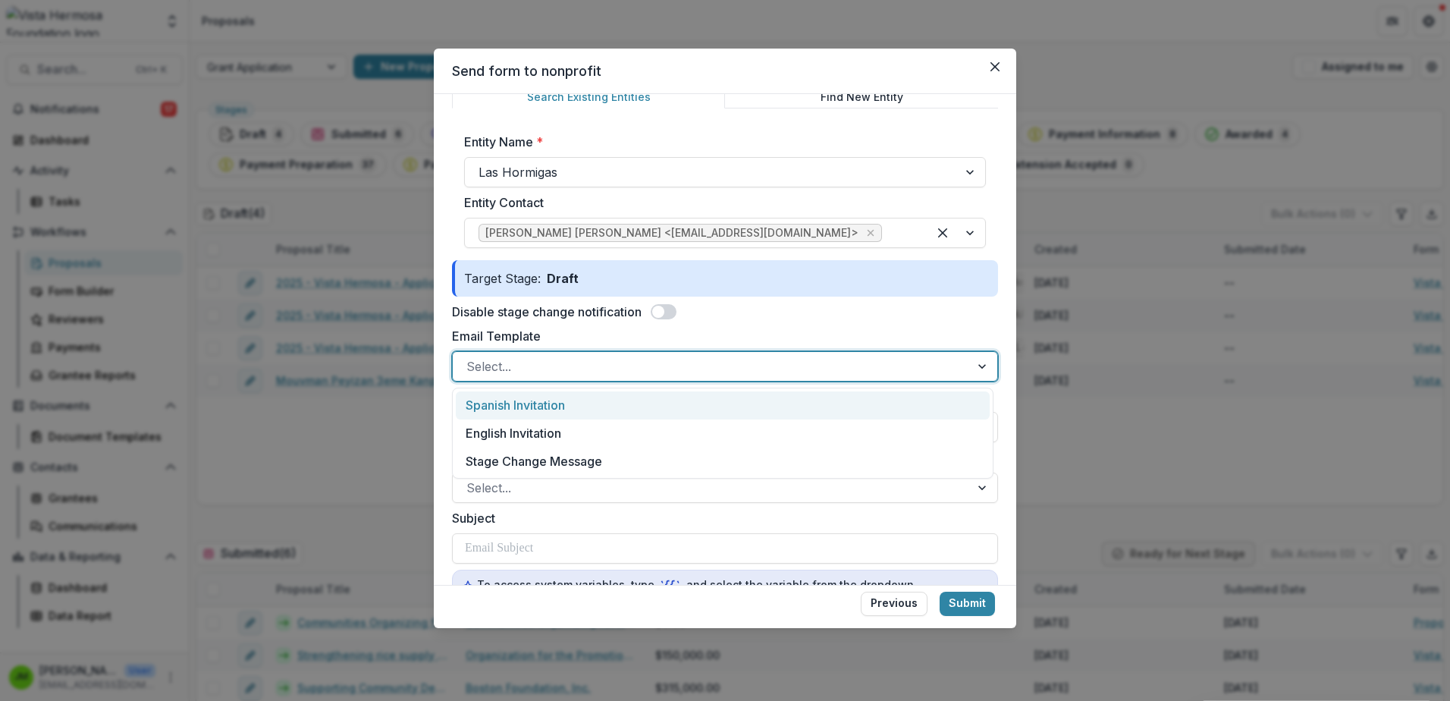
click at [534, 406] on div "Spanish Invitation" at bounding box center [723, 405] width 534 height 28
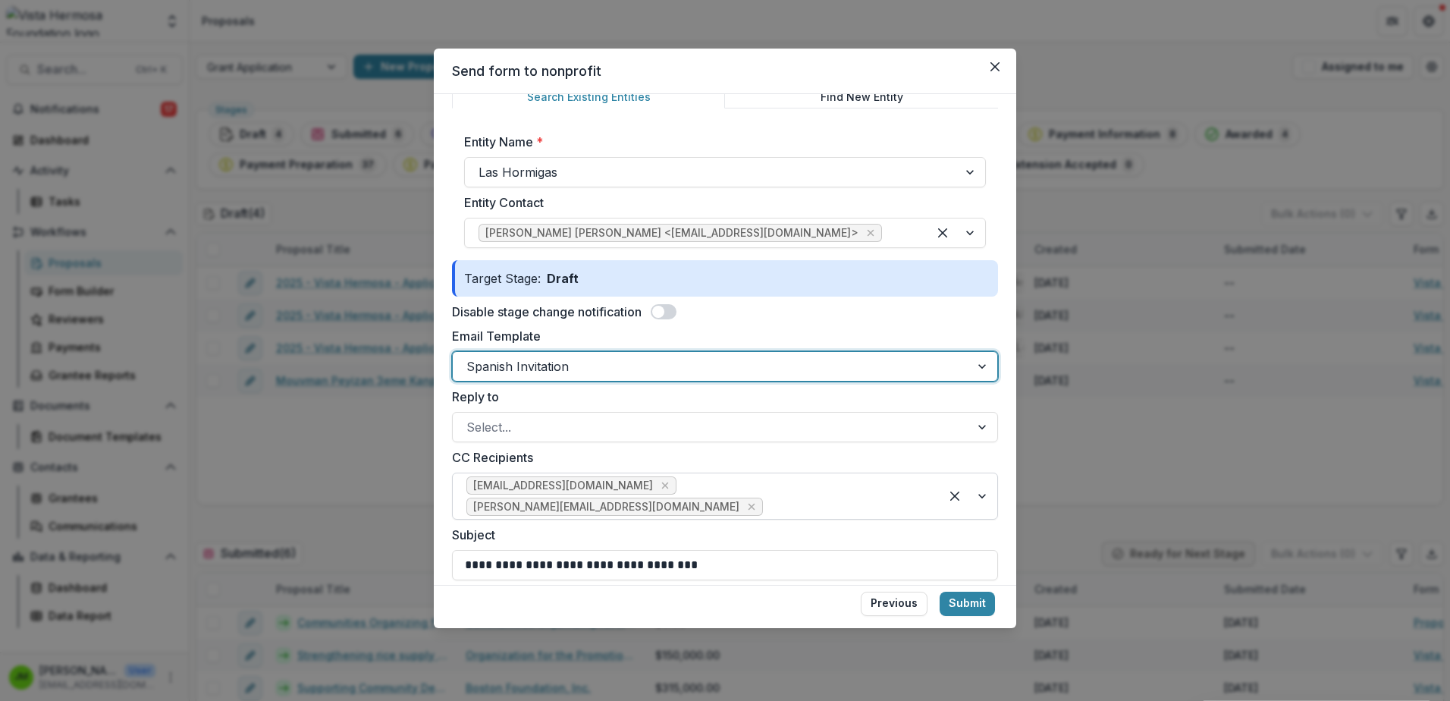
scroll to position [152, 0]
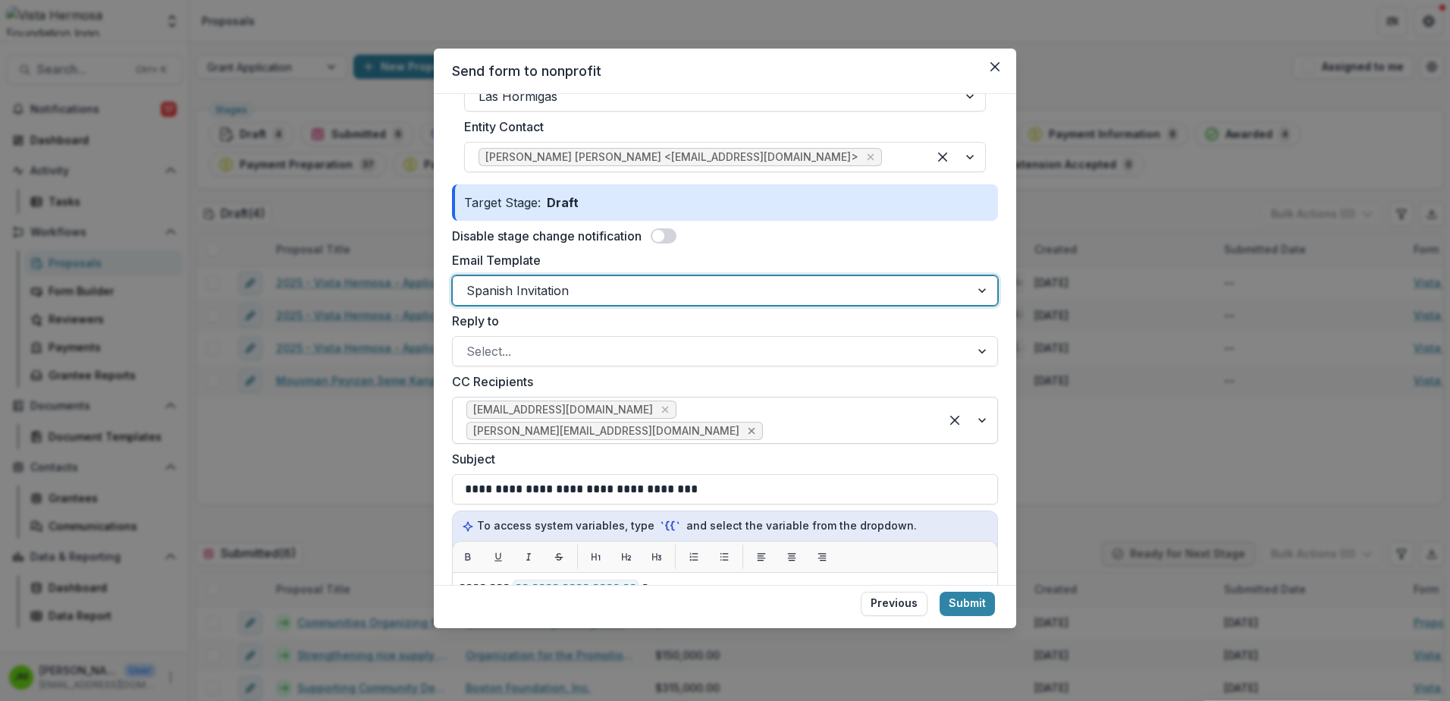
click at [758, 425] on icon "Remove hannahr@vhfoundation.org" at bounding box center [752, 431] width 12 height 12
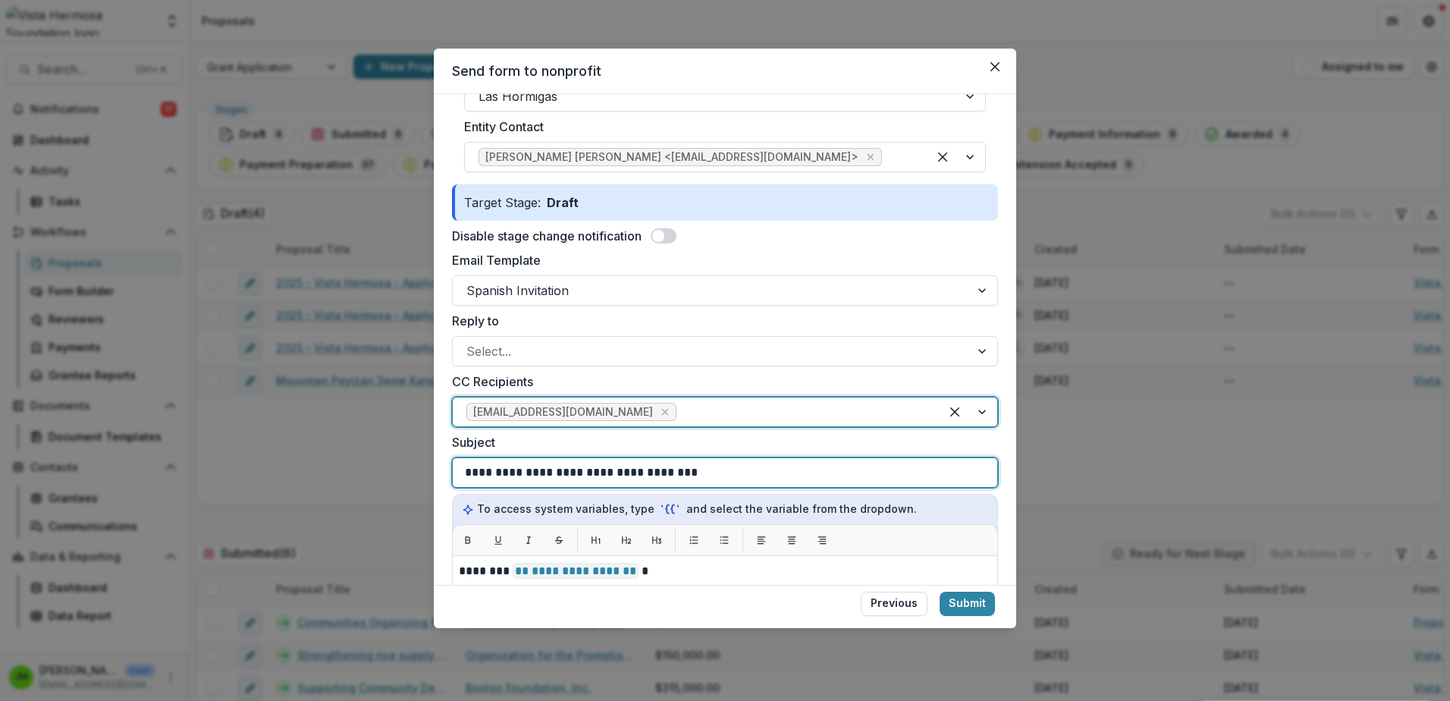
click at [608, 472] on p "**********" at bounding box center [580, 472] width 231 height 18
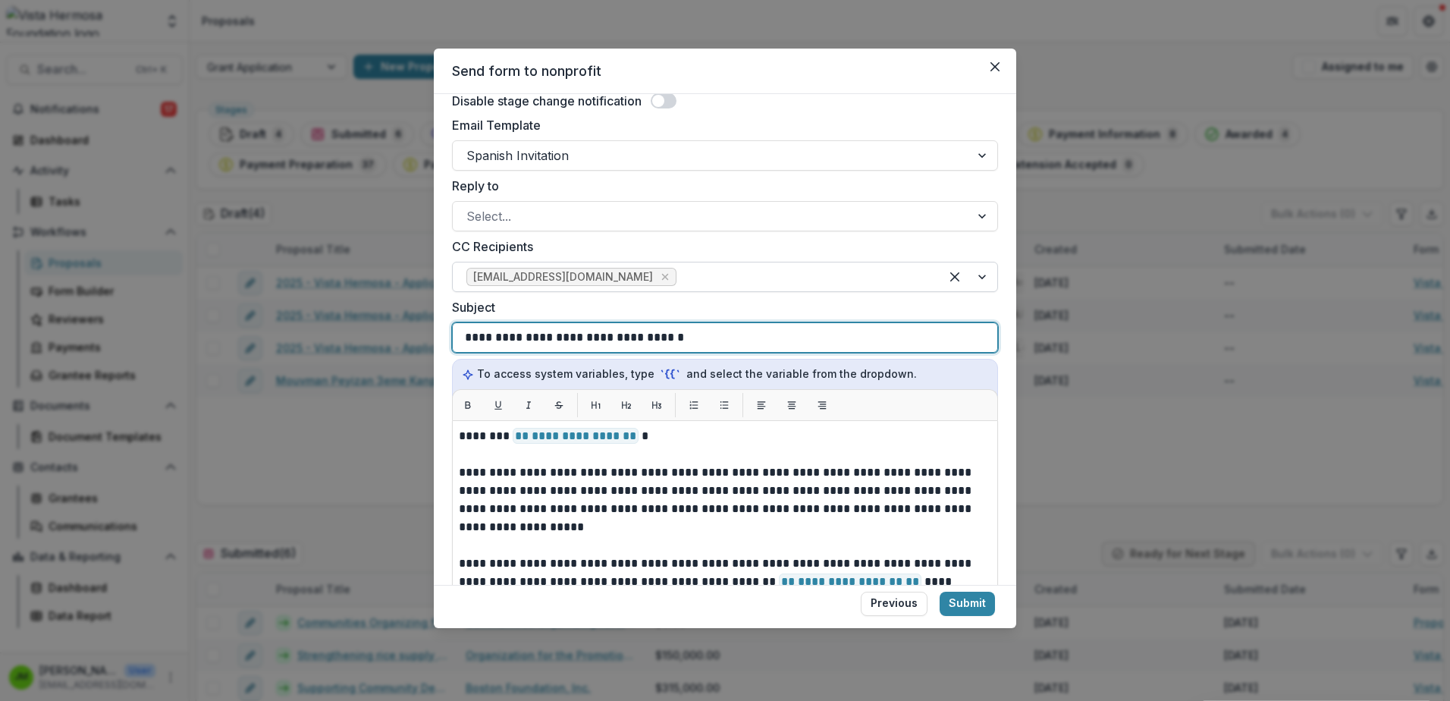
scroll to position [379, 0]
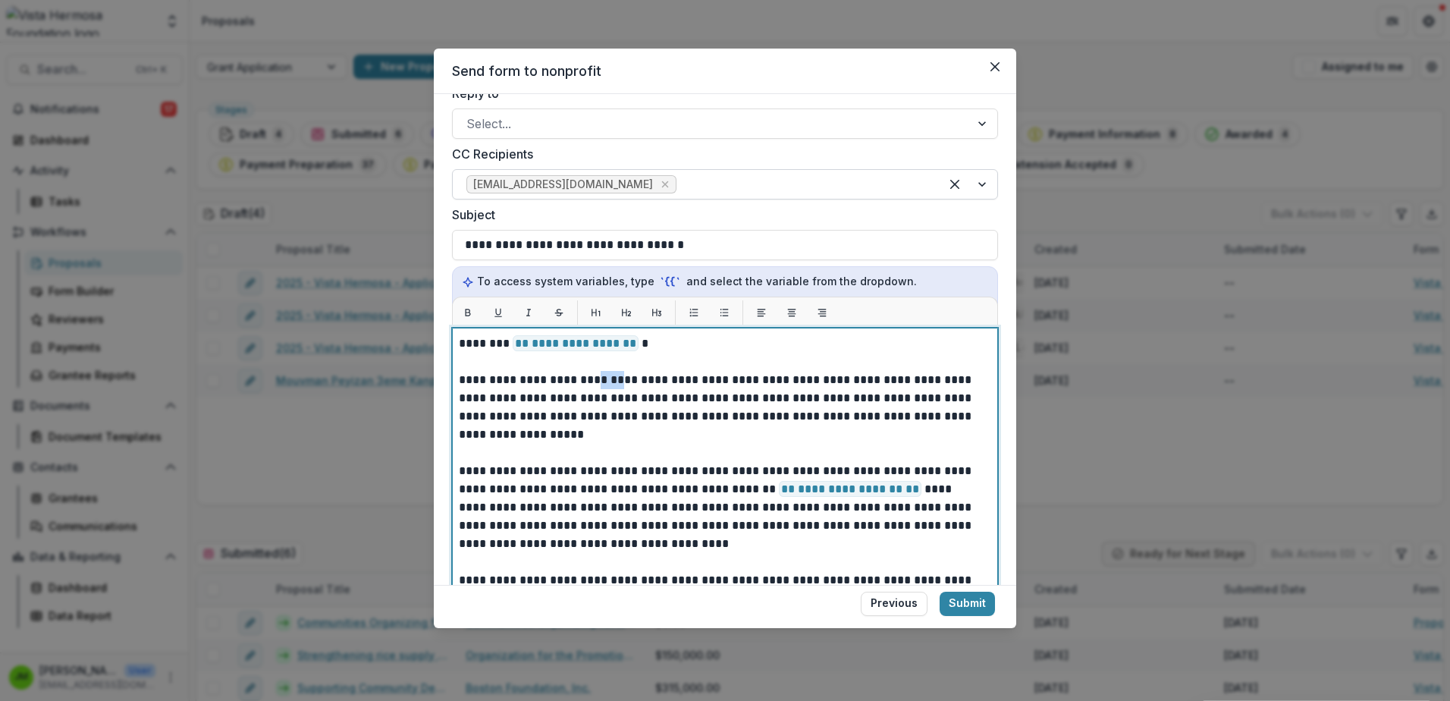
drag, startPoint x: 582, startPoint y: 381, endPoint x: 601, endPoint y: 381, distance: 19.0
click at [601, 381] on p "**********" at bounding box center [720, 407] width 523 height 73
click at [843, 381] on p "**********" at bounding box center [720, 407] width 523 height 73
click at [585, 402] on p "**********" at bounding box center [720, 407] width 523 height 73
click at [576, 417] on p "**********" at bounding box center [720, 407] width 523 height 73
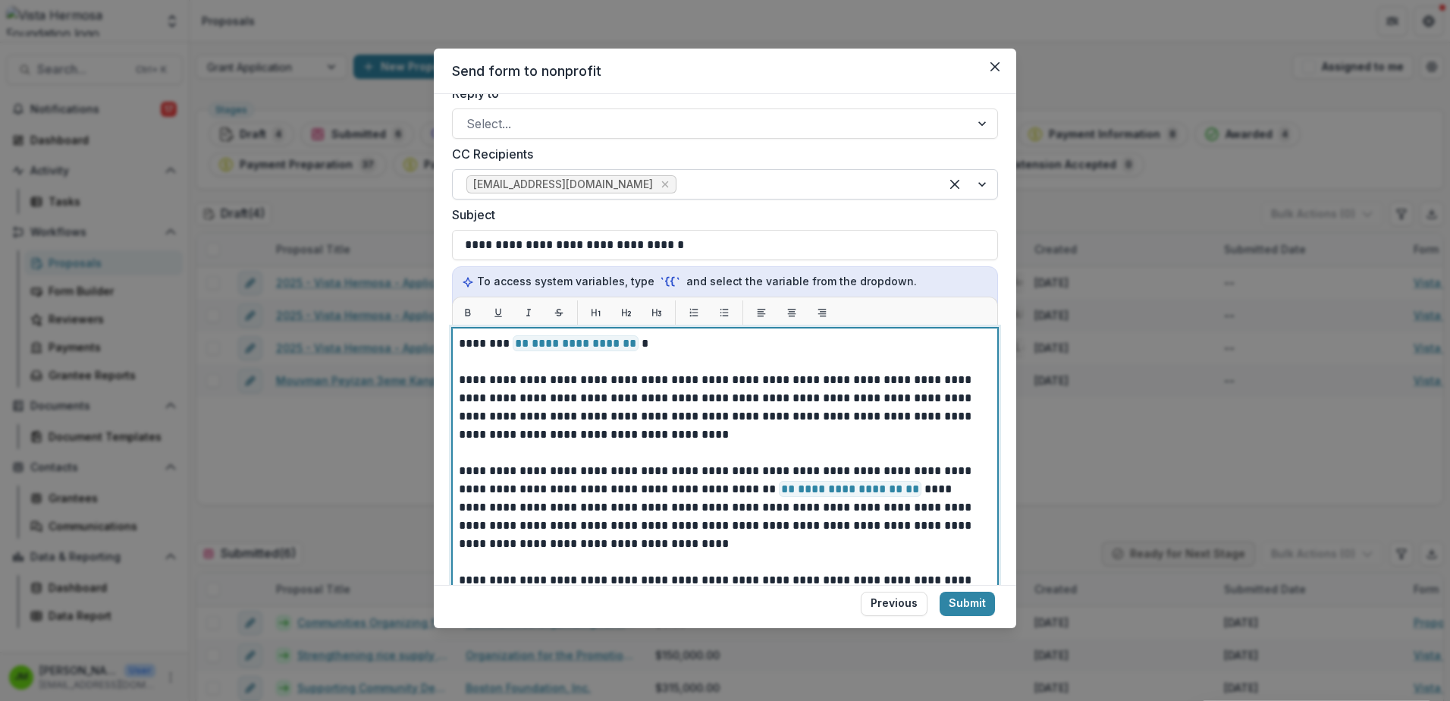
scroll to position [71, 0]
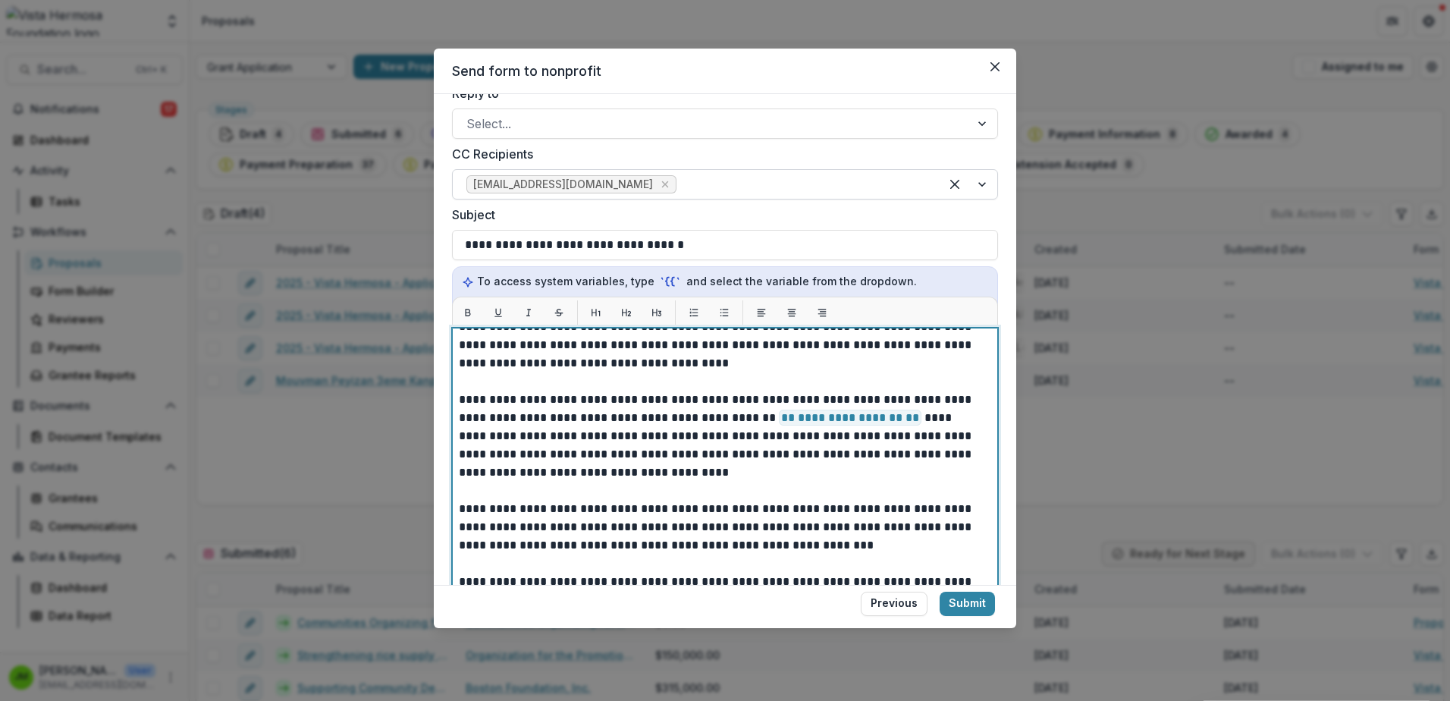
click at [860, 401] on p "**********" at bounding box center [720, 436] width 523 height 91
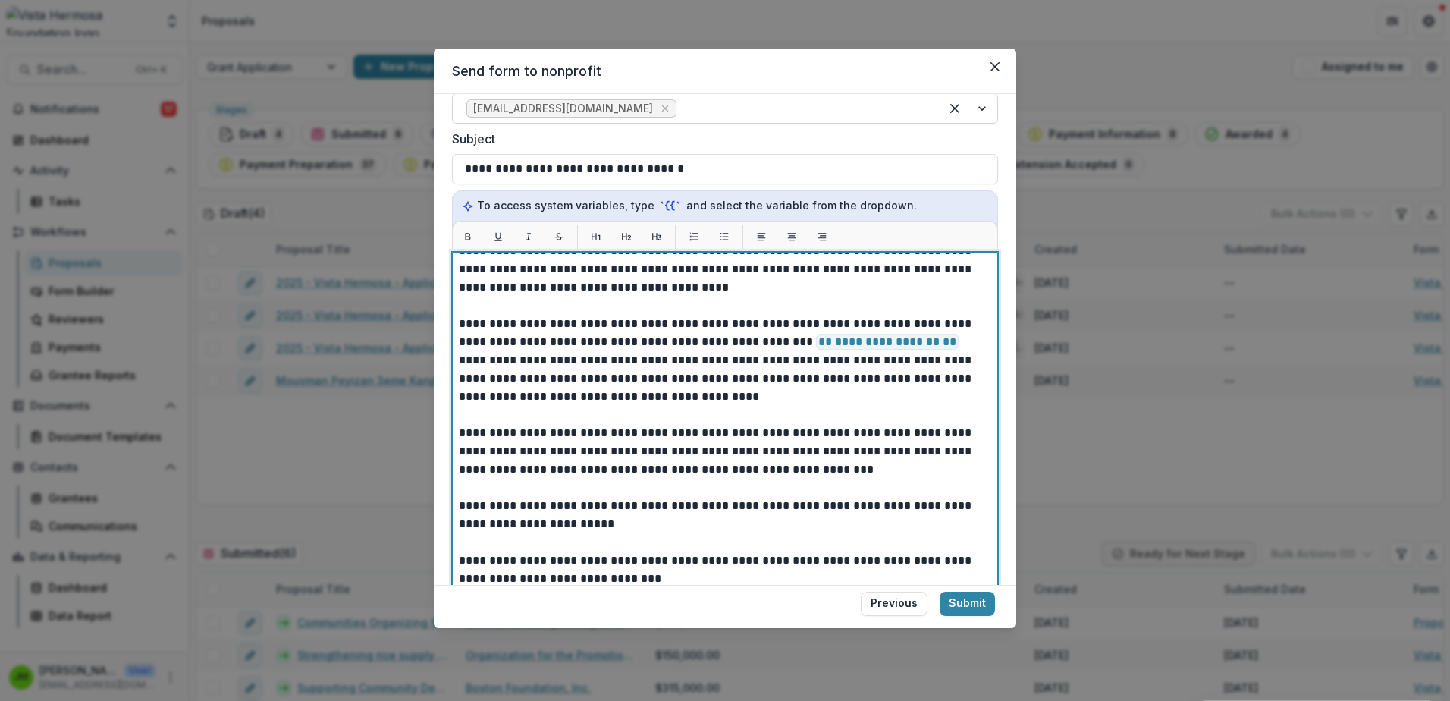
click at [733, 472] on p "**********" at bounding box center [720, 451] width 523 height 55
drag, startPoint x: 671, startPoint y: 509, endPoint x: 620, endPoint y: 504, distance: 51.8
click at [620, 504] on p "**********" at bounding box center [720, 515] width 523 height 36
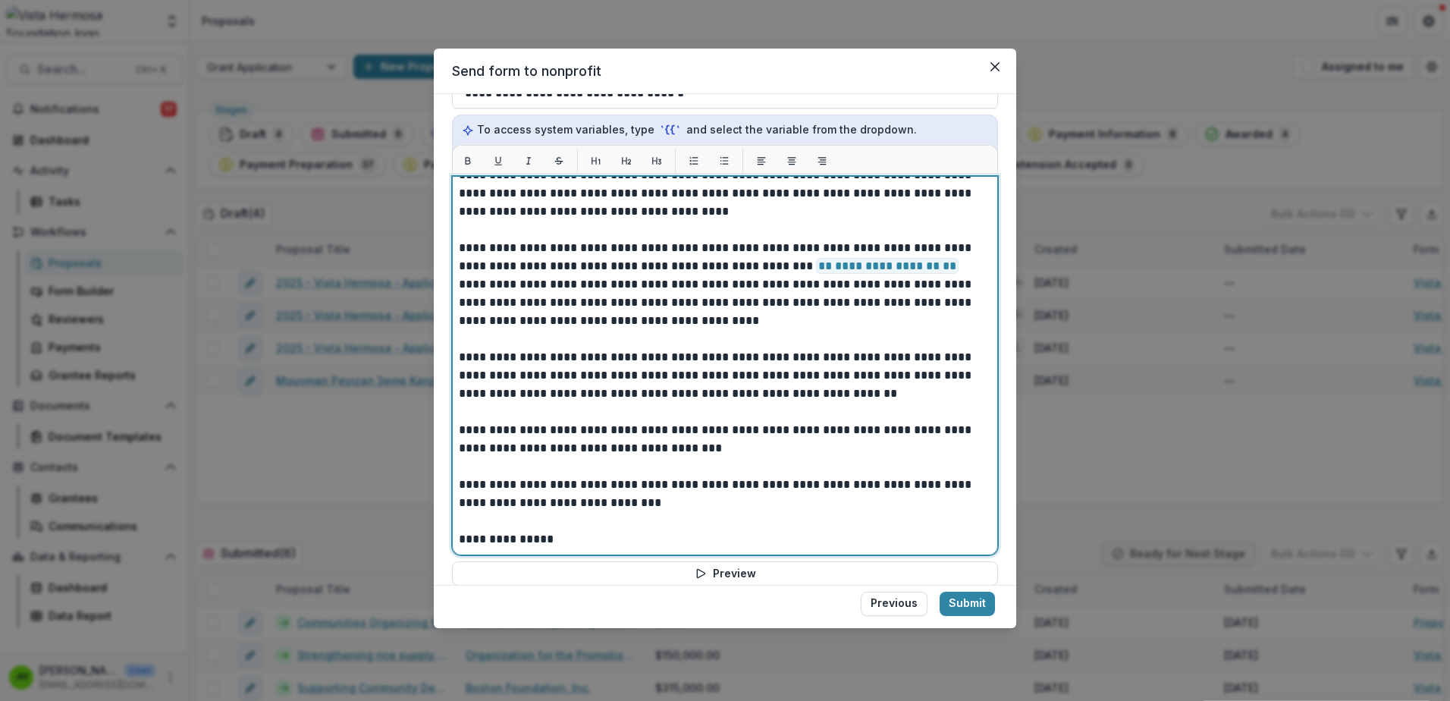
scroll to position [617, 0]
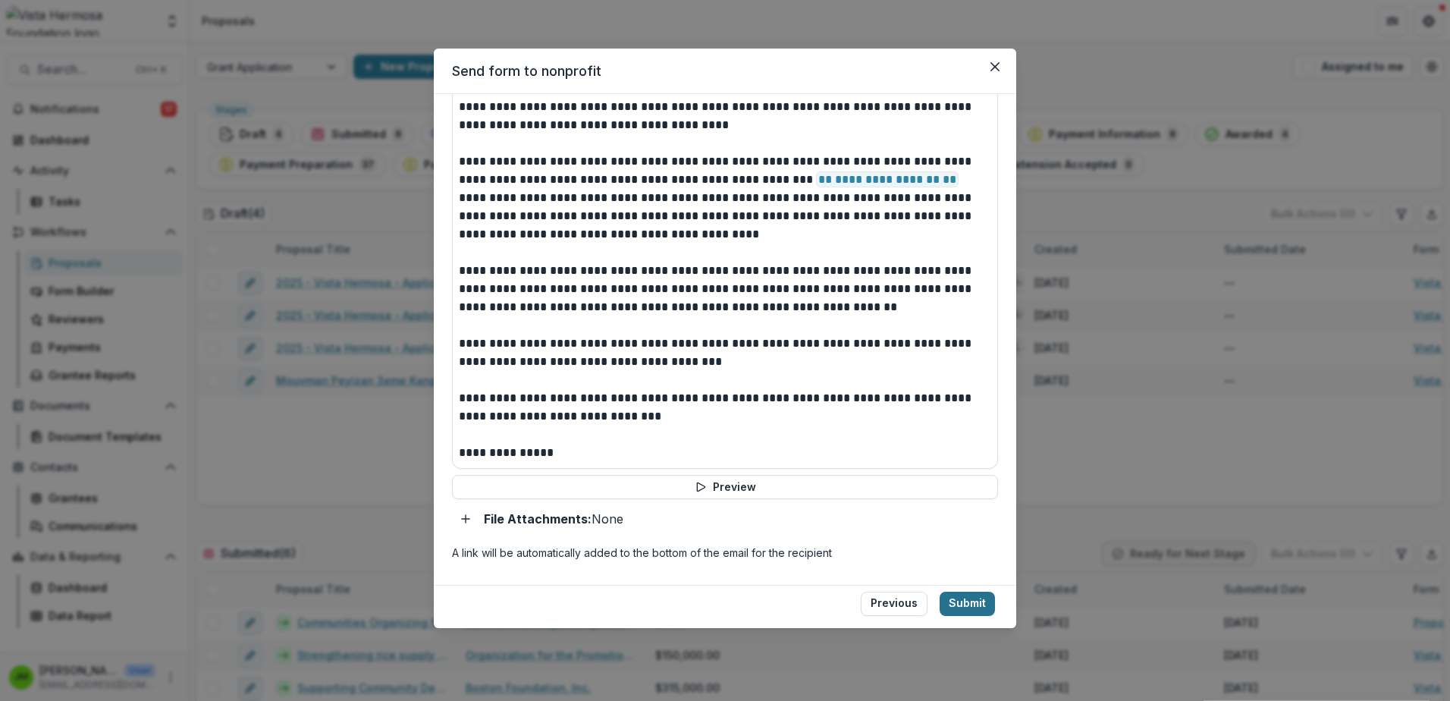
click at [961, 598] on button "Submit" at bounding box center [967, 604] width 55 height 24
